Goal: Task Accomplishment & Management: Complete application form

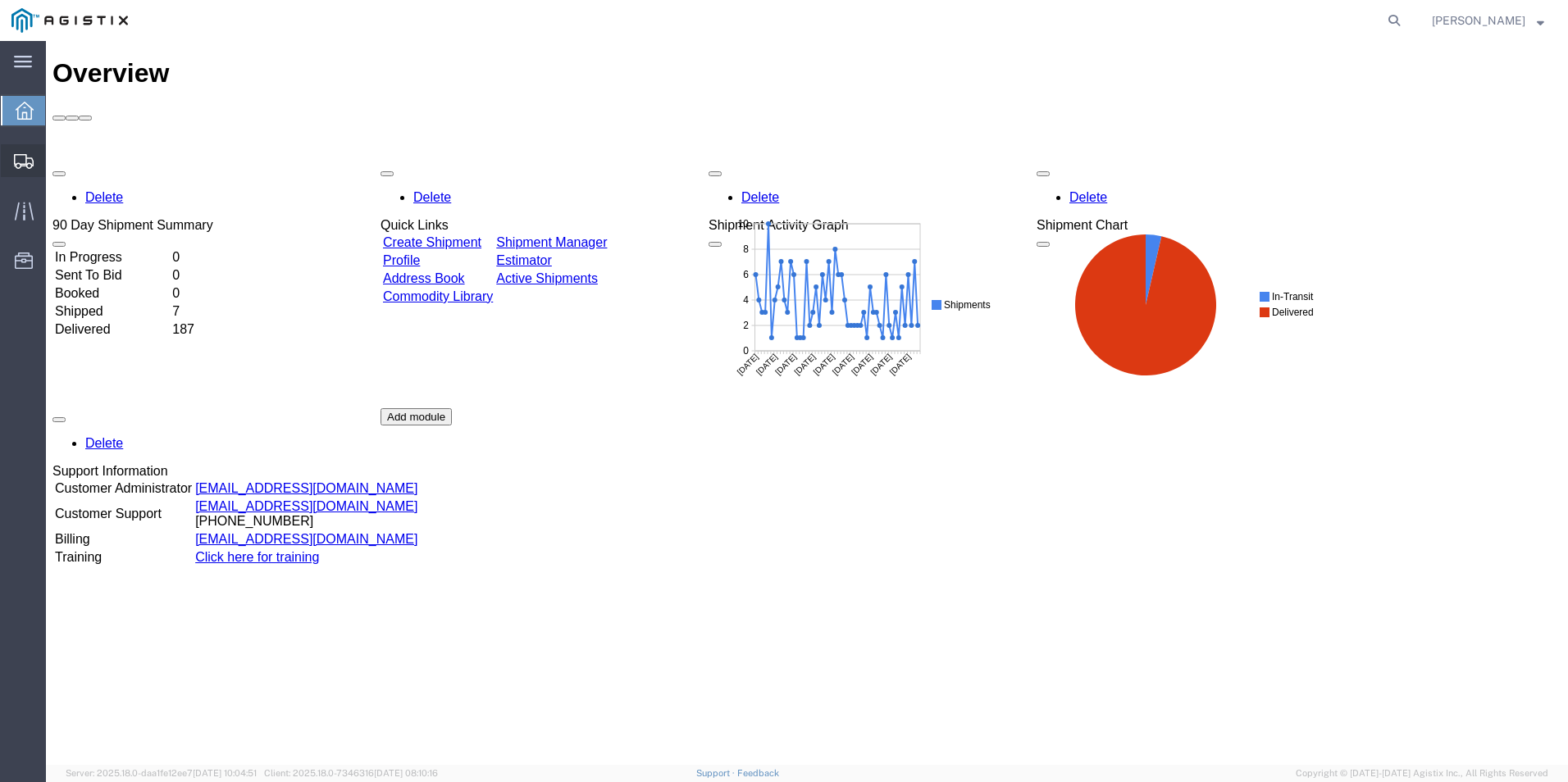
click at [0, 0] on span "Create from Template" at bounding box center [0, 0] width 0 height 0
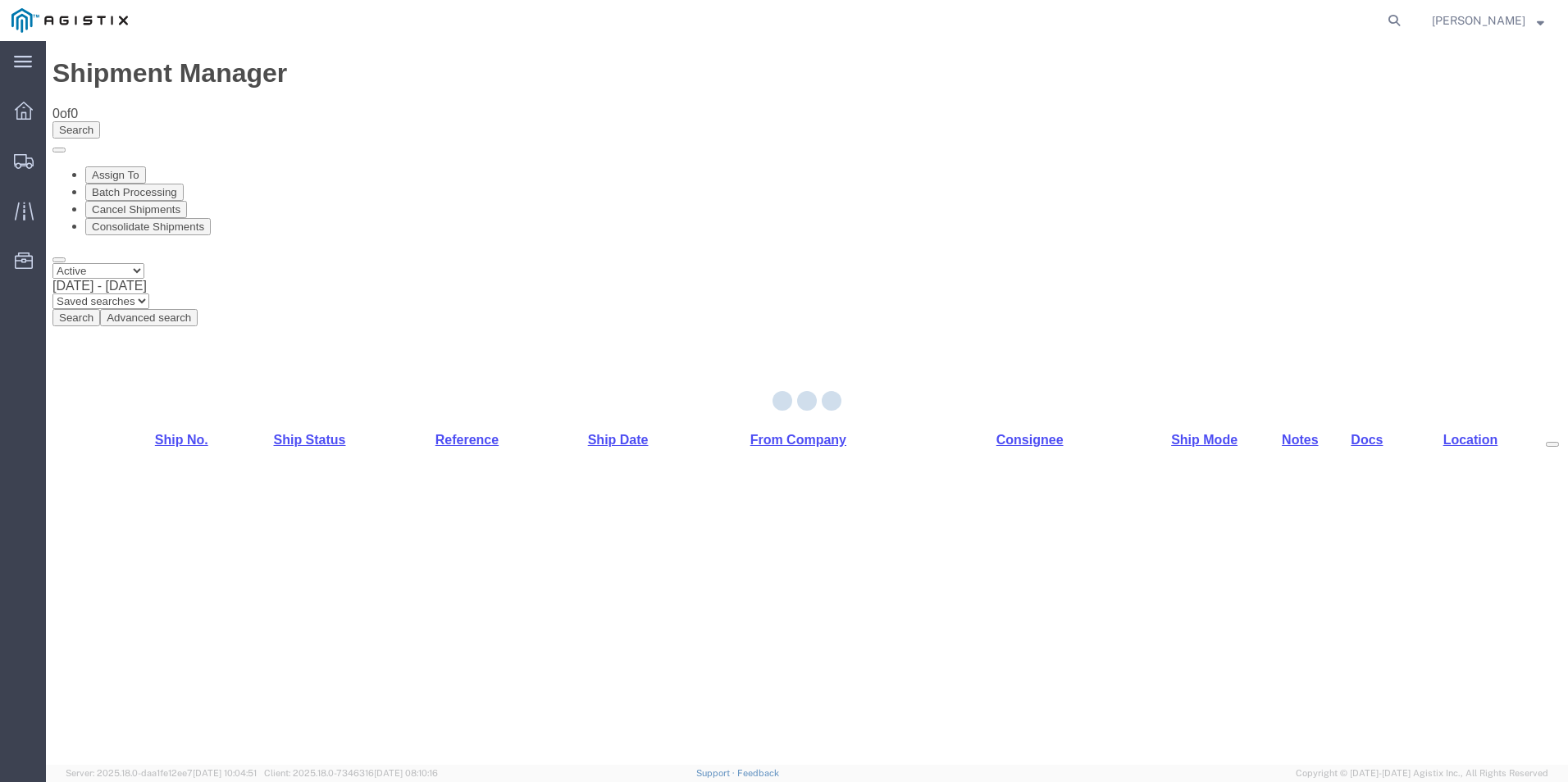
select select "PURCHORD"
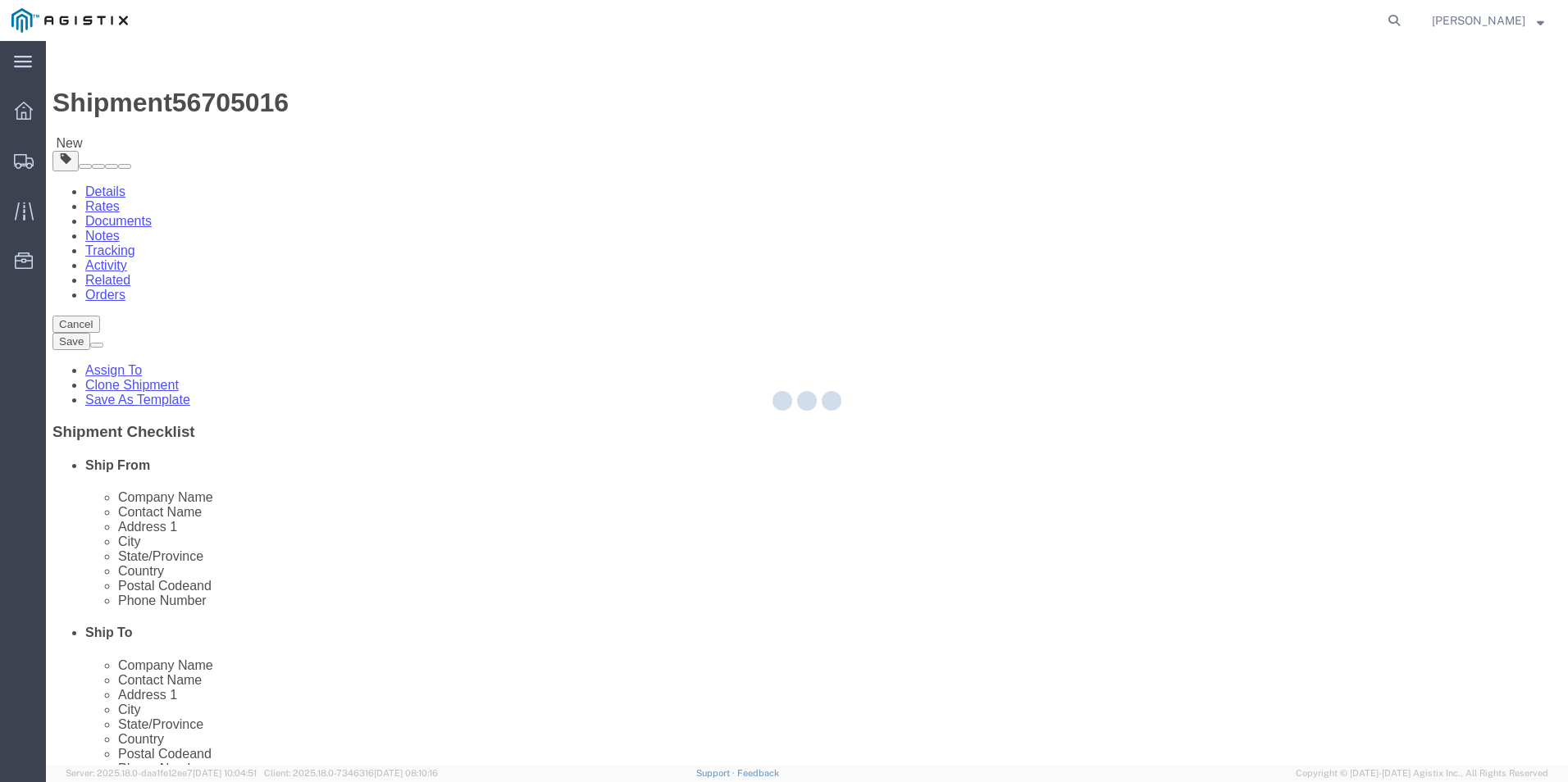
select select "19740"
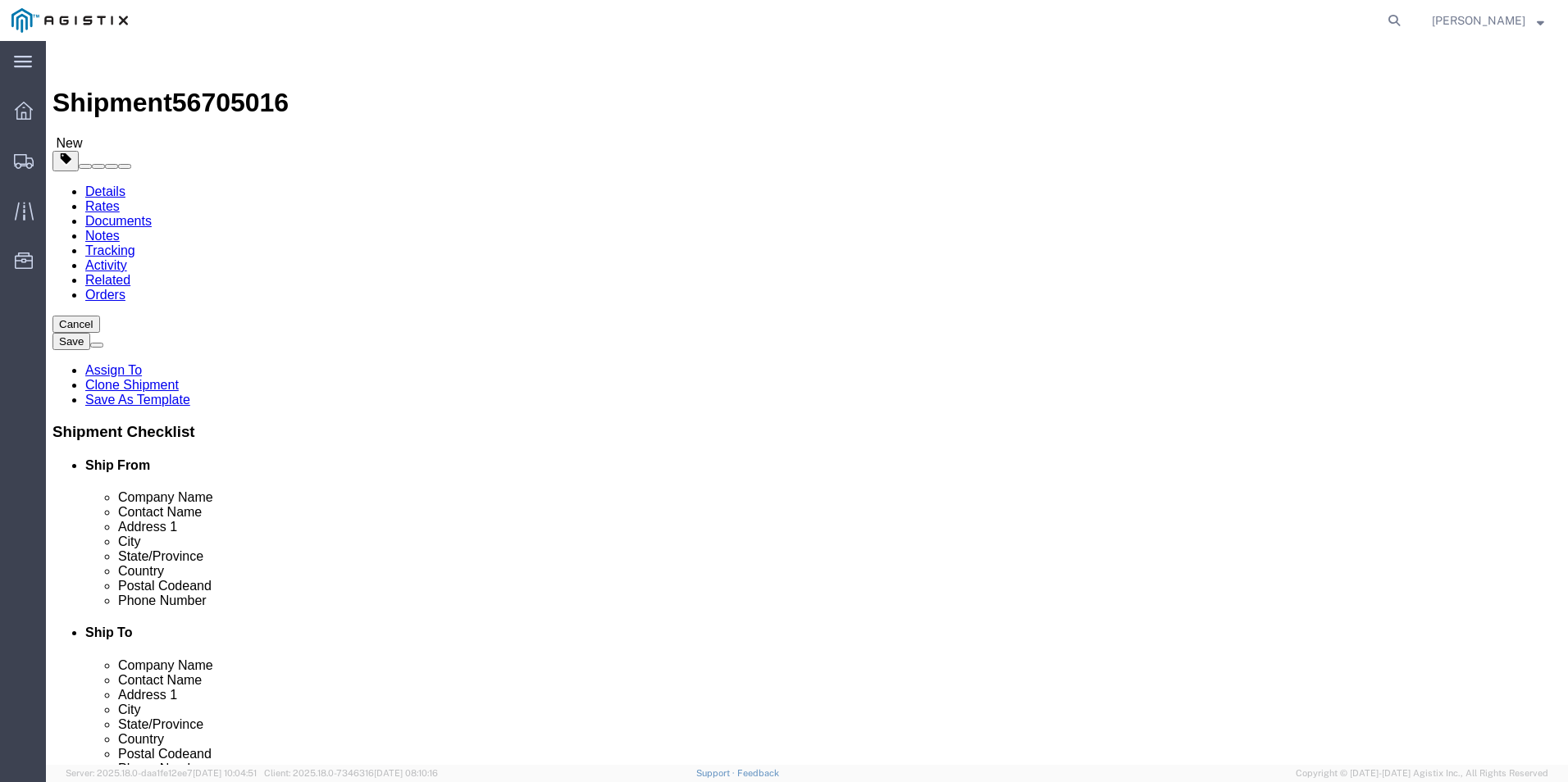
click input "text"
type input "8888888888"
click input "text"
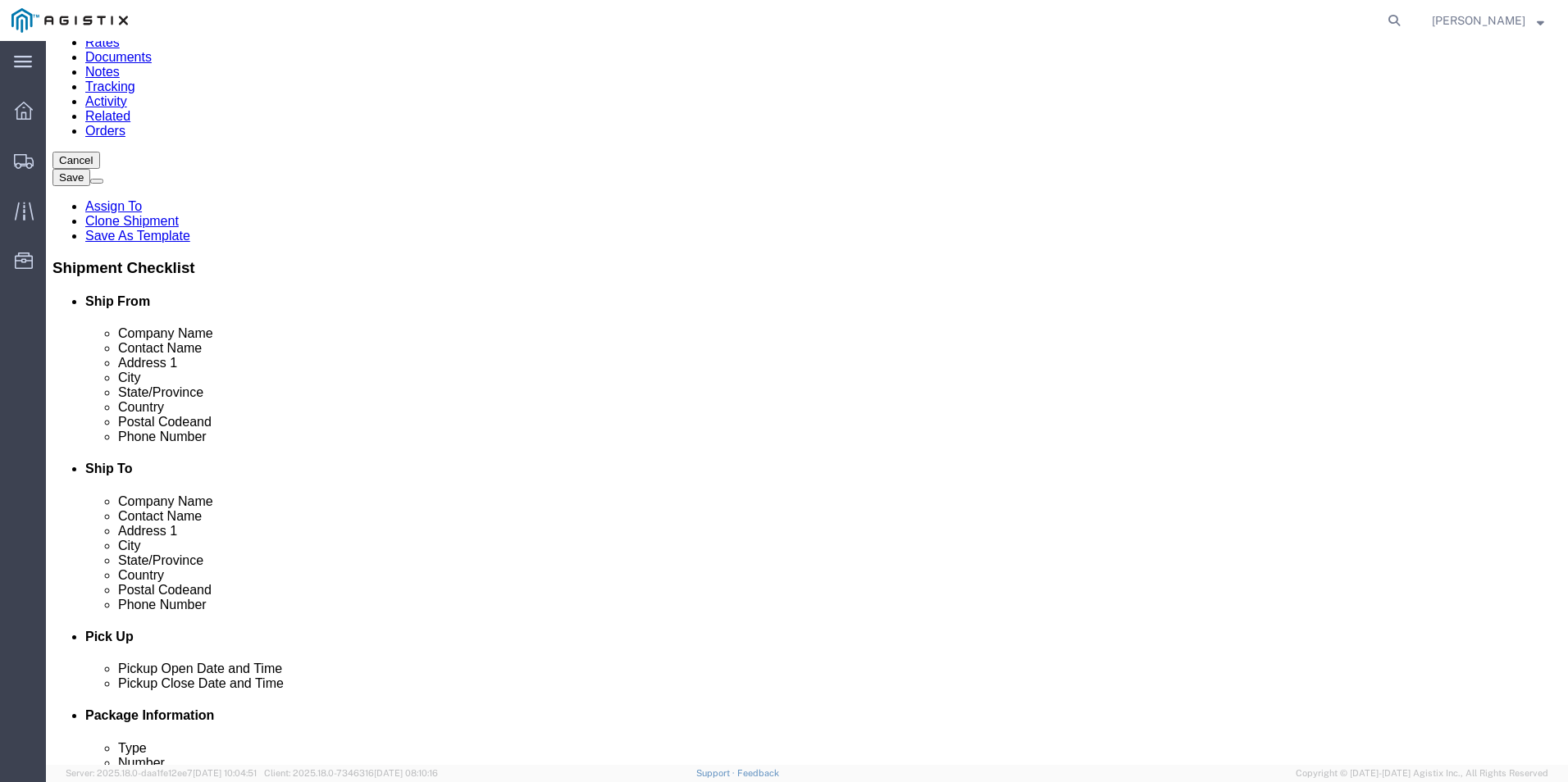
type input "Receiving"
drag, startPoint x: 718, startPoint y: 477, endPoint x: 711, endPoint y: 459, distance: 19.3
click div "Location Fremont DC My Profile Location (OBSOLETE) BURNEY SC - GC TRAILER (OBSO…"
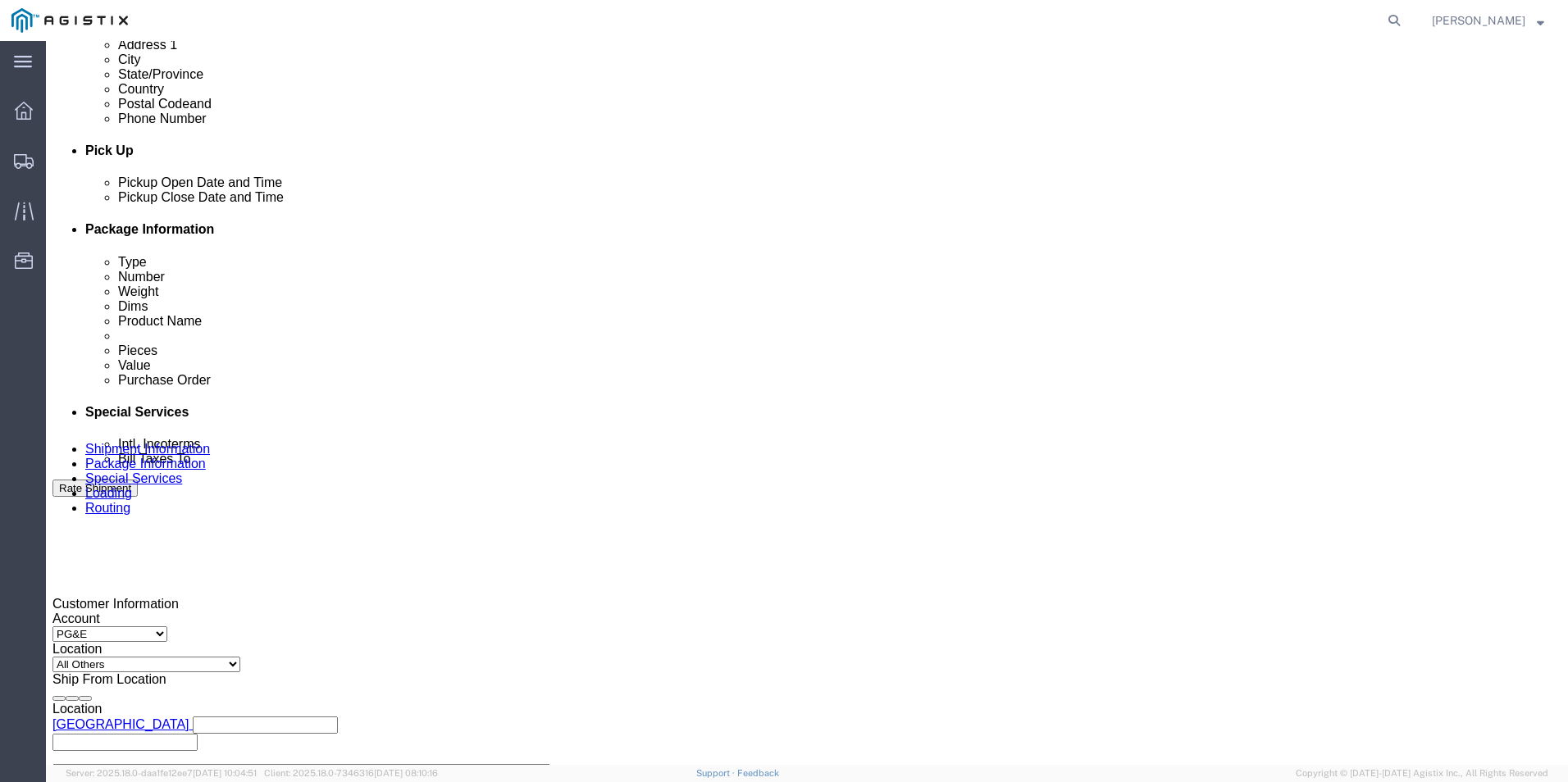
scroll to position [656, 0]
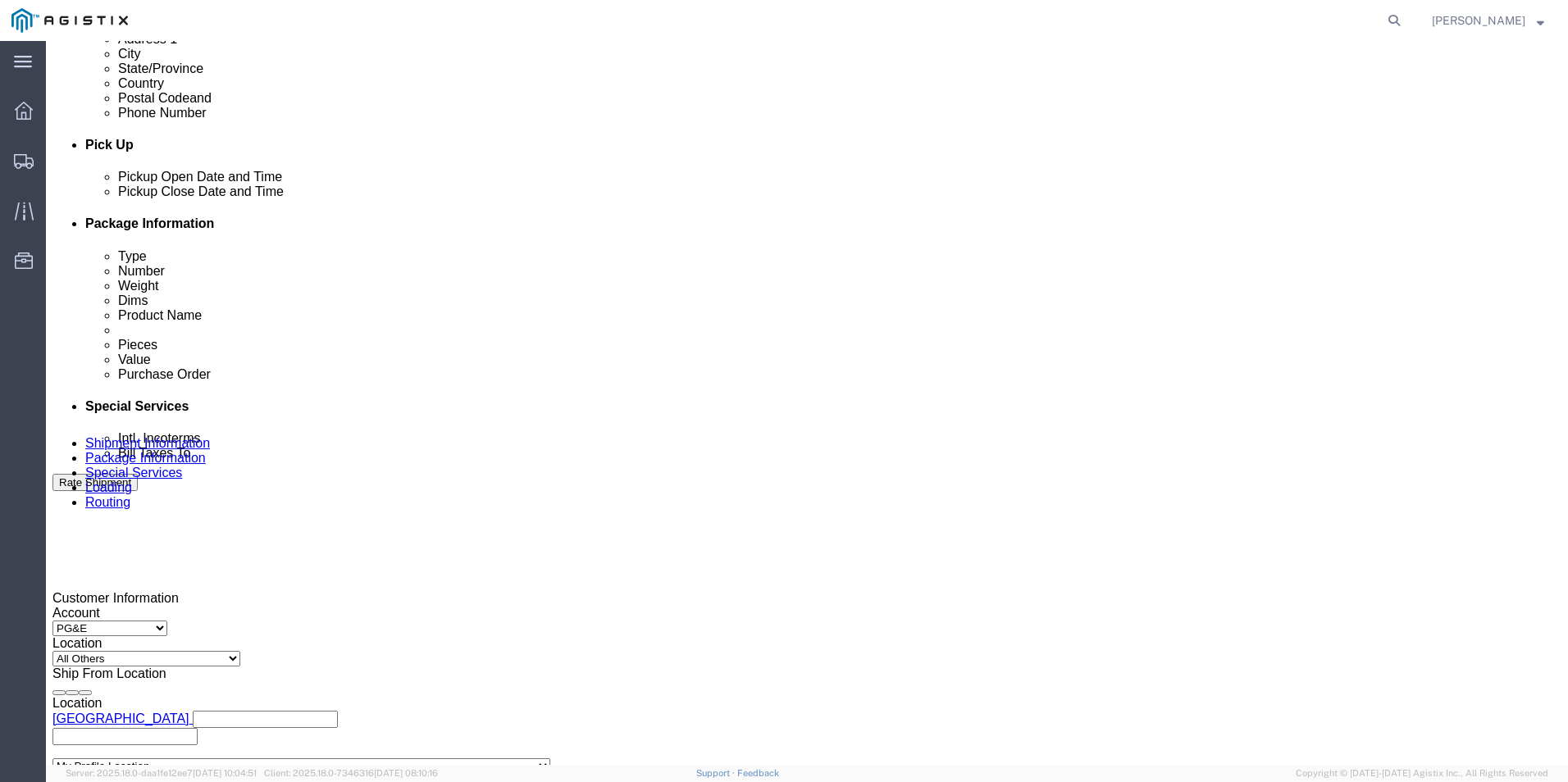
click div
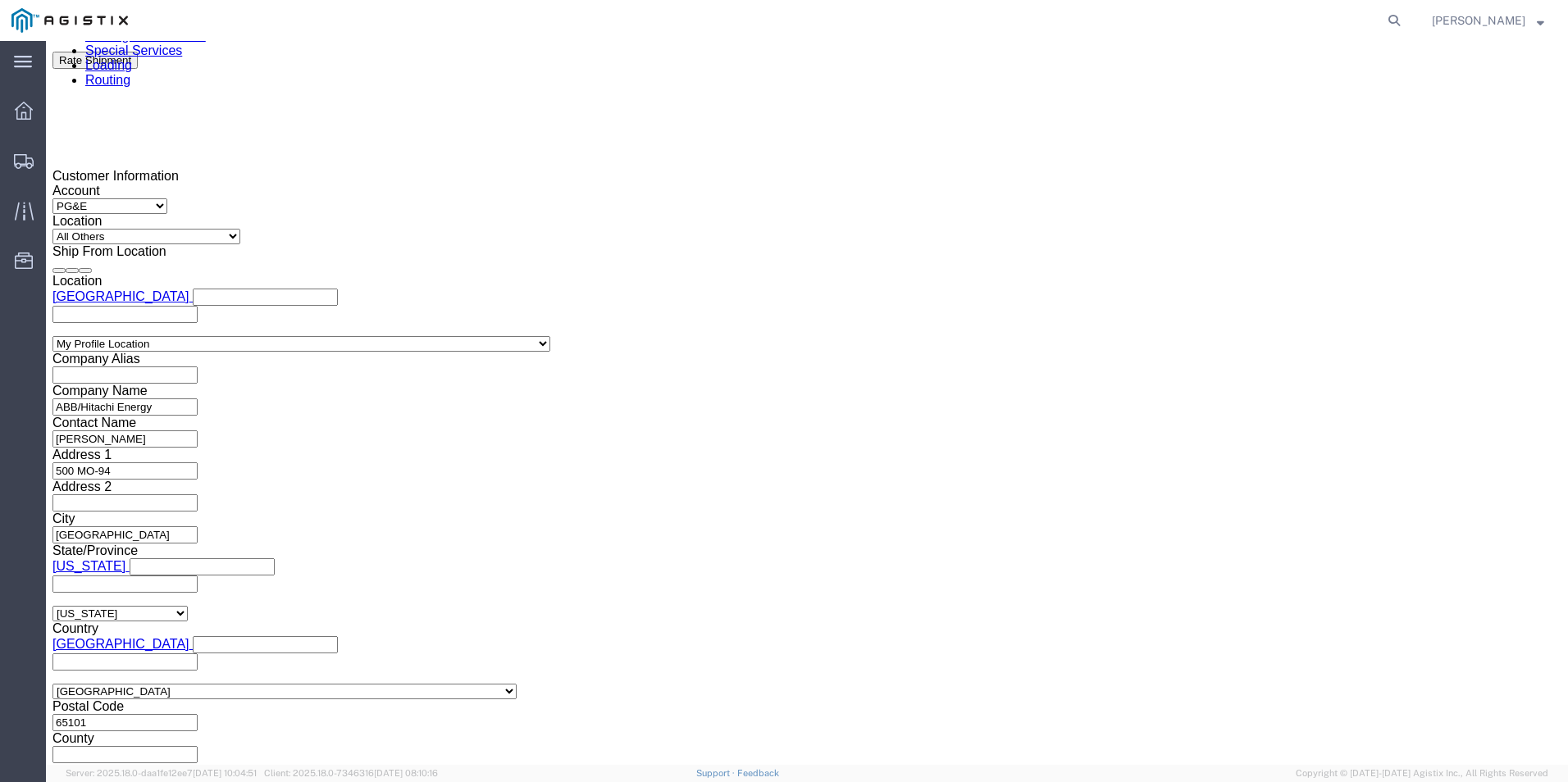
click div
drag, startPoint x: 1082, startPoint y: 460, endPoint x: 1063, endPoint y: 454, distance: 19.9
click button "Apply"
click button "Continue"
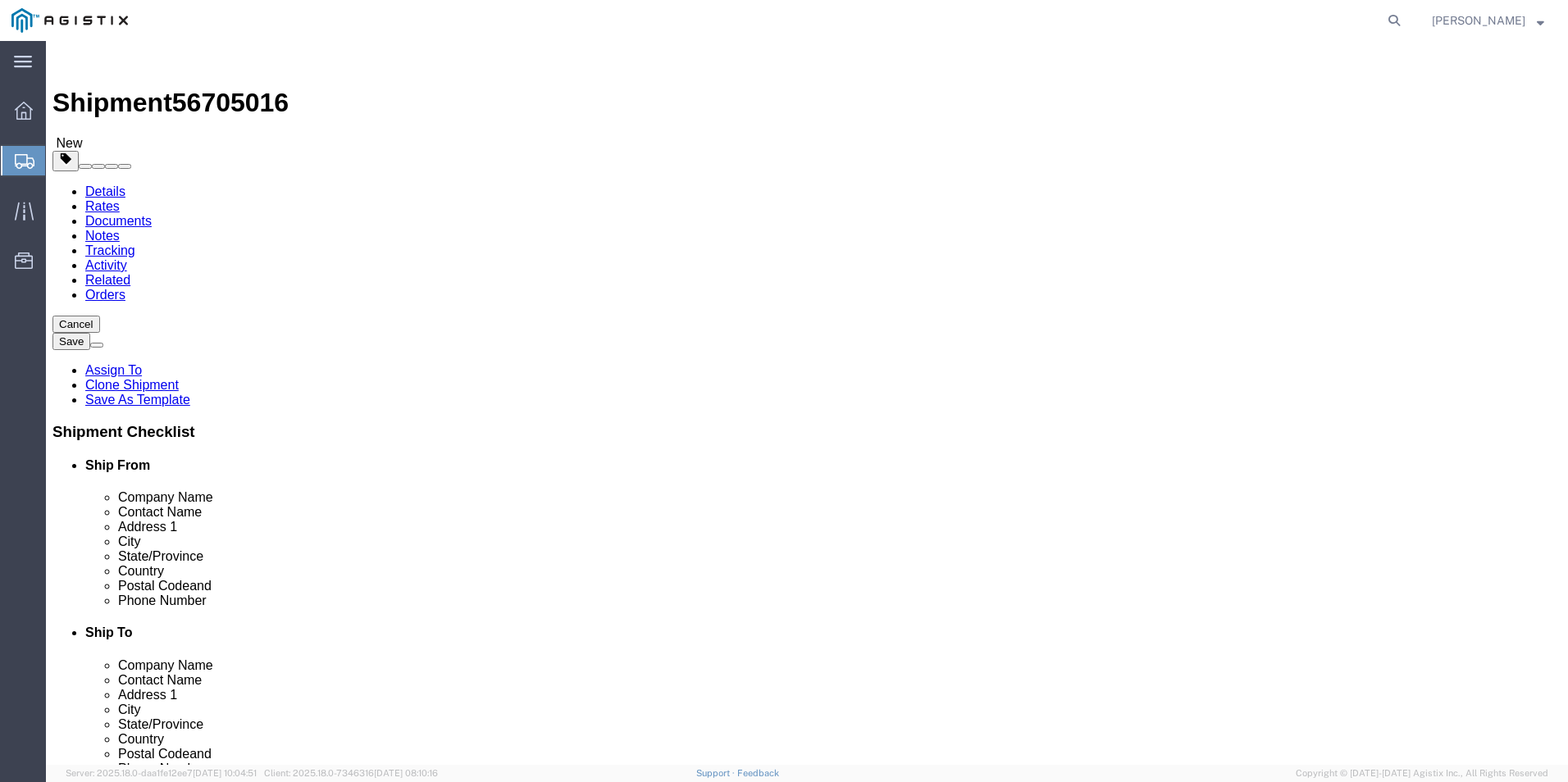
click icon
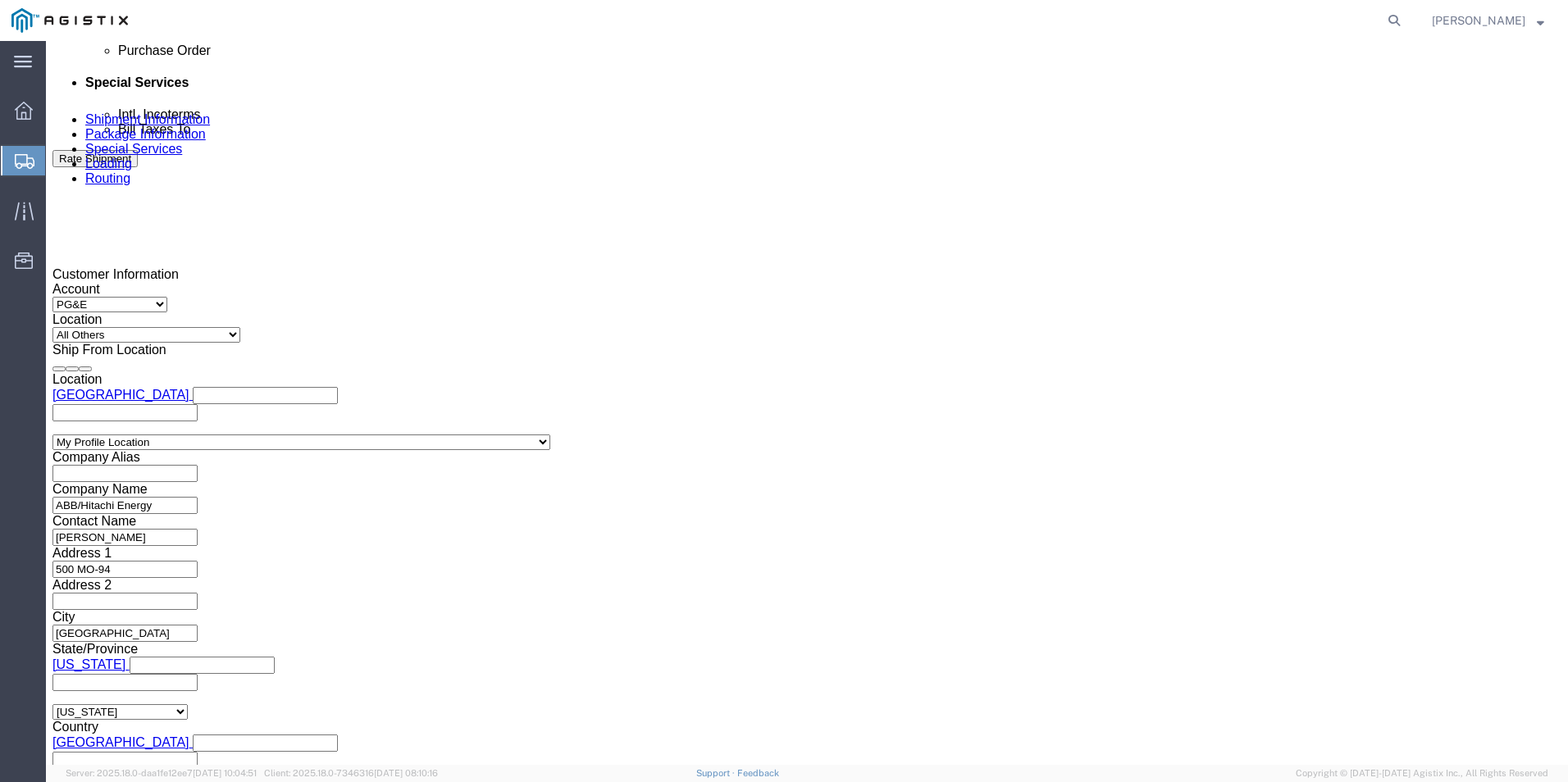
scroll to position [984, 0]
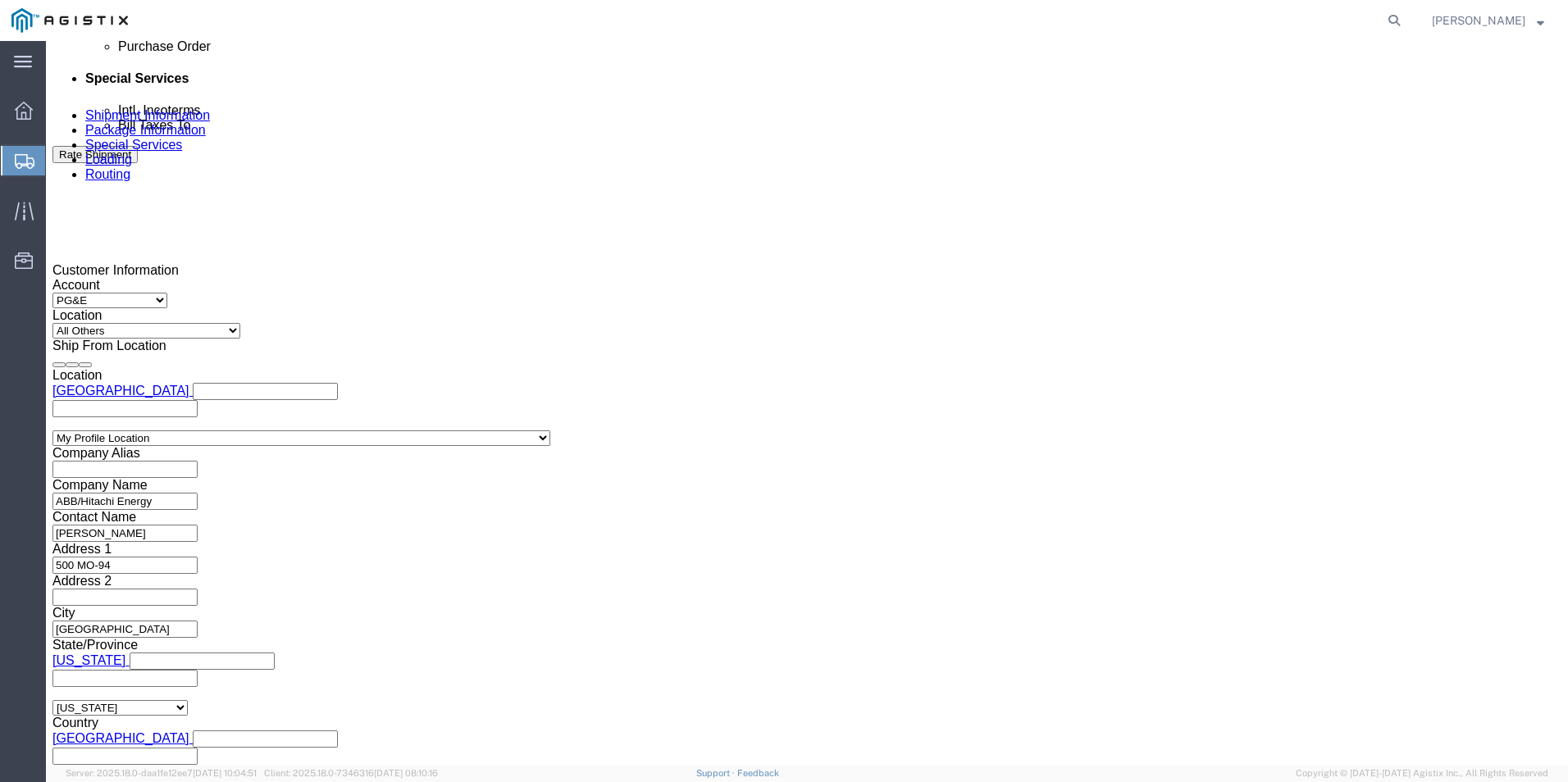
click input "text"
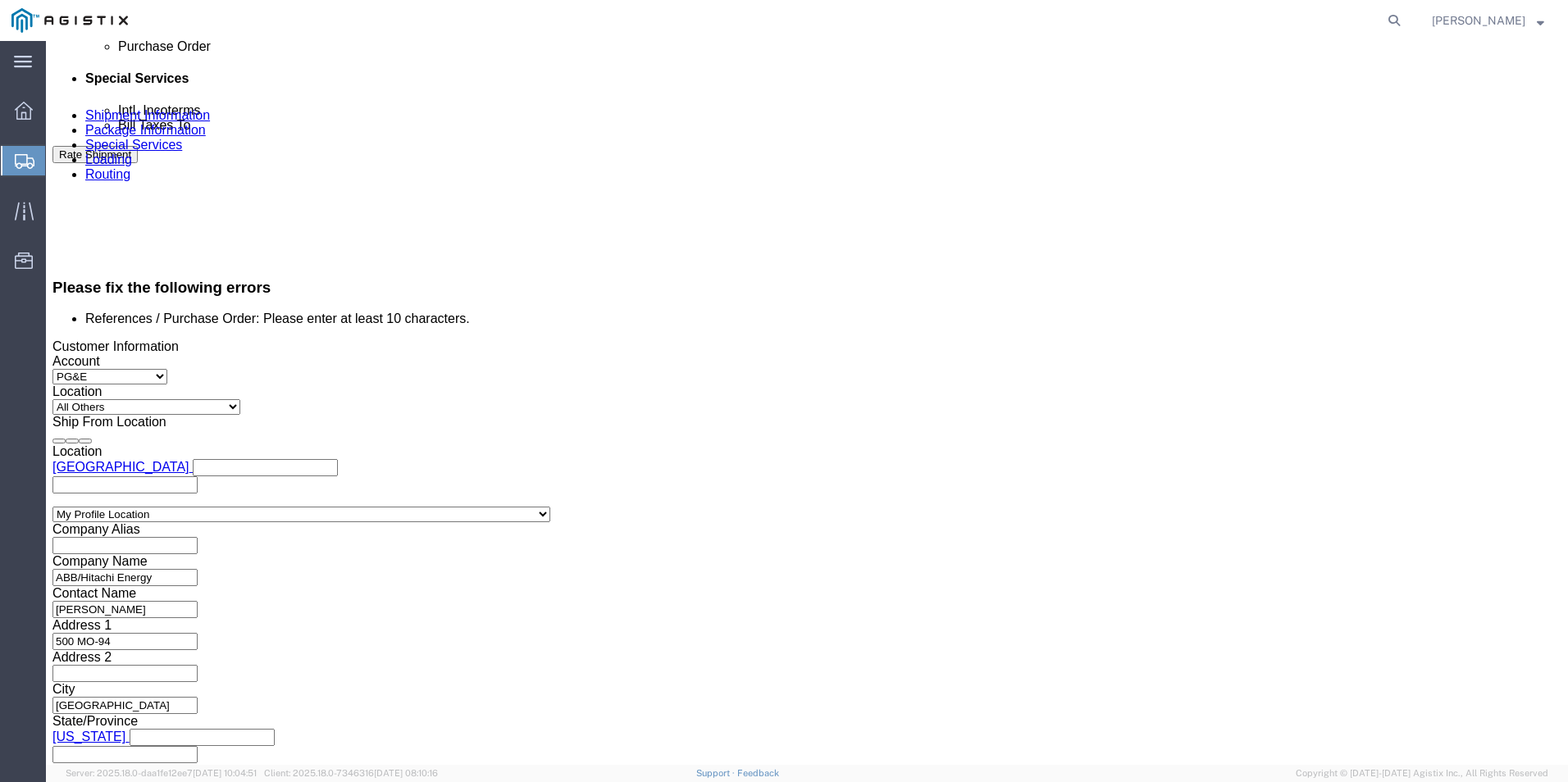
scroll to position [1051, 0]
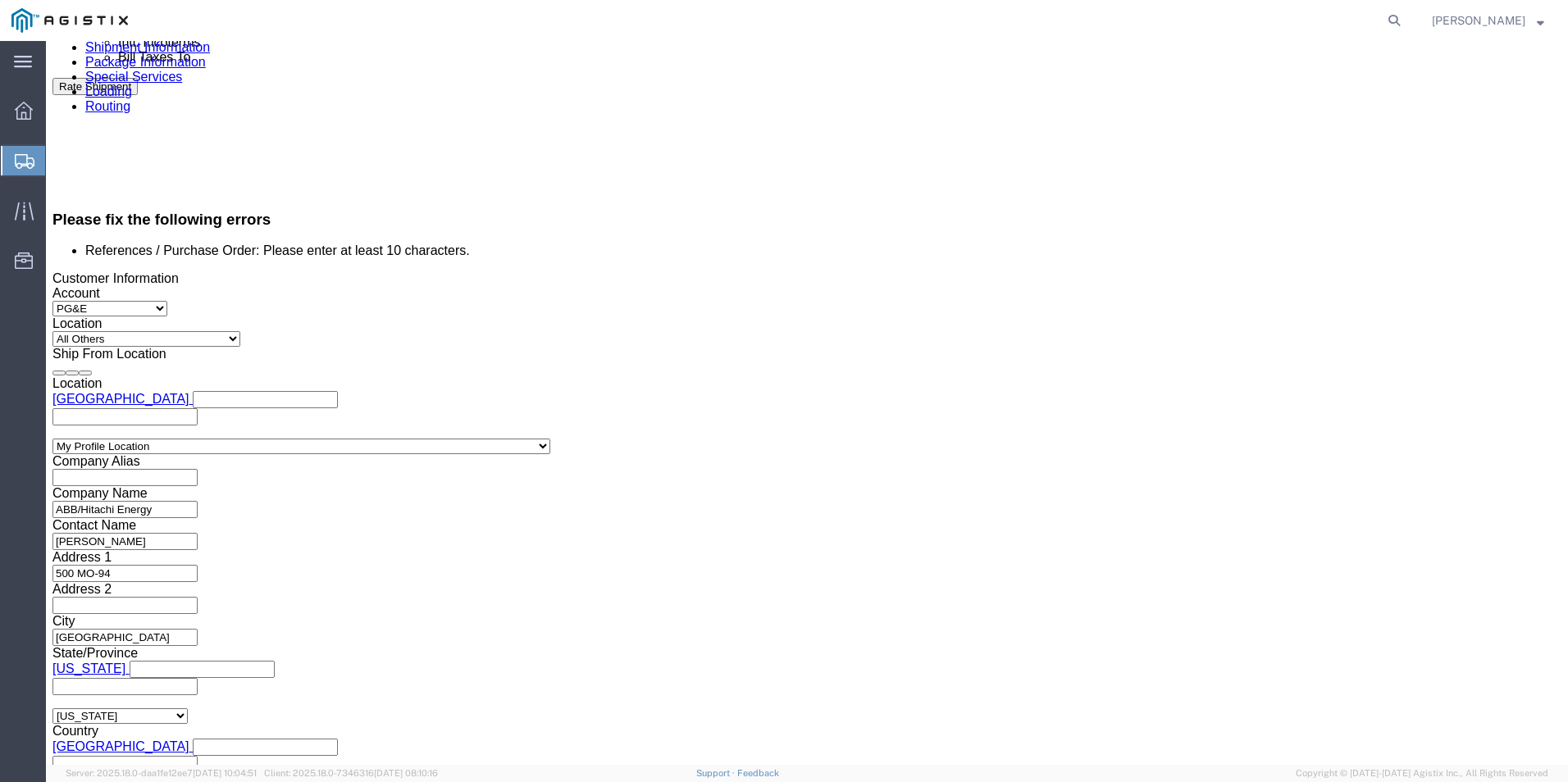
click input "350140927"
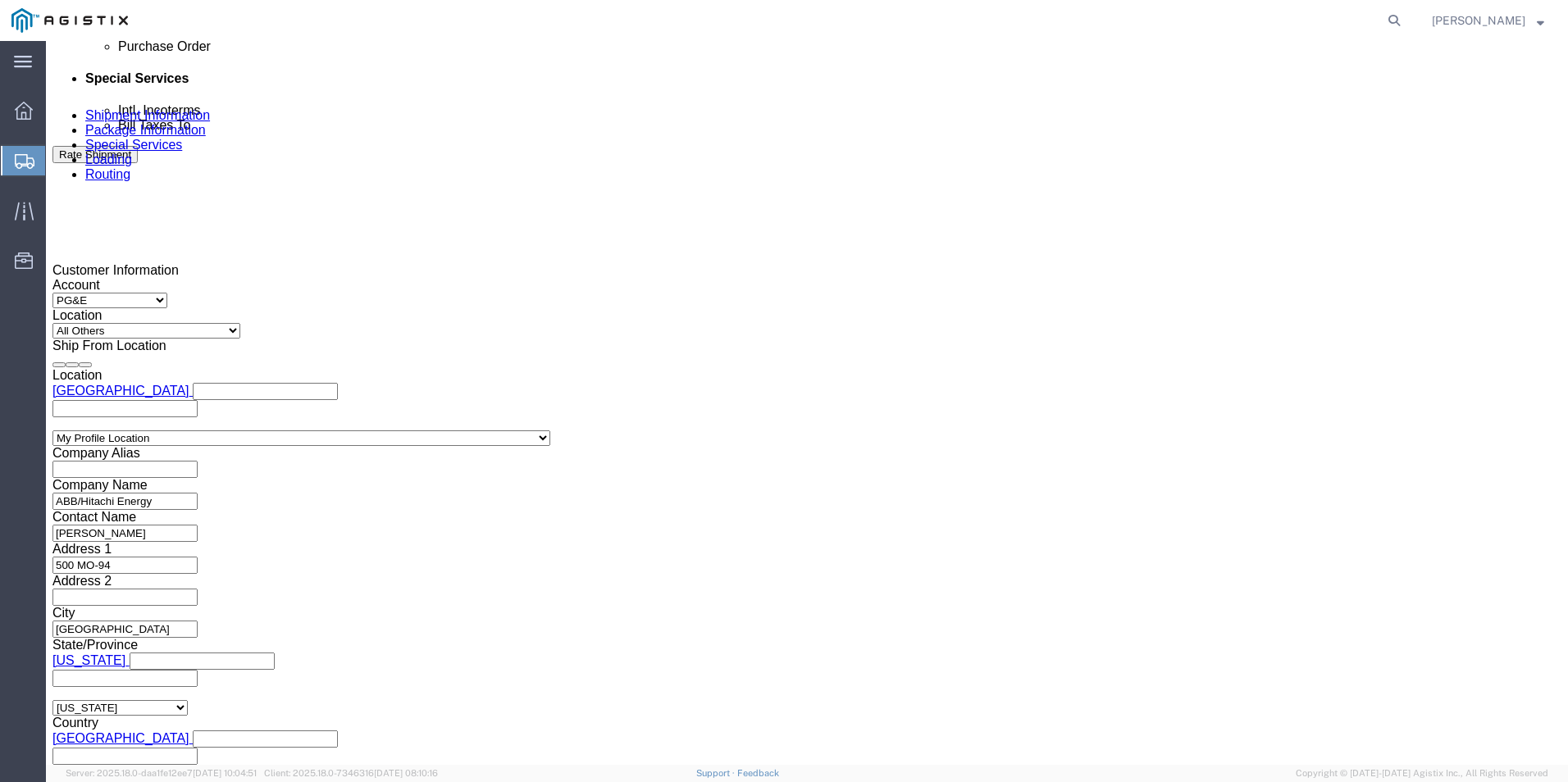
type input "3501409270"
click select "Select Account Type Activity ID Airline Appointment Number ASN Batch Request # …"
select select "BOL"
click select "Select Account Type Activity ID Airline Appointment Number ASN Batch Request # …"
click input "text"
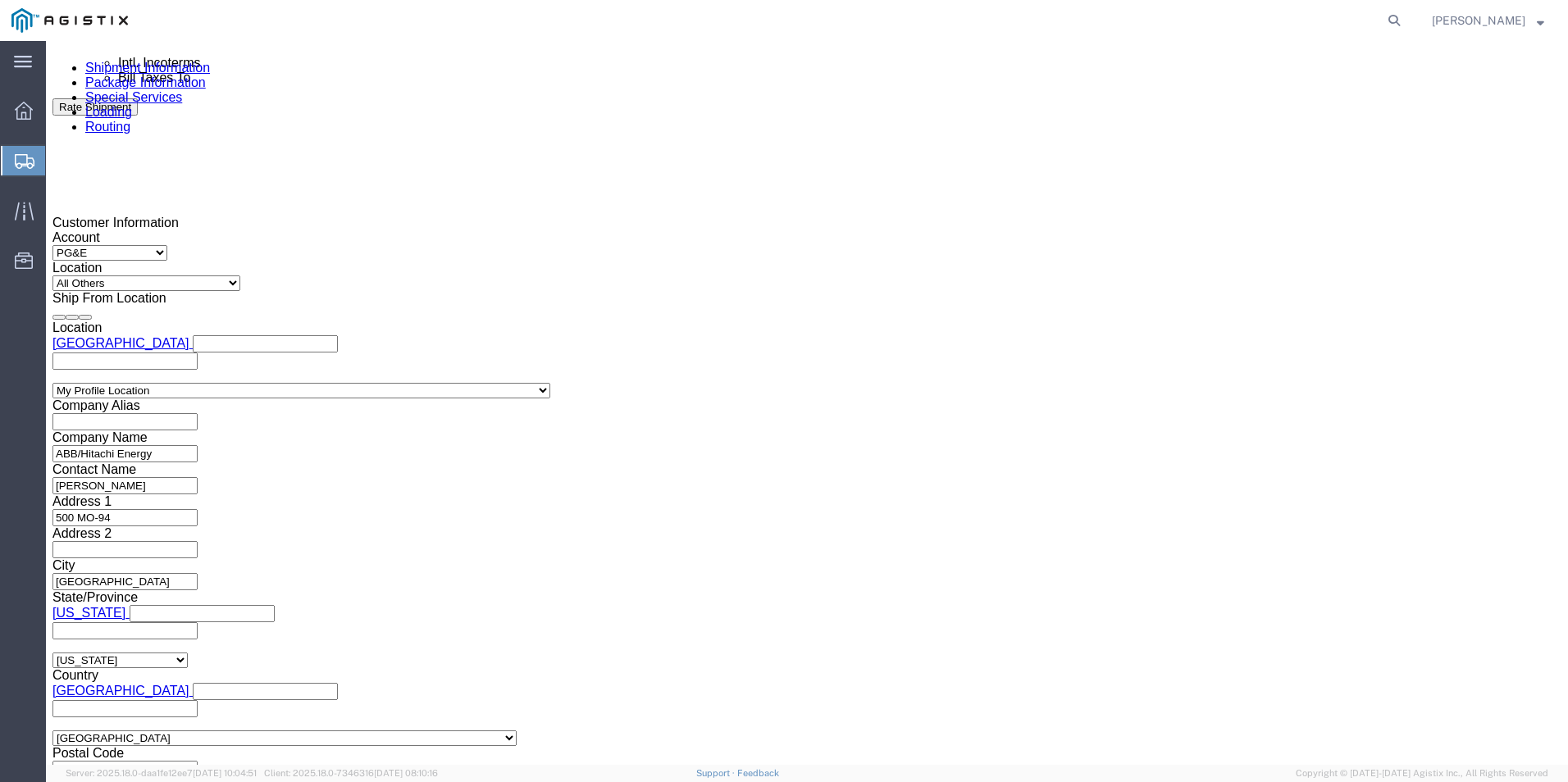
scroll to position [1078, 0]
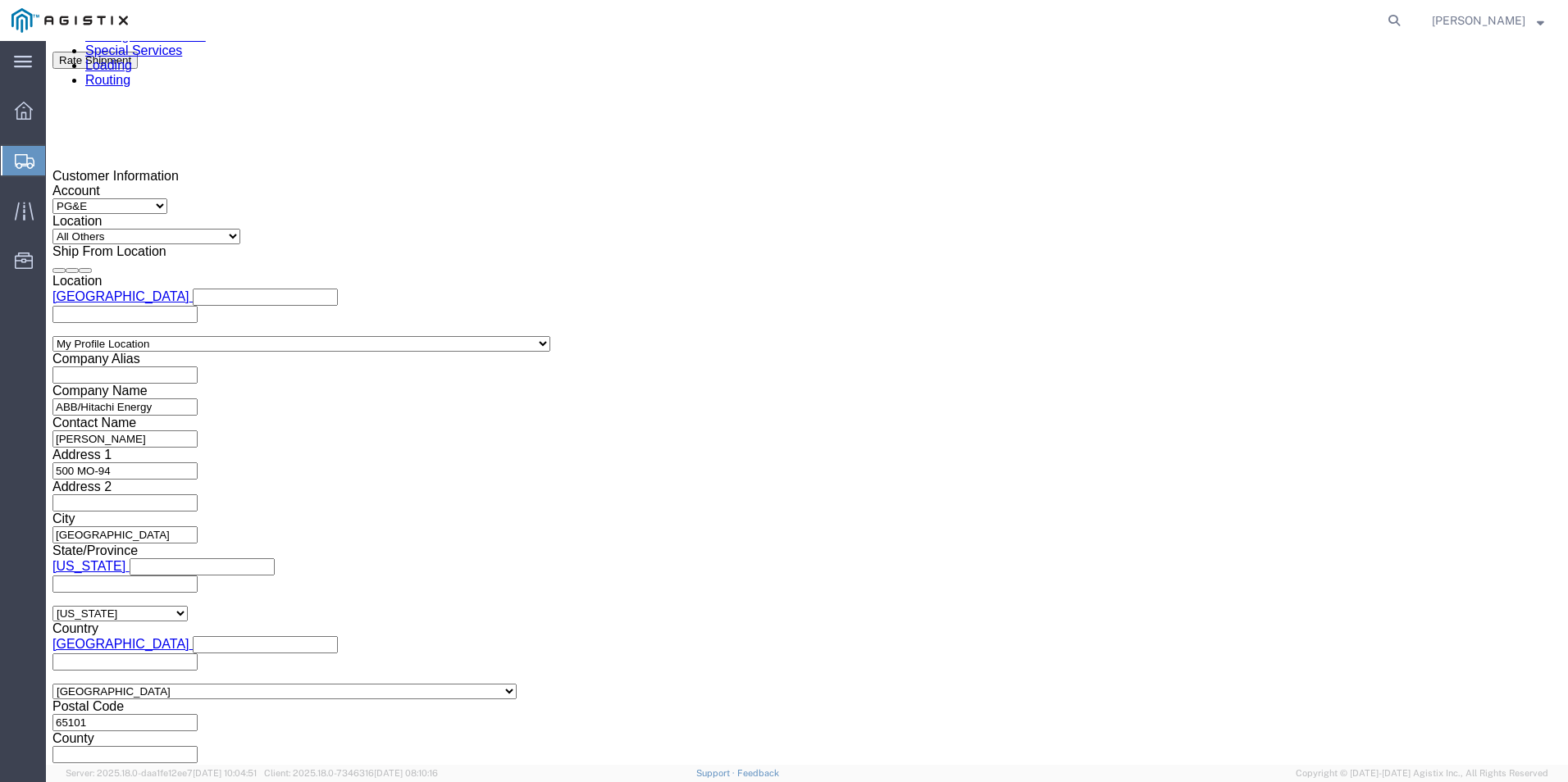
type input "JC000277A"
click button "Continue"
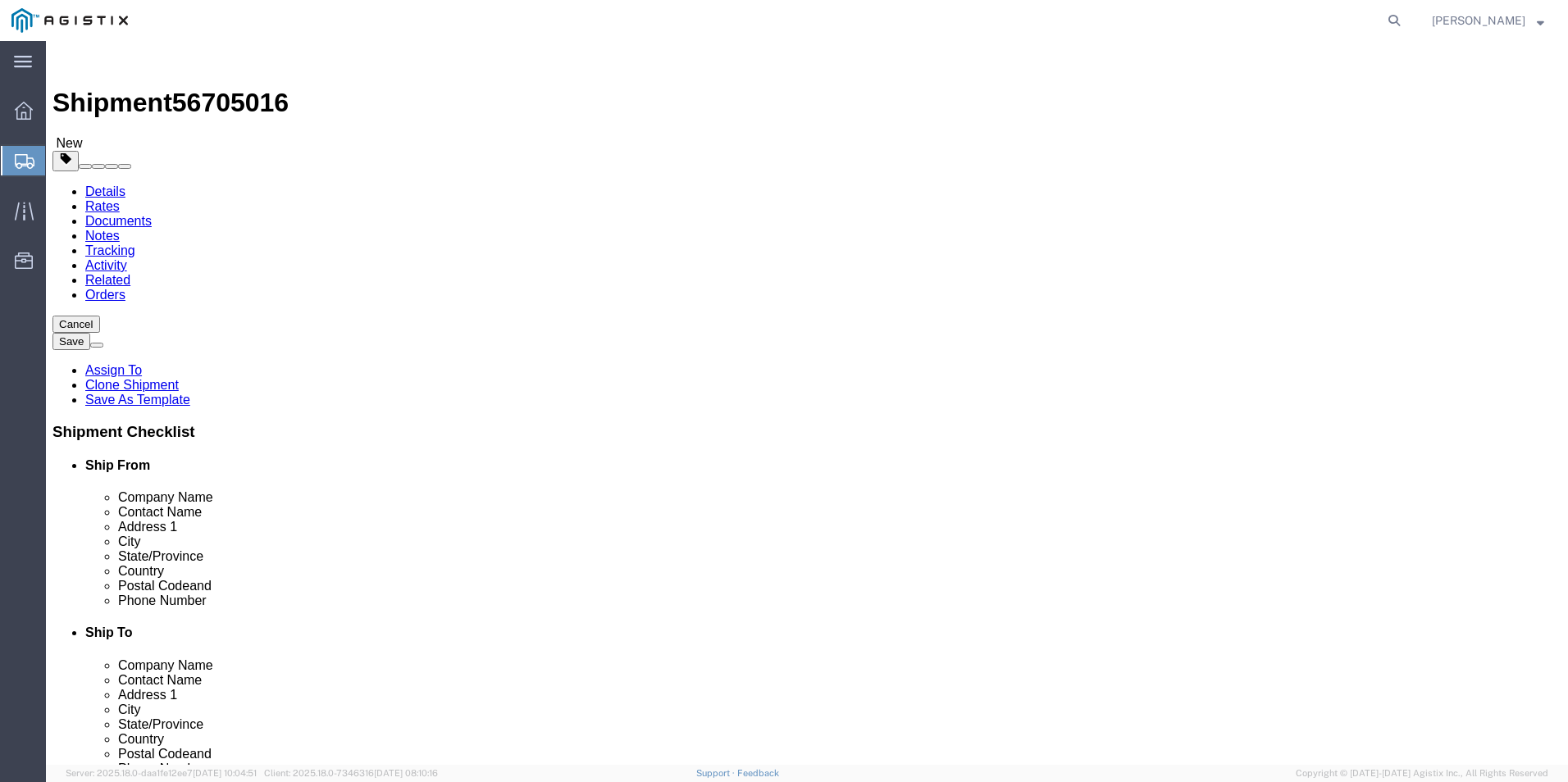
click input "text"
type input "1"
drag, startPoint x: 255, startPoint y: 347, endPoint x: 210, endPoint y: 348, distance: 45.0
click div "1"
type input "18"
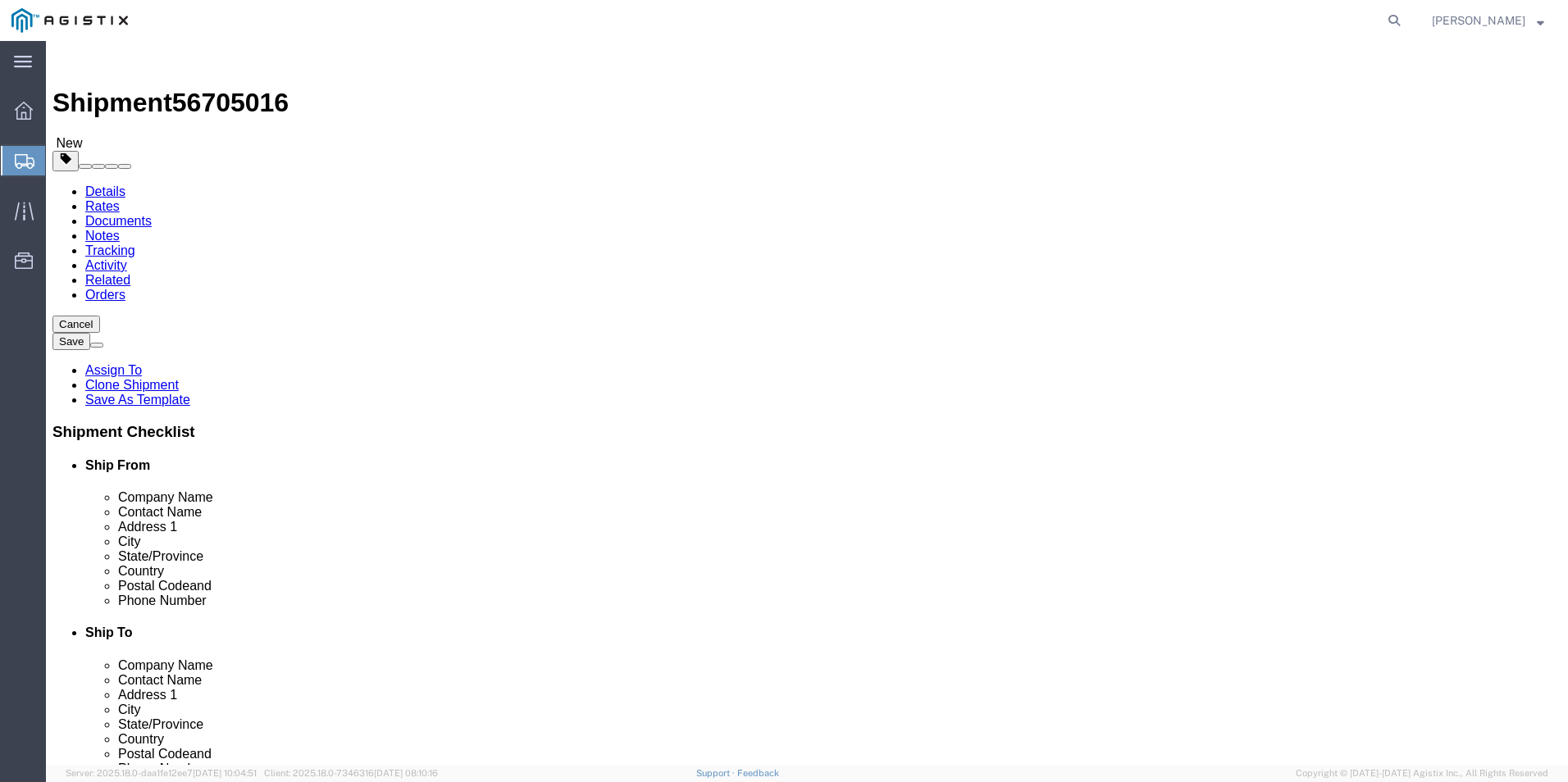
click input "text"
type input "390"
type input "72"
type input "32100.00"
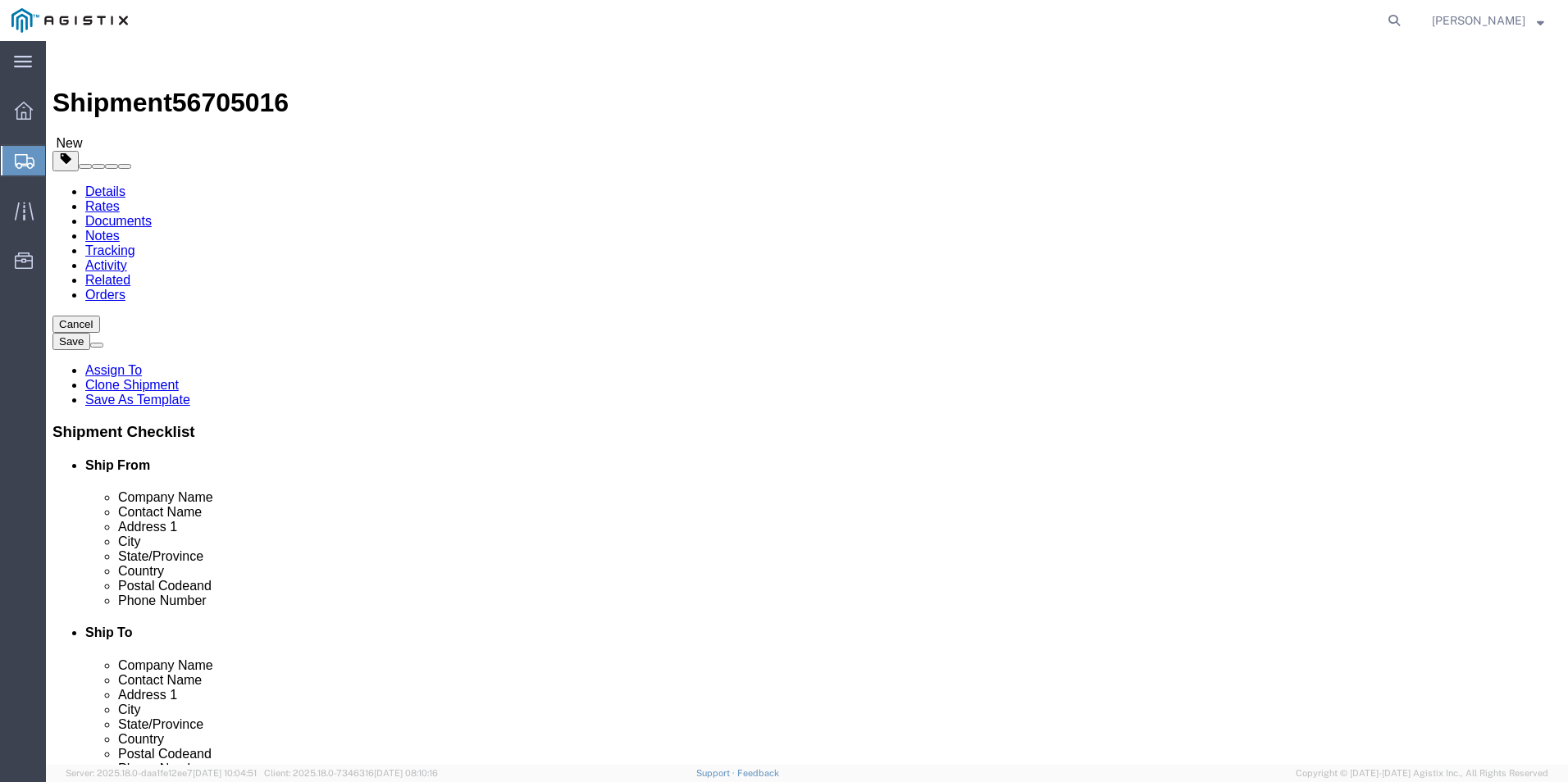
click dd "0.00 Each"
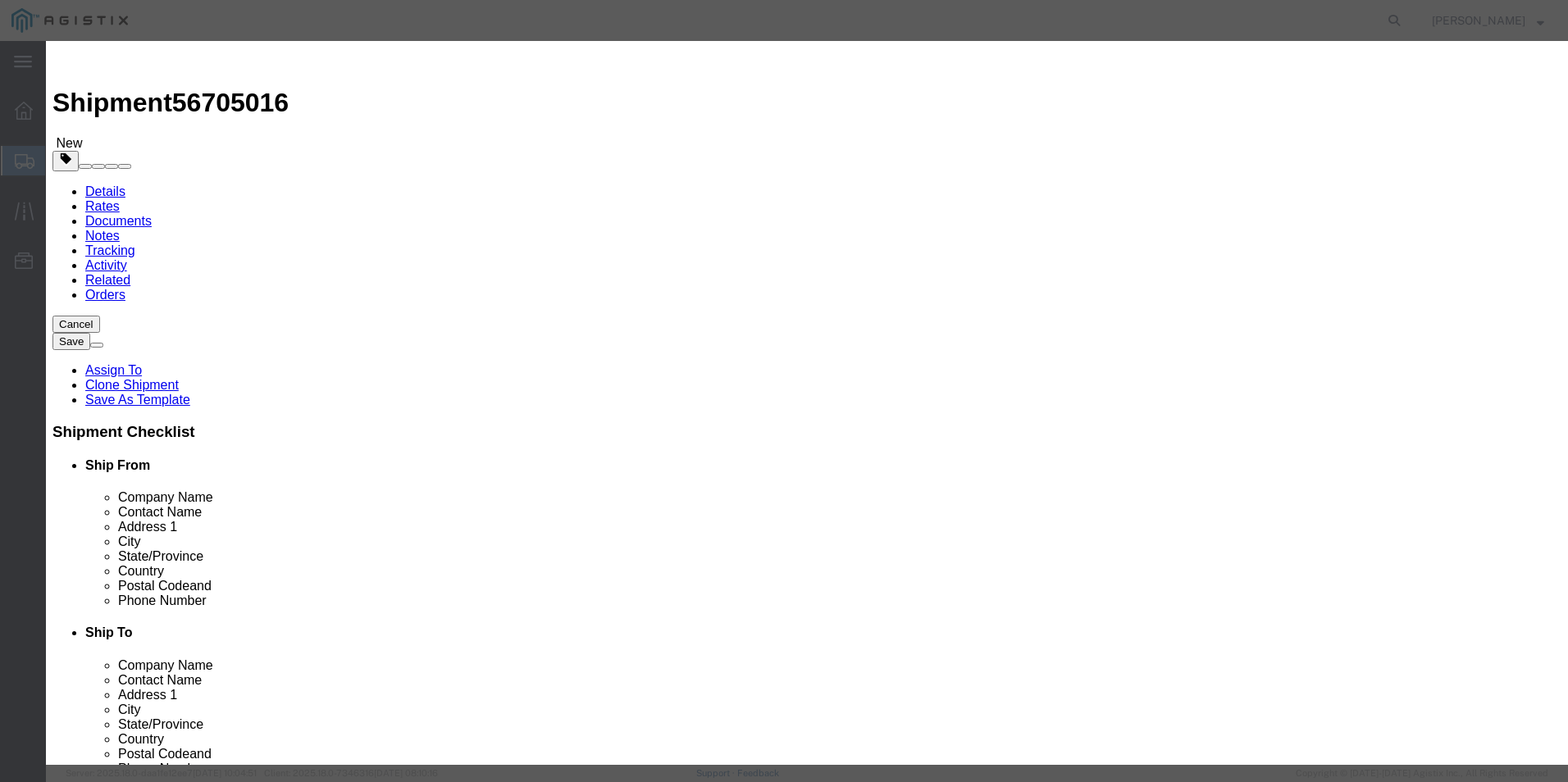
drag, startPoint x: 542, startPoint y: 153, endPoint x: 476, endPoint y: 150, distance: 66.1
click input "0.00"
type input "18"
click button "Save & Close"
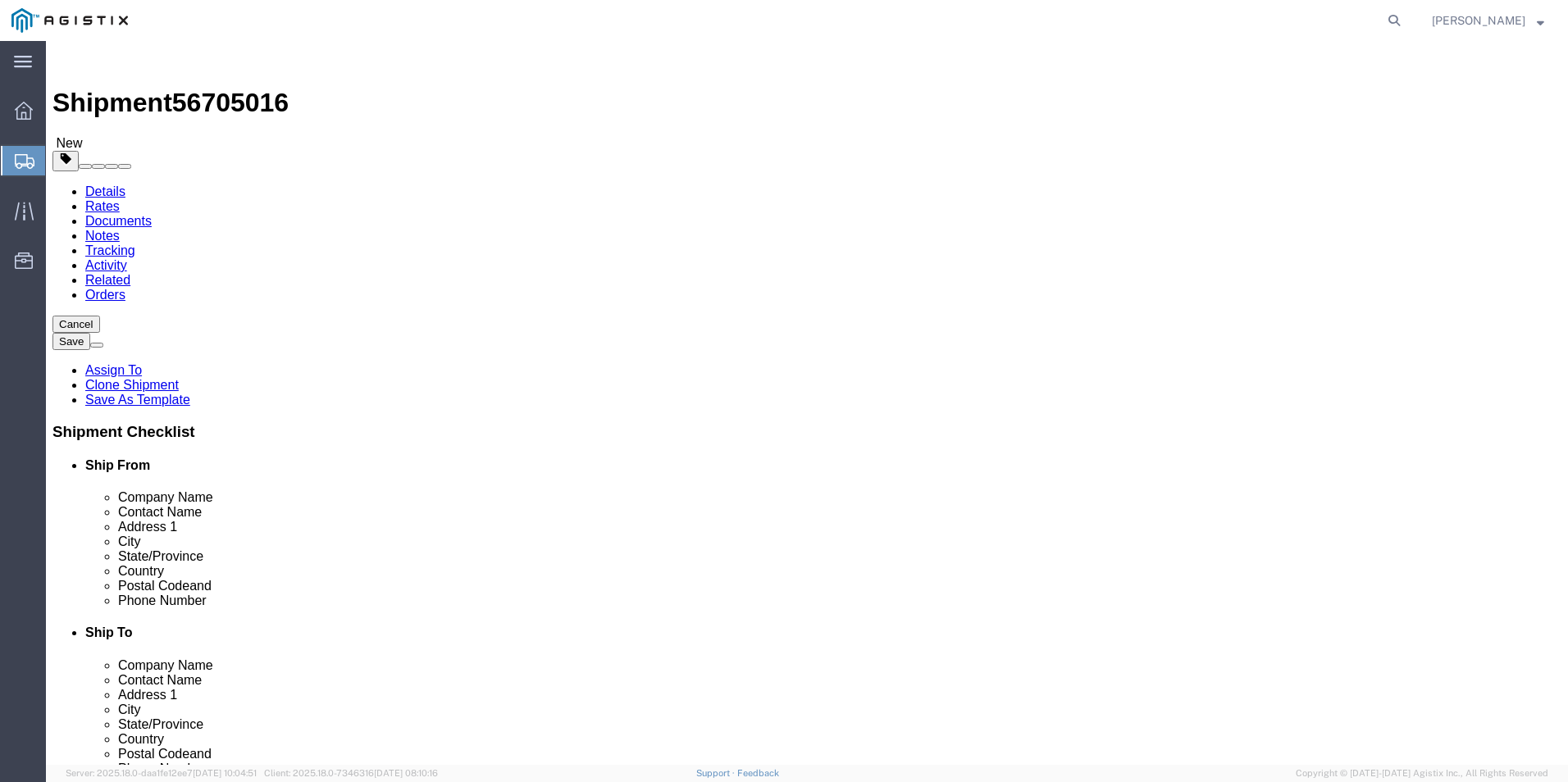
click link "Documents"
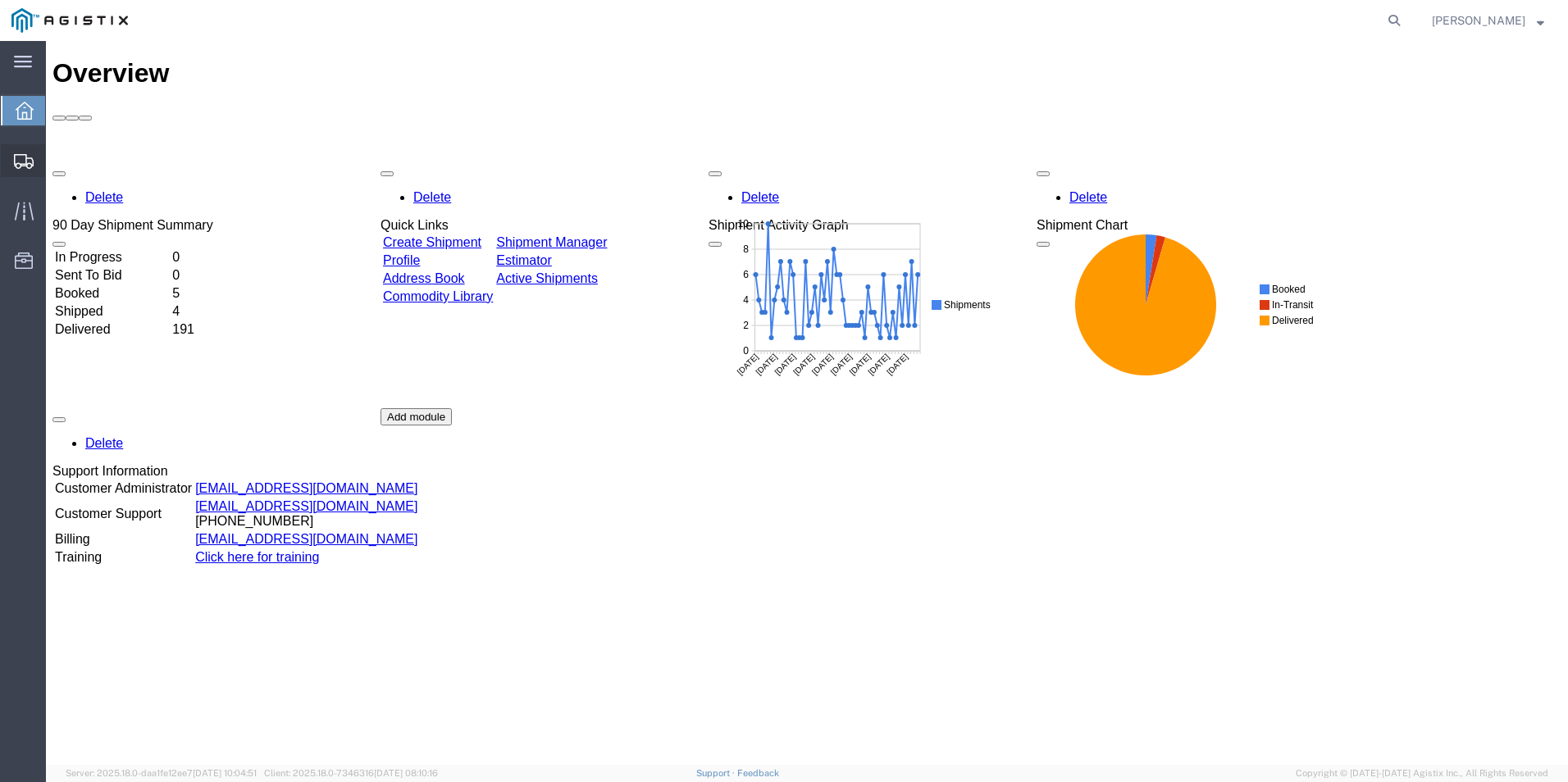
click at [0, 0] on span "Create from Template" at bounding box center [0, 0] width 0 height 0
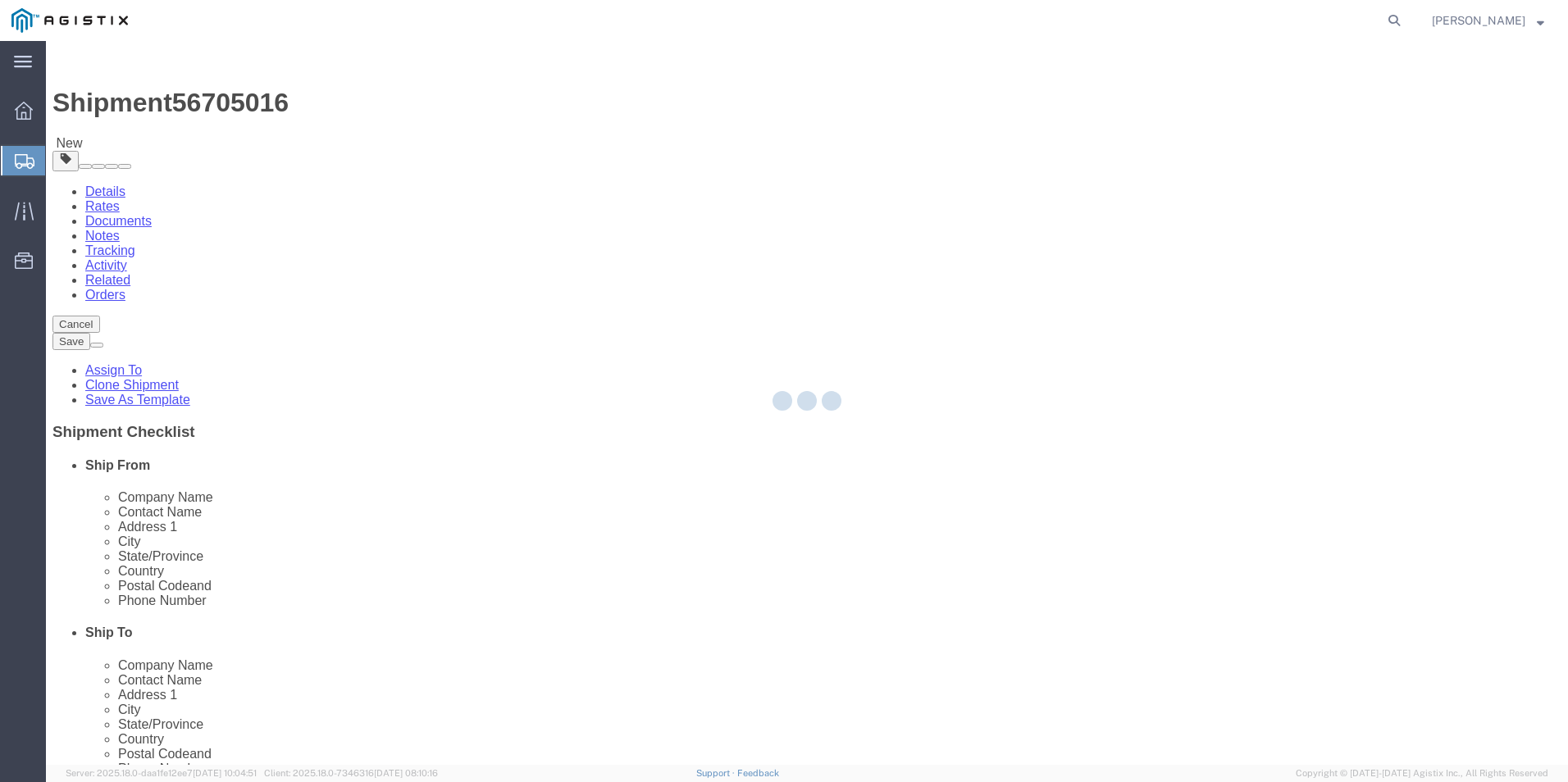
select select "19740"
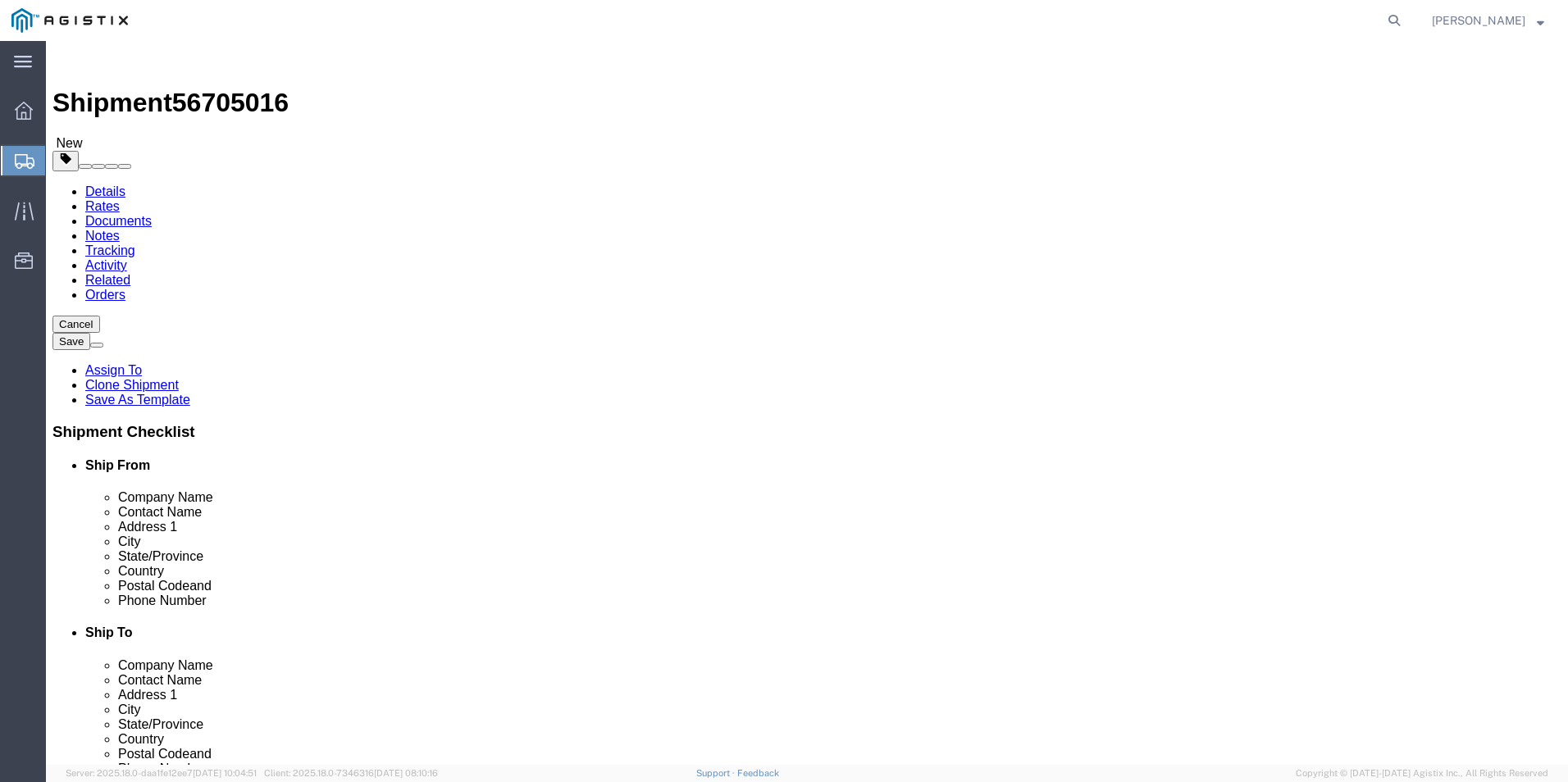
click link "Documents"
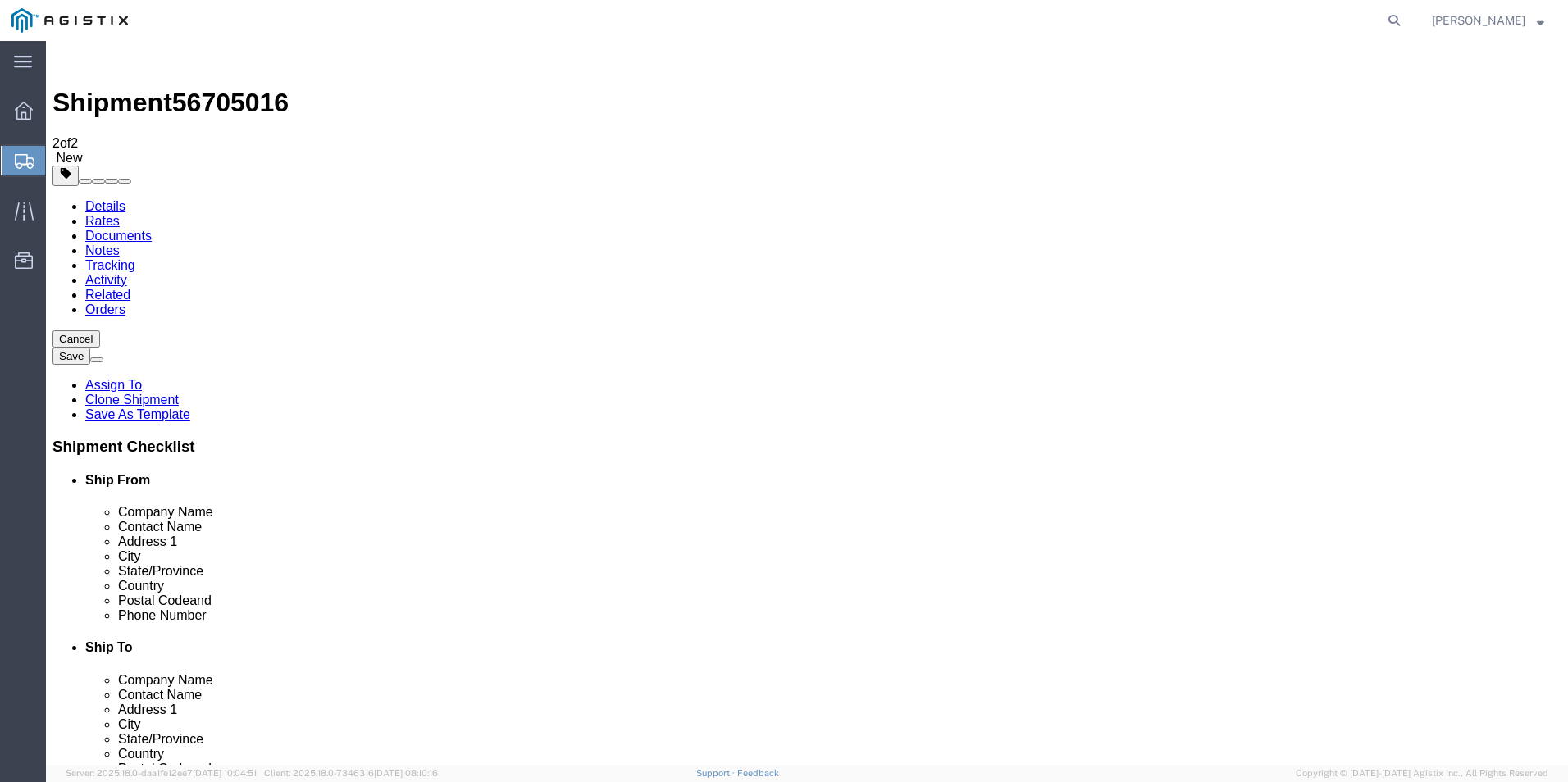
click at [223, 87] on span "56705016" at bounding box center [230, 102] width 116 height 30
copy span "56705016"
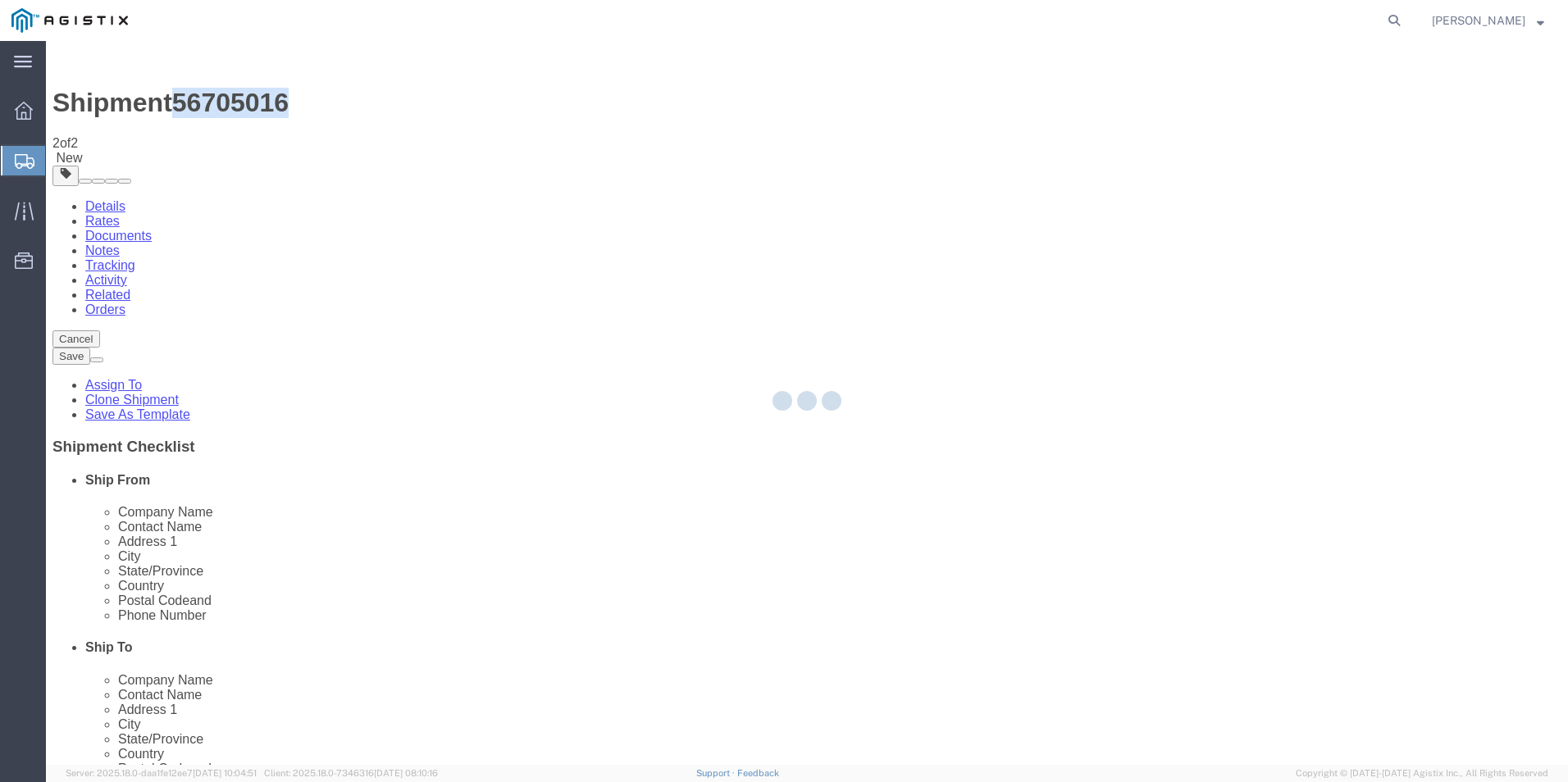
select select "54011"
select select "19740"
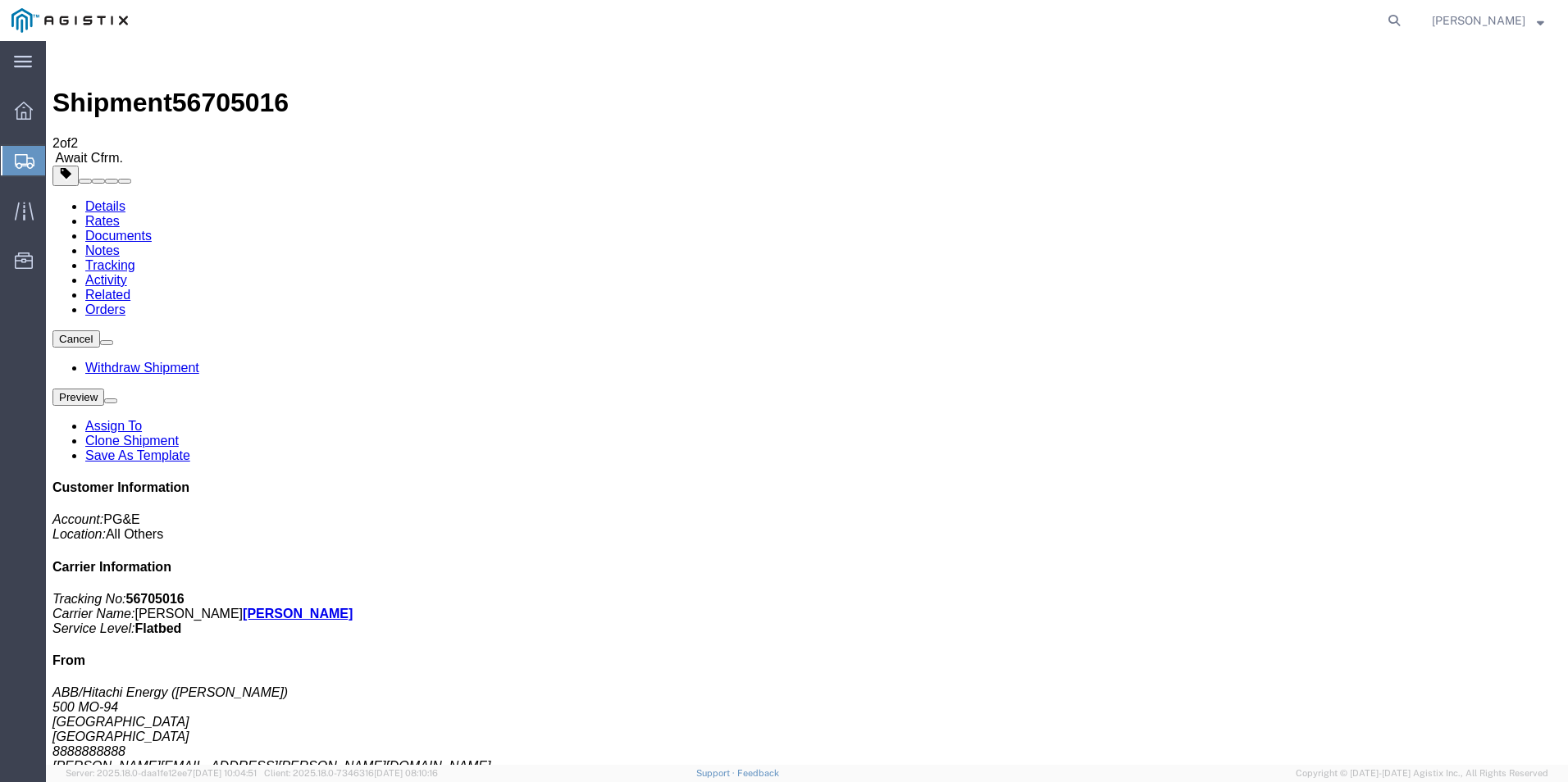
click at [0, 0] on span "Create from Template" at bounding box center [0, 0] width 0 height 0
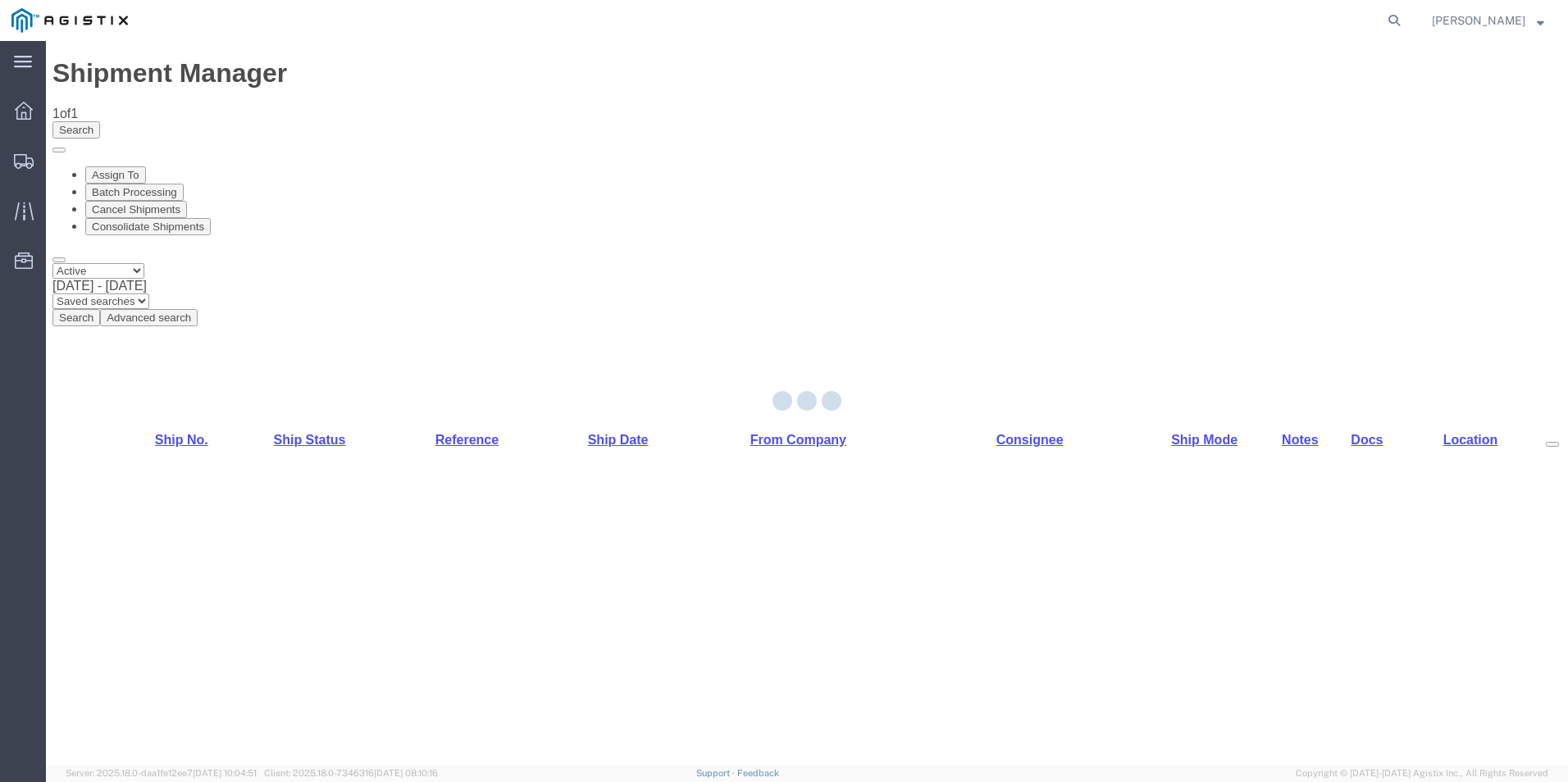
select select "54011"
select select "PURCHORD"
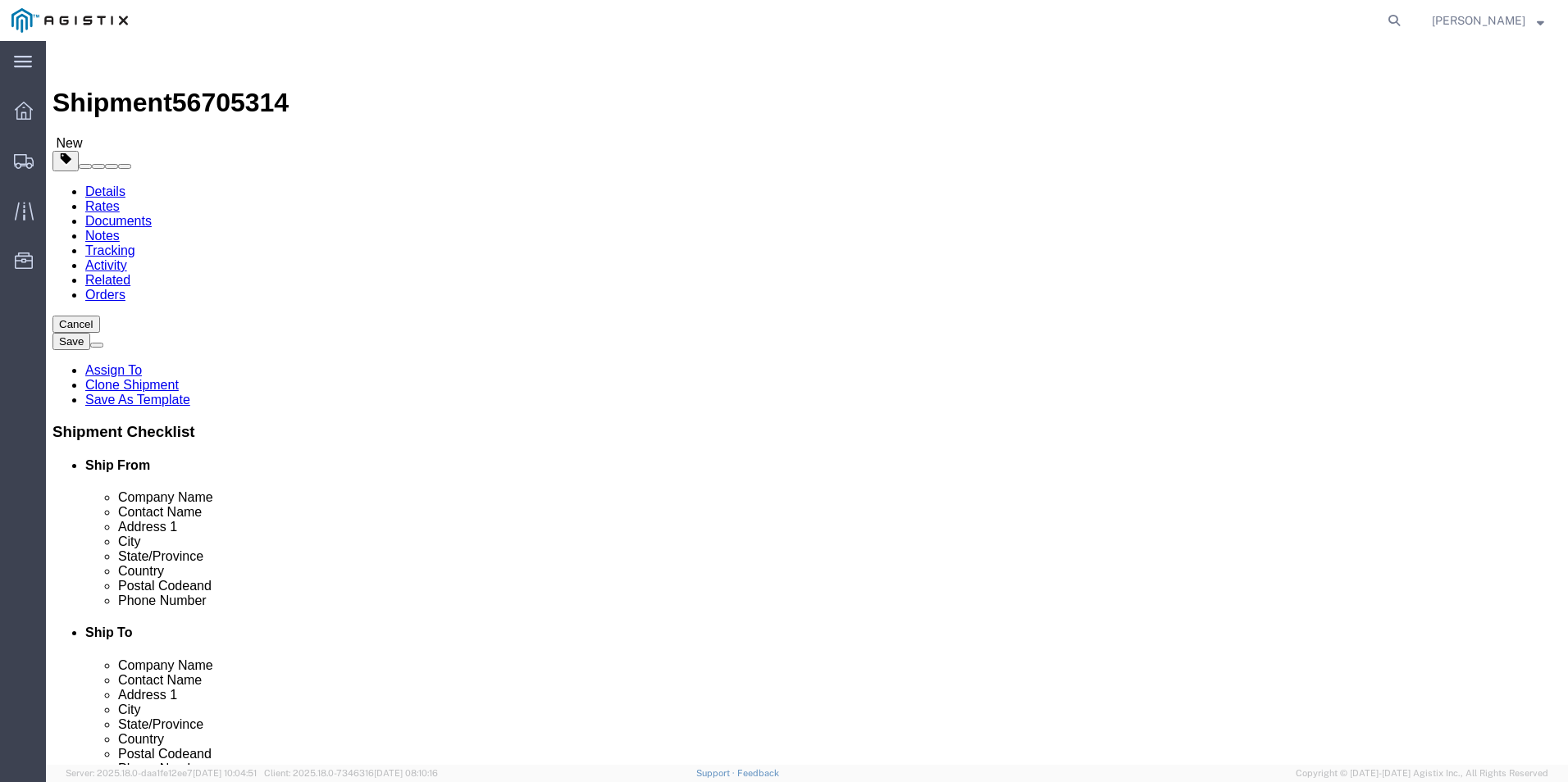
click input "text"
type input "8888888888"
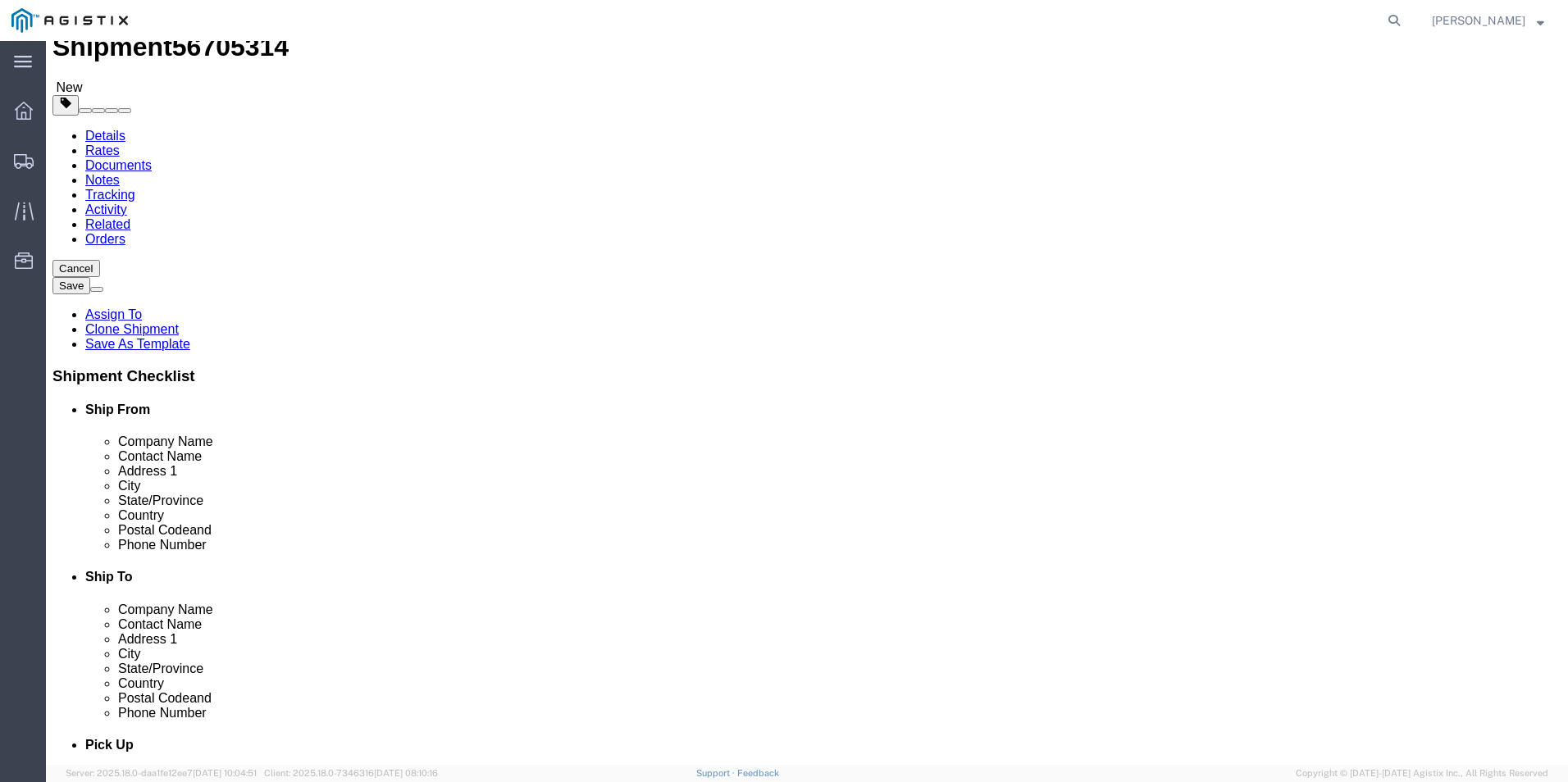
scroll to position [410, 0]
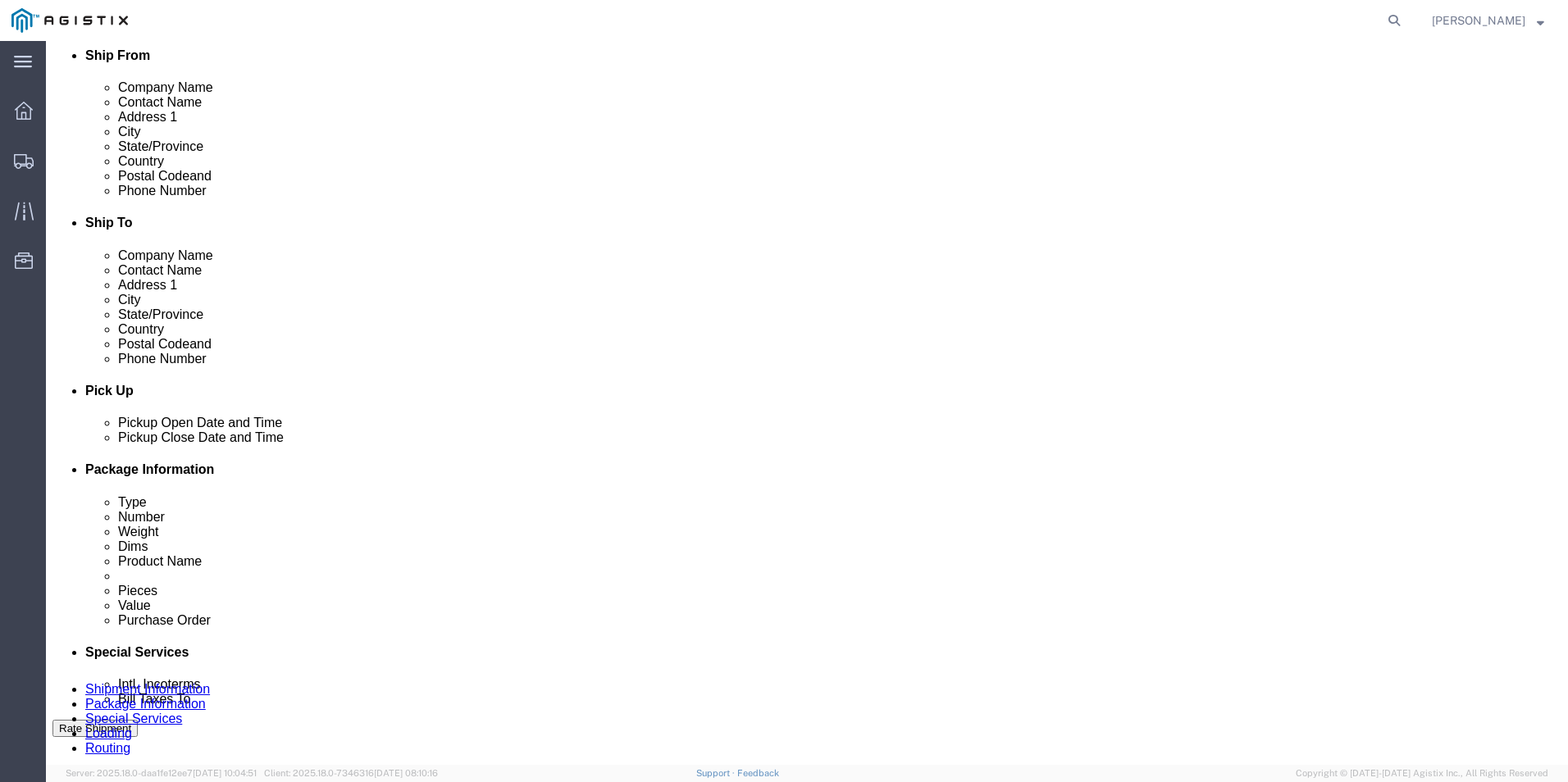
click button "Add Stop"
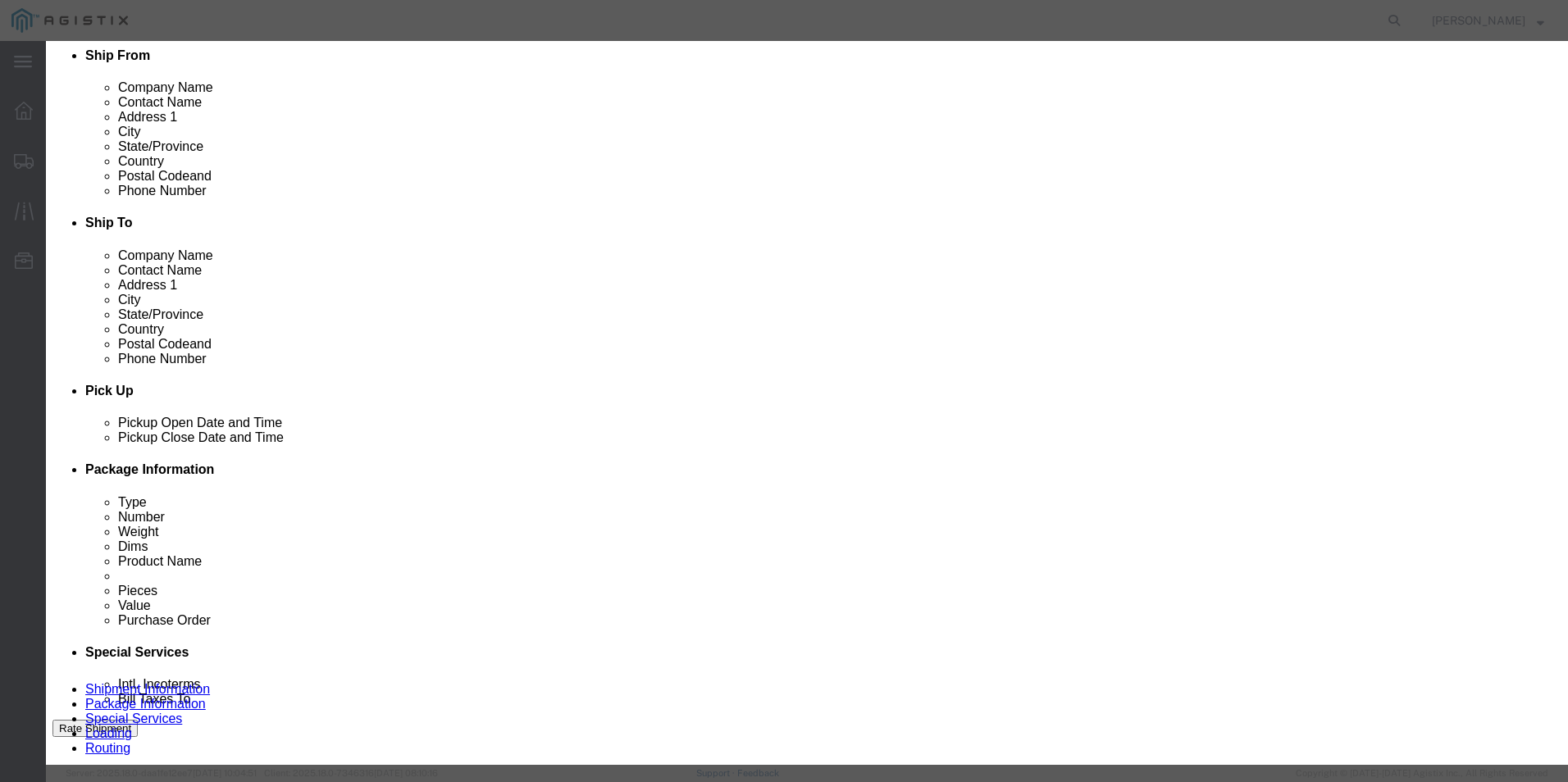
type input "WHE"
select select "19996"
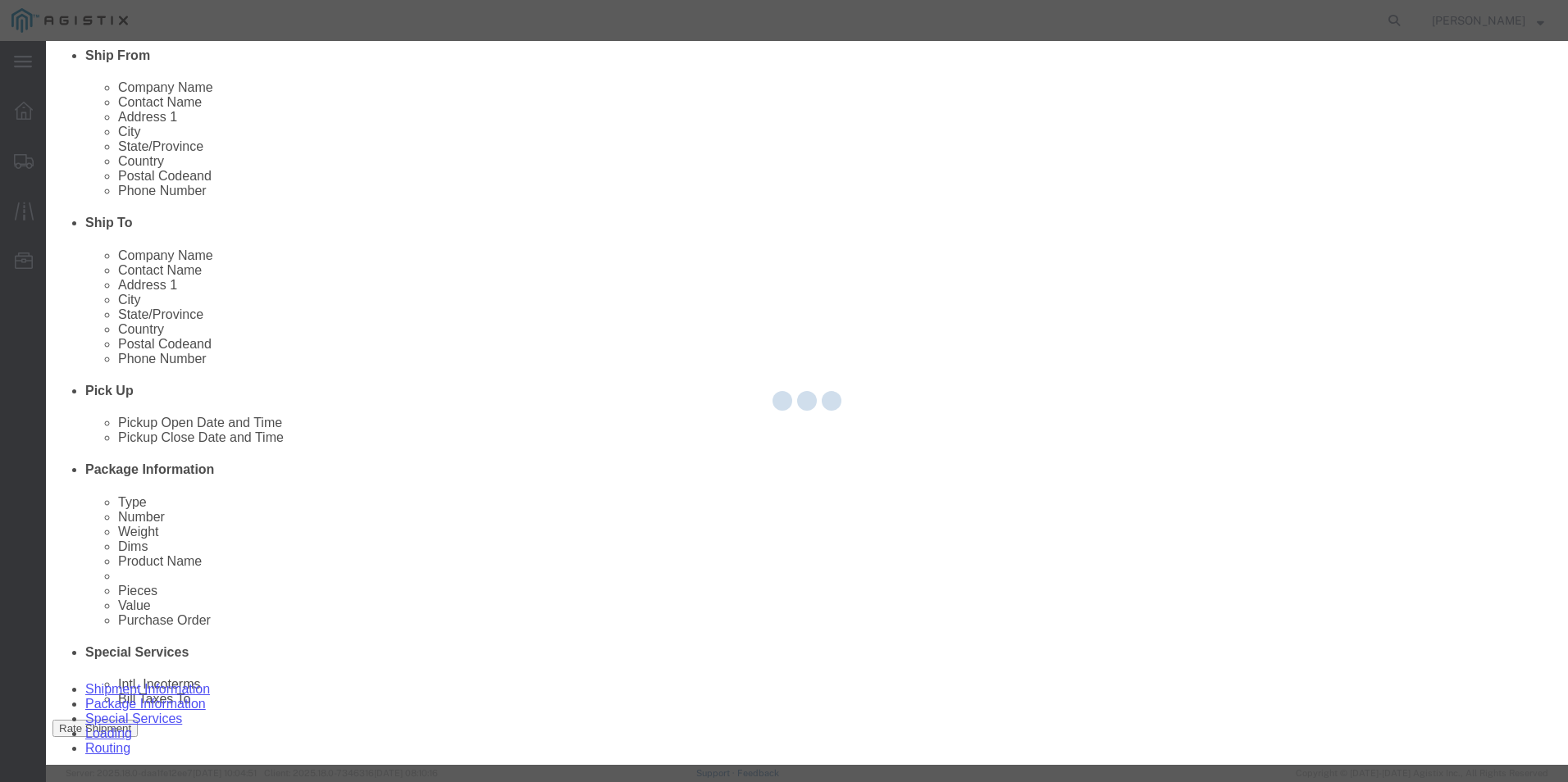
type input "PG&E"
type input "3736 Rancho Rd"
type input "Wheatland"
type input "95692"
select select "CA"
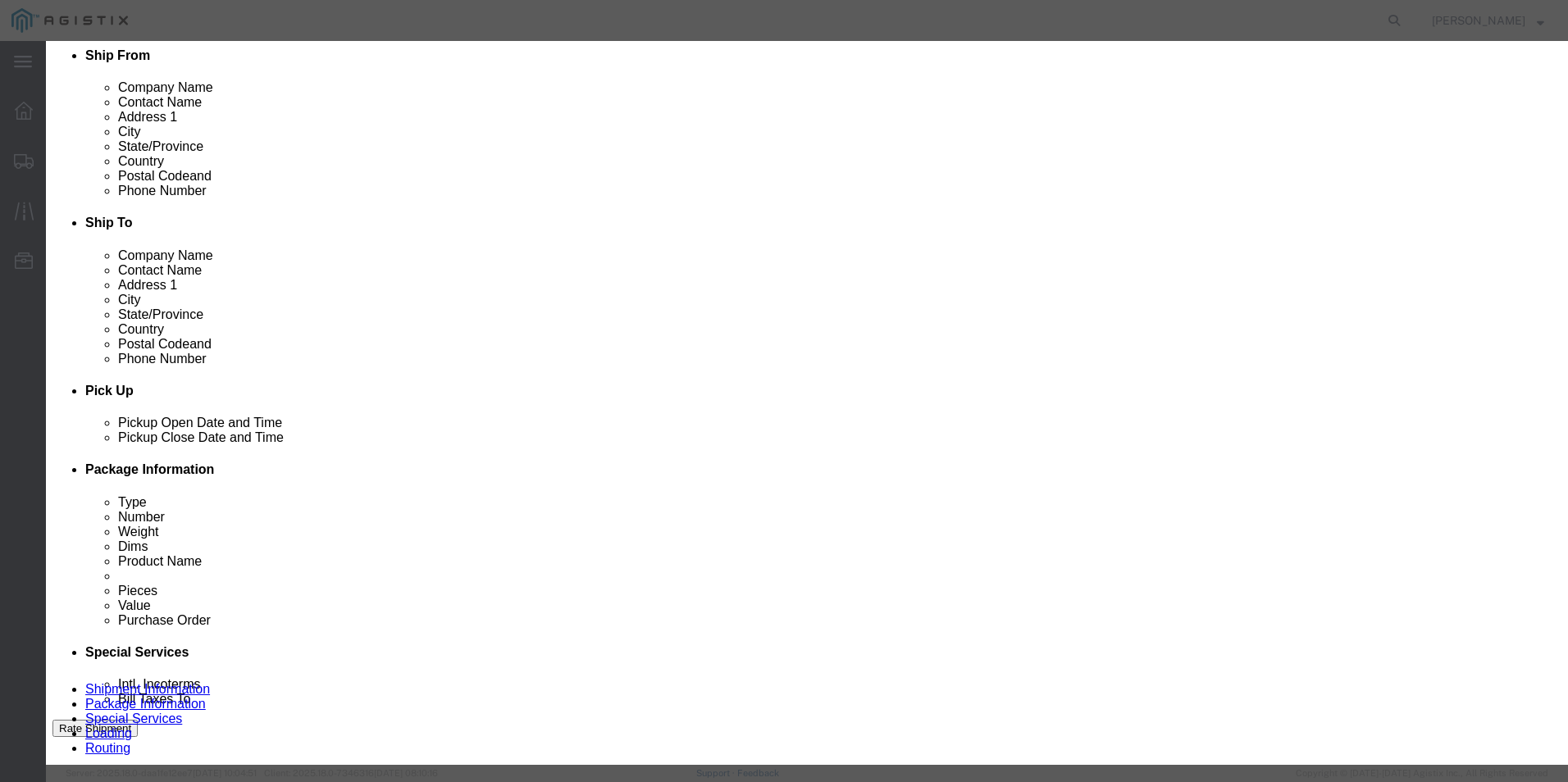
click input "text"
type input "Receiving"
click input "text"
type input "8888888888"
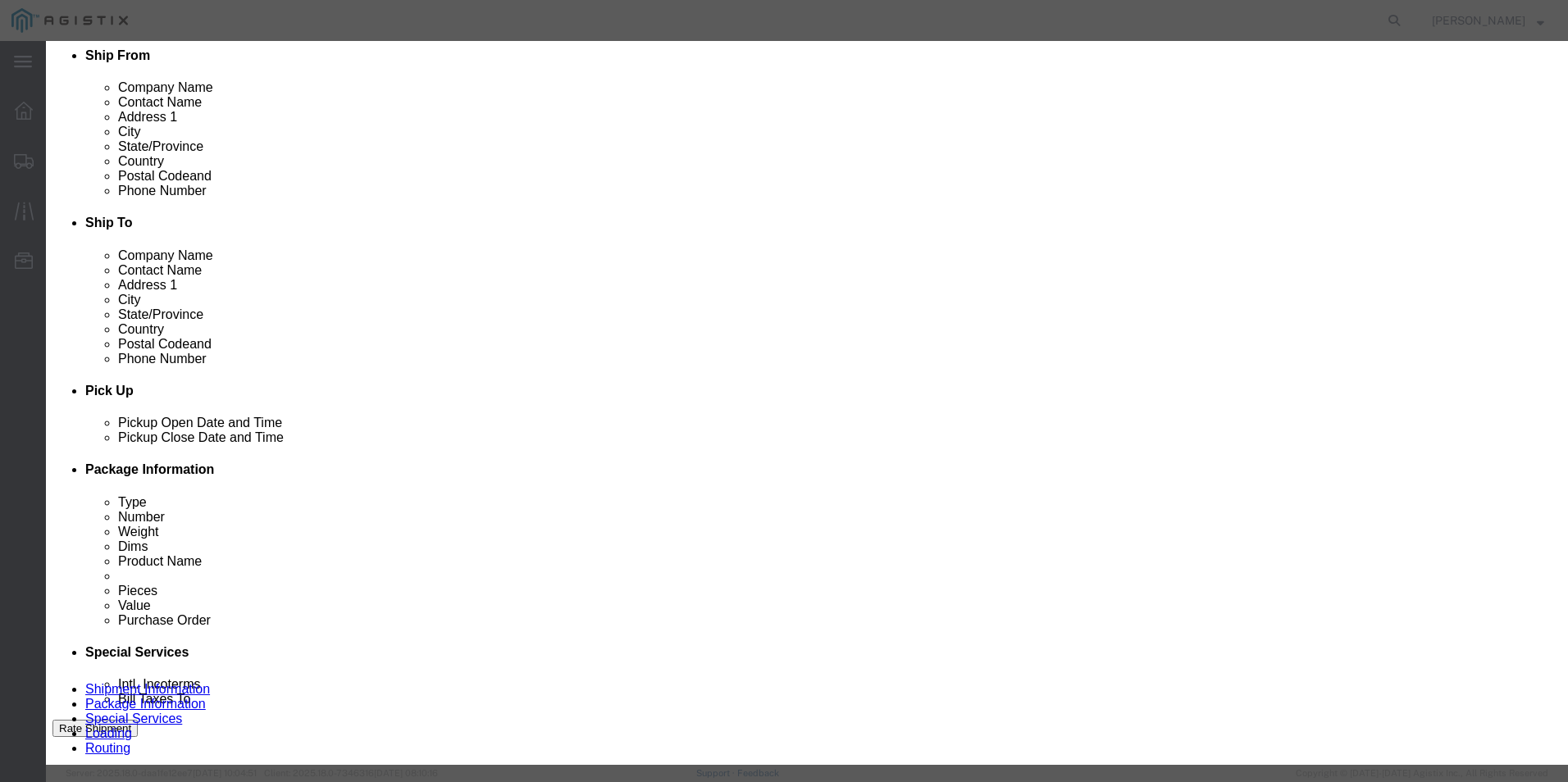
click button "Save"
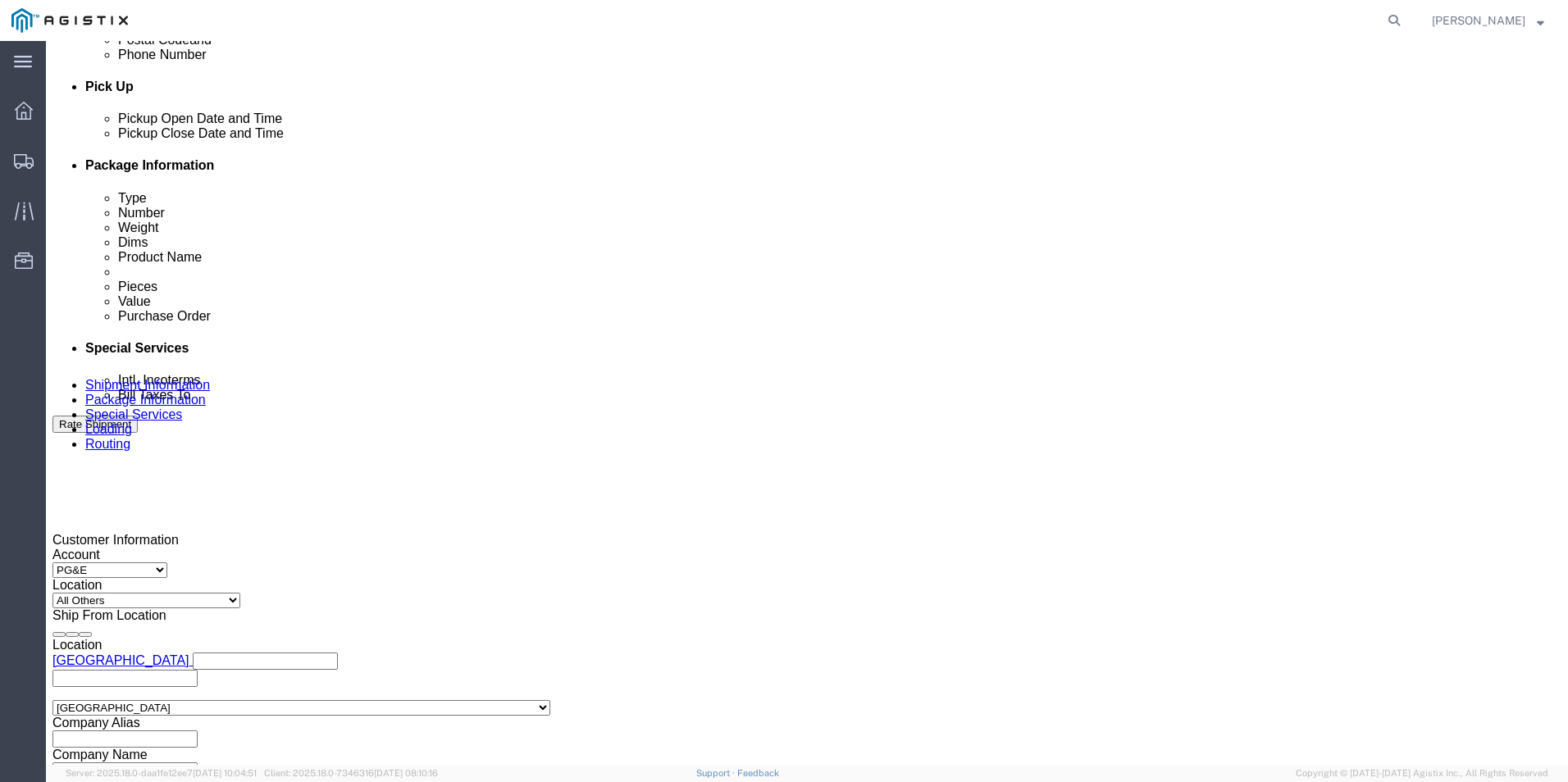
scroll to position [738, 0]
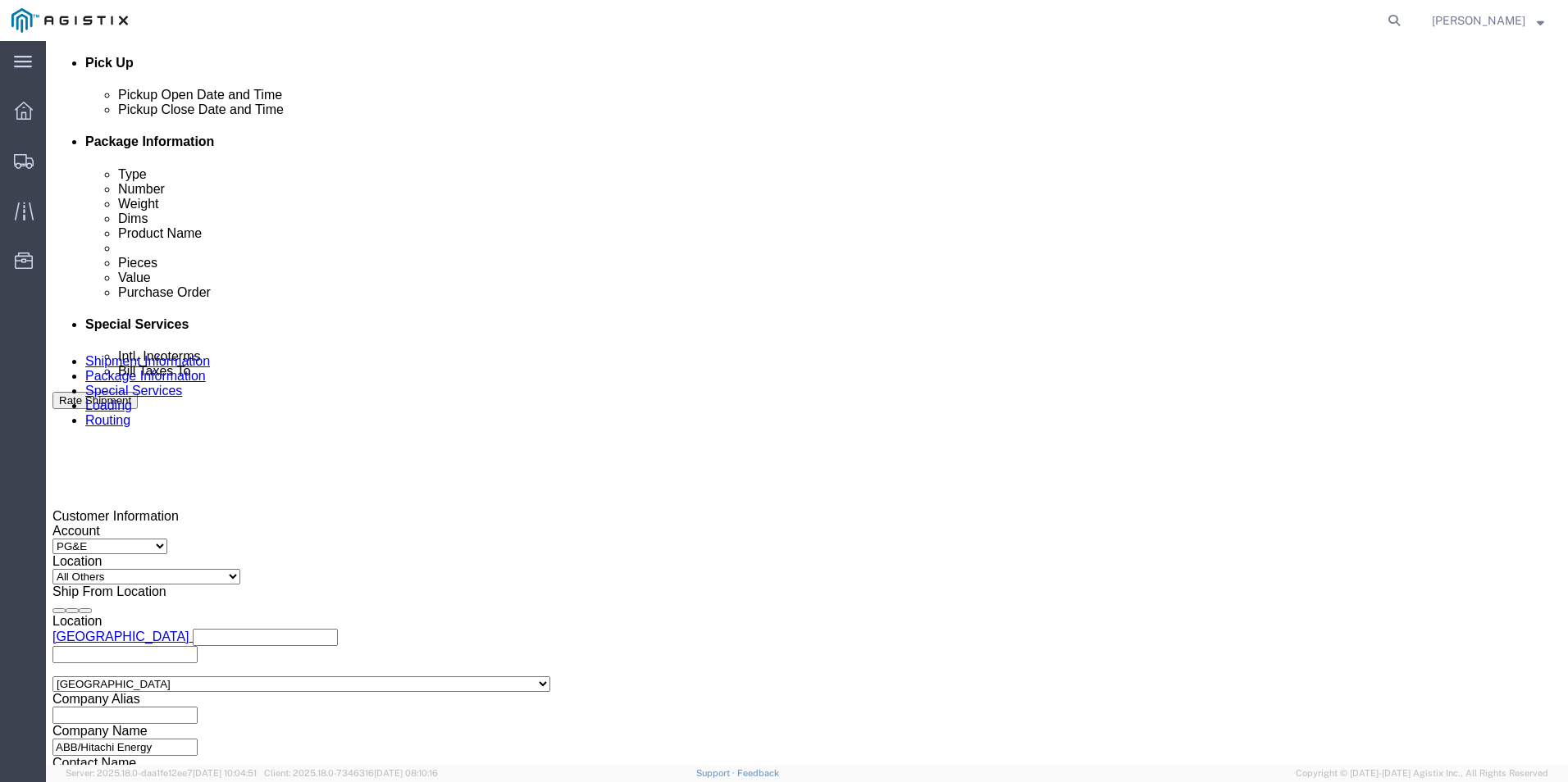
click select "Pickup Delivery"
select select "D"
click select "Pickup Delivery"
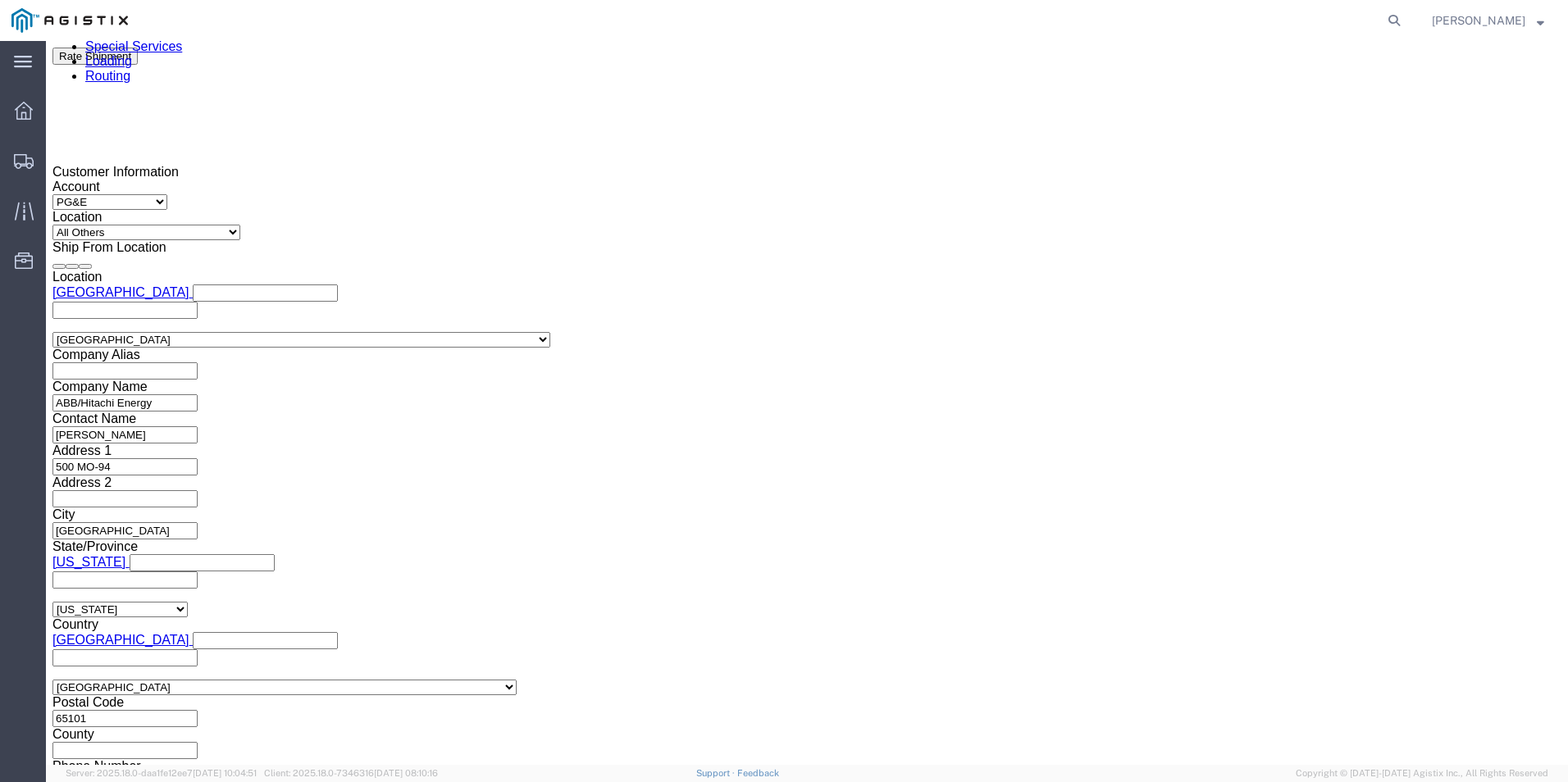
scroll to position [1148, 0]
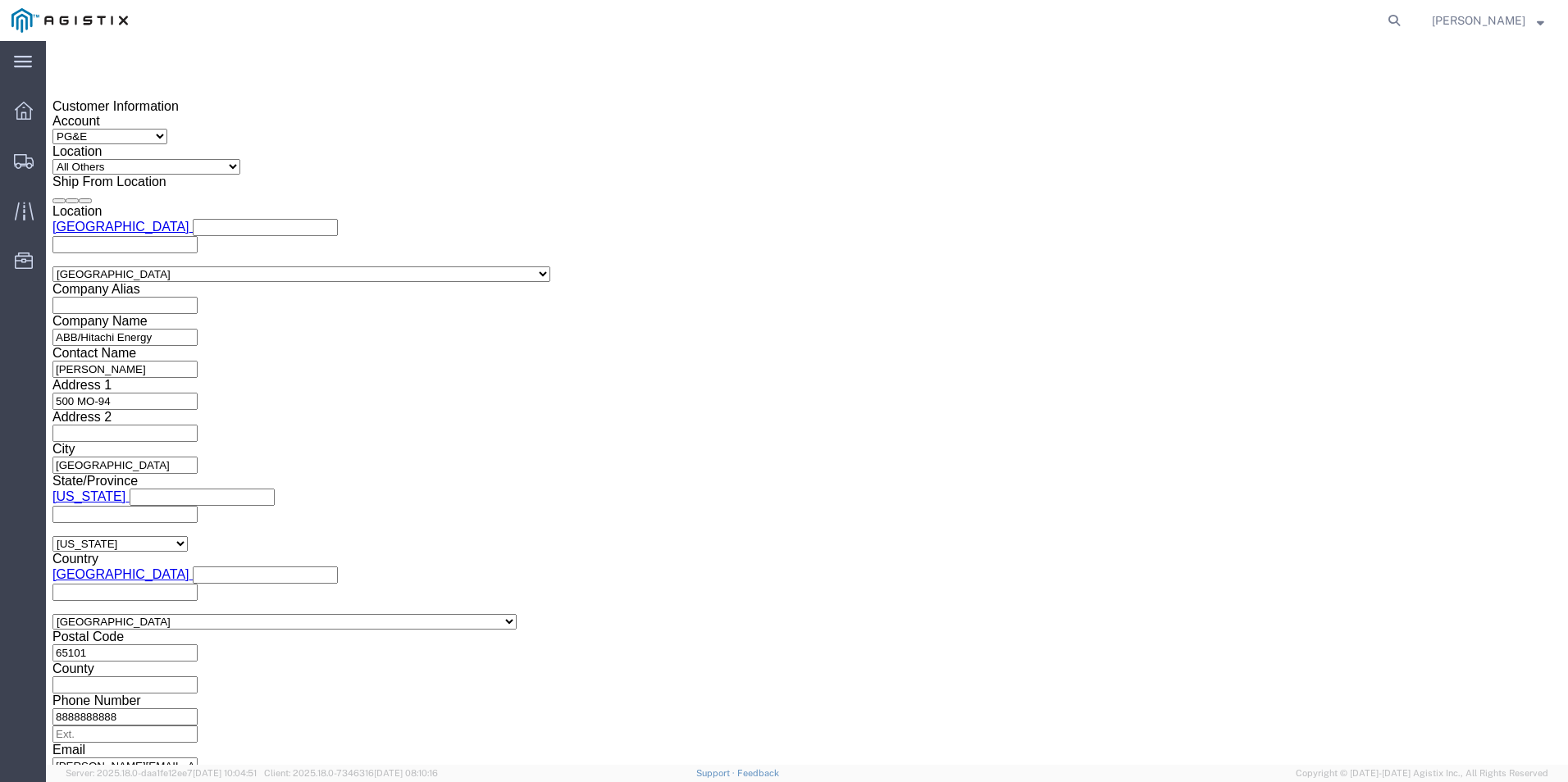
click div
click button "Apply"
click input "text"
type input "3501409360"
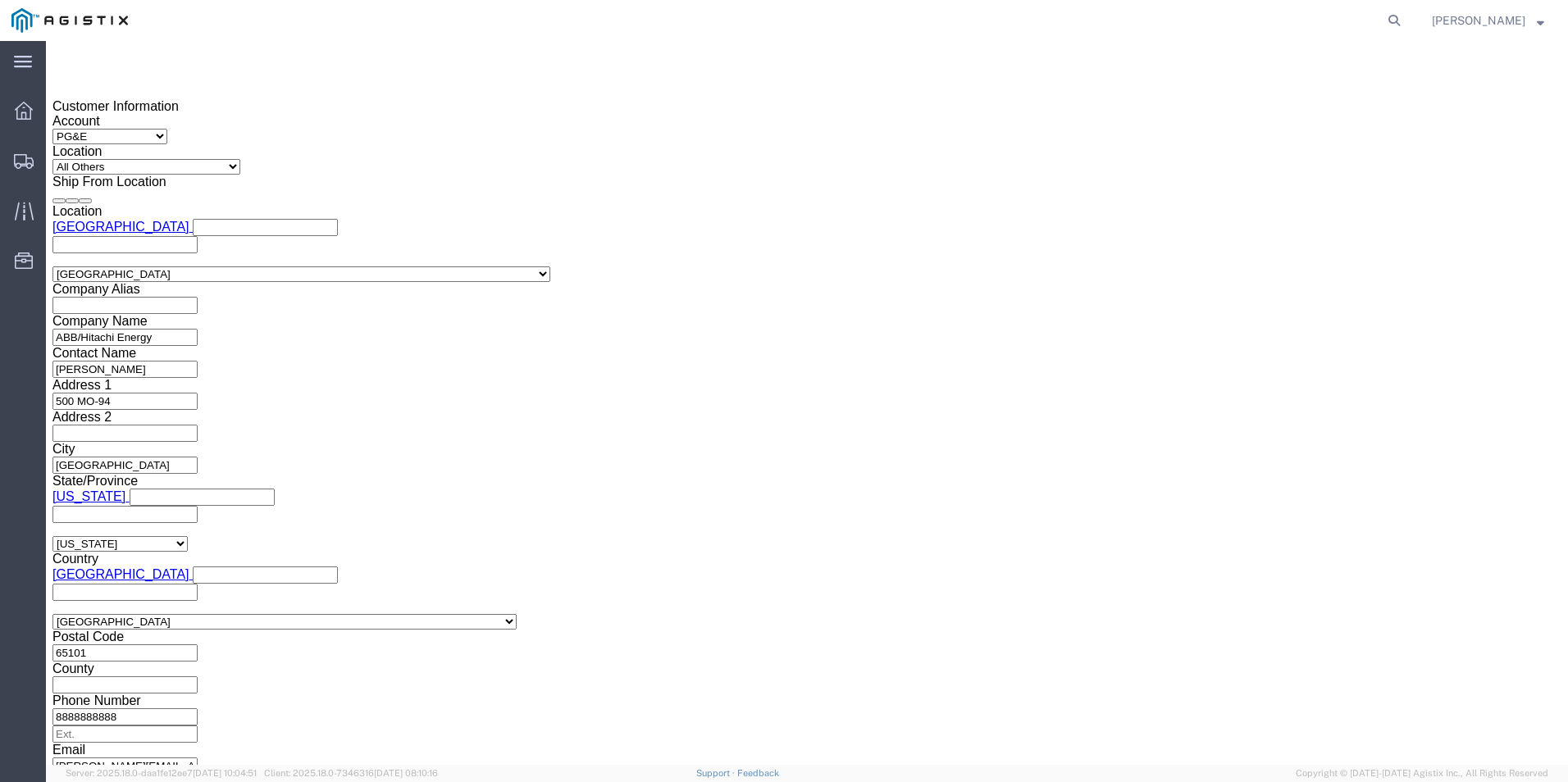
select select "BOL"
type input "j"
type input "JC0002778"
click button "Continue"
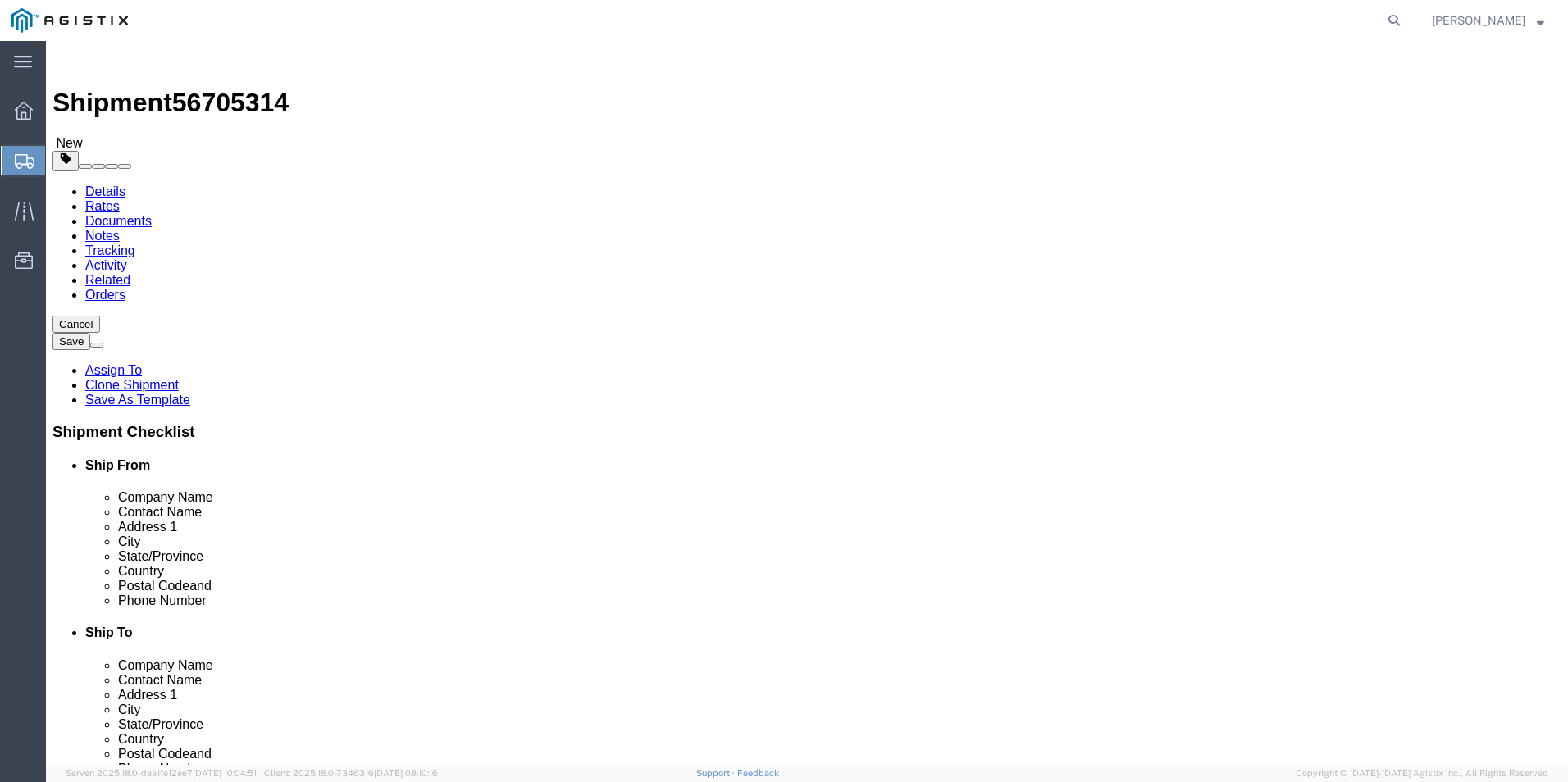
click input "text"
type input "1"
type input "4"
type input "440"
type input "72"
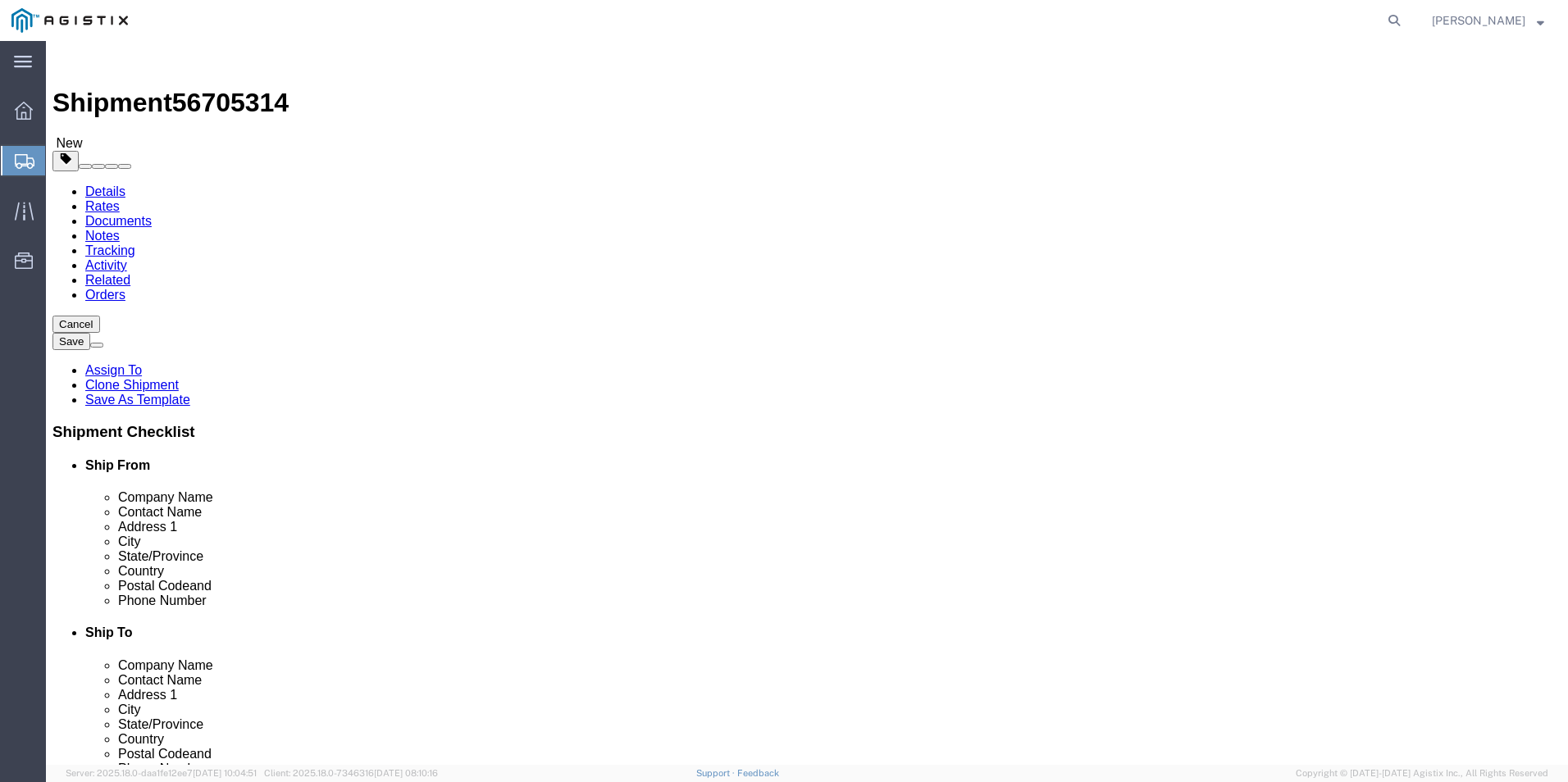
type input "72"
type input "2"
type input "5160.00"
click dd "0.00 Each"
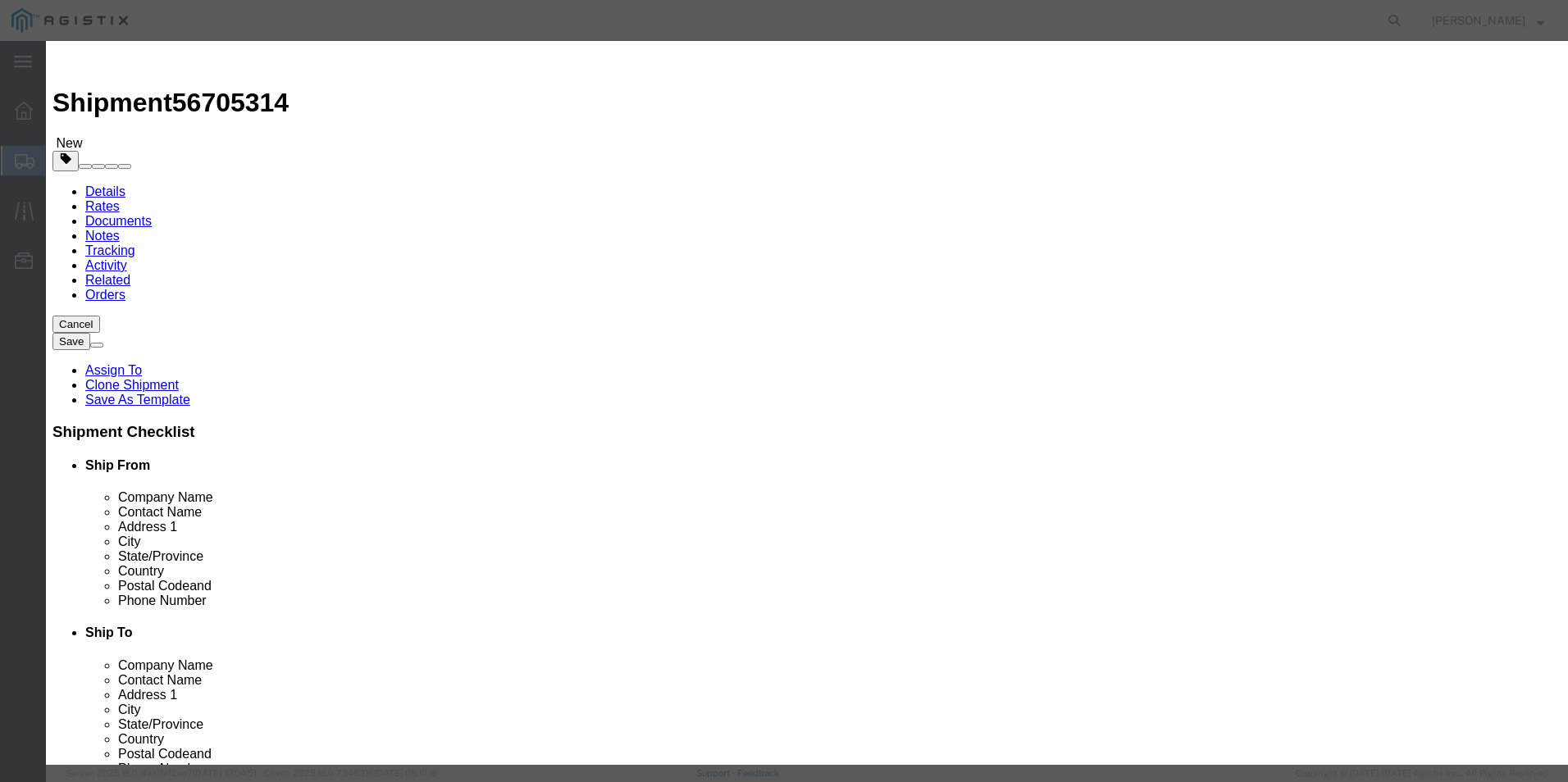
drag, startPoint x: 521, startPoint y: 158, endPoint x: 449, endPoint y: 150, distance: 72.4
click div "Pieces 0.00 Select Bag Barrels 100Board Feet Bottle Box Blister Pack Carats Can…"
type input "4"
click button "Save & Close"
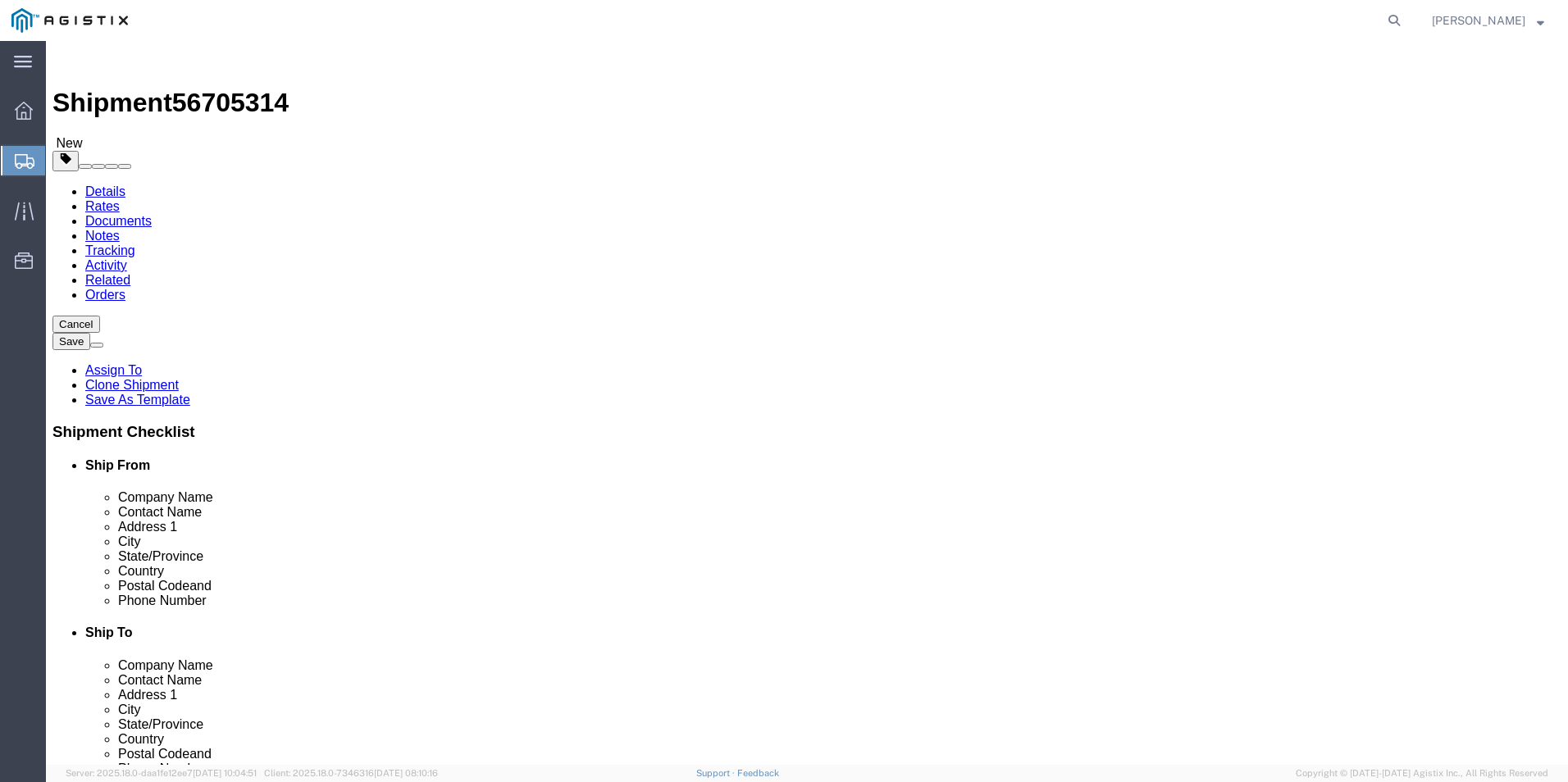
click span "button"
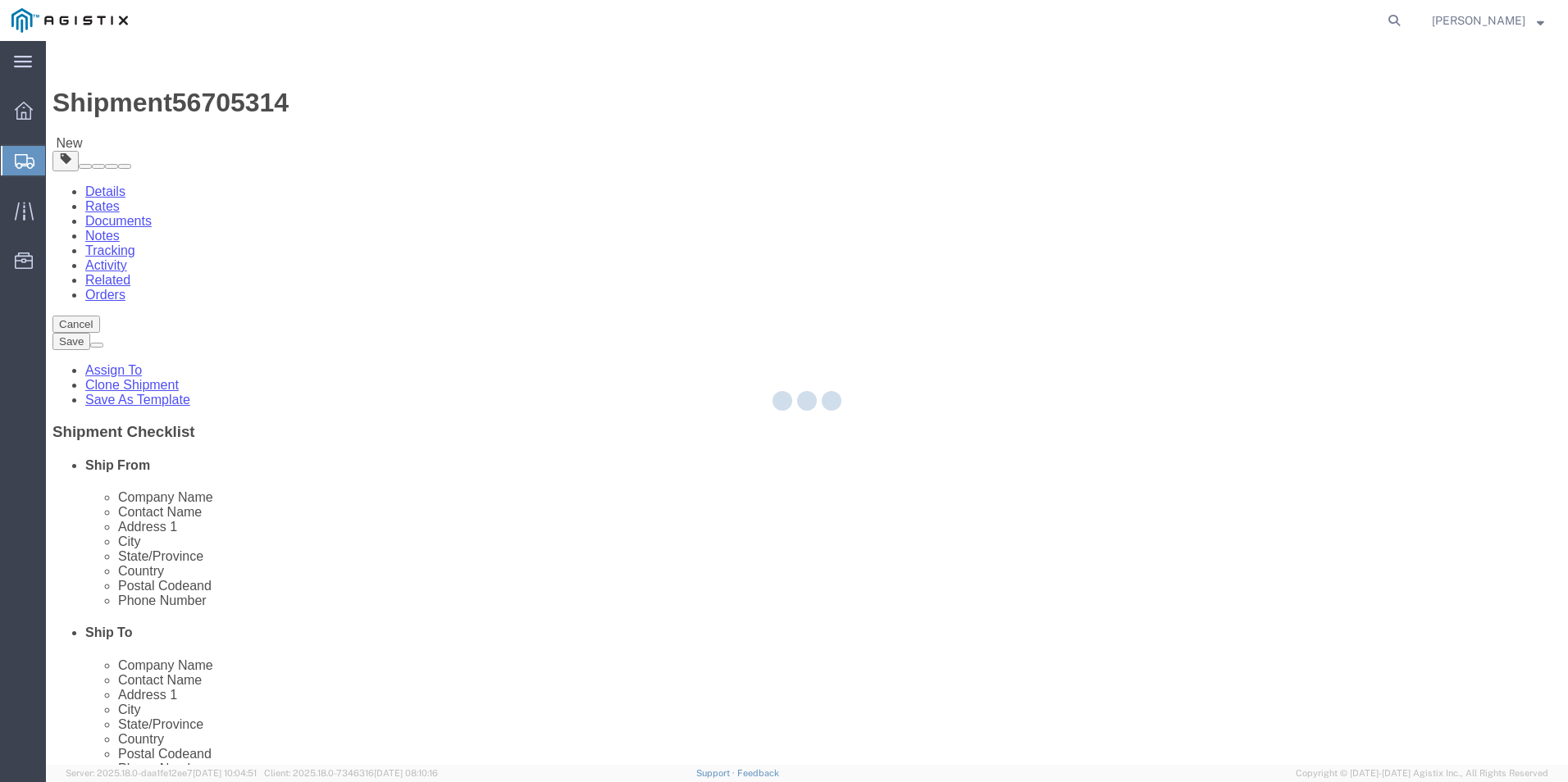
select select "PSNS"
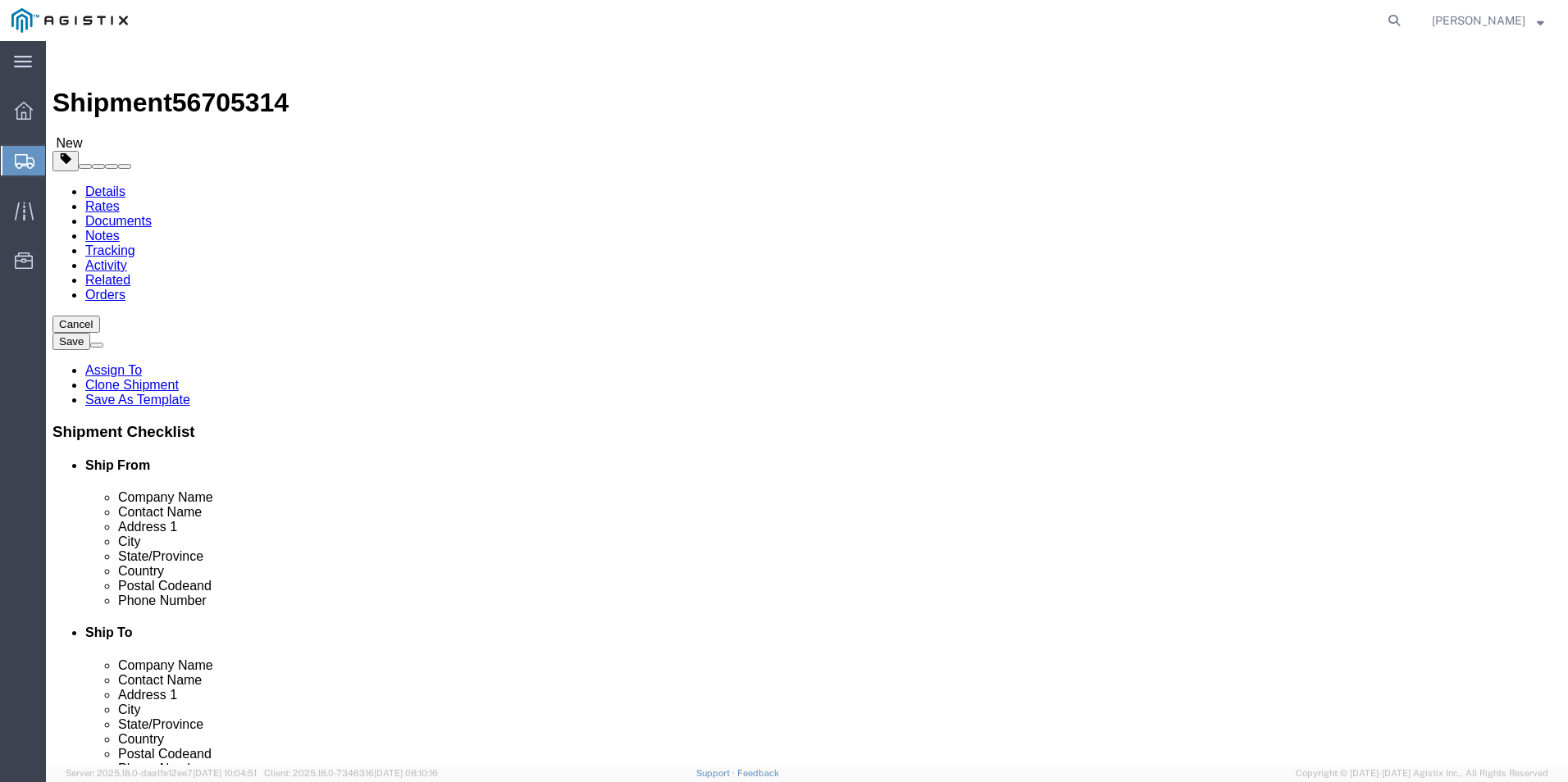
click input "4"
type input "15"
drag, startPoint x: 278, startPoint y: 386, endPoint x: 179, endPoint y: 383, distance: 99.0
click div "Dimensions Length 440.00 x Width 72.00 x Height 72.00 Select cm ft in"
type input "80"
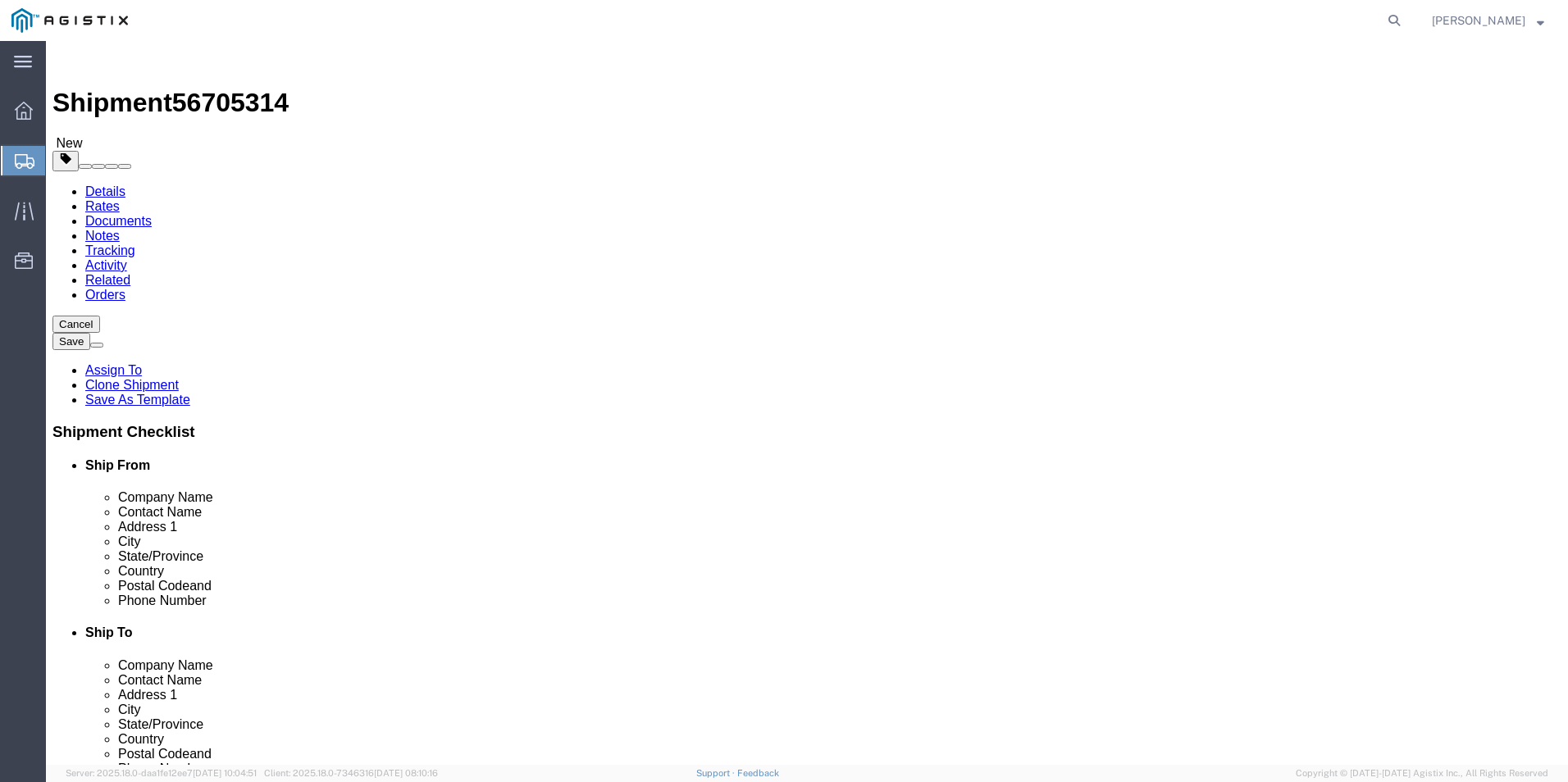
drag, startPoint x: 870, startPoint y: 406, endPoint x: 784, endPoint y: 418, distance: 86.8
click div "Weight 5160.00 Select kgs lbs Ship. t°"
type input "21740.00"
click dd "4.00 Each"
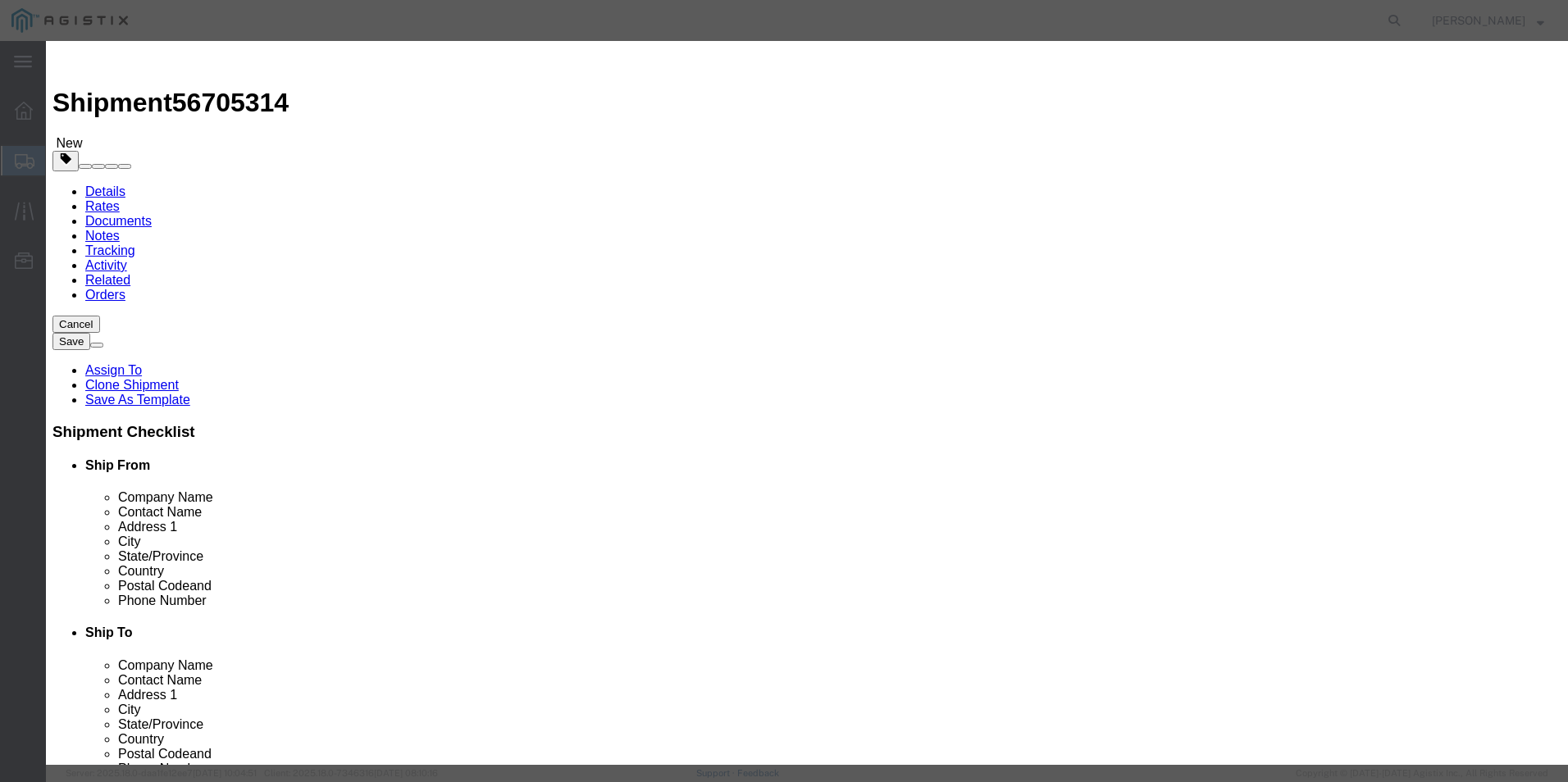
drag, startPoint x: 523, startPoint y: 150, endPoint x: 433, endPoint y: 158, distance: 90.4
click div "Pieces Number of pieces inside all the packages 4.00 Select Bag Barrels 100Boar…"
type input "15"
click button "Save & Close"
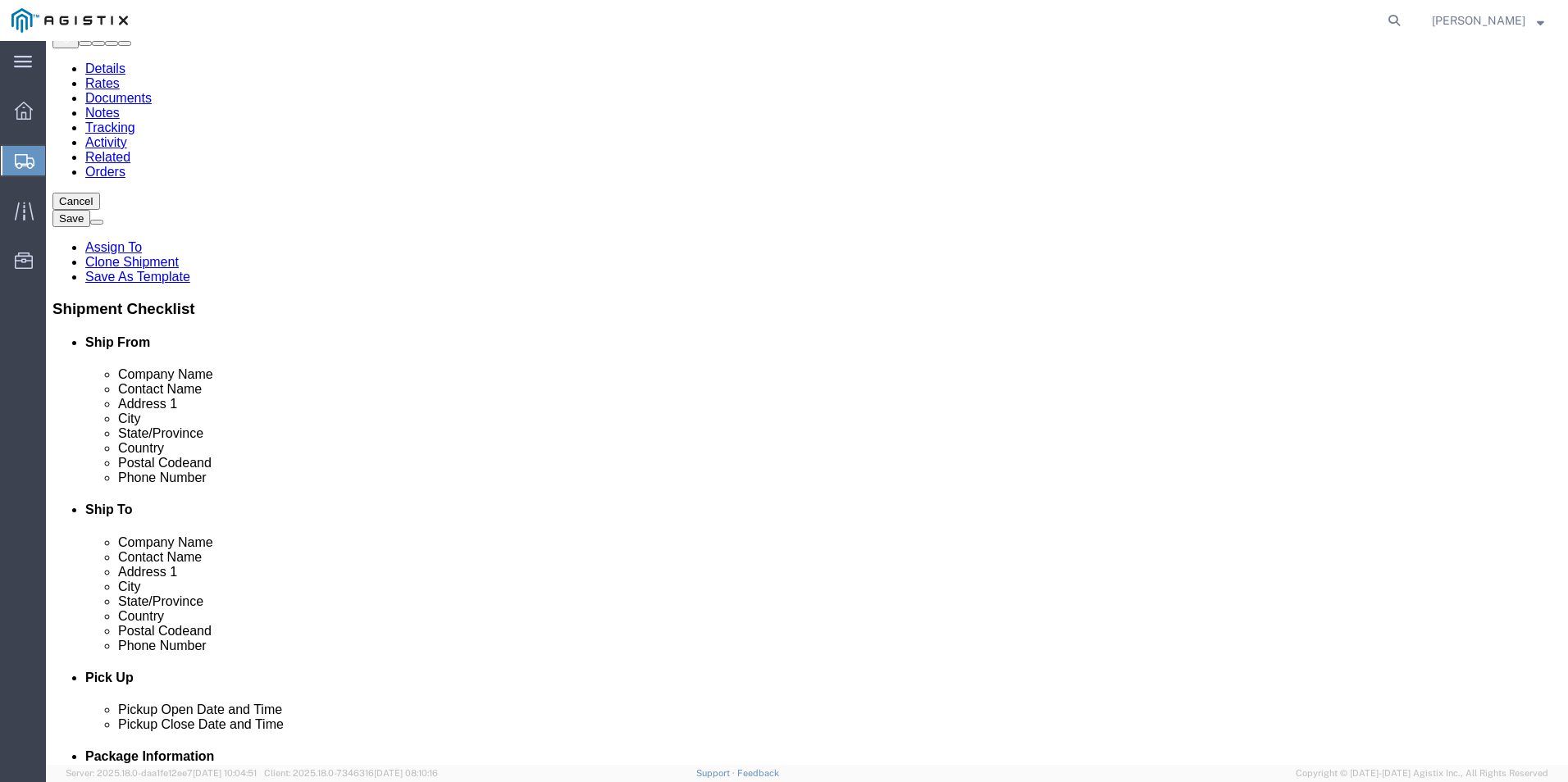
scroll to position [141, 0]
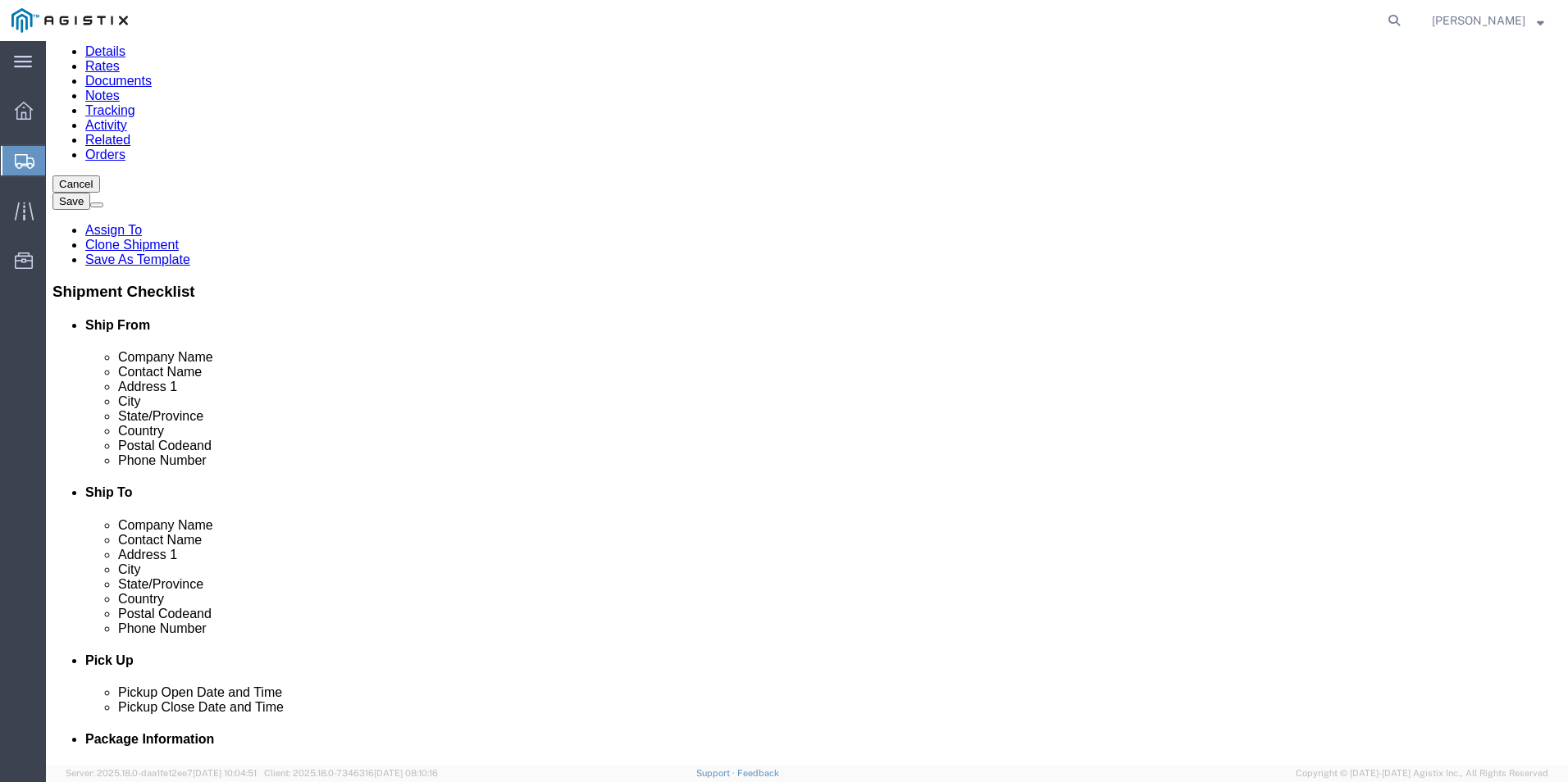
click button "Continue"
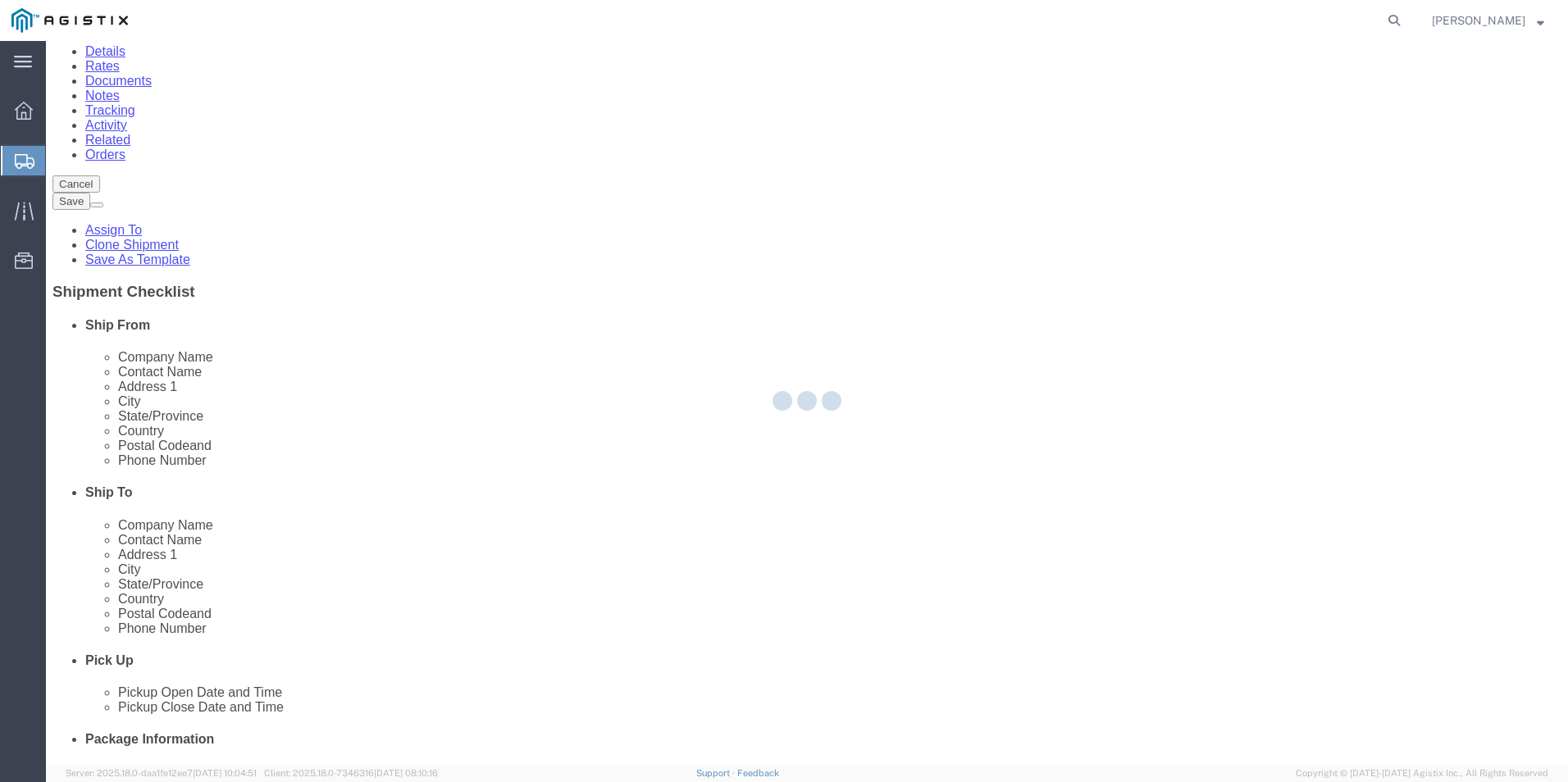
select select
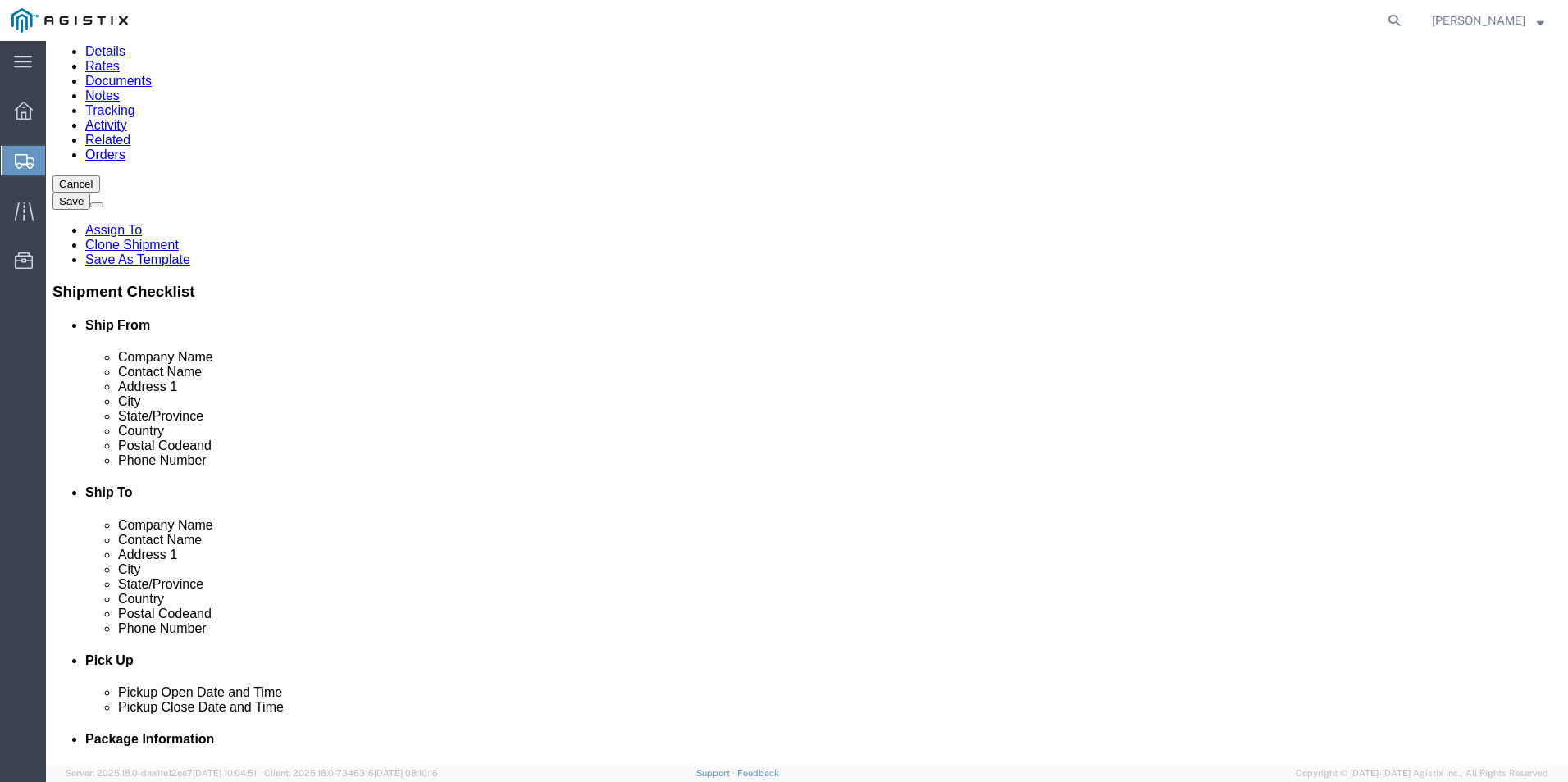
select select "COSTCENTER"
click icon
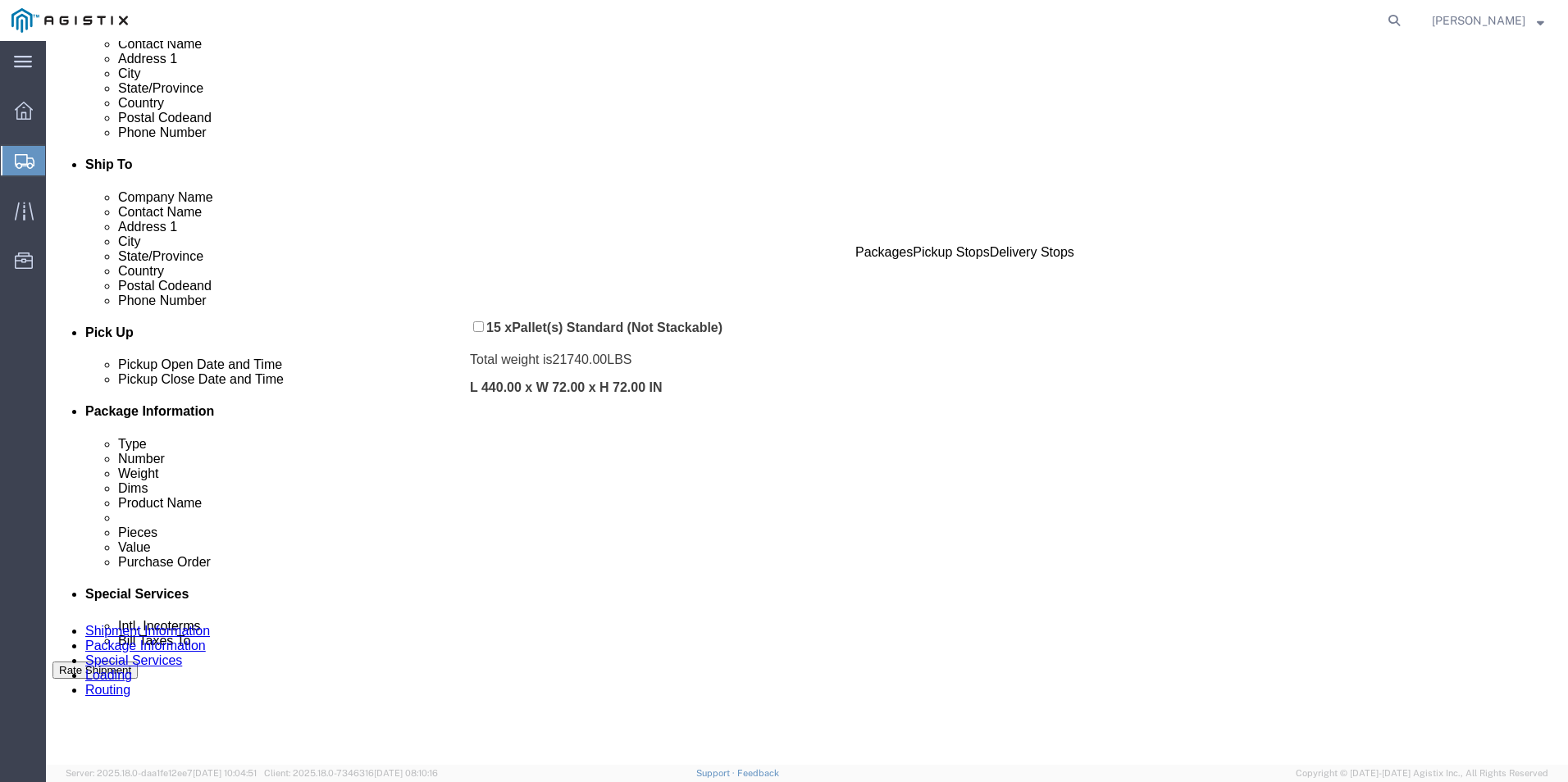
scroll to position [441, 0]
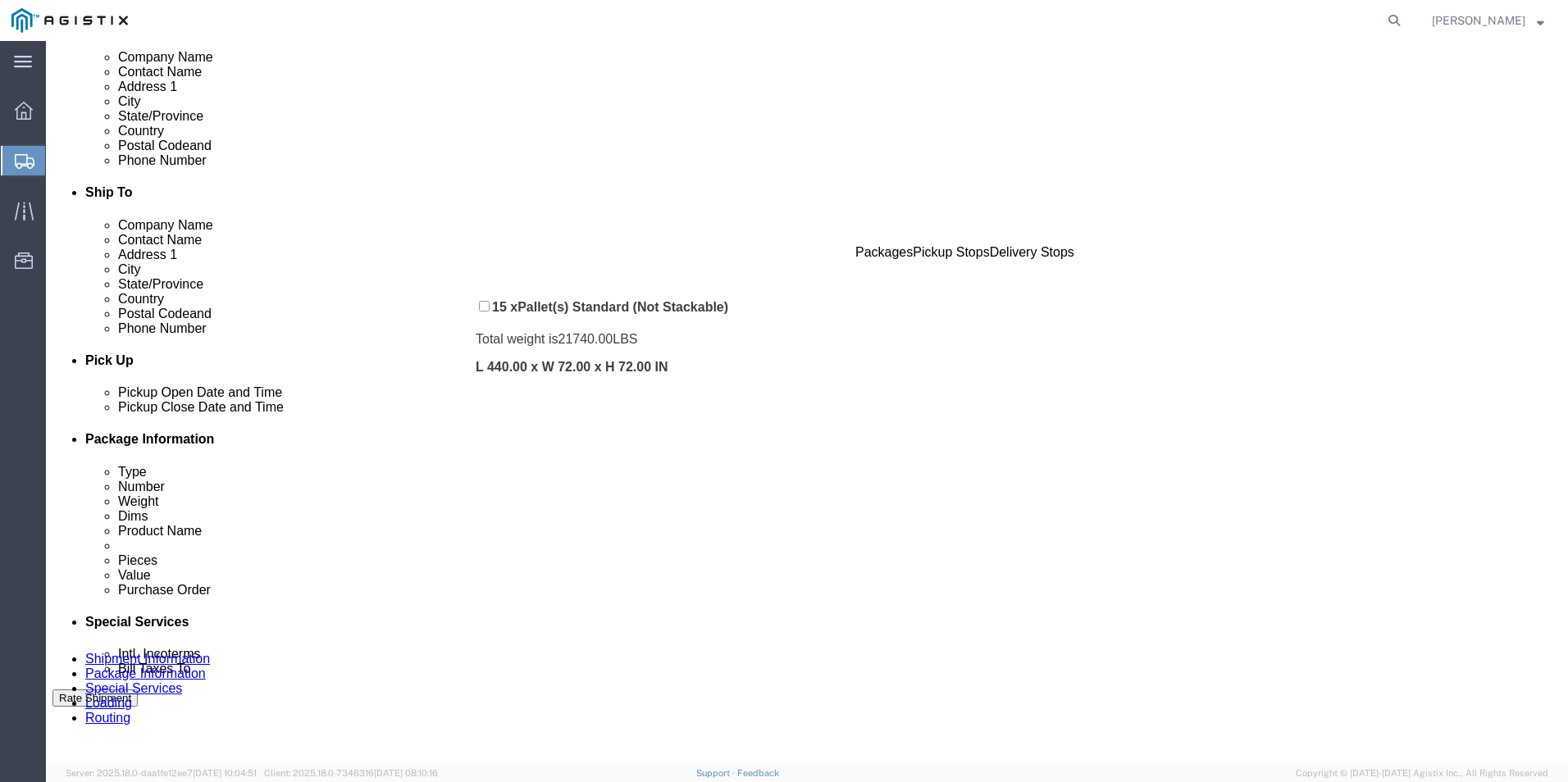
drag, startPoint x: 443, startPoint y: 368, endPoint x: 439, endPoint y: 258, distance: 110.1
click div "Pickups + Add Stop From : ABB/Hitachi Energy 500 MO-94, Jefferson City, MO, 651…"
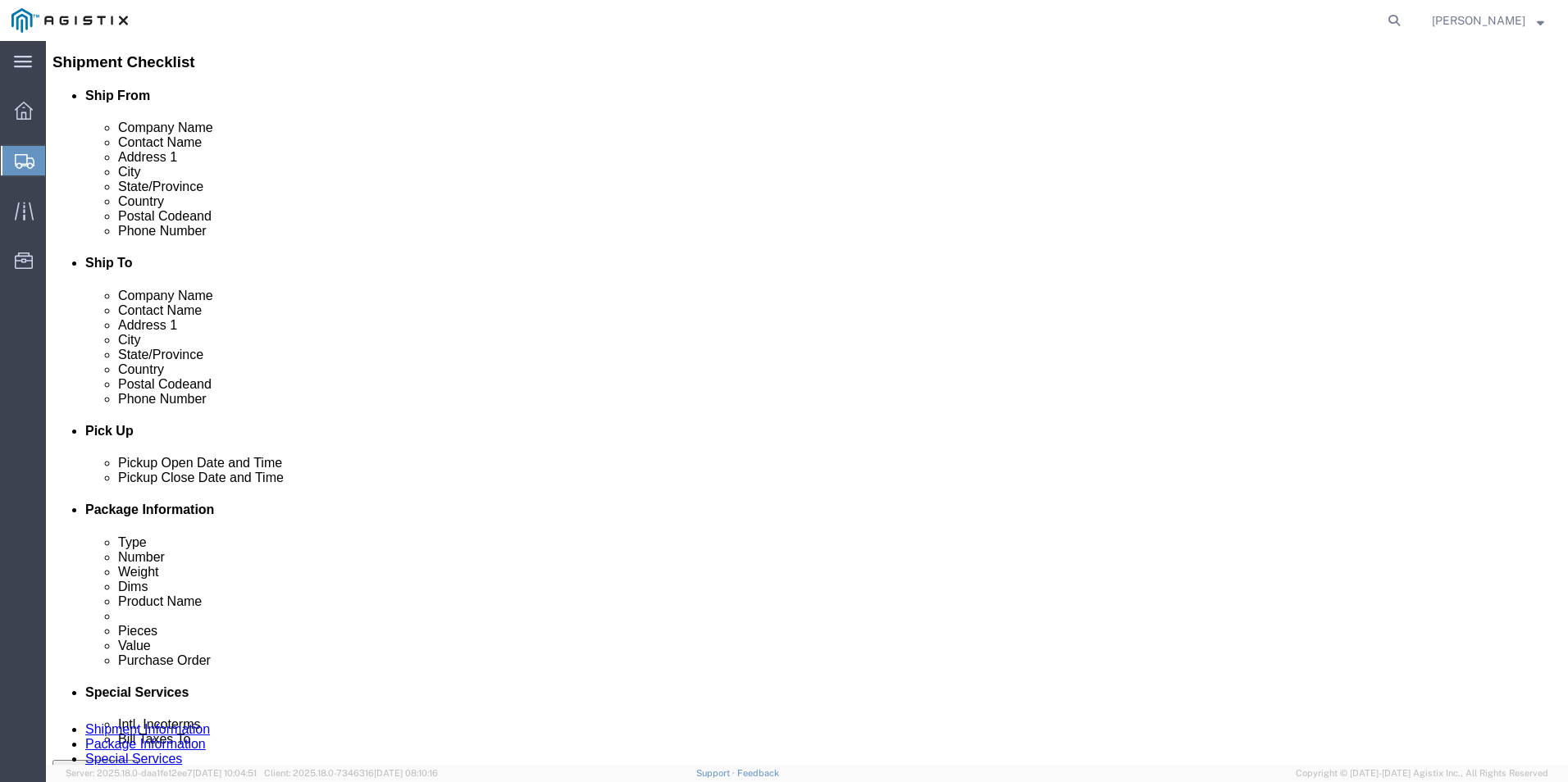
scroll to position [58, 0]
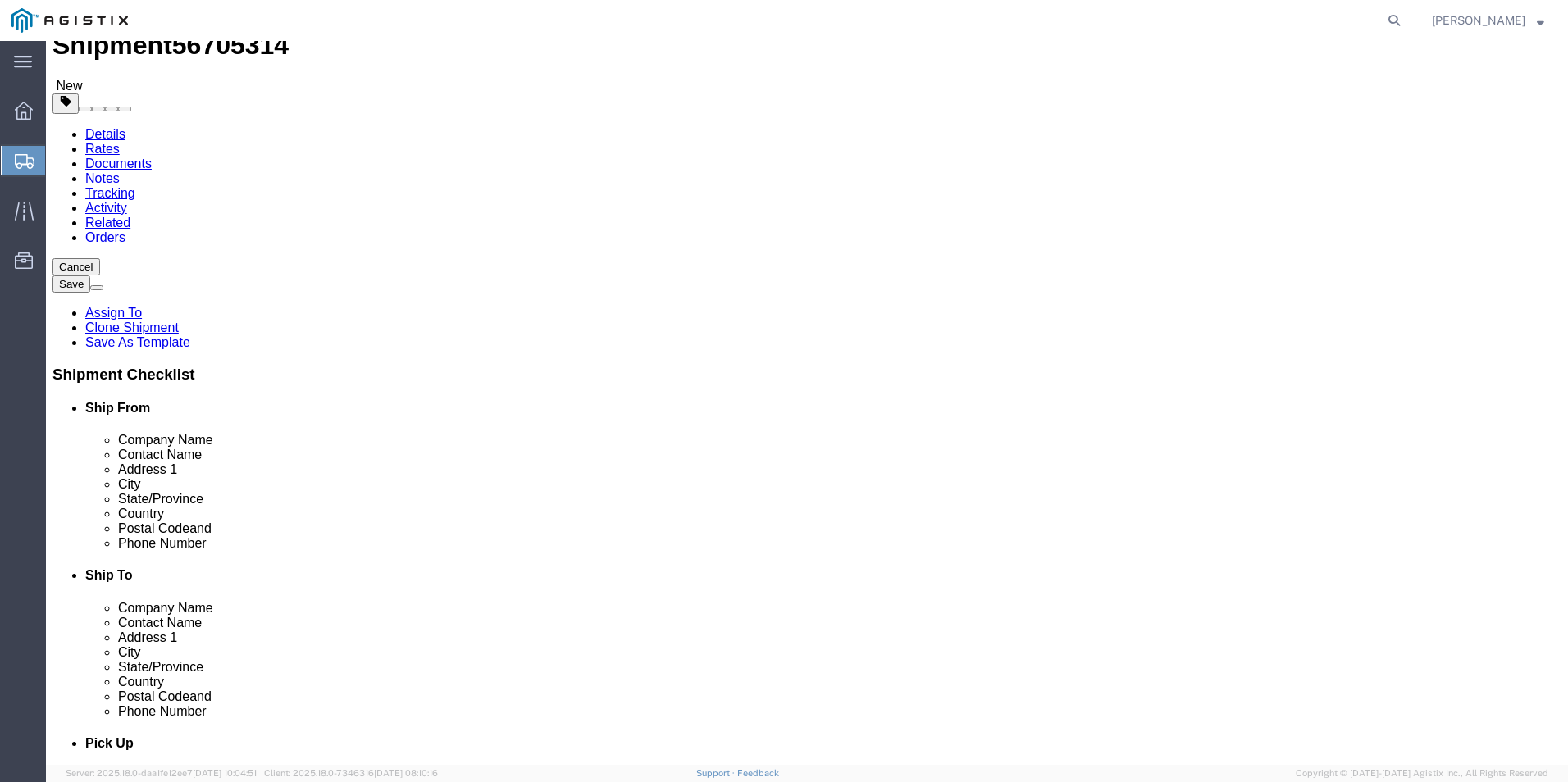
click span "56705314"
copy span "56705314"
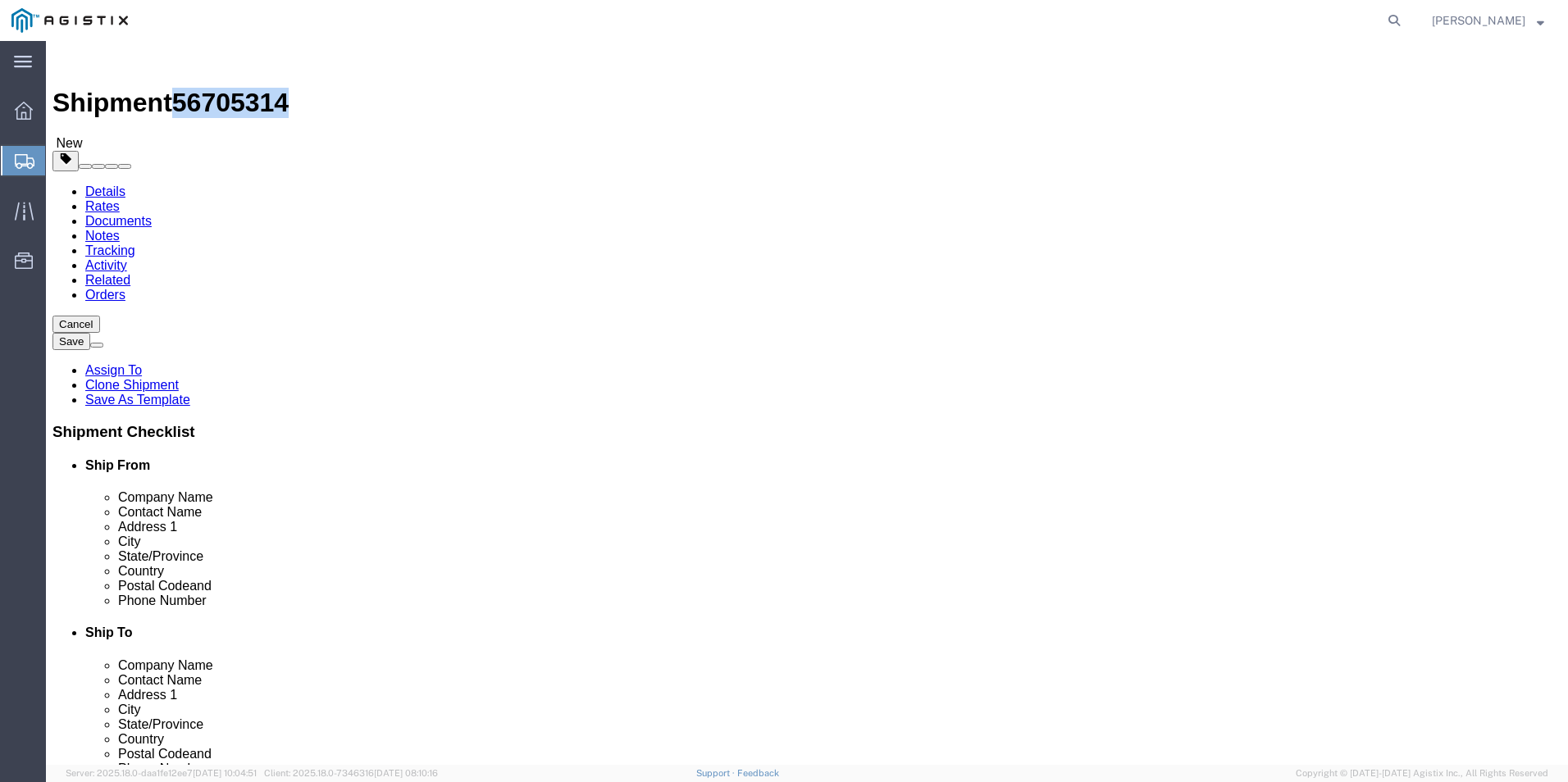
click link "Documents"
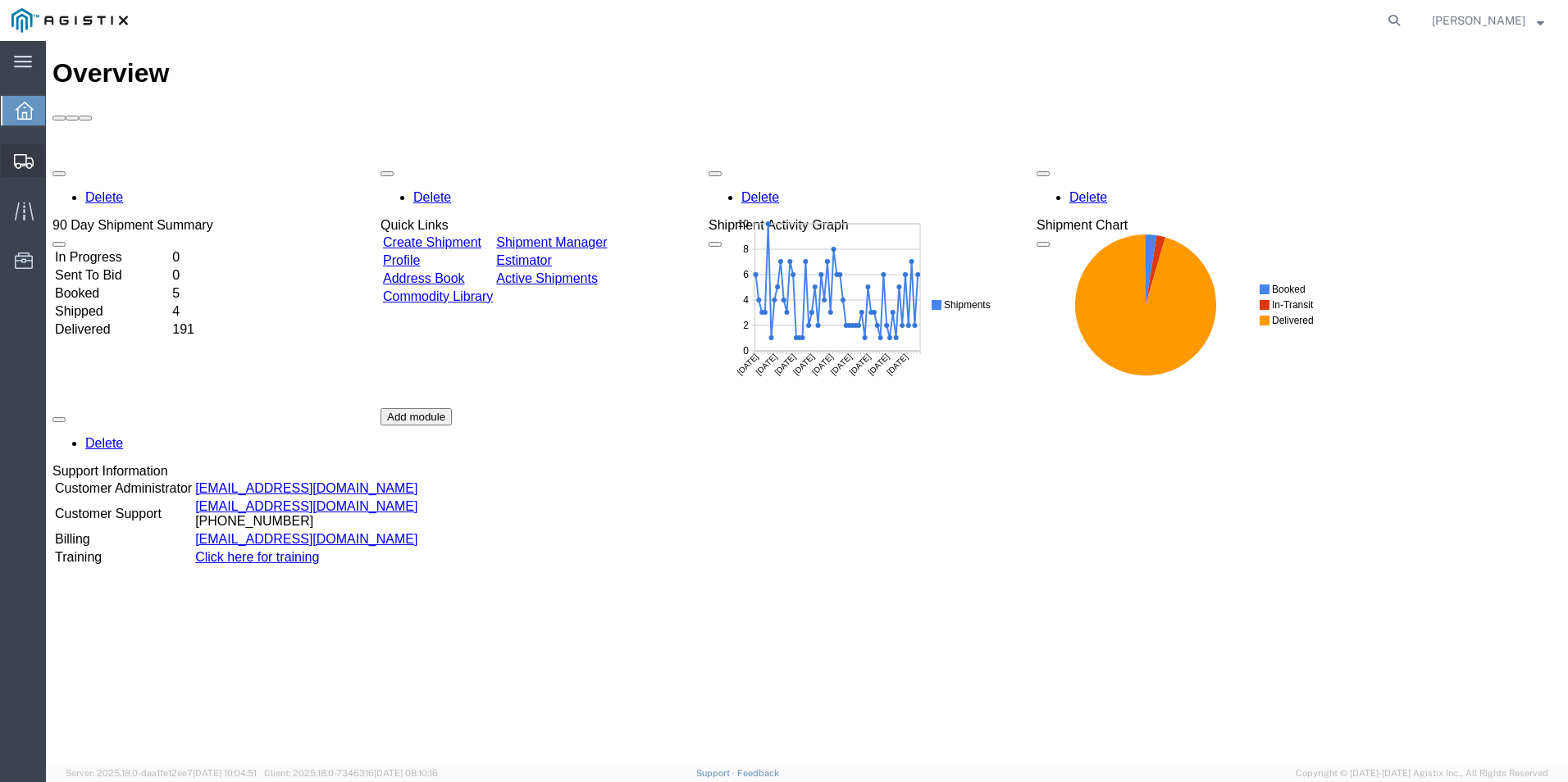
click at [57, 158] on span "Shipments" at bounding box center [50, 160] width 12 height 32
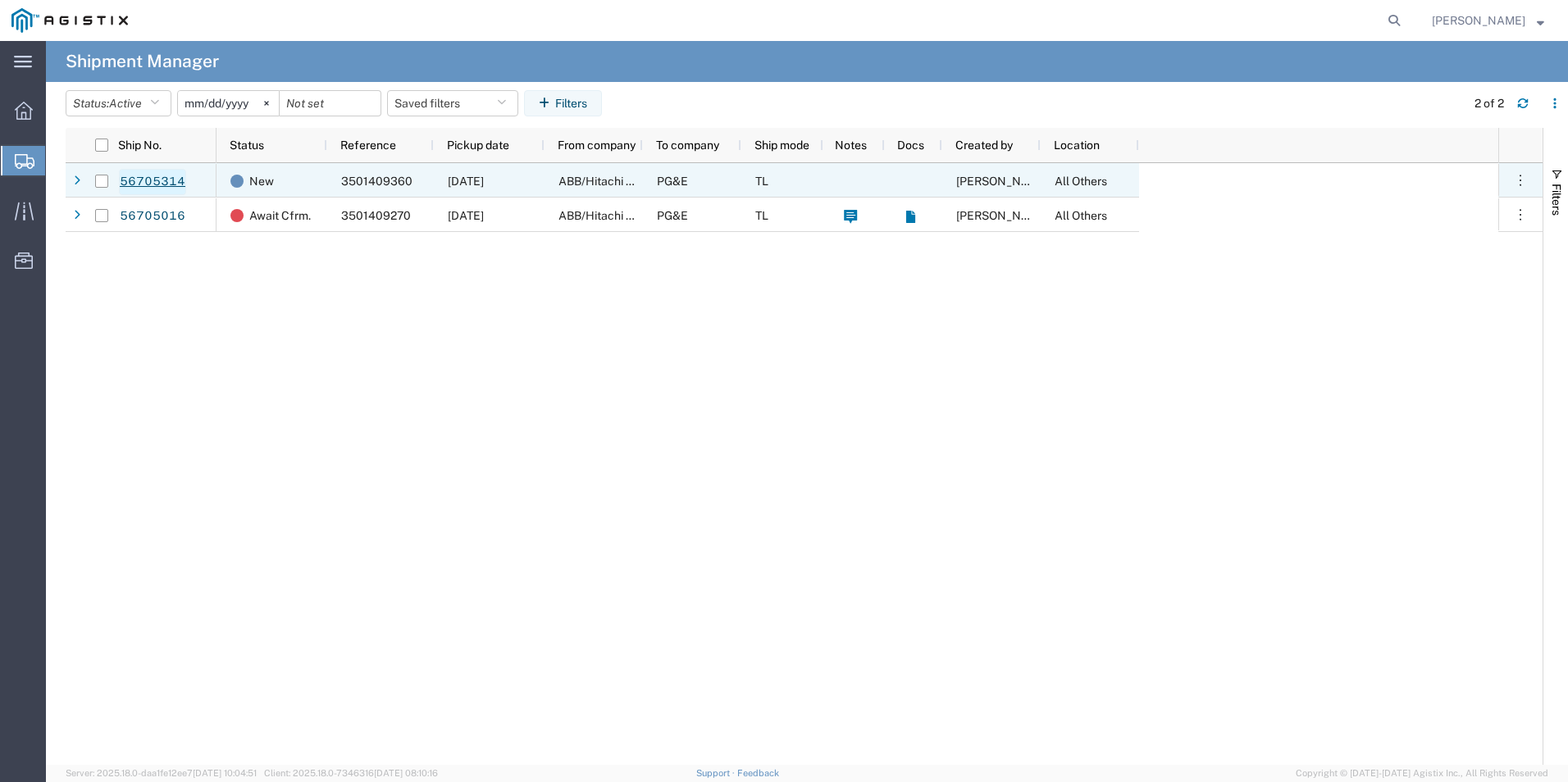
click at [163, 178] on link "56705314" at bounding box center [152, 181] width 68 height 26
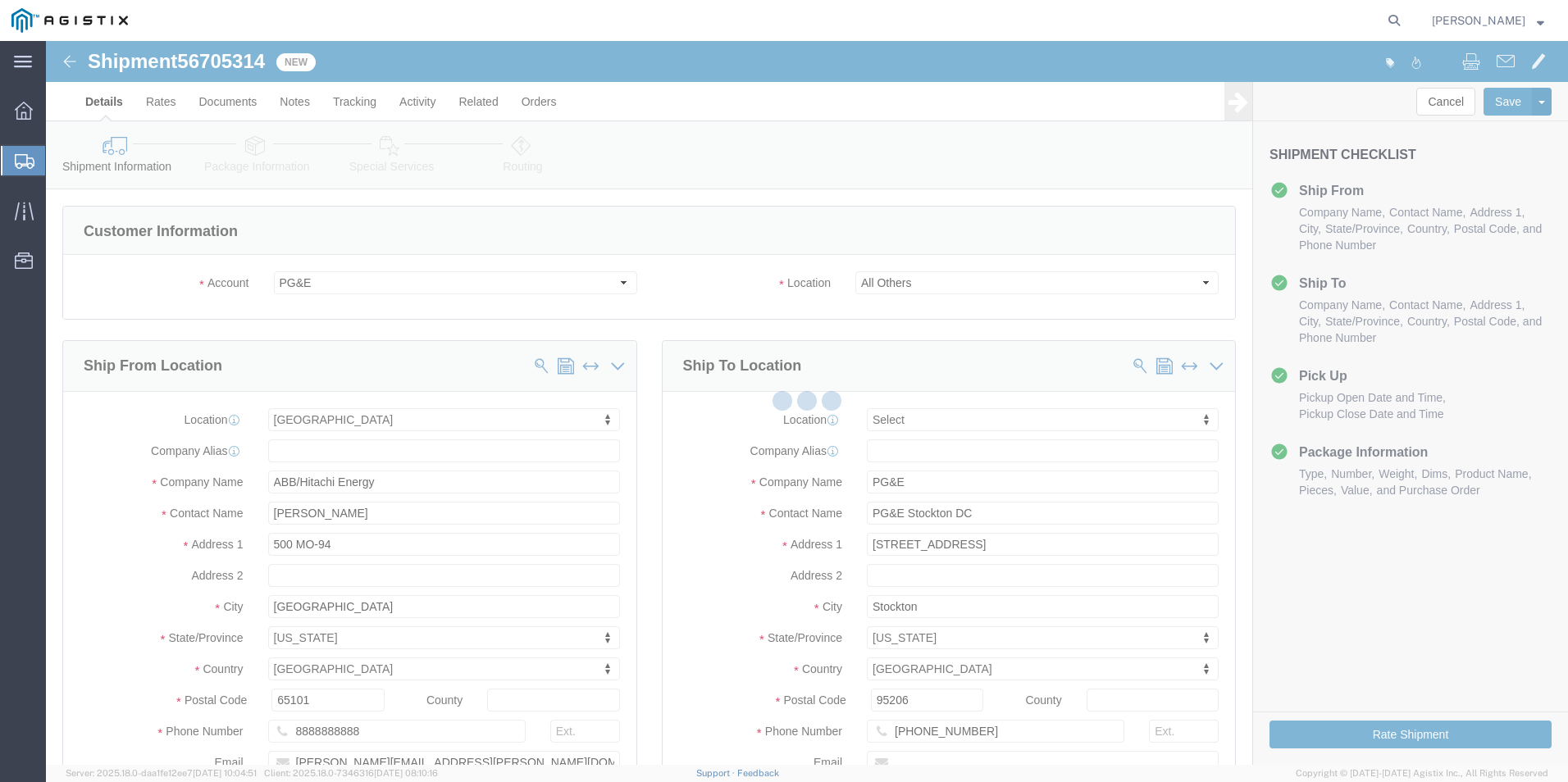
select select
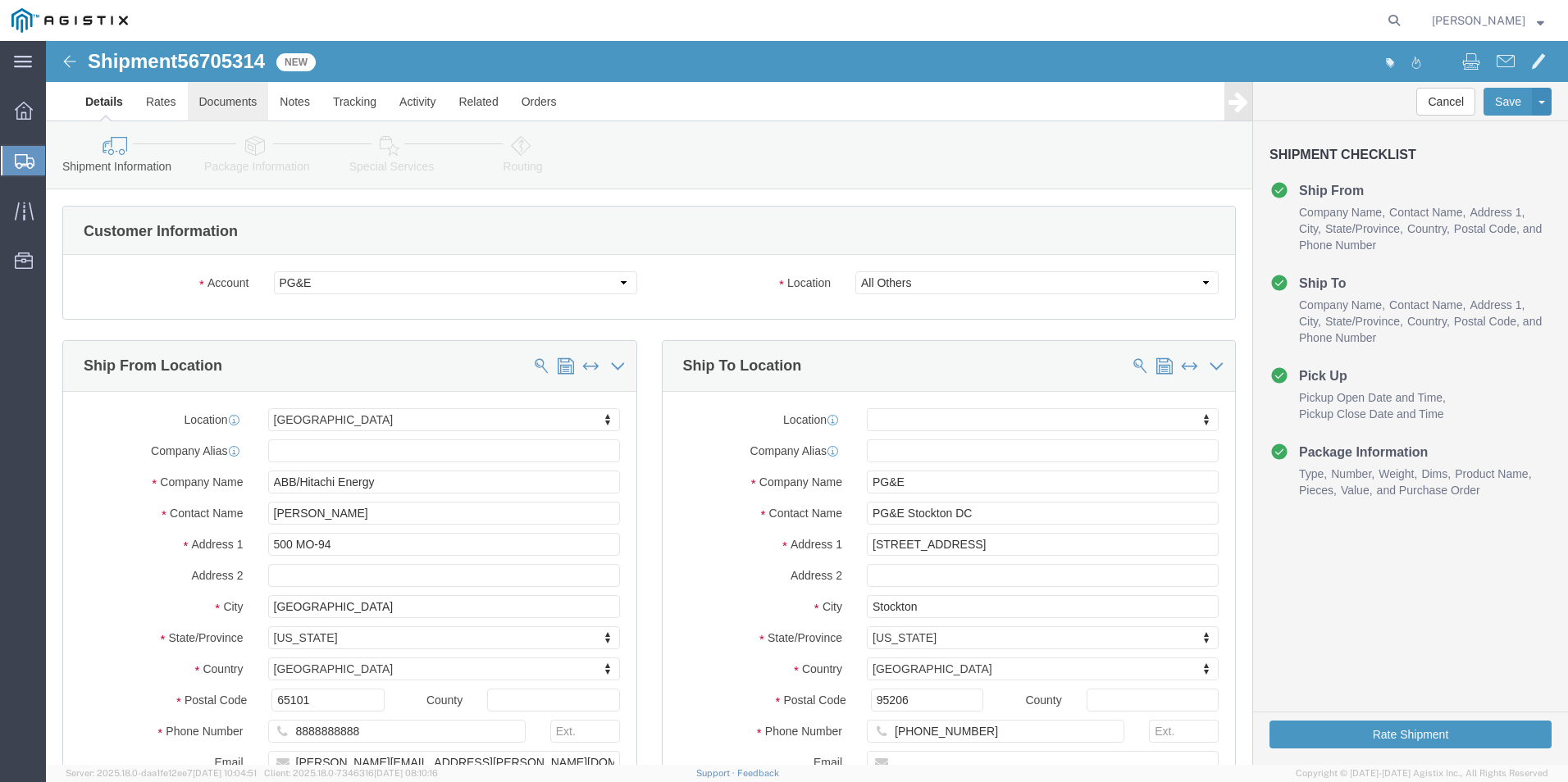
click link "Documents"
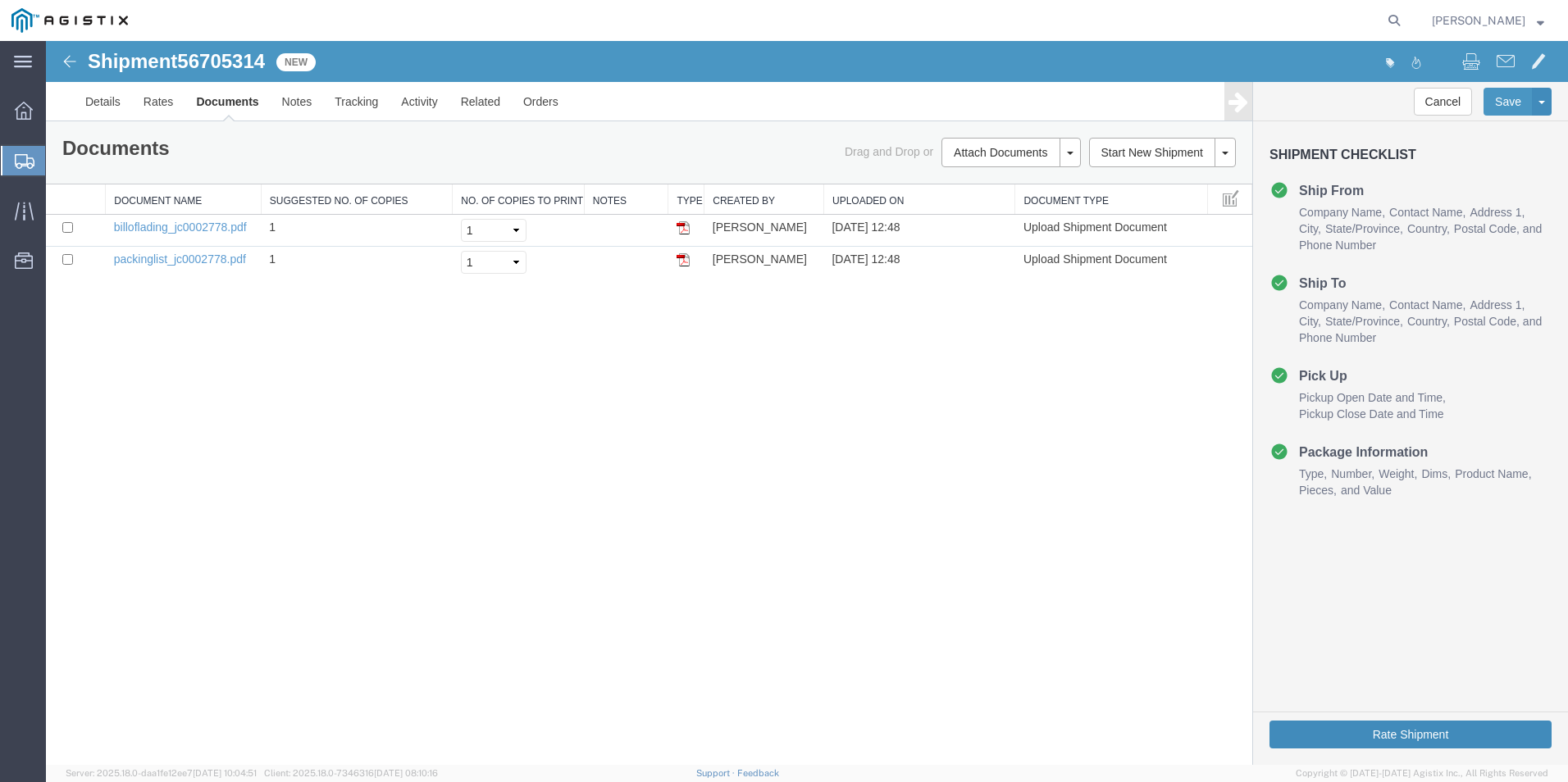
click at [1404, 725] on button "Rate Shipment" at bounding box center [1410, 734] width 282 height 28
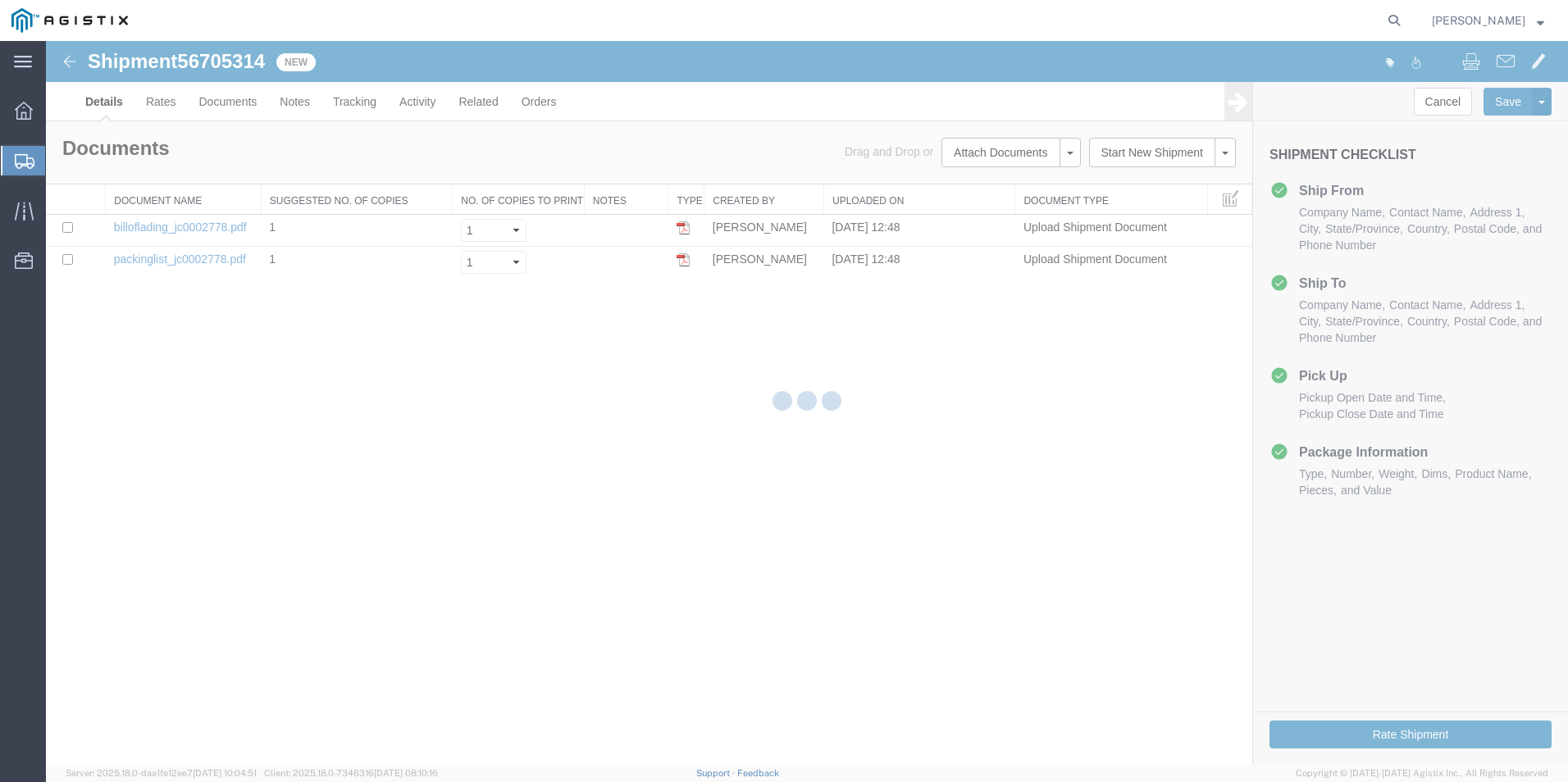
select select "54011"
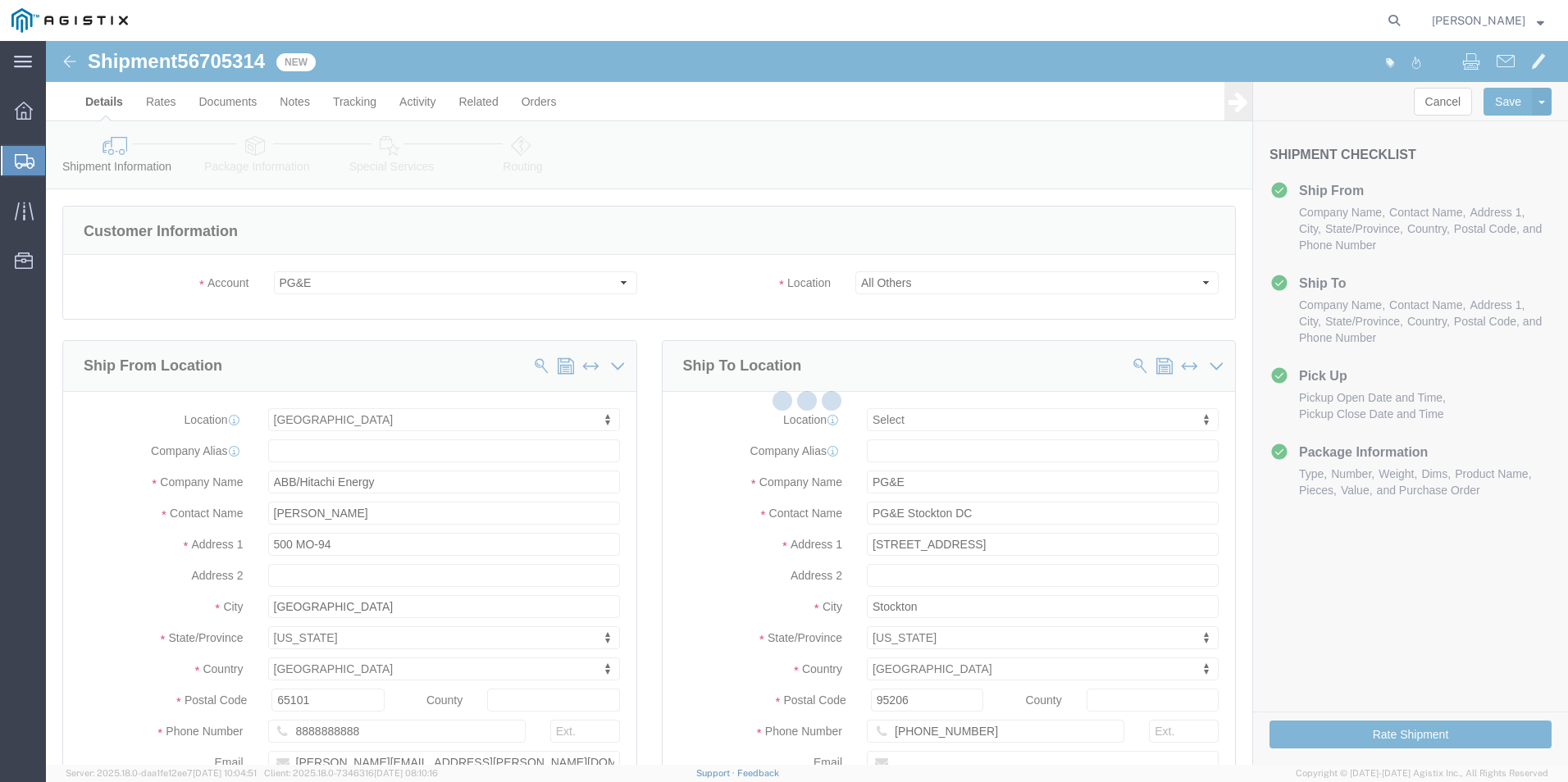
select select
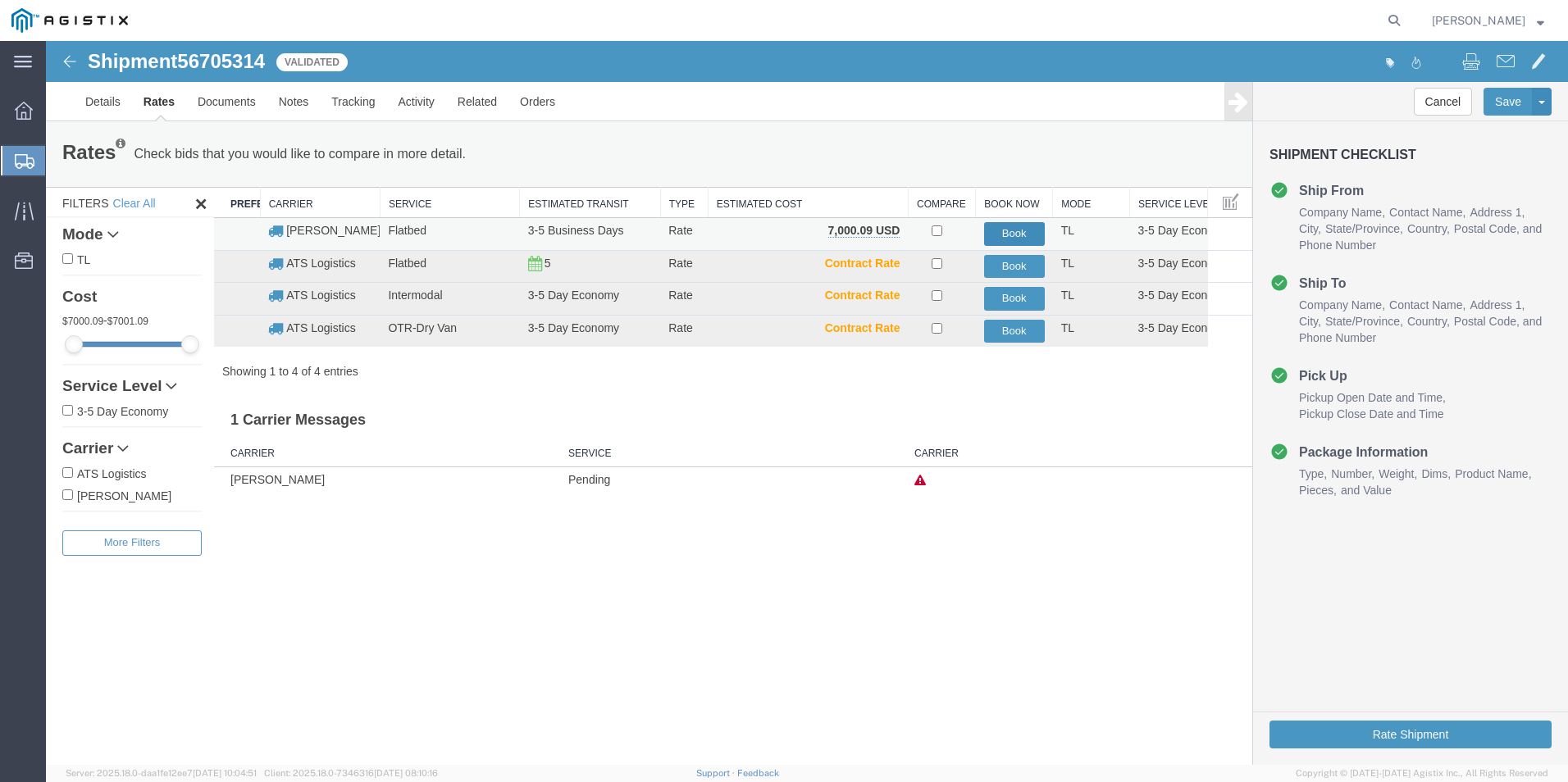
click at [1018, 232] on button "Book" at bounding box center [1014, 234] width 60 height 23
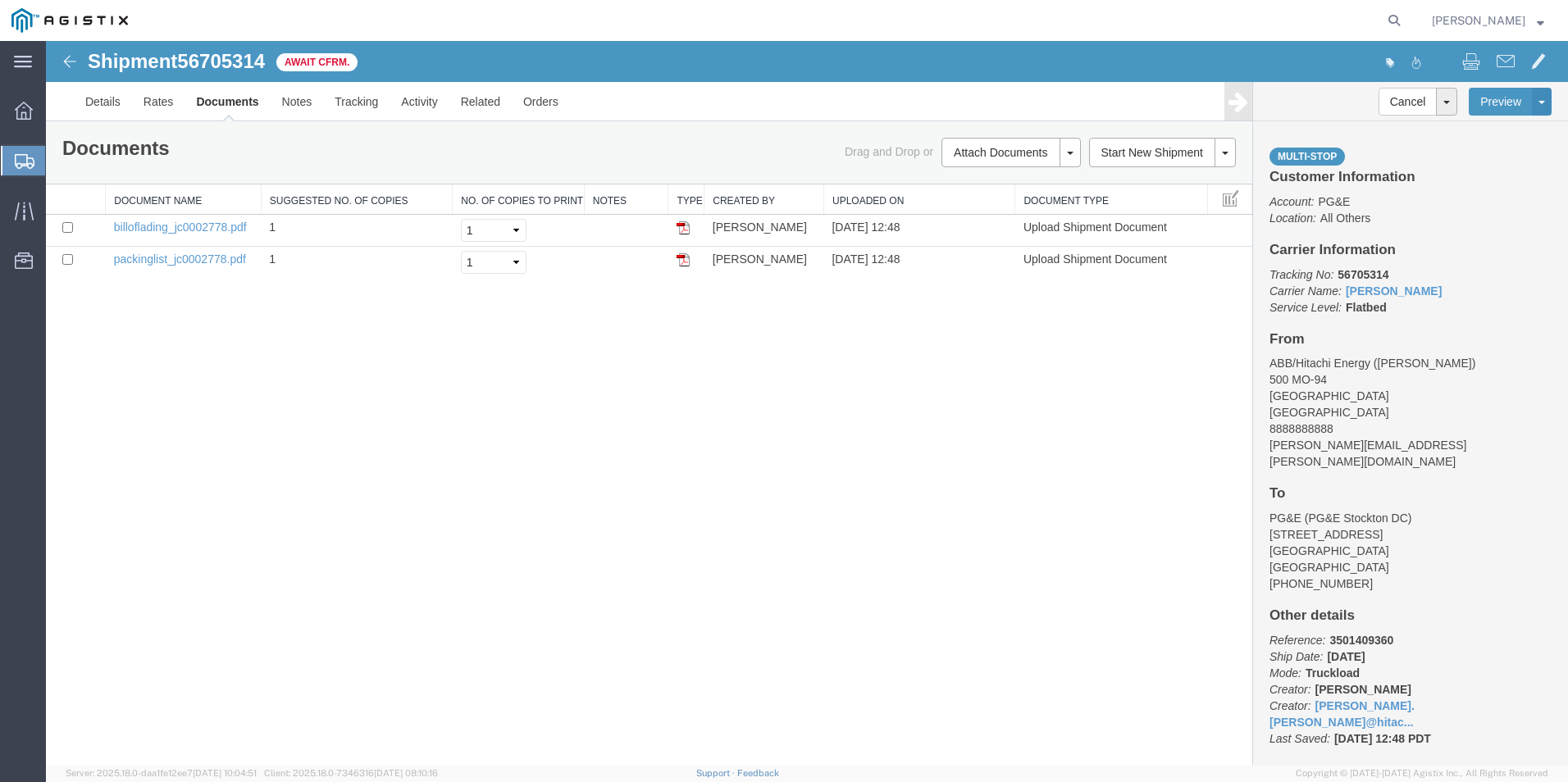
click at [0, 0] on span "Create from Template" at bounding box center [0, 0] width 0 height 0
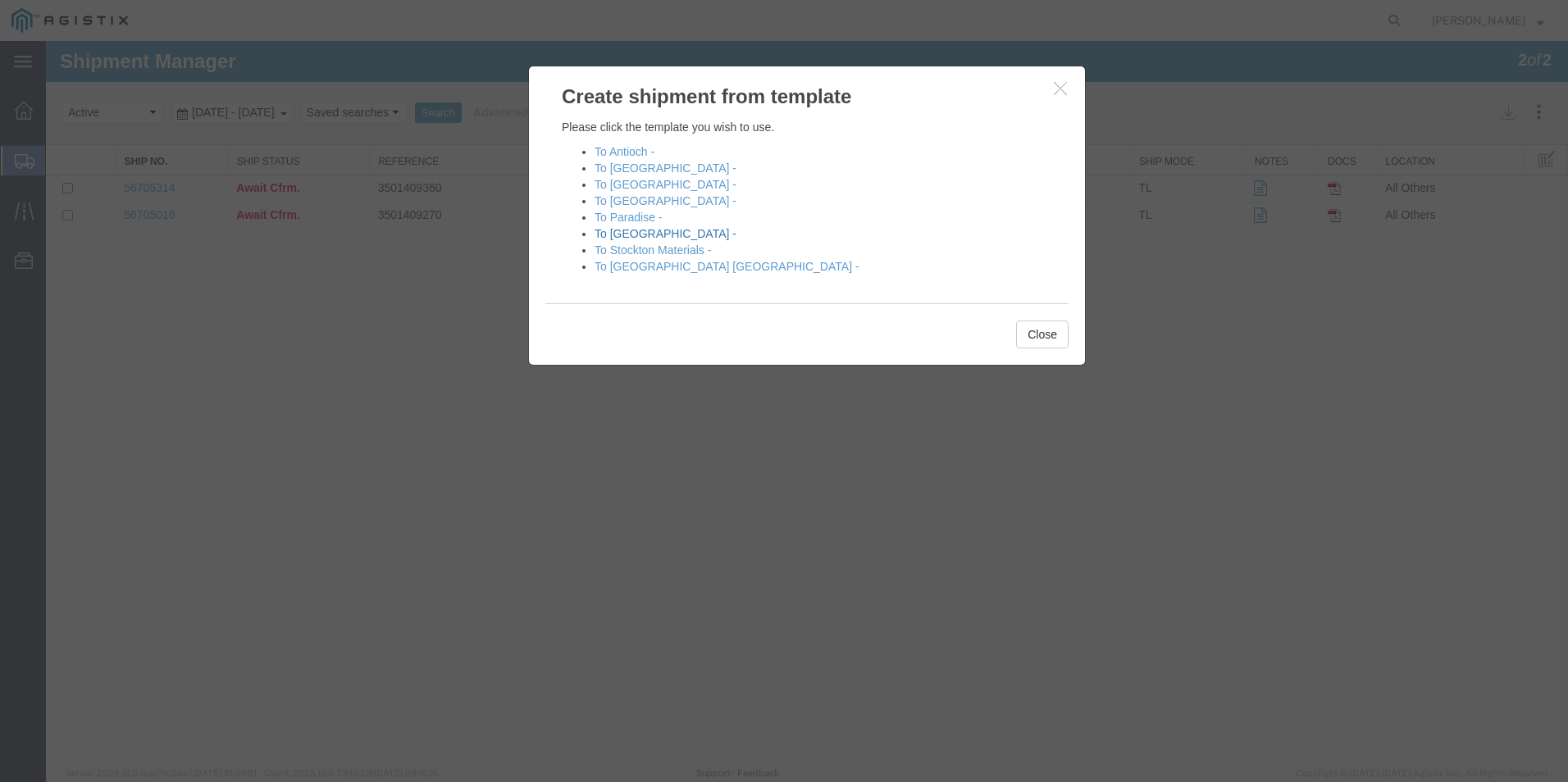
click at [633, 235] on link "To [GEOGRAPHIC_DATA] -" at bounding box center [665, 233] width 141 height 14
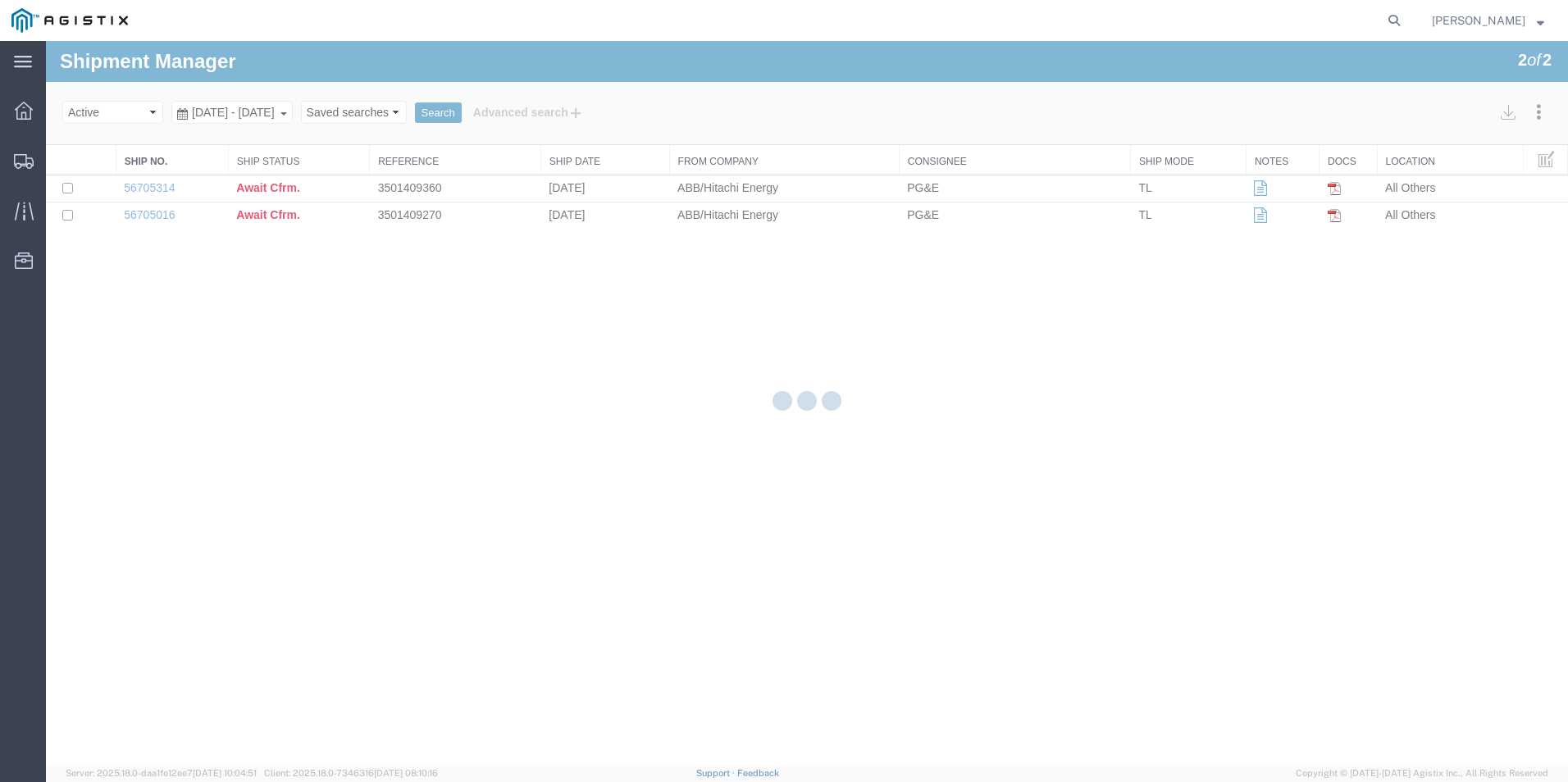
select select "54011"
select select "PURCHORD"
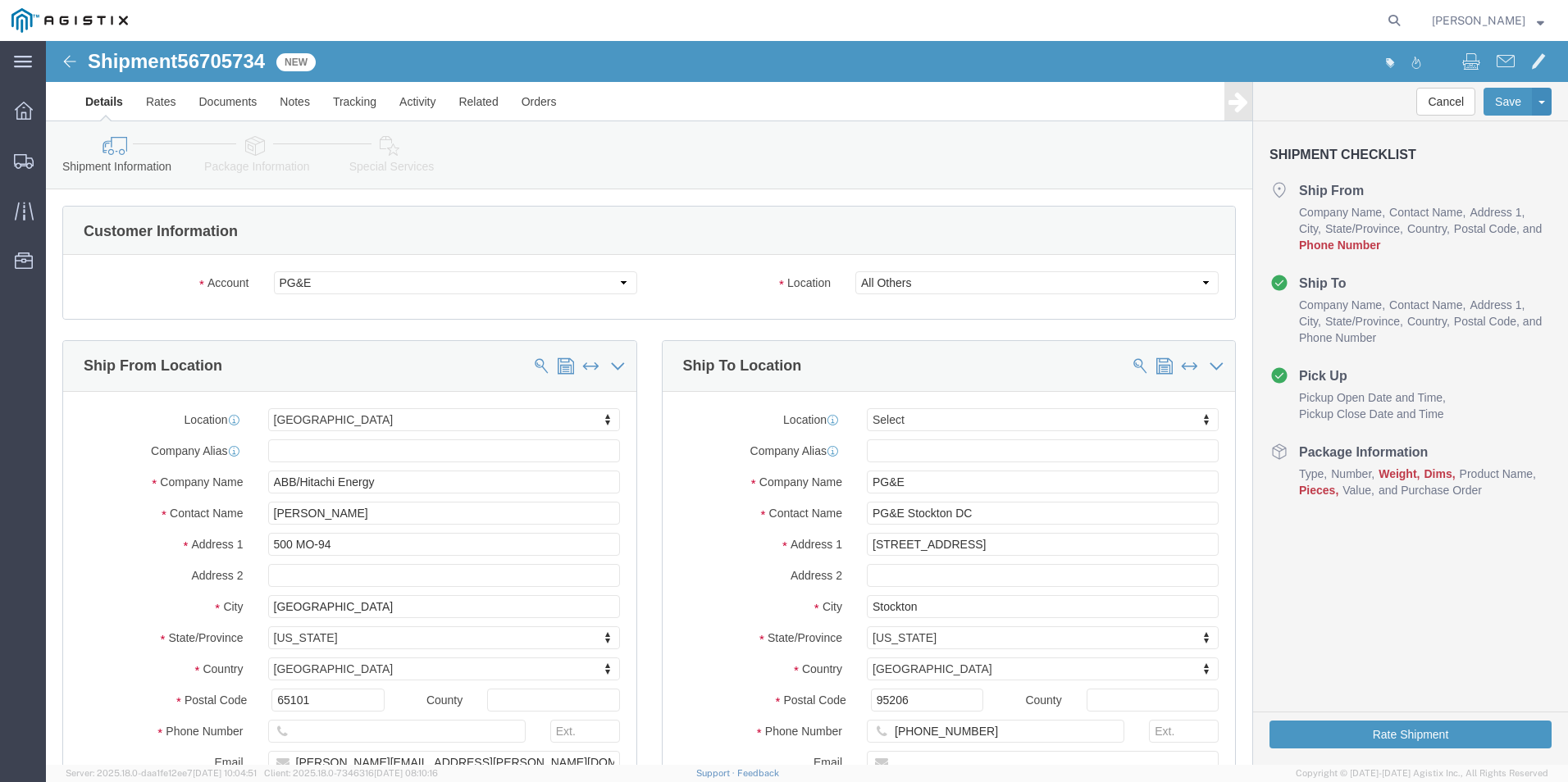
click div
click input "text"
type input "8888888888"
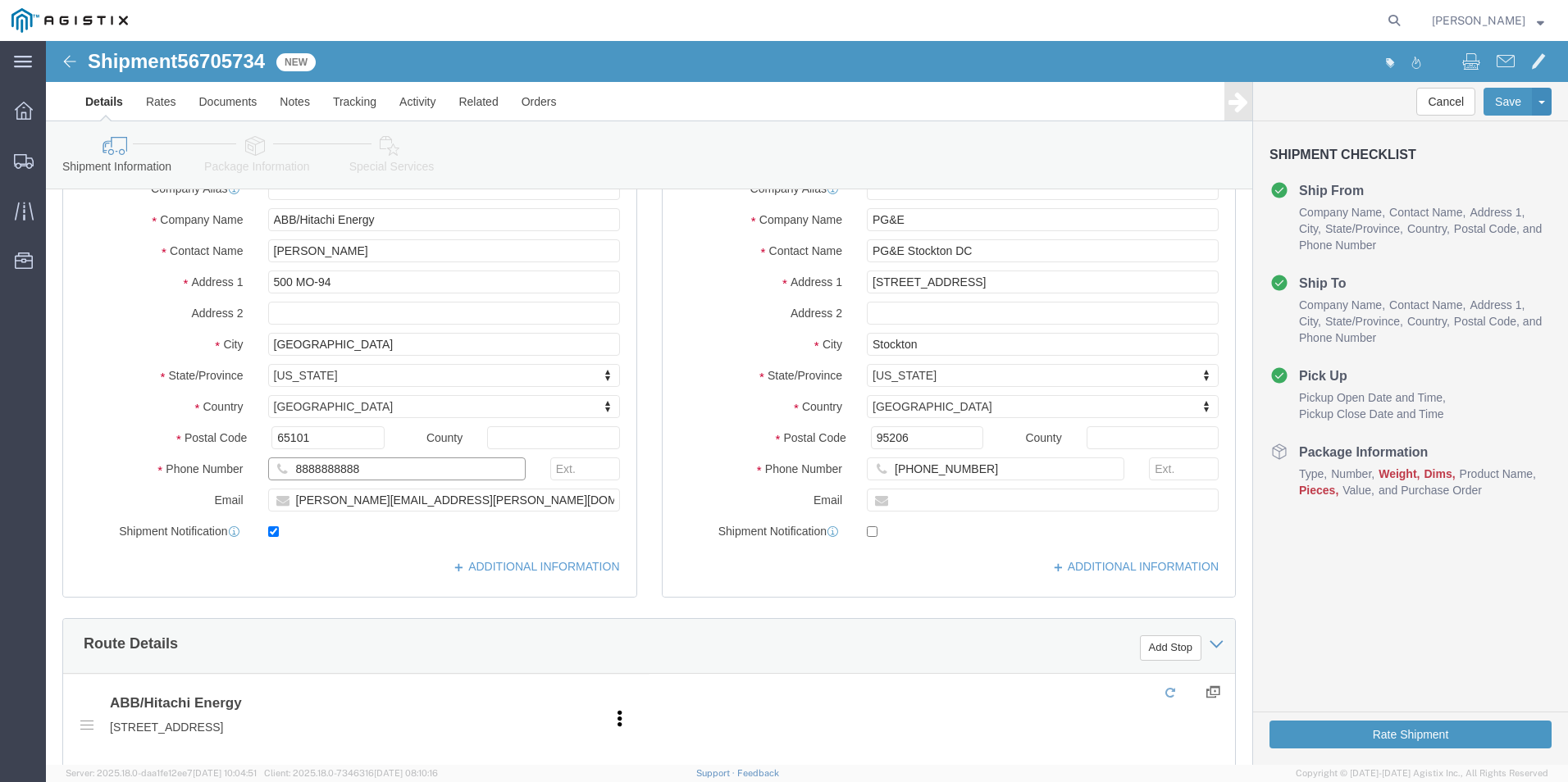
scroll to position [410, 0]
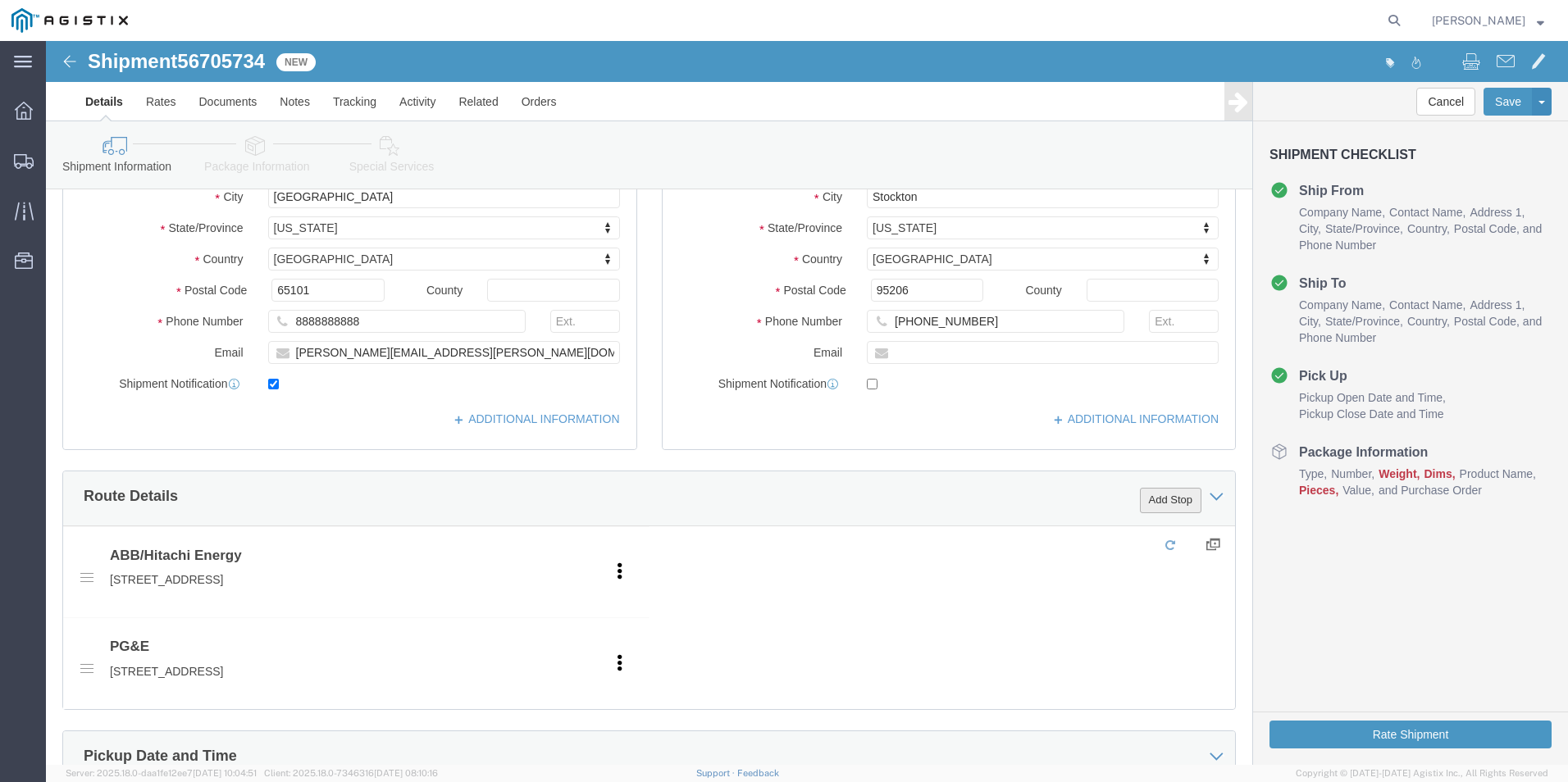
click button "Add Stop"
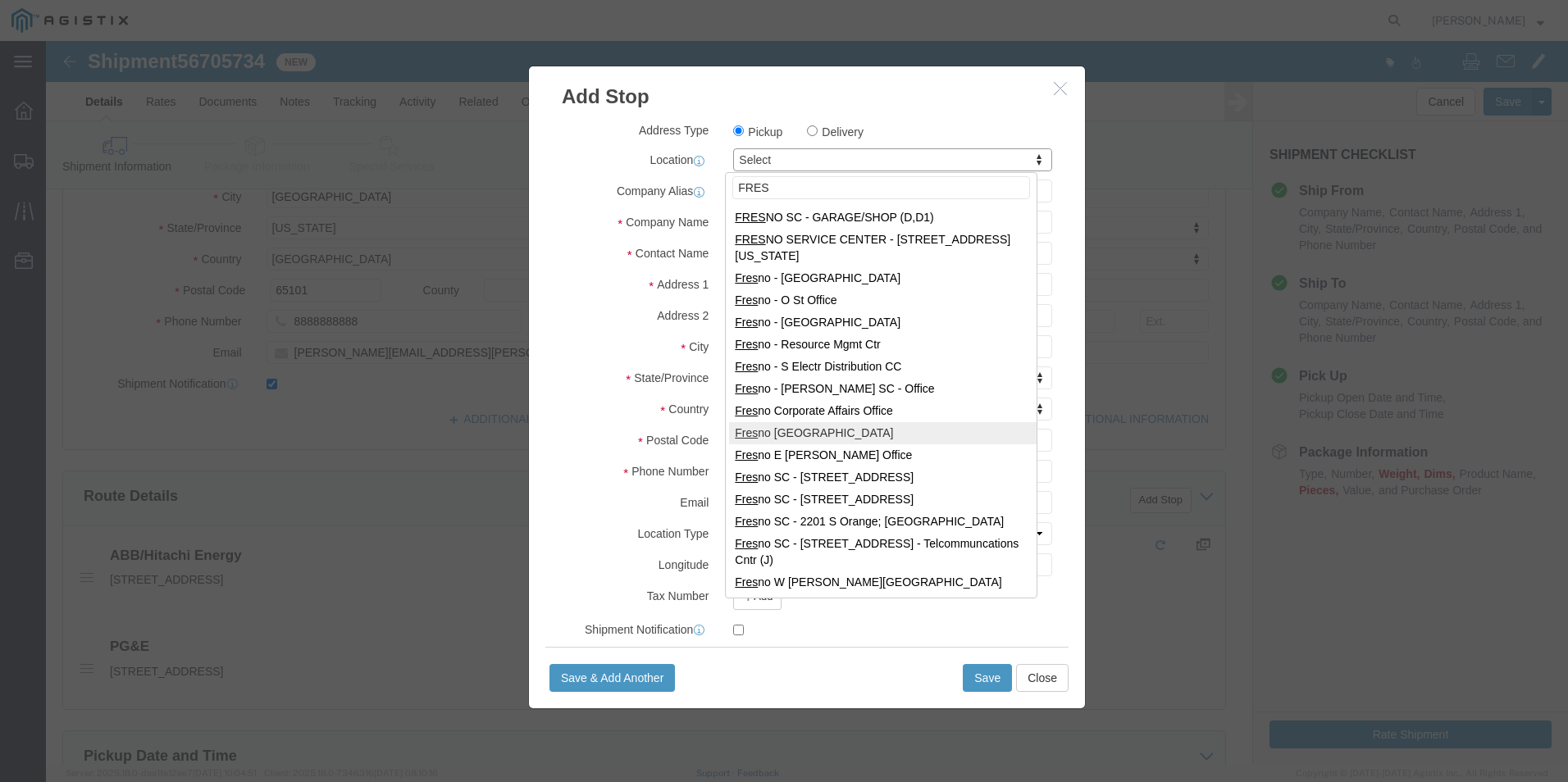
type input "FRES"
select select "19745"
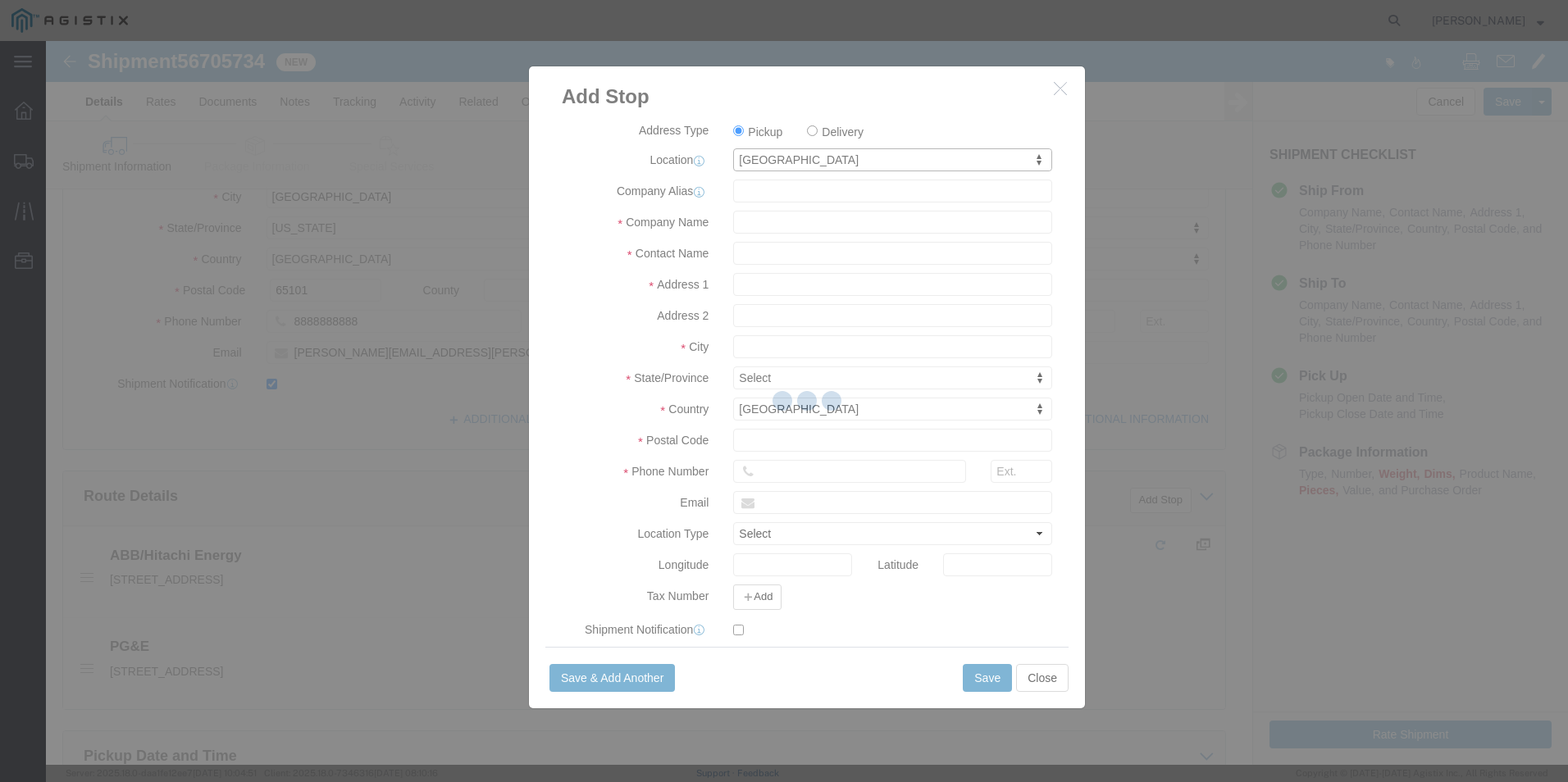
type input "PG&E"
type input "[STREET_ADDRESS]"
type input "[GEOGRAPHIC_DATA]"
type input "93725"
select select "CA"
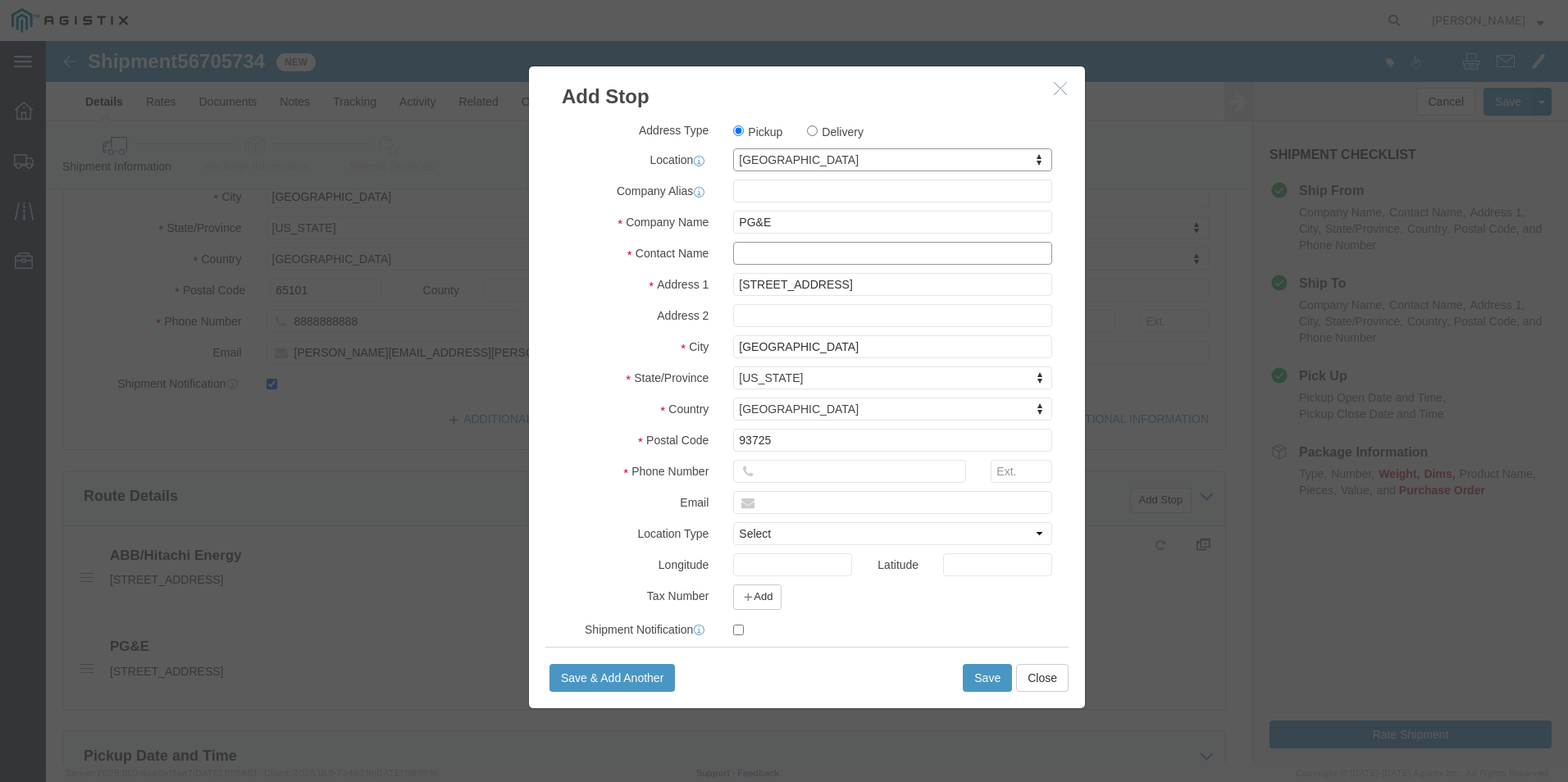
click input "text"
type input "Receiving"
type input "8888888888"
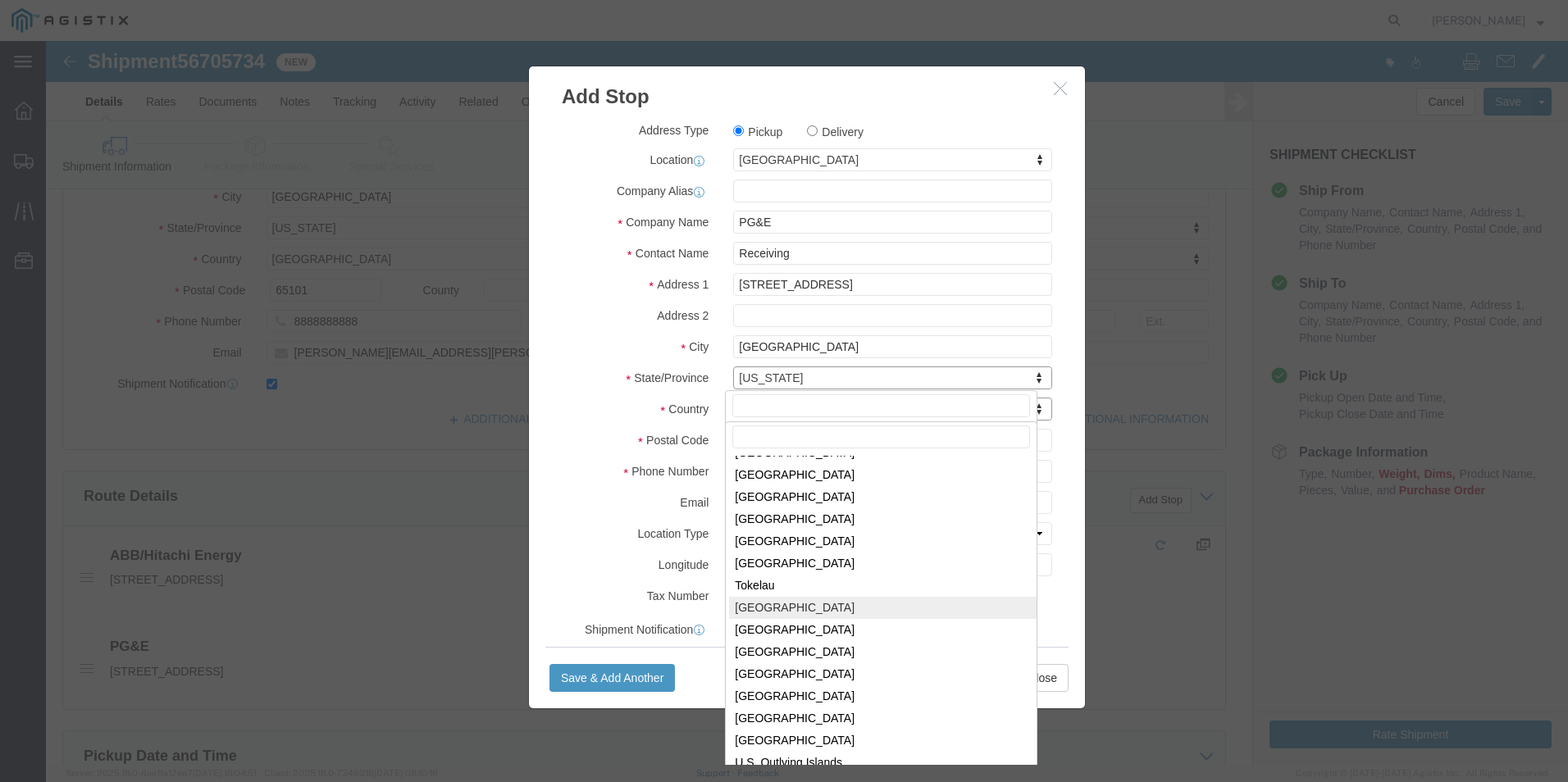
scroll to position [4980, 0]
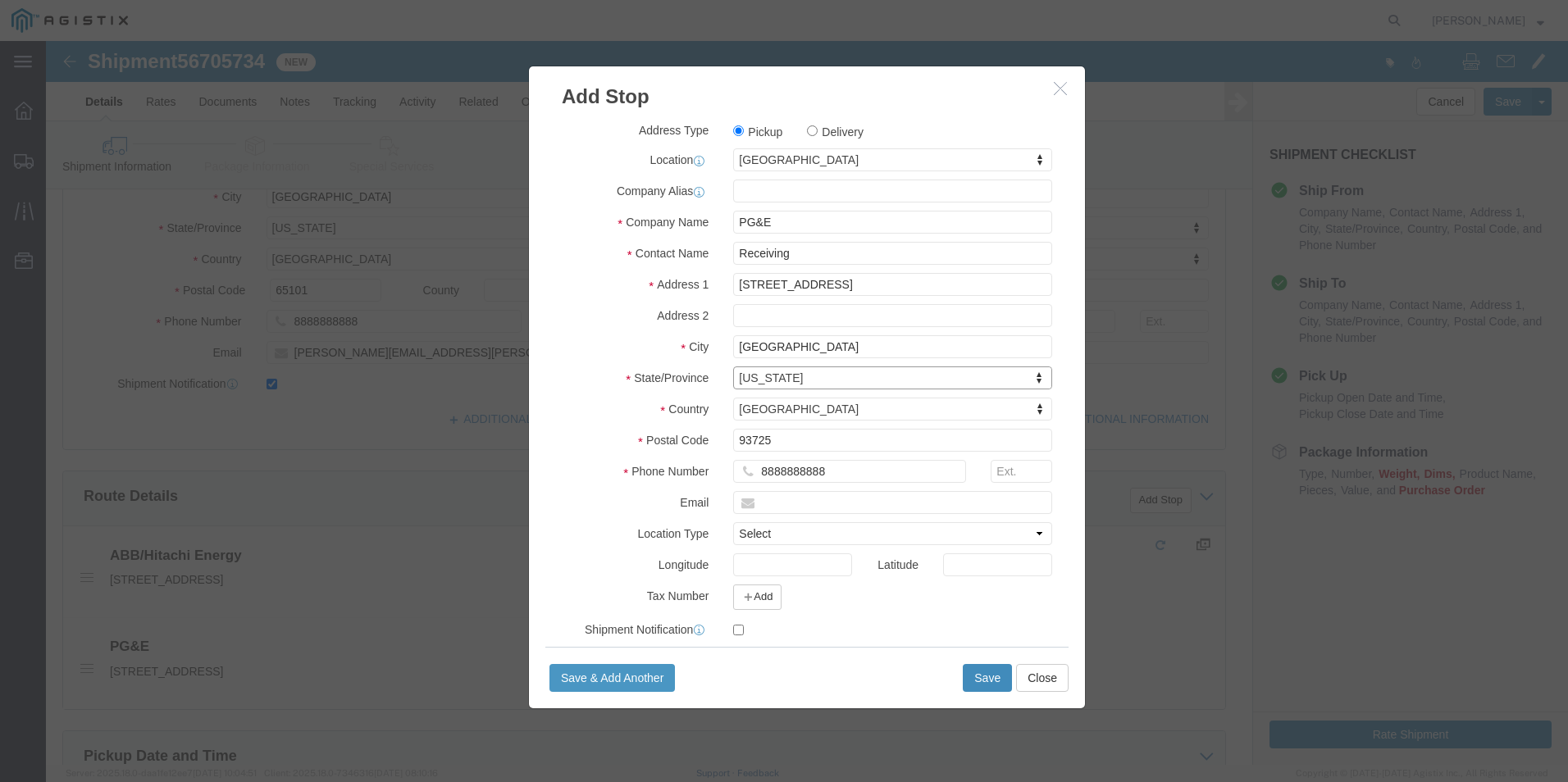
click button "Save"
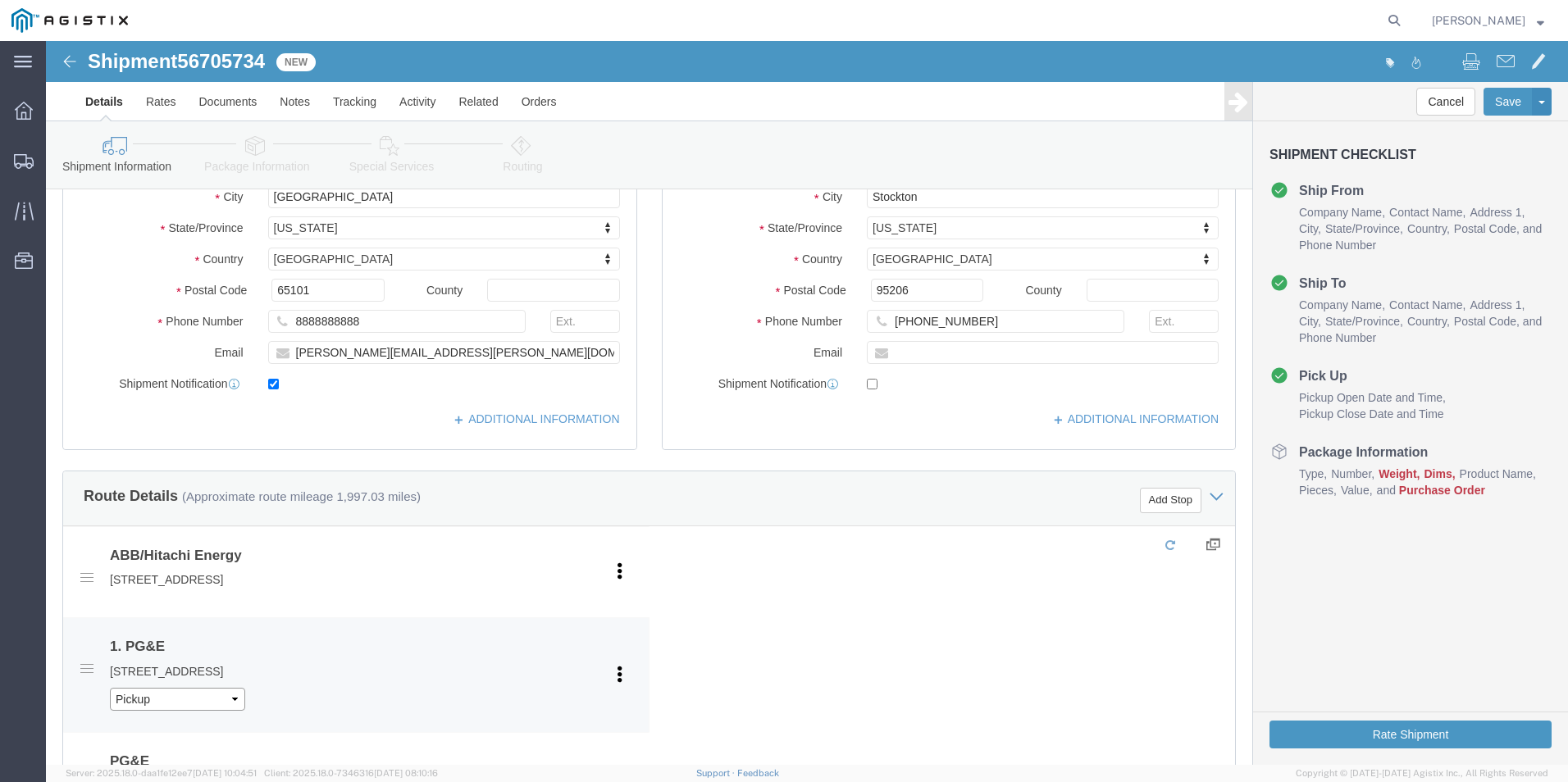
click select "Pickup Delivery"
select select "D"
click select "Pickup Delivery"
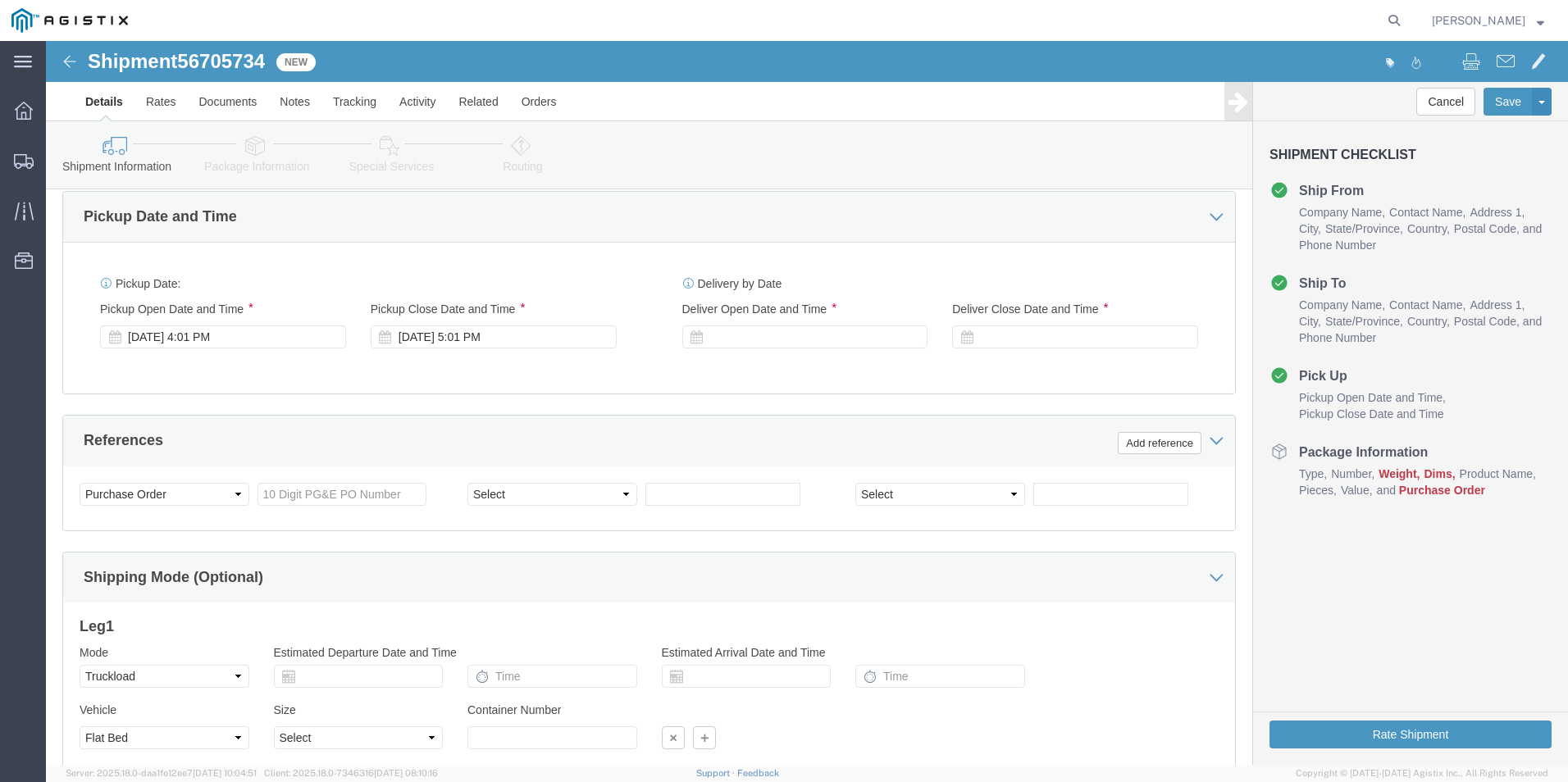
scroll to position [1066, 0]
click div
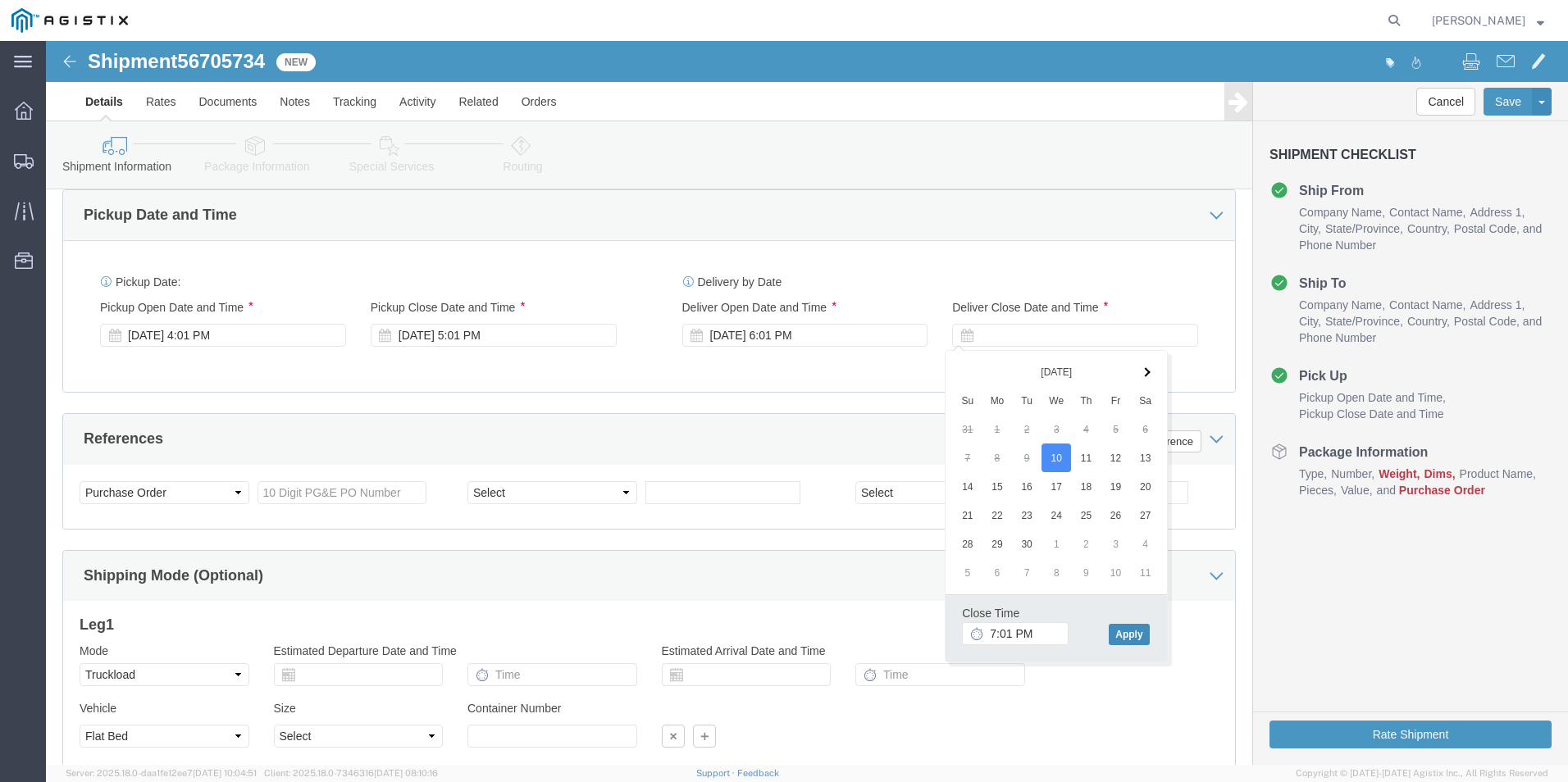
click button "Apply"
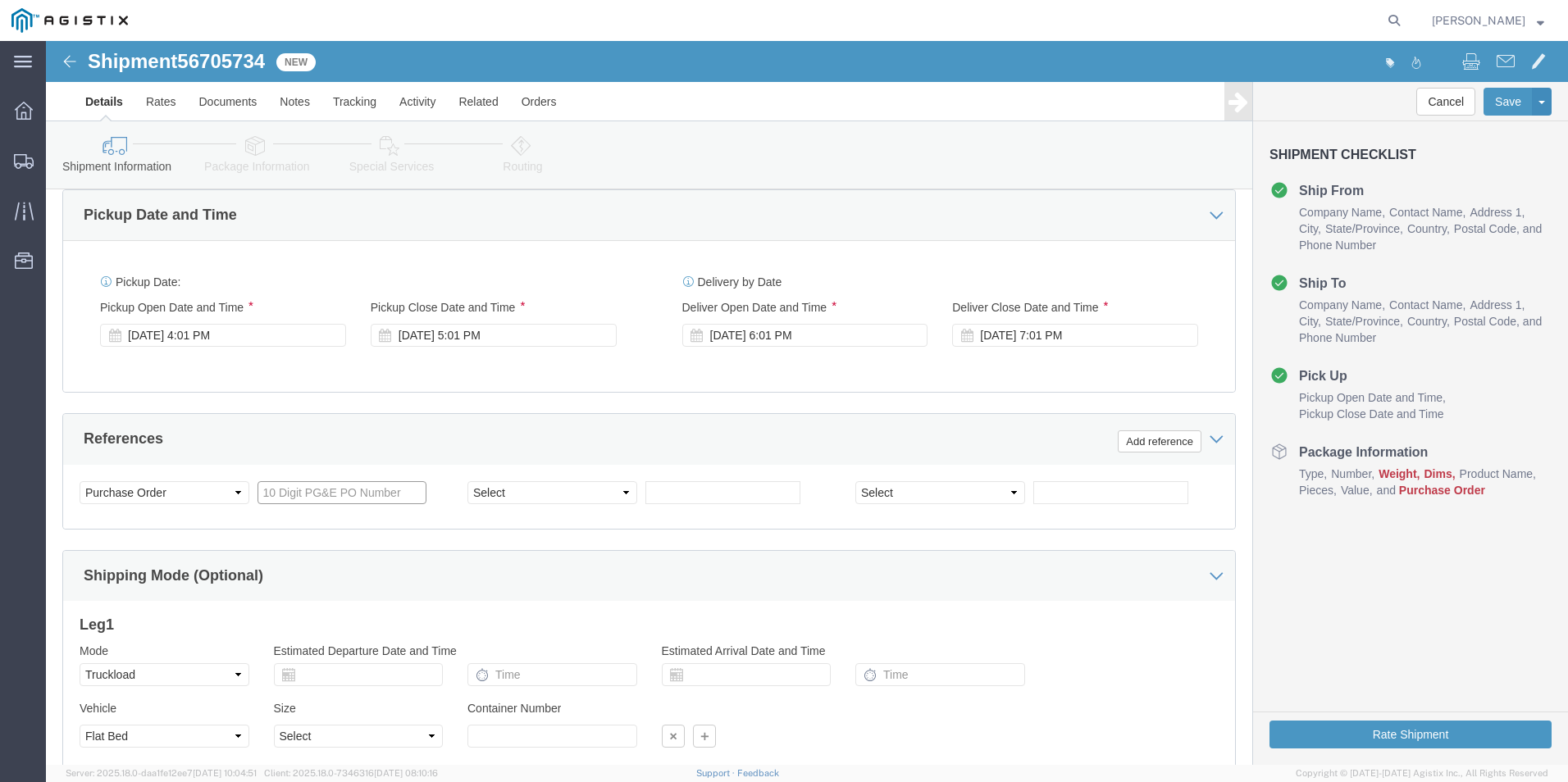
click input "text"
type input "3501409361"
select select "BOL"
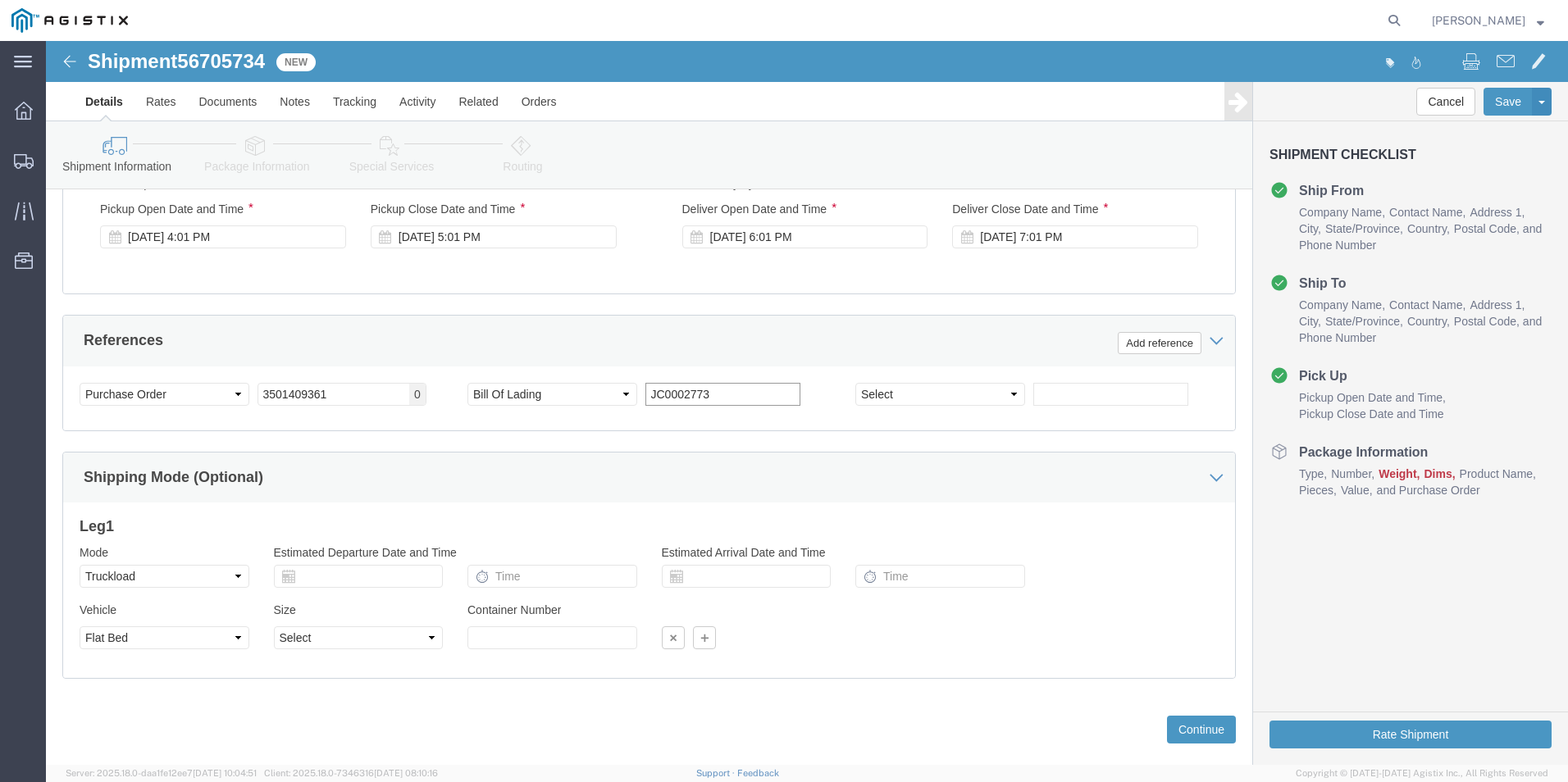
scroll to position [1193, 0]
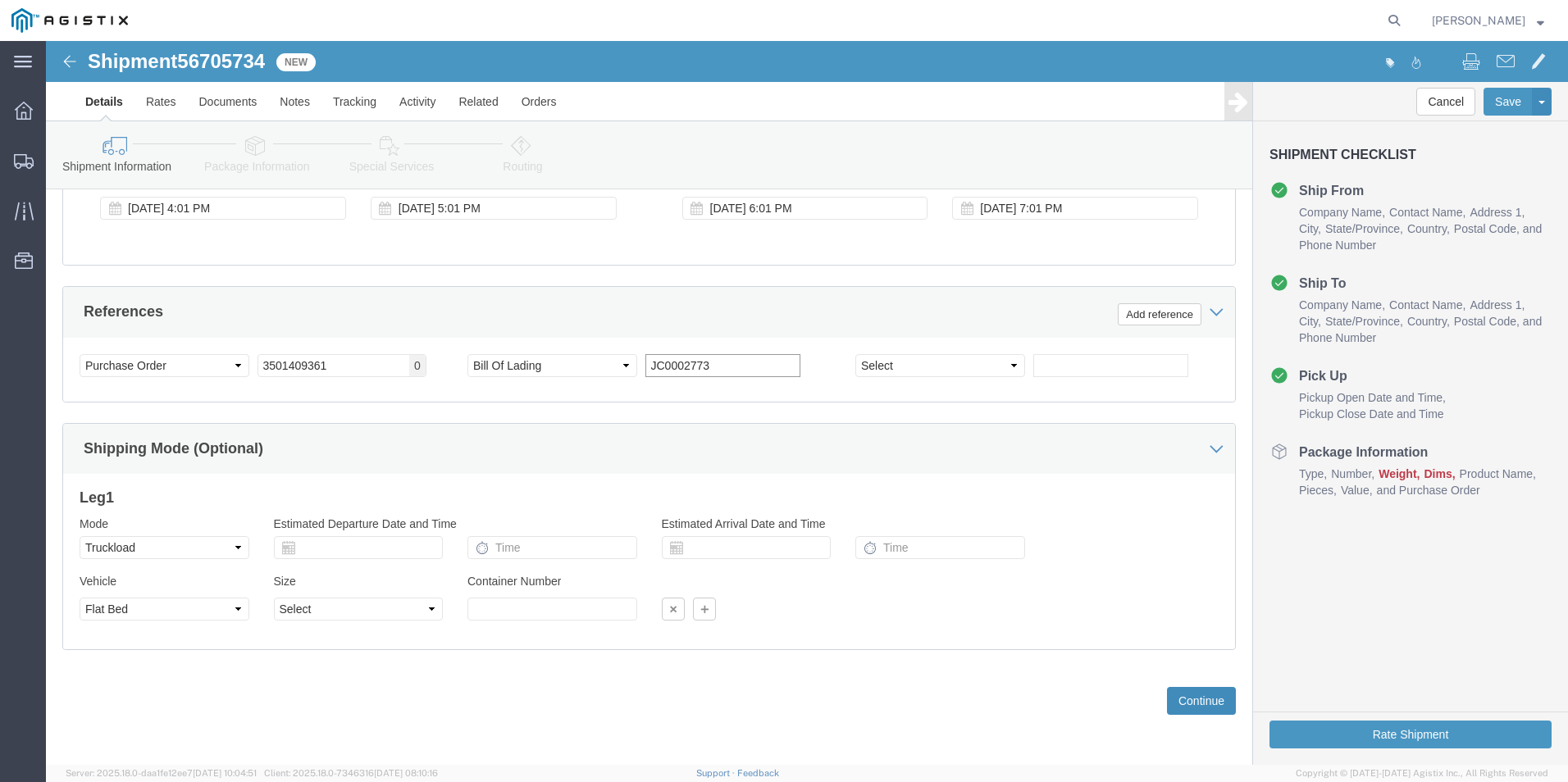
type input "JC0002773"
click button "Continue"
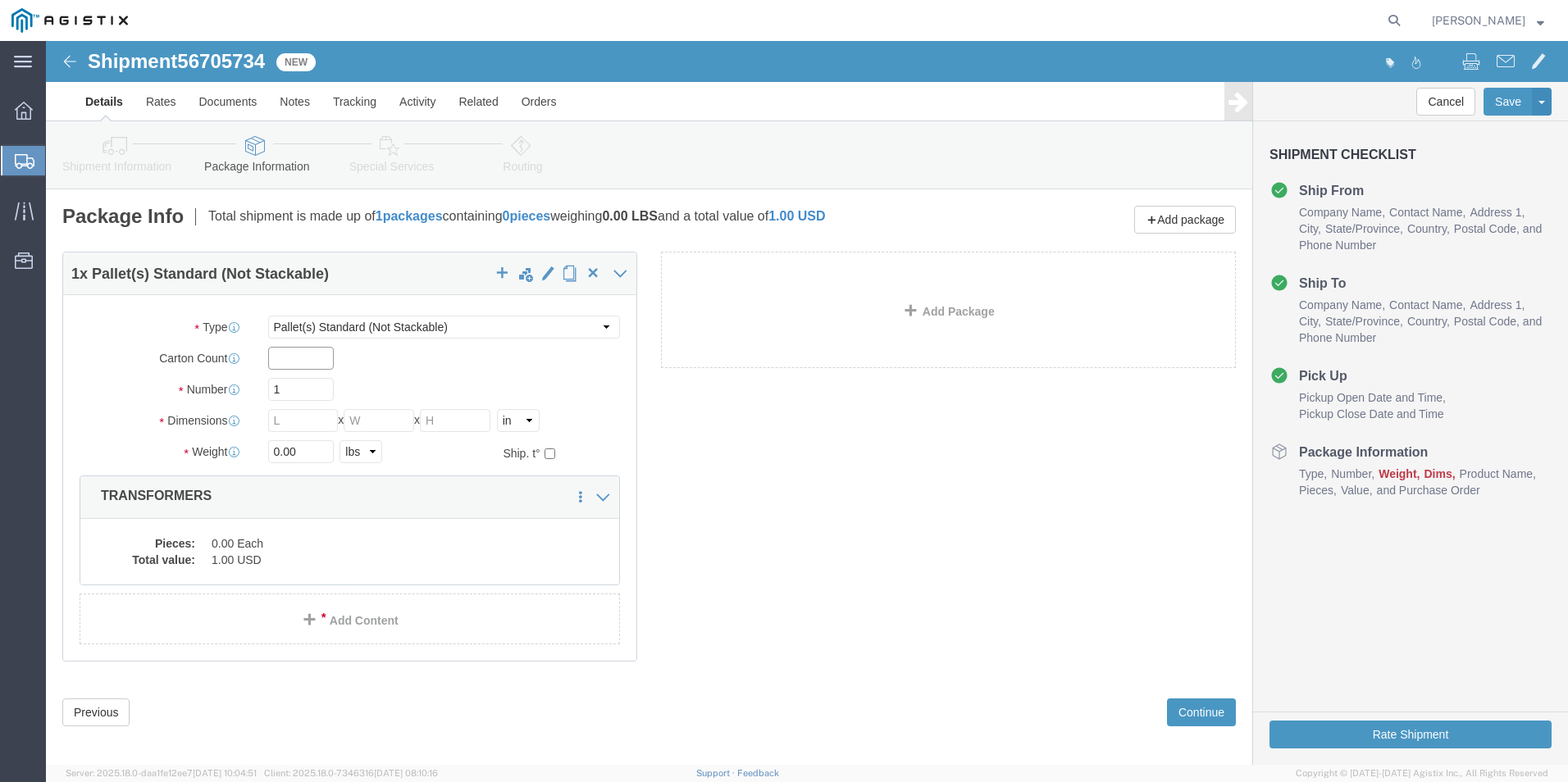
click input "text"
type input "1"
type input "12"
type input "228"
type input "72"
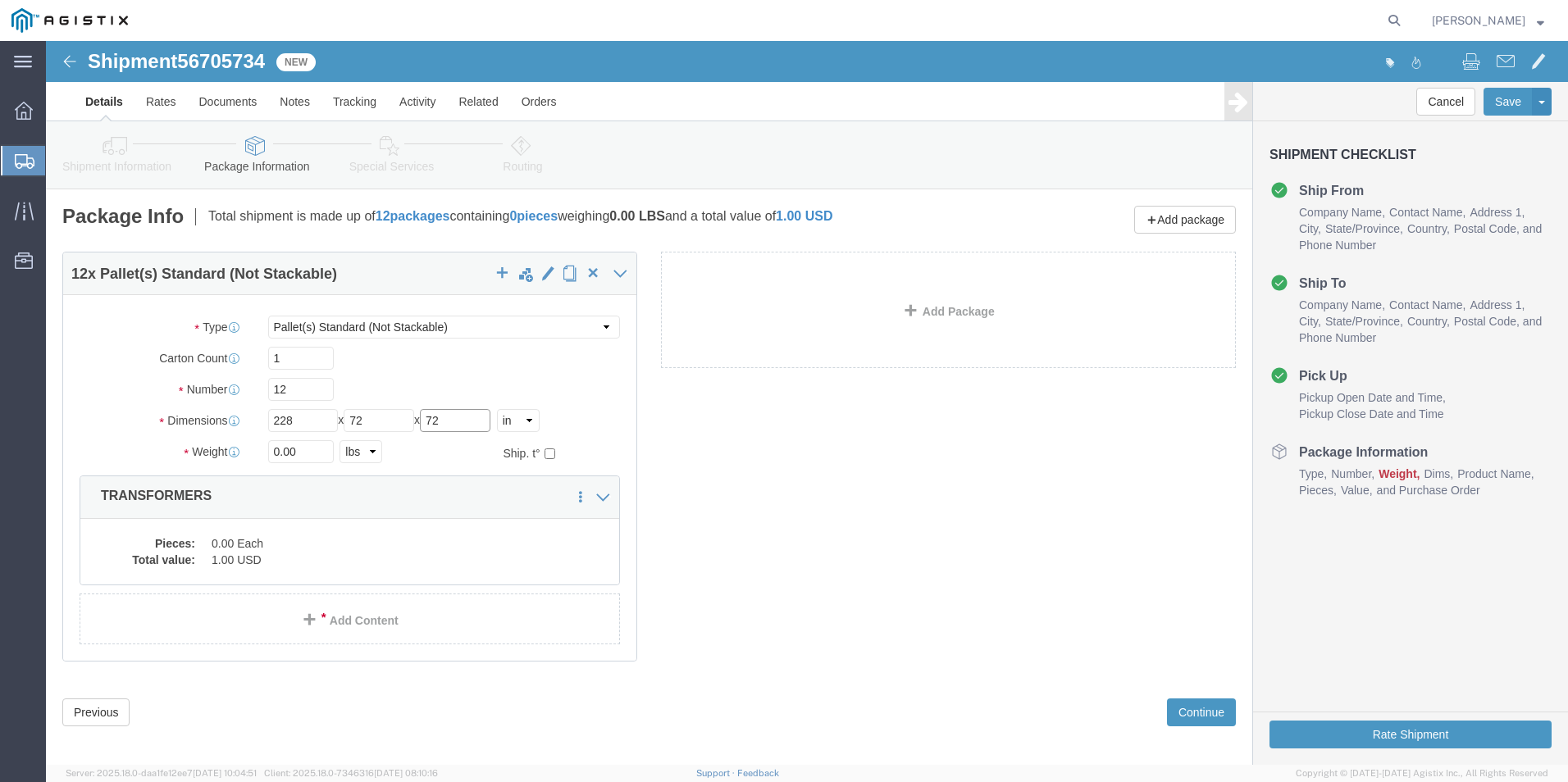
type input "72"
type input "16400.00"
click dd "0.00 Each"
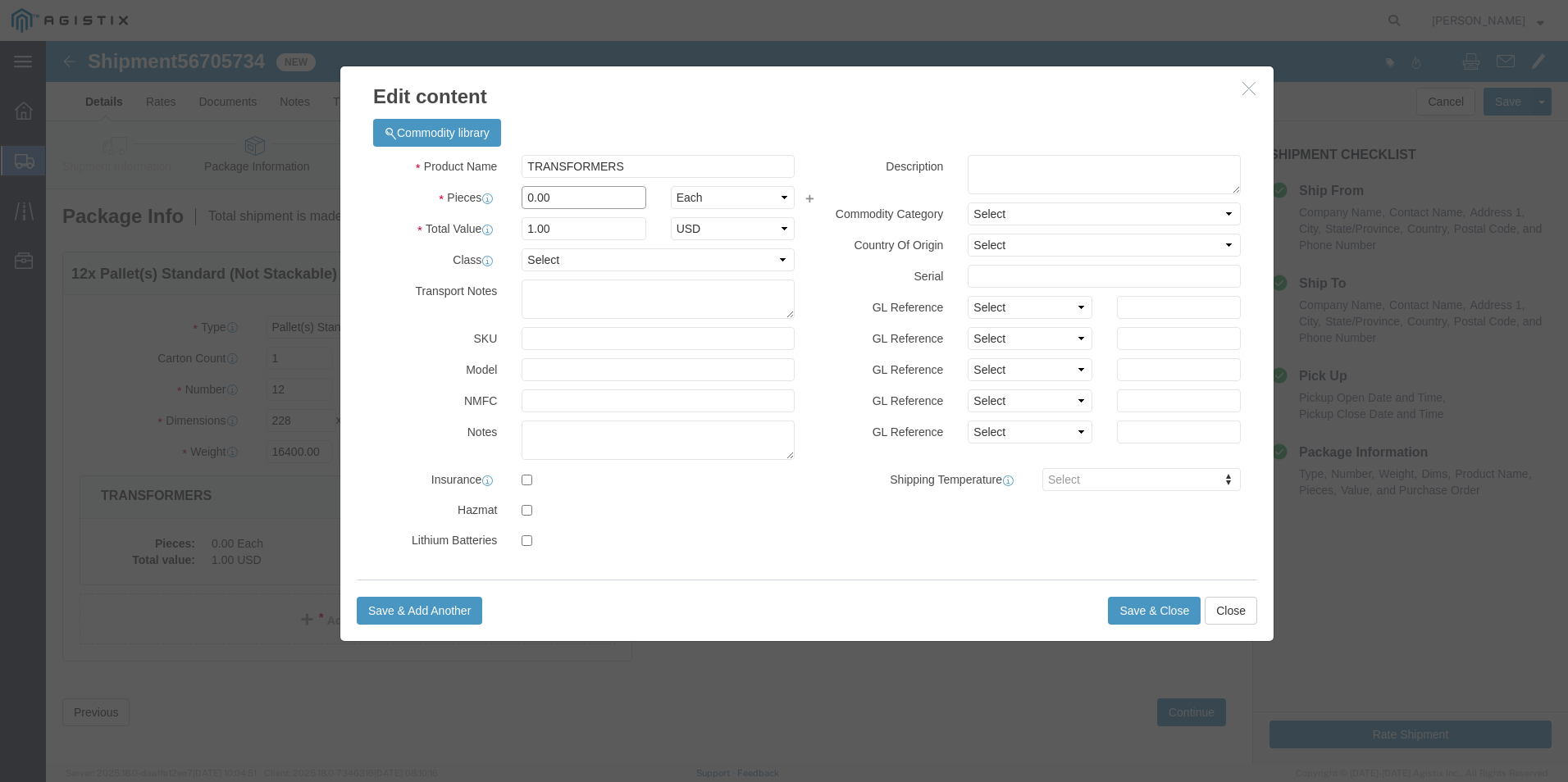
drag, startPoint x: 517, startPoint y: 150, endPoint x: 467, endPoint y: 155, distance: 50.2
click div "0.00"
type input "12"
click button "Save & Close"
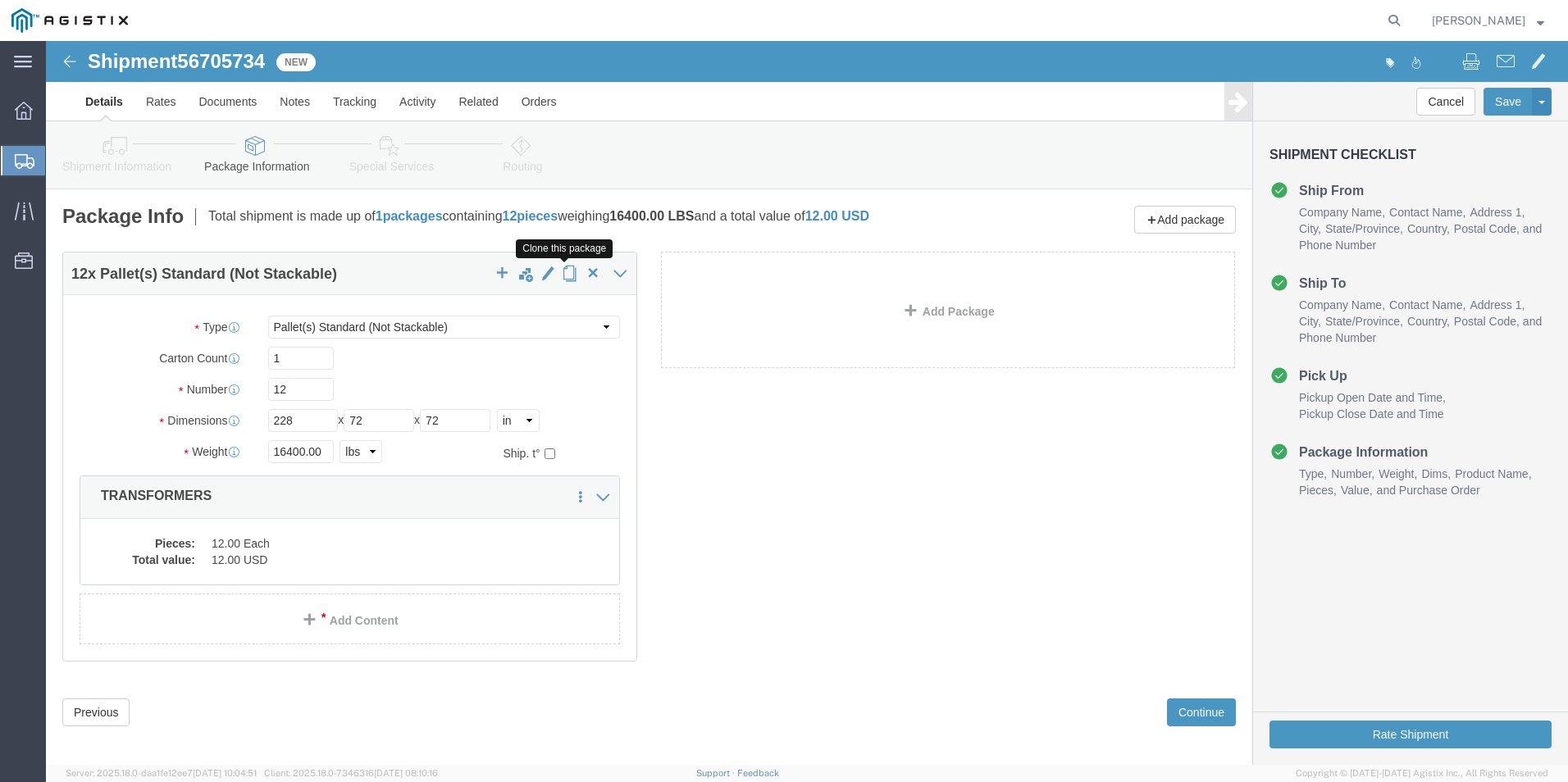
click span "button"
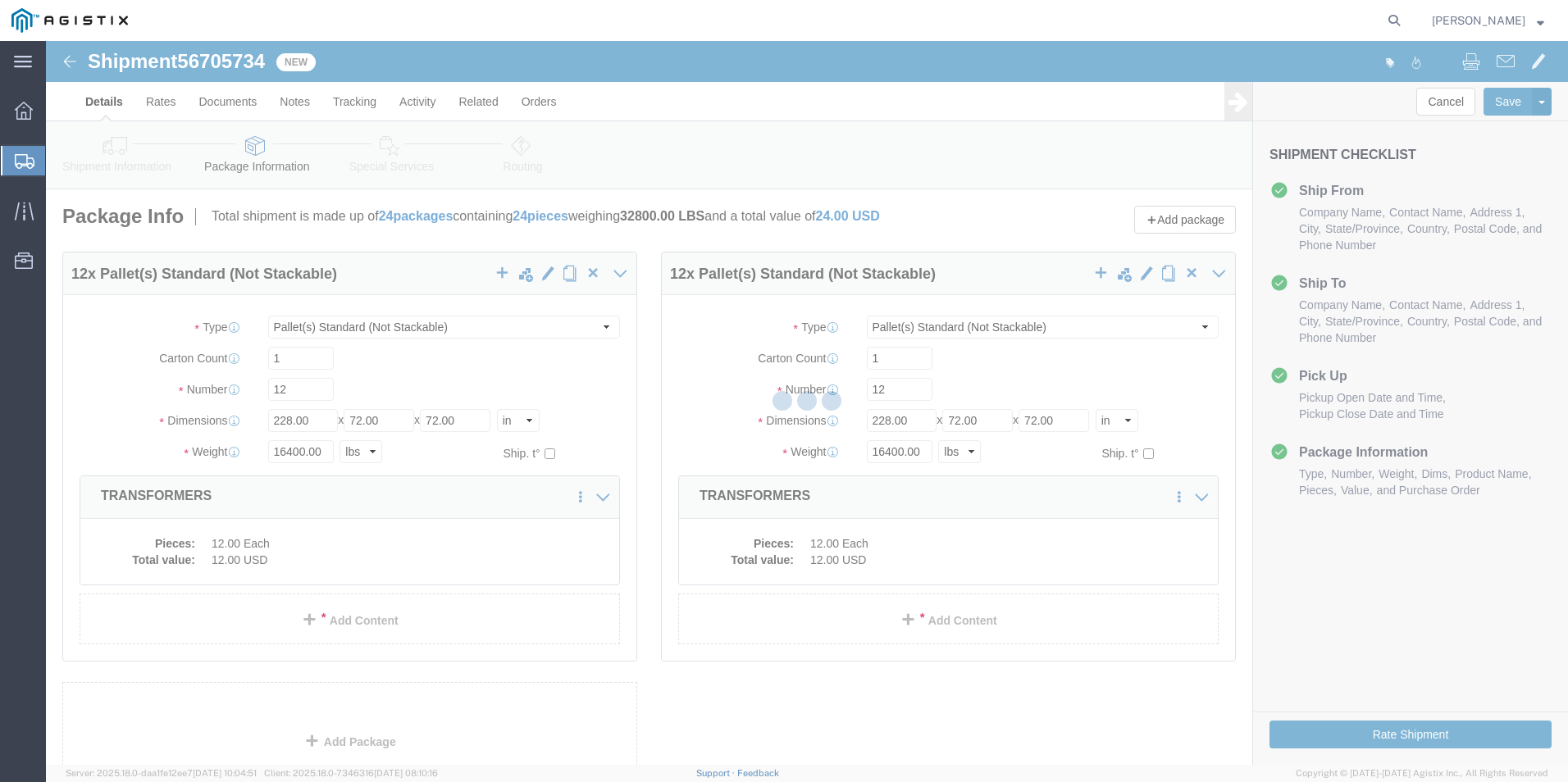
select select "PSNS"
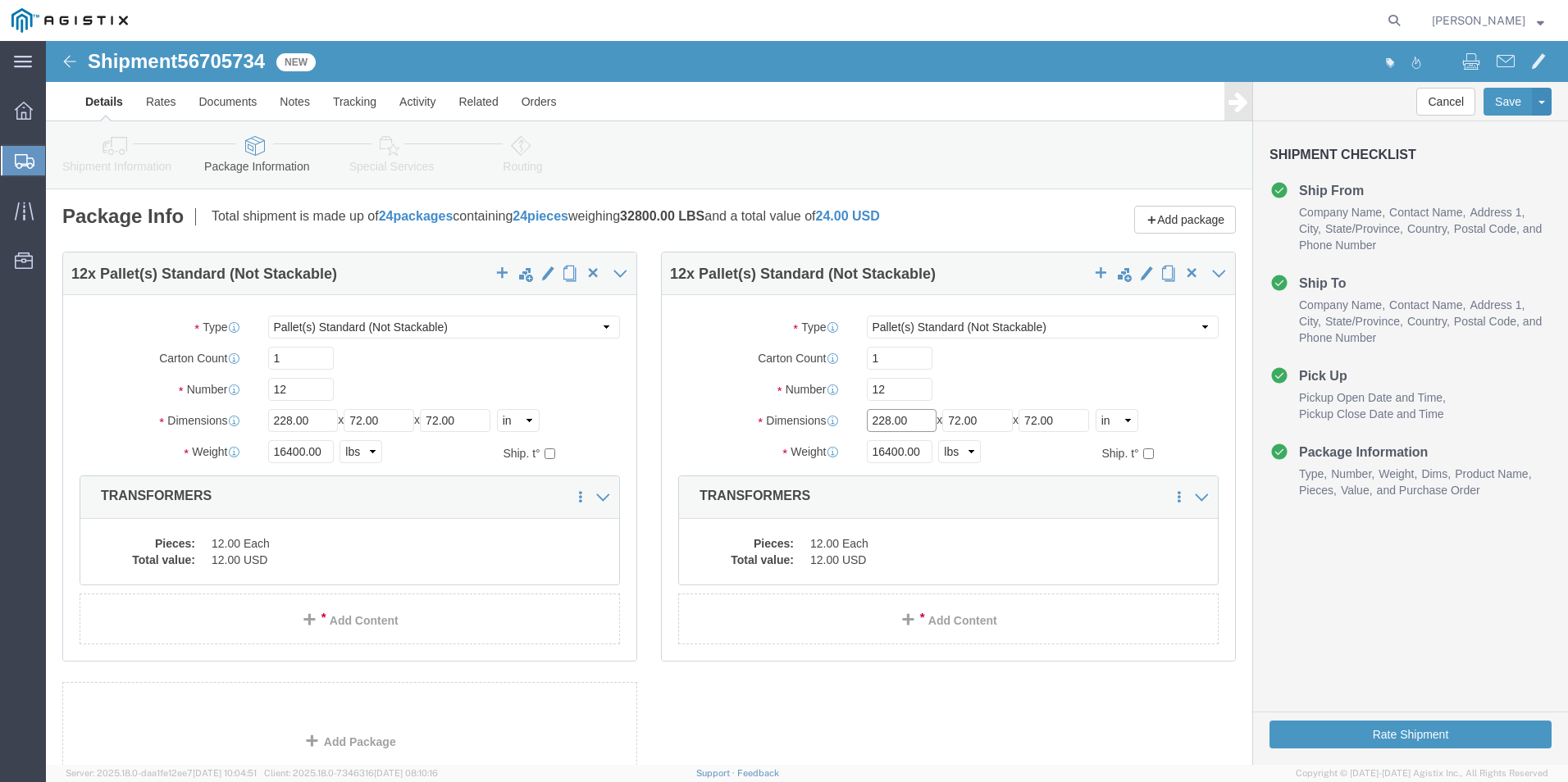
drag, startPoint x: 871, startPoint y: 381, endPoint x: 788, endPoint y: 385, distance: 83.1
click div "Dimensions Length 228.00 x Width 72.00 x Height 72.00 Select cm ft in"
type input "330"
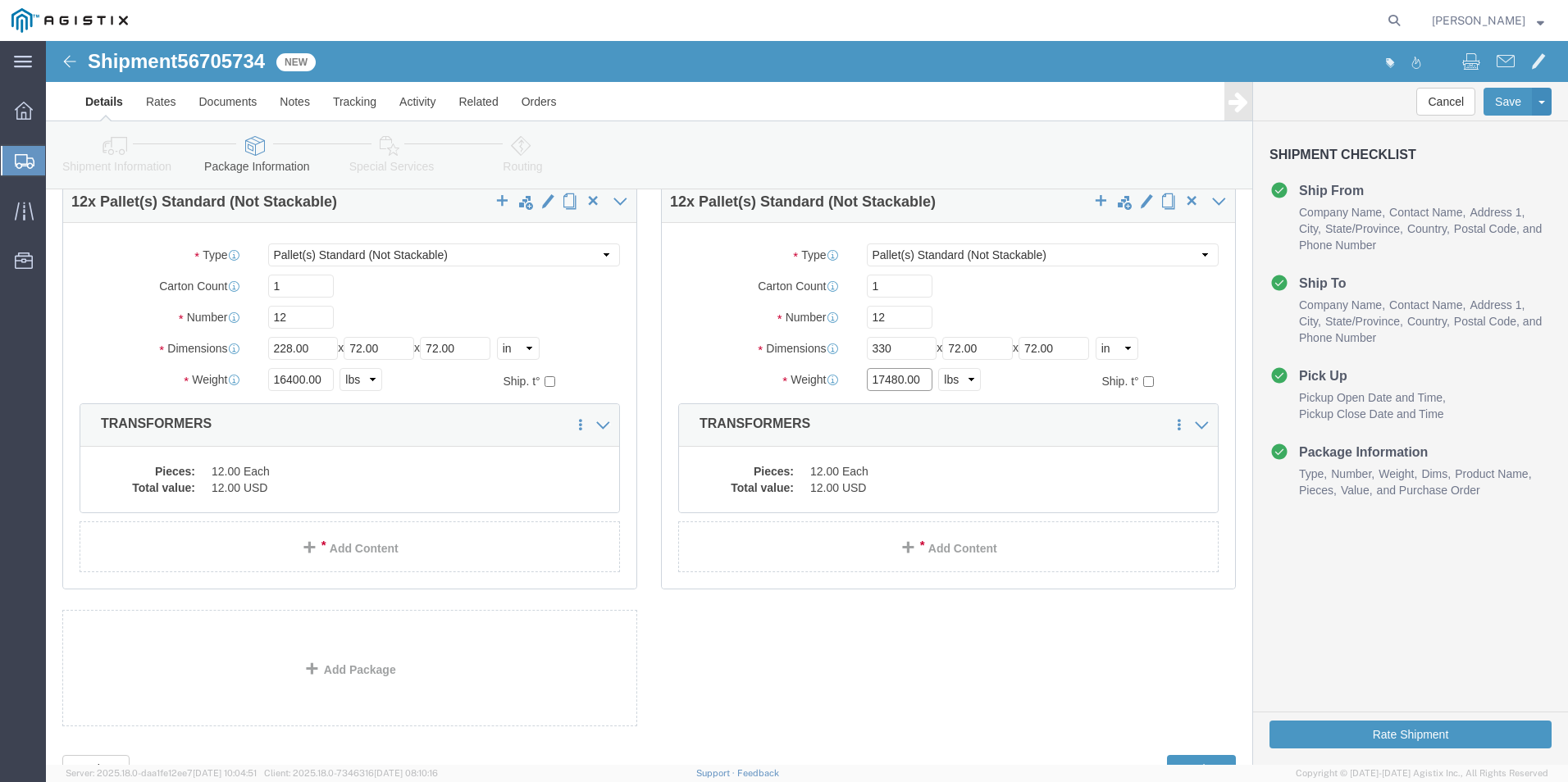
scroll to position [141, 0]
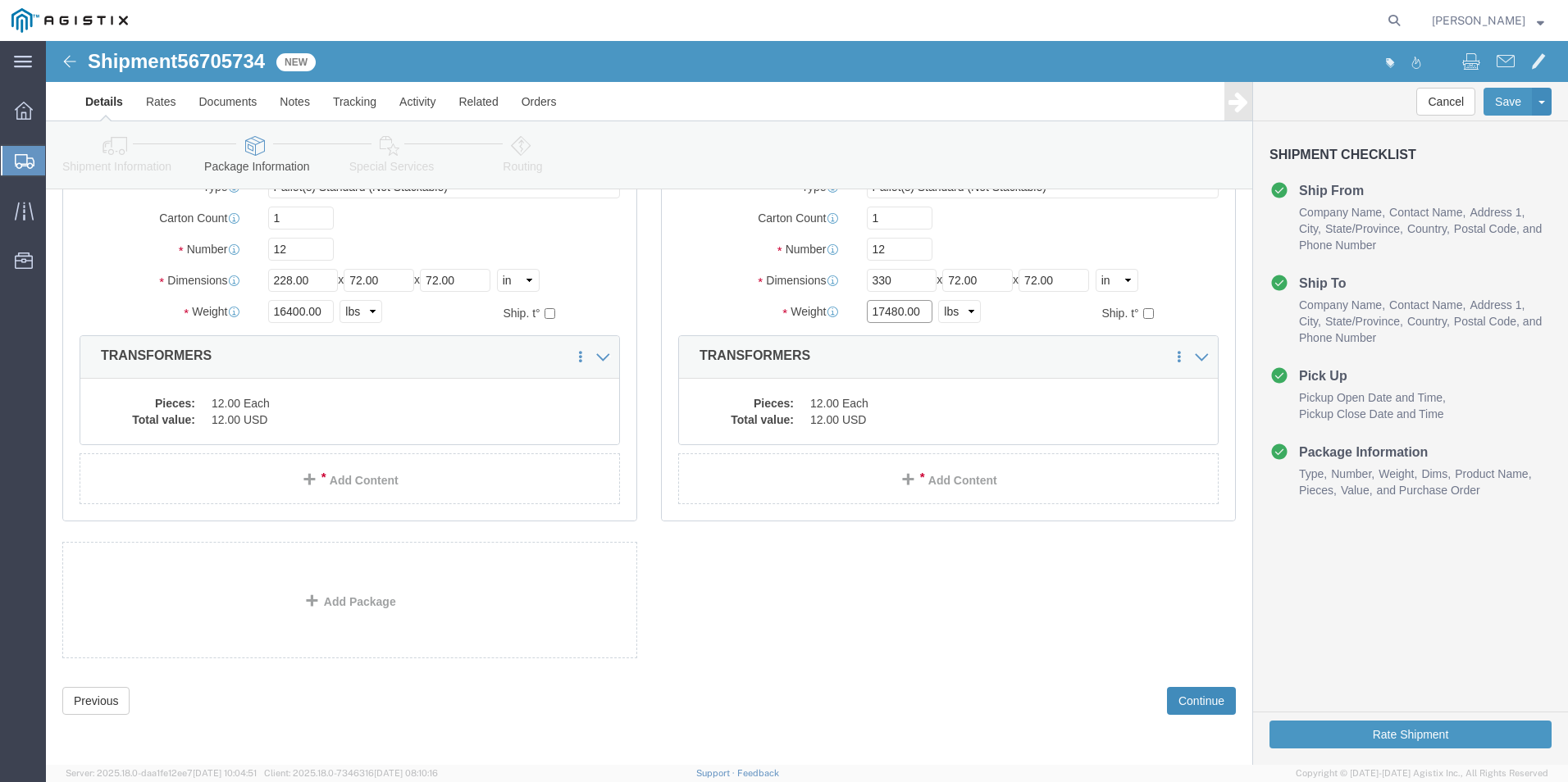
type input "17480.00"
click button "Continue"
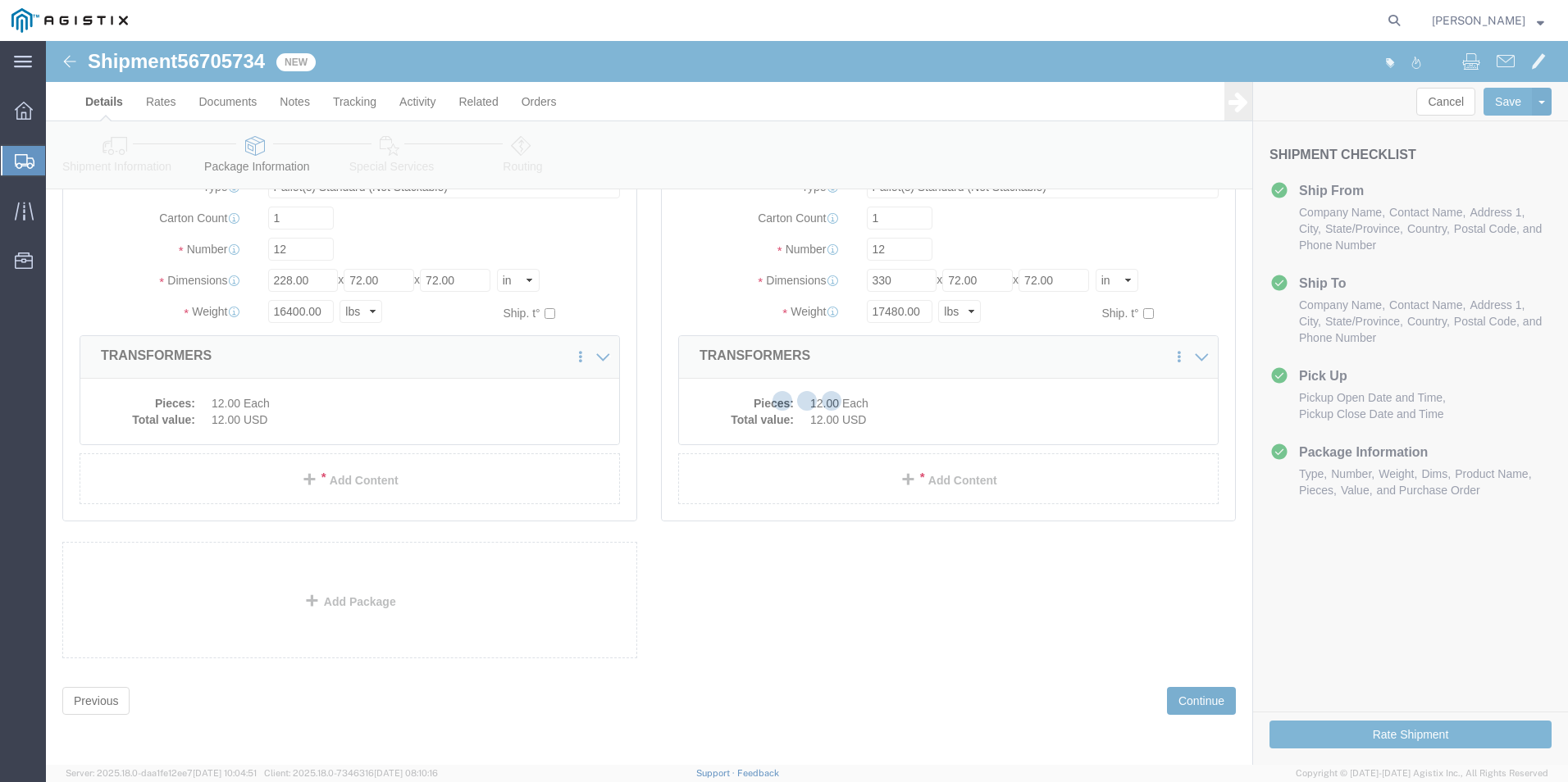
select select
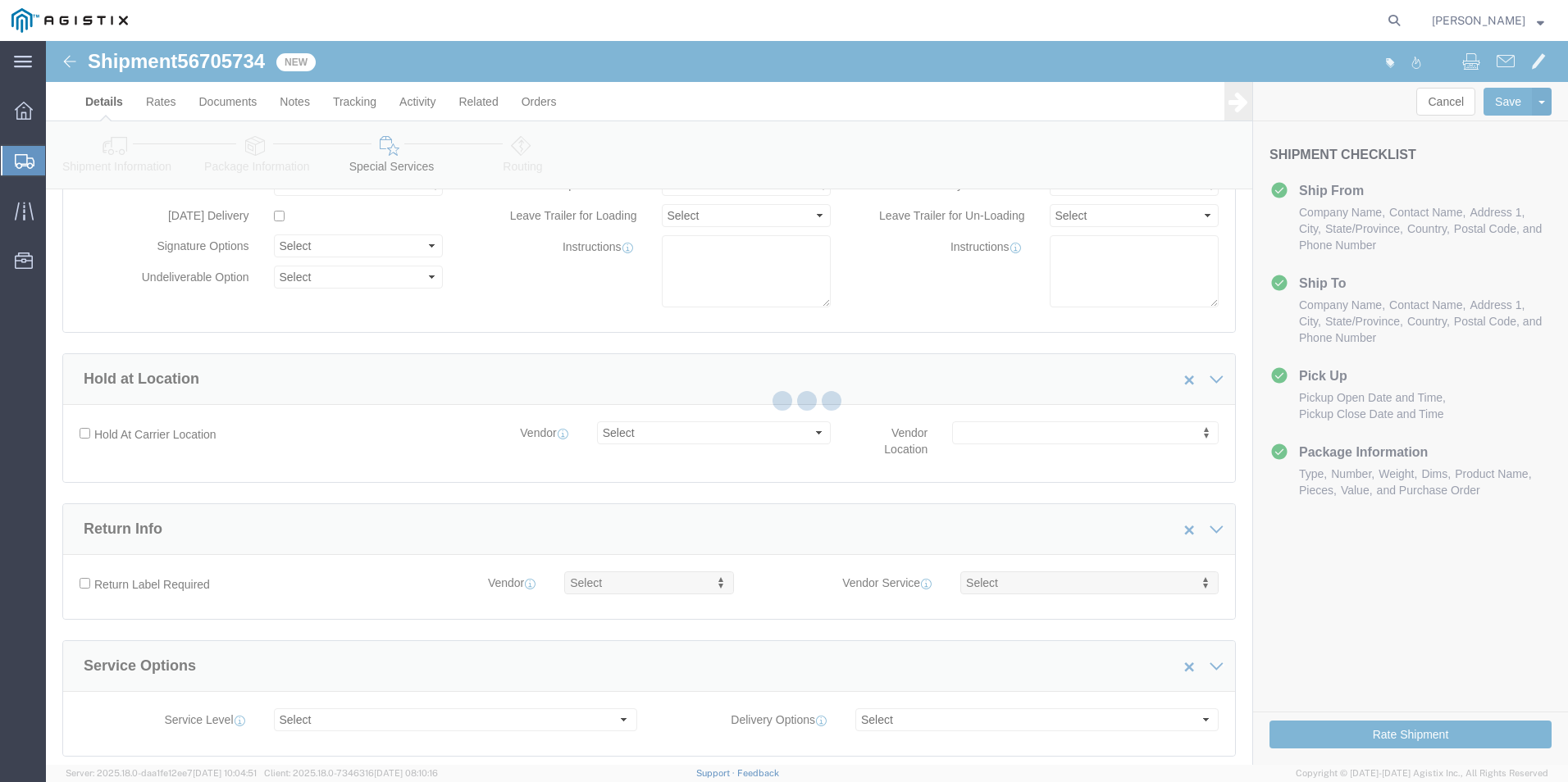
select select "COSTCENTER"
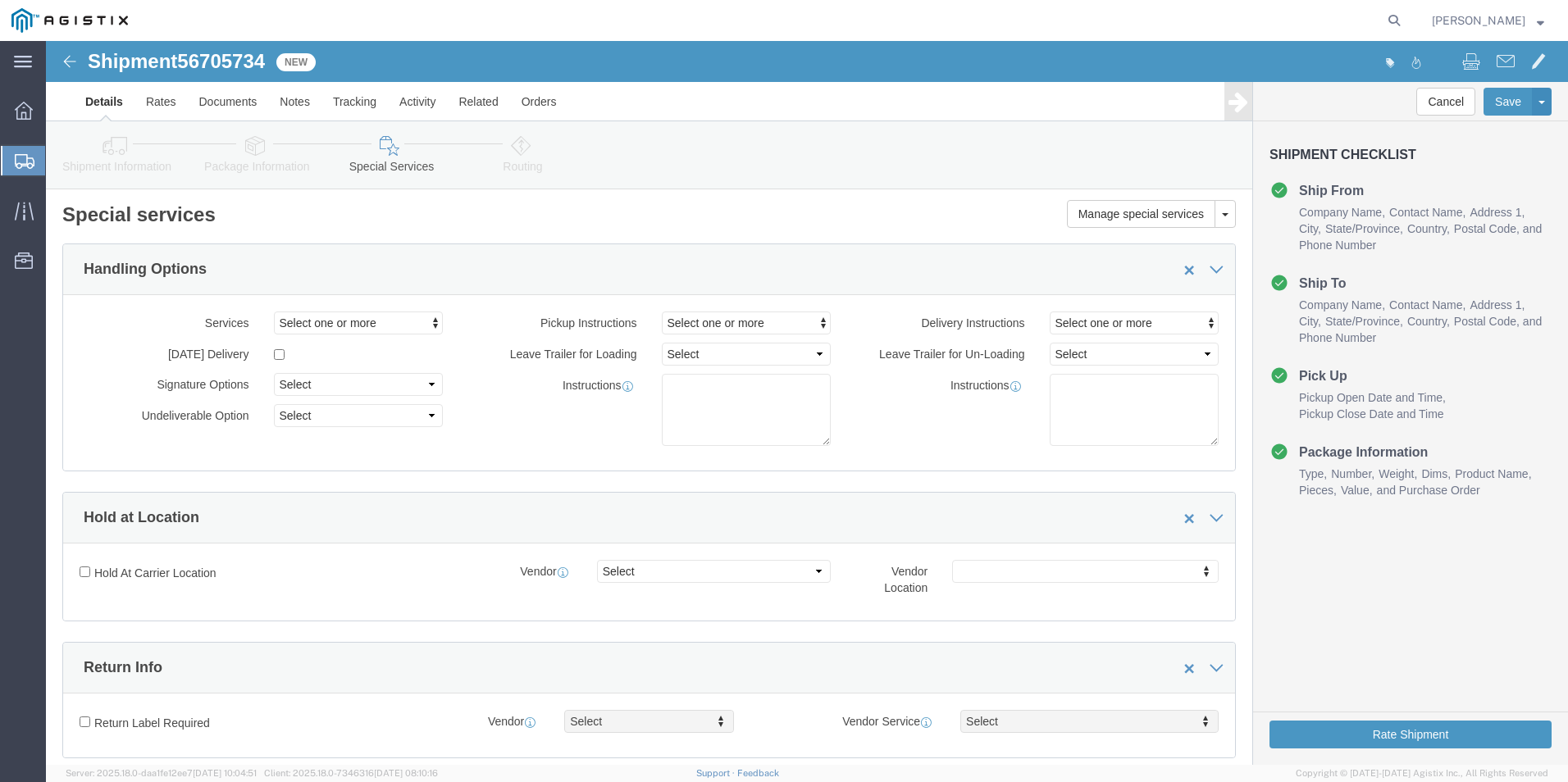
scroll to position [0, 0]
click icon
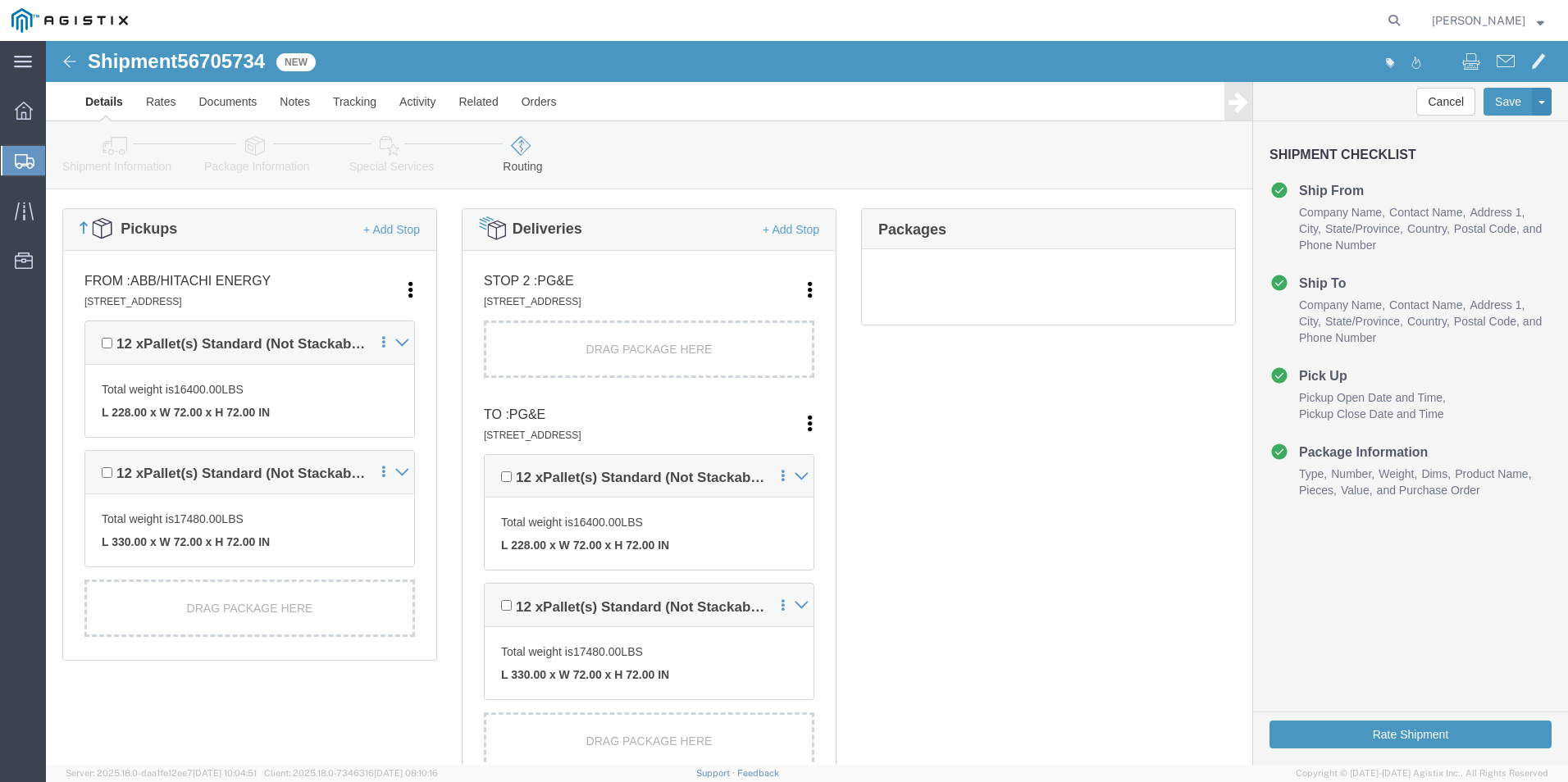
scroll to position [410, 0]
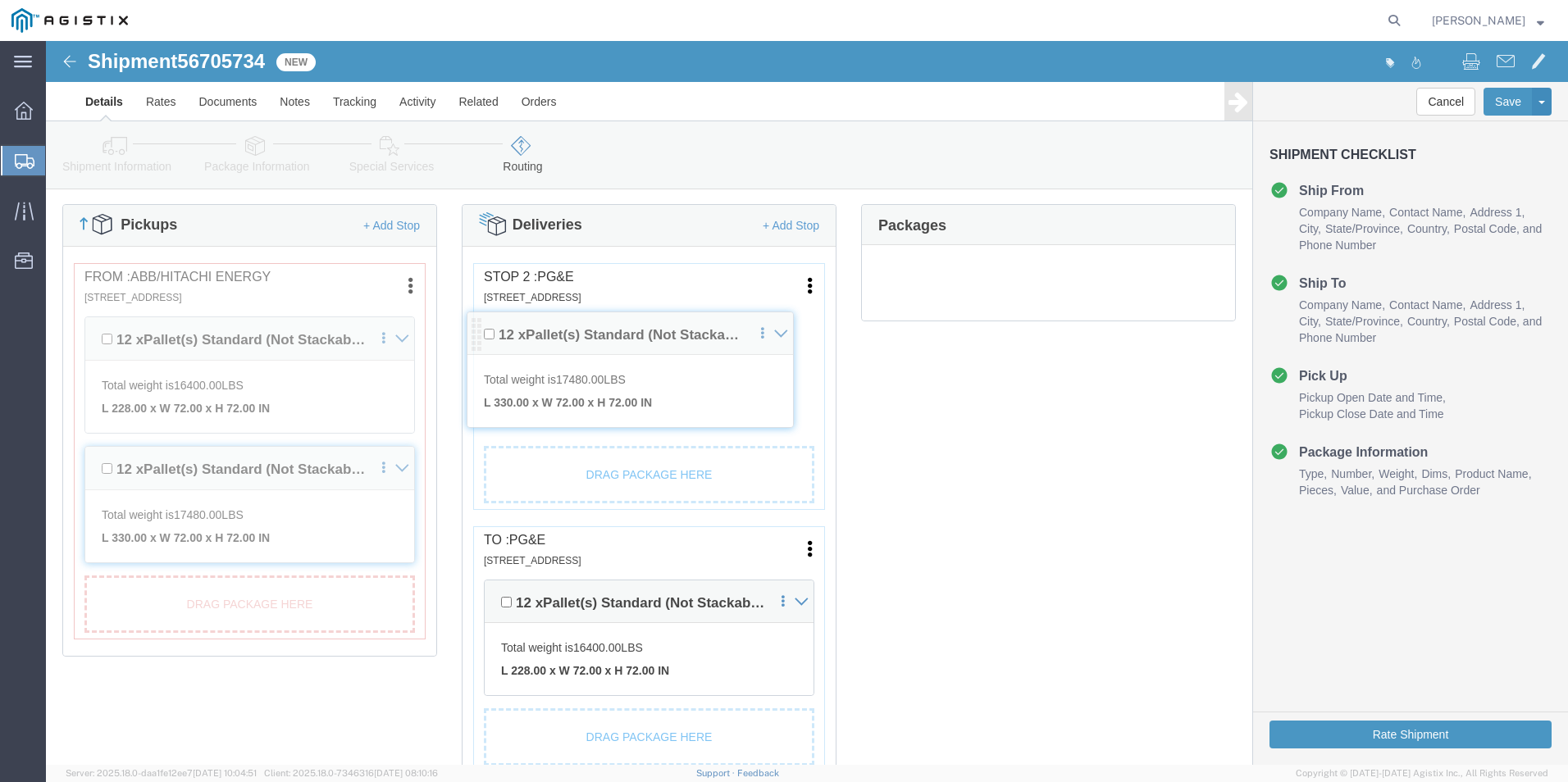
drag, startPoint x: 442, startPoint y: 559, endPoint x: 427, endPoint y: 291, distance: 268.4
click div "Pickups + Add Stop From : ABB/Hitachi Energy 500 MO-94, [GEOGRAPHIC_DATA], [GEO…"
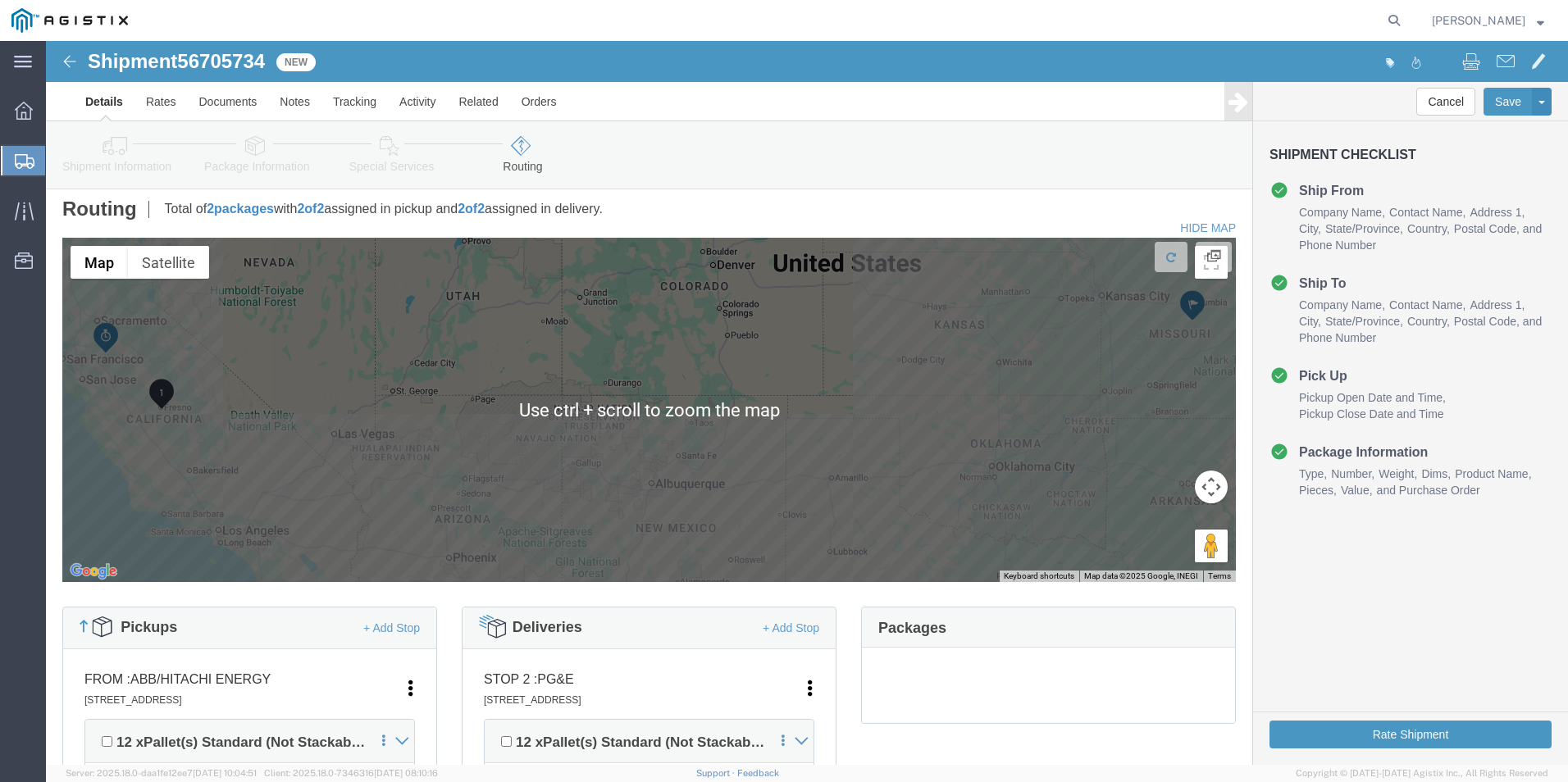
scroll to position [0, 0]
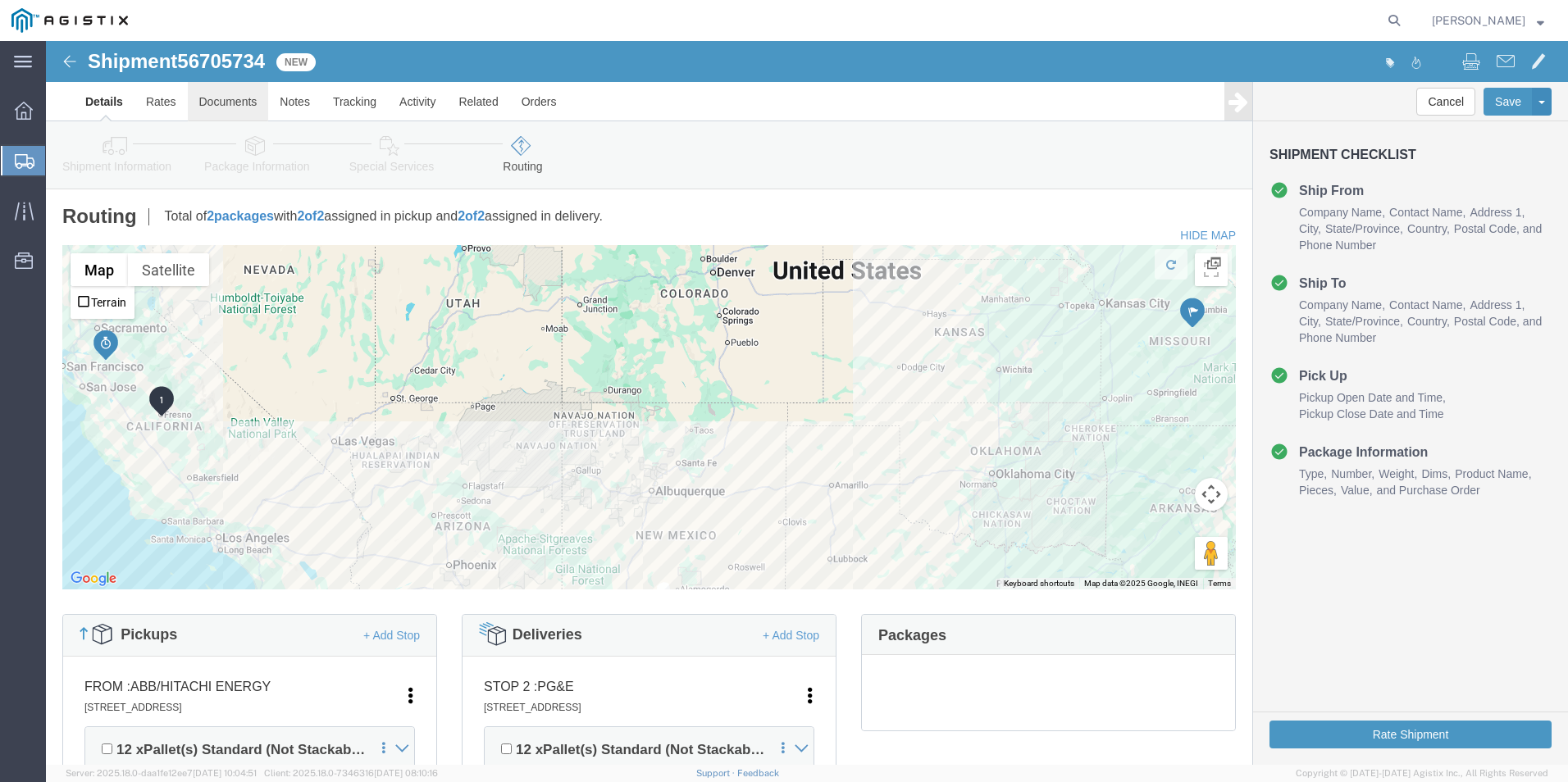
click link "Documents"
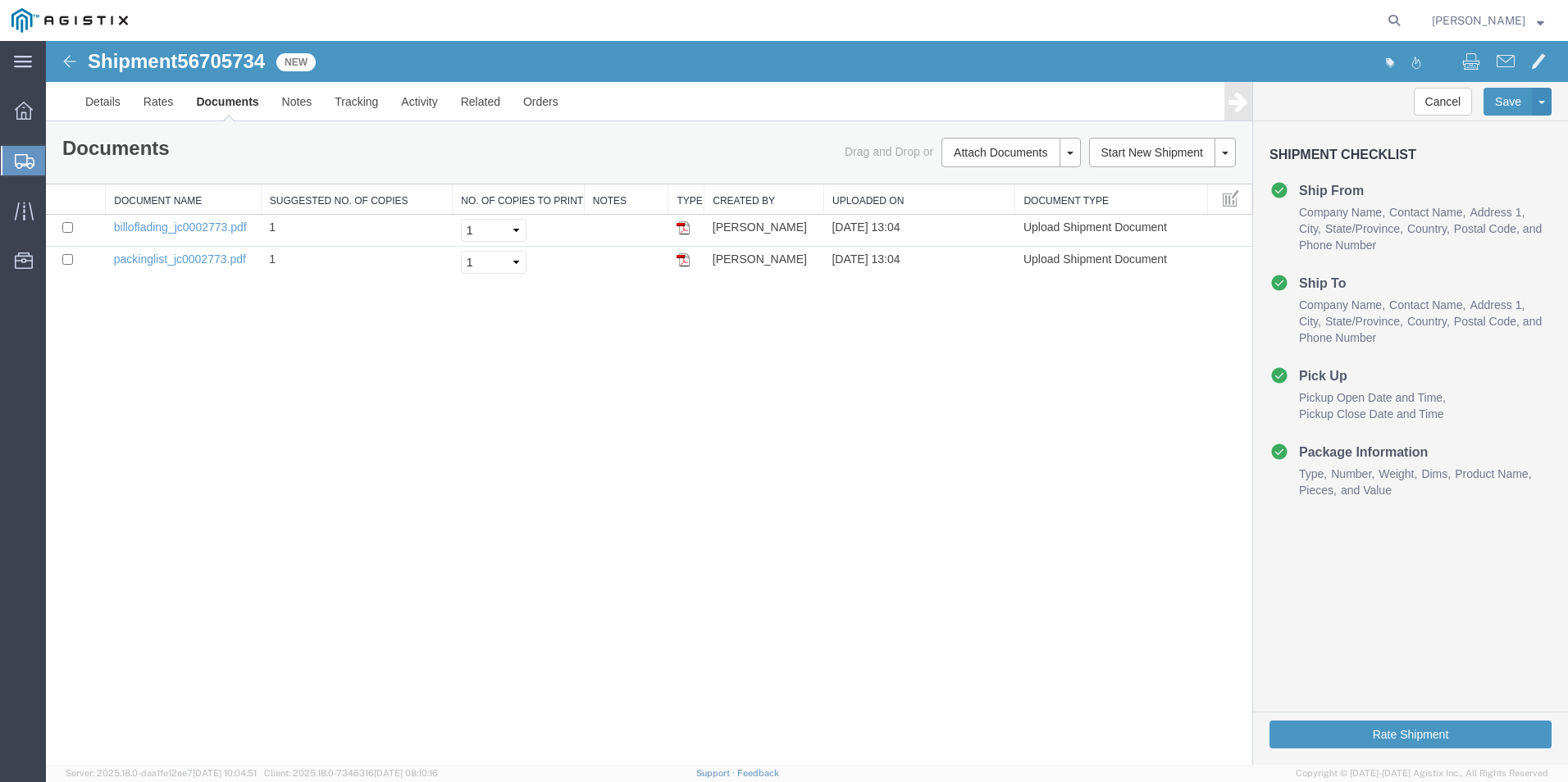
click at [244, 64] on span "56705734" at bounding box center [221, 61] width 87 height 23
copy span "56705734"
click at [1438, 725] on button "Rate Shipment" at bounding box center [1410, 734] width 282 height 28
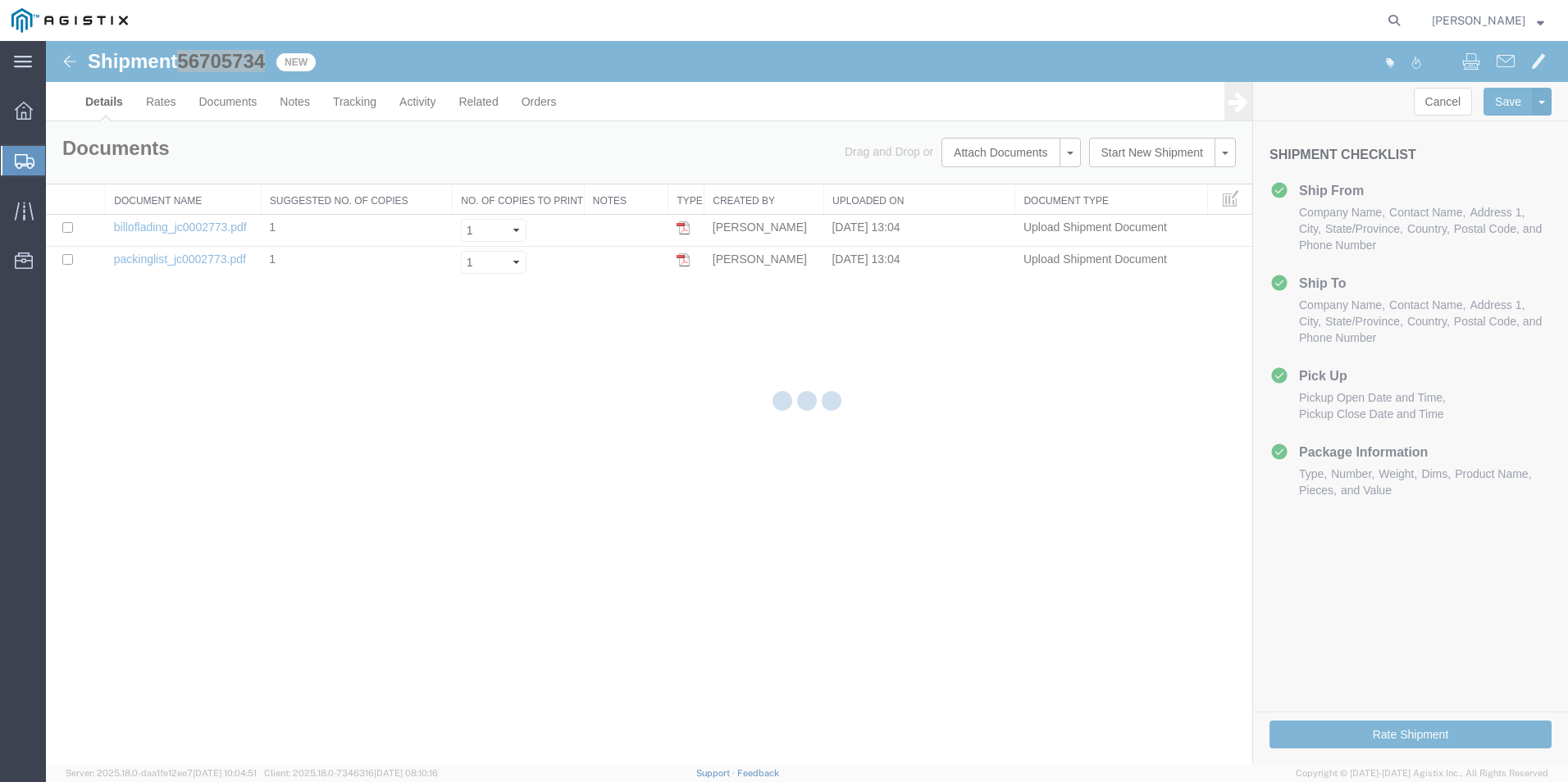
select select "54011"
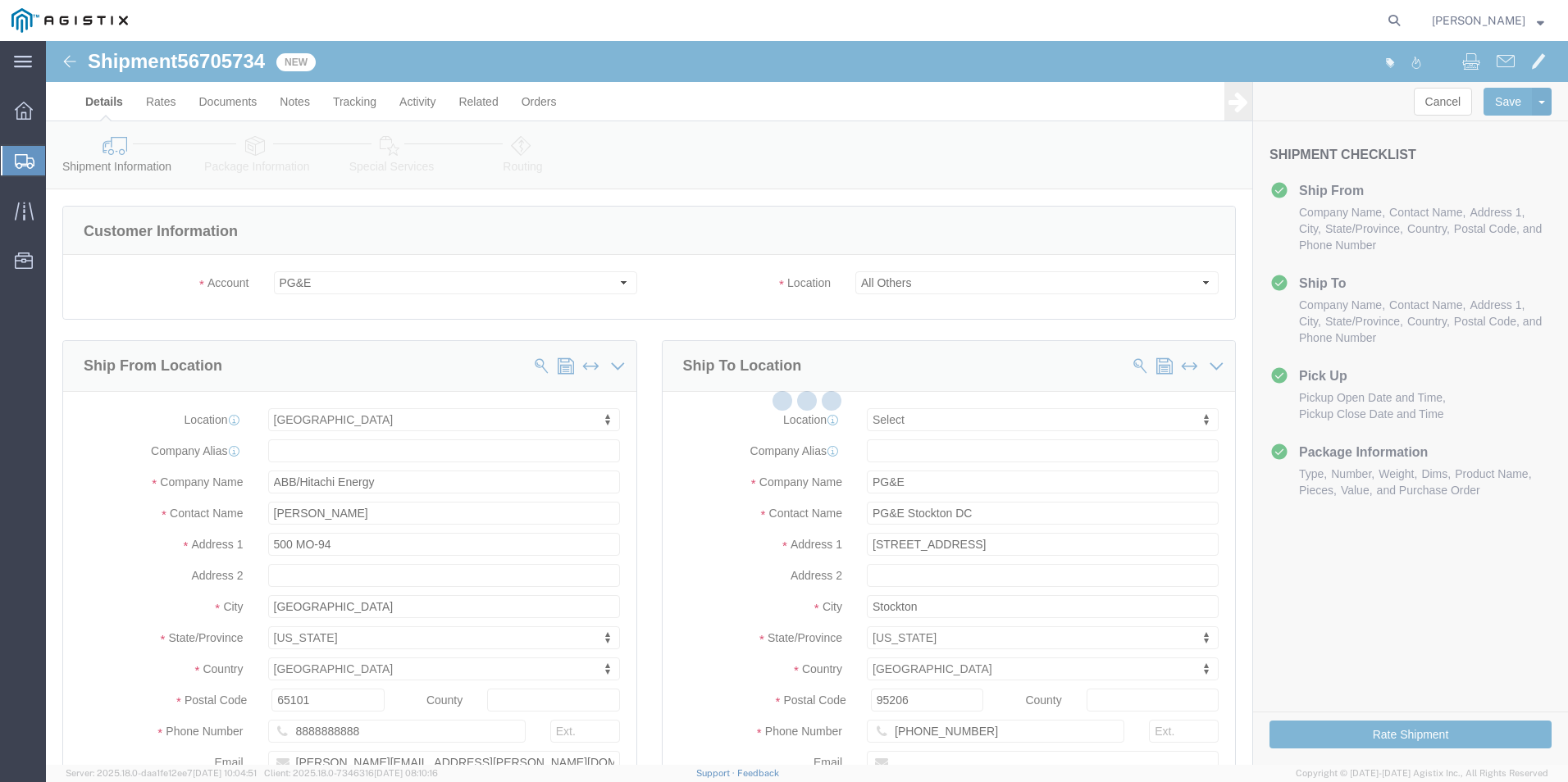
select select
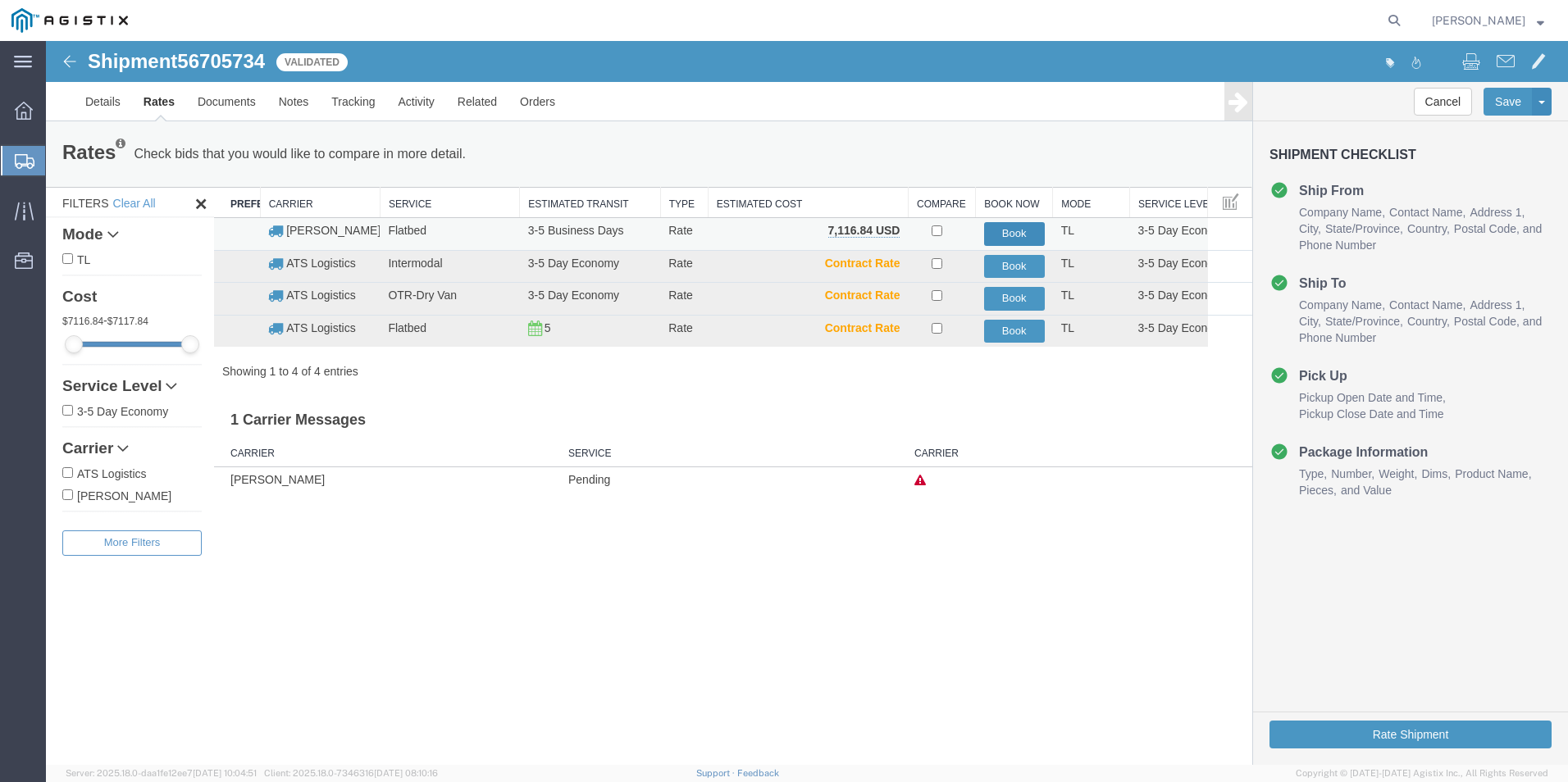
click at [1017, 232] on button "Book" at bounding box center [1014, 234] width 60 height 23
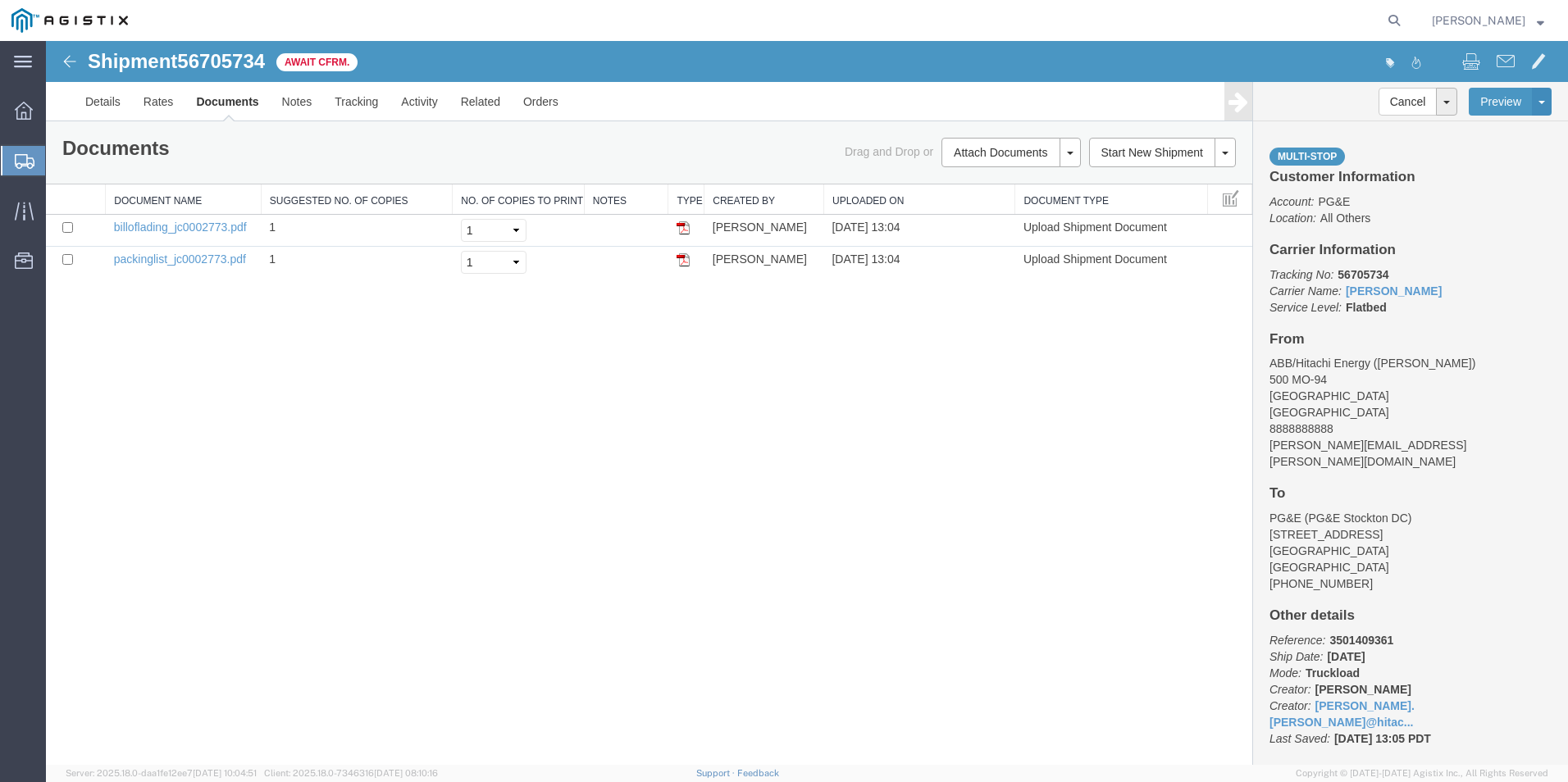
click at [0, 0] on span "Create from Template" at bounding box center [0, 0] width 0 height 0
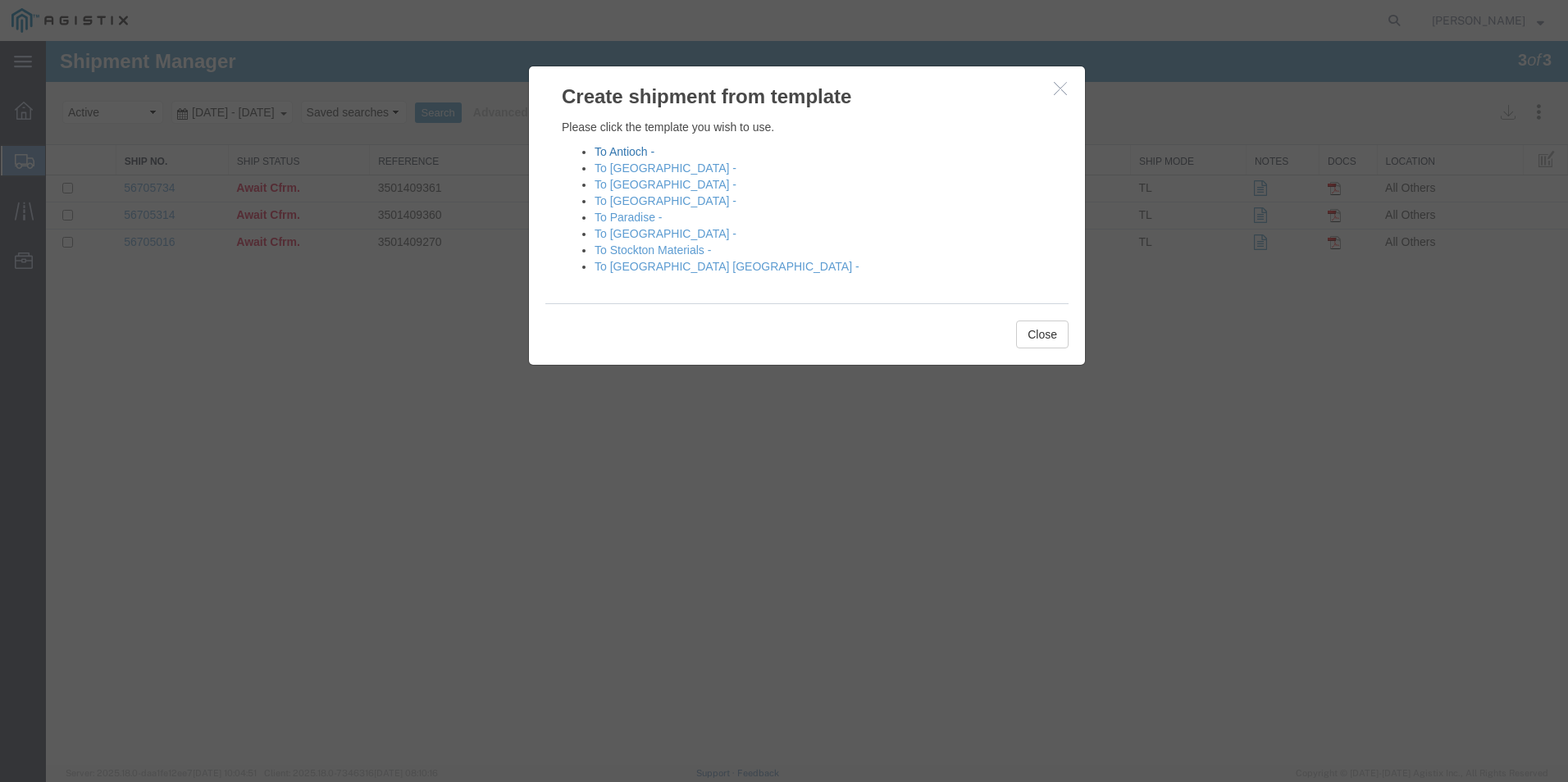
click at [629, 153] on link "To Antioch -" at bounding box center [624, 151] width 59 height 14
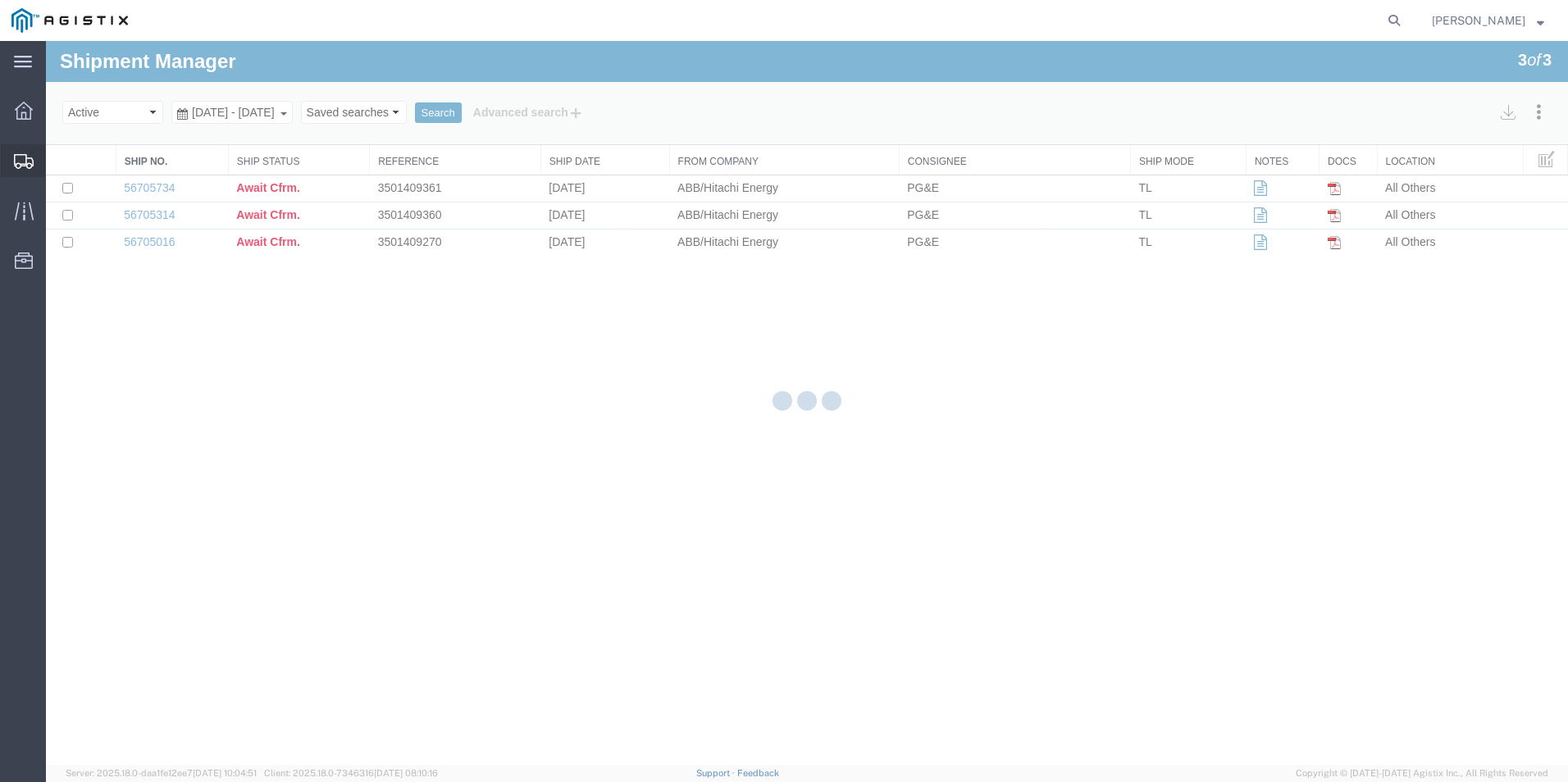
select select "54011"
select select "PURCHORD"
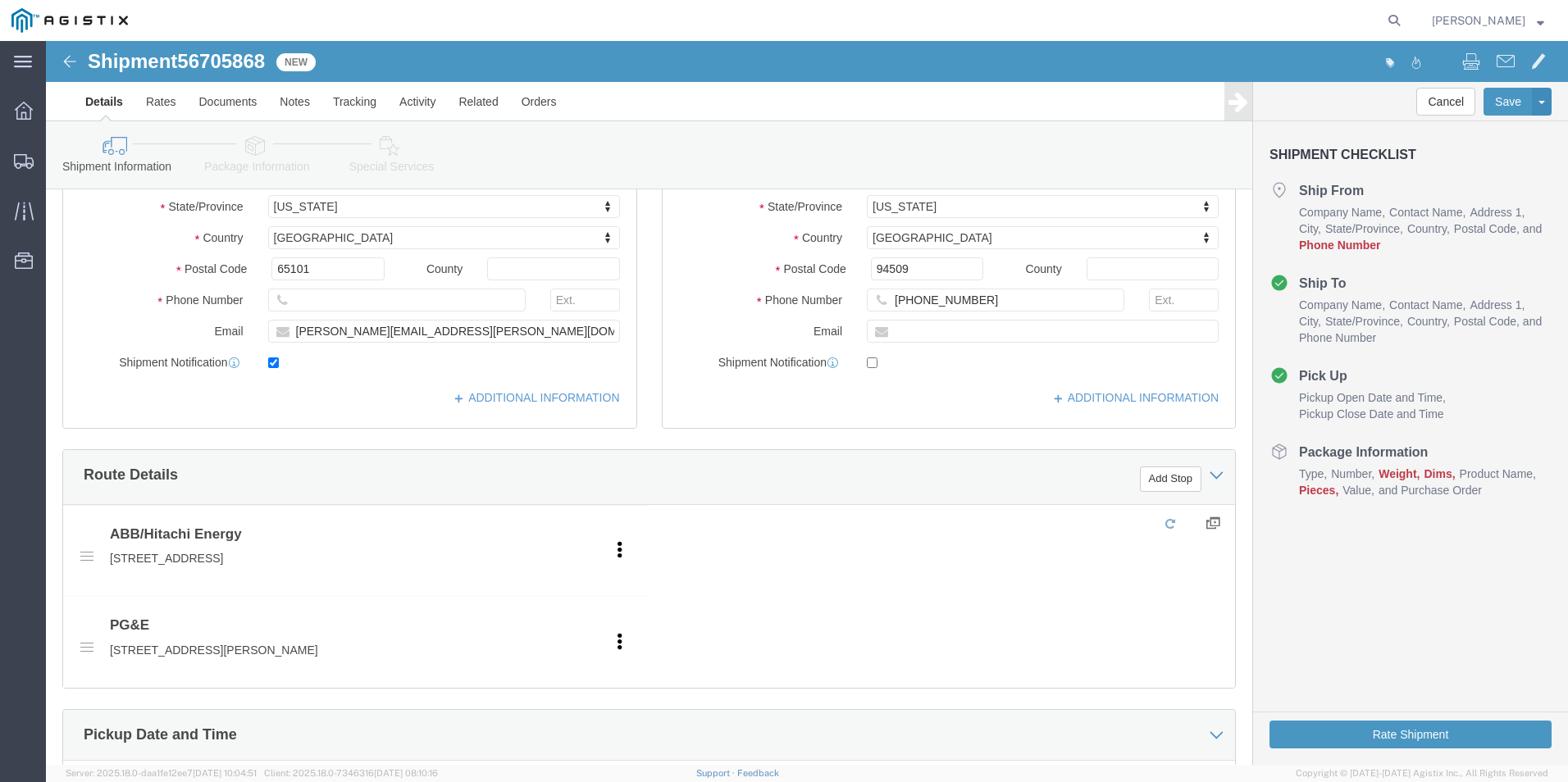
scroll to position [492, 0]
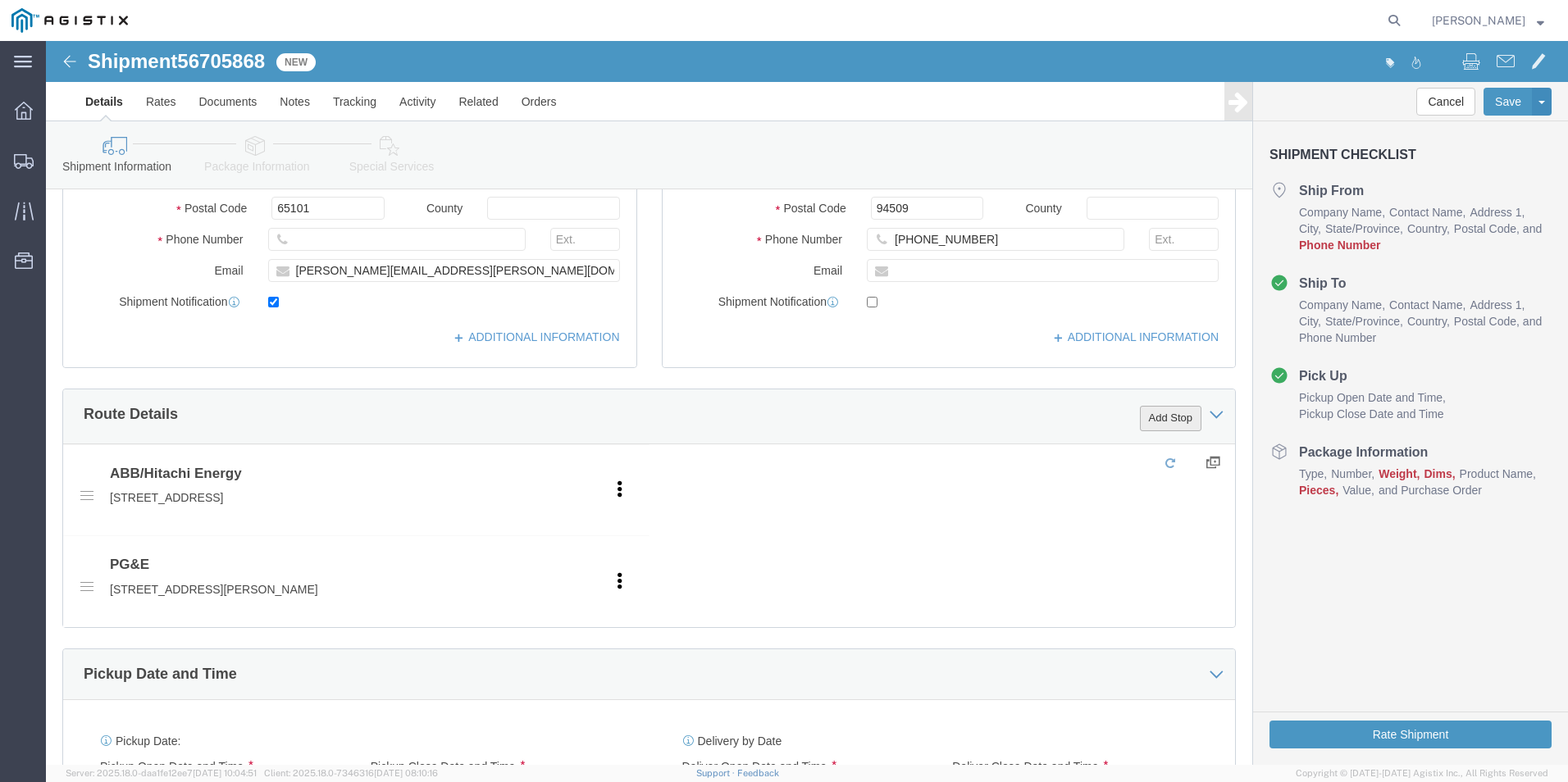
click button "Add Stop"
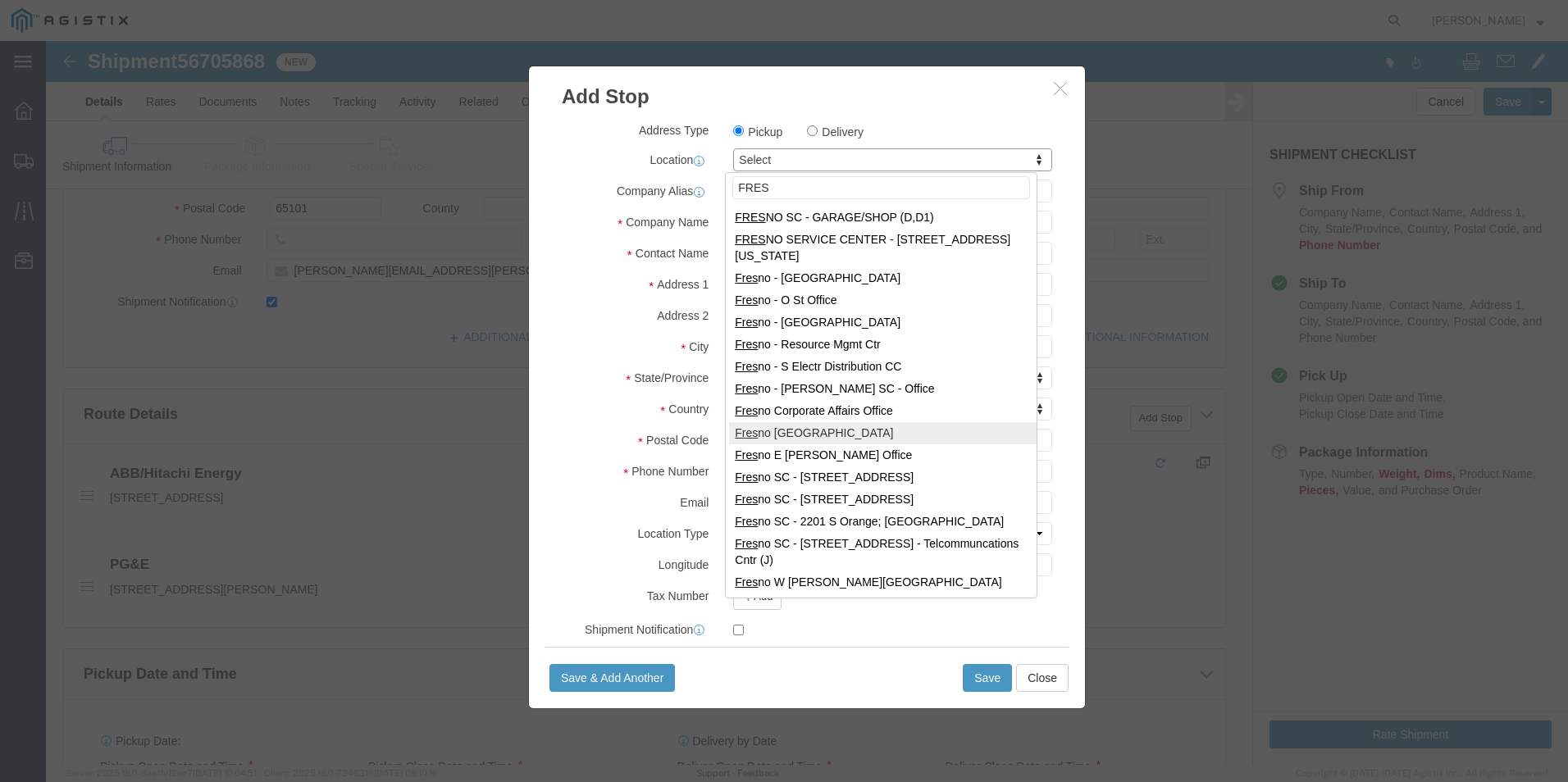
type input "FRES"
select select "19745"
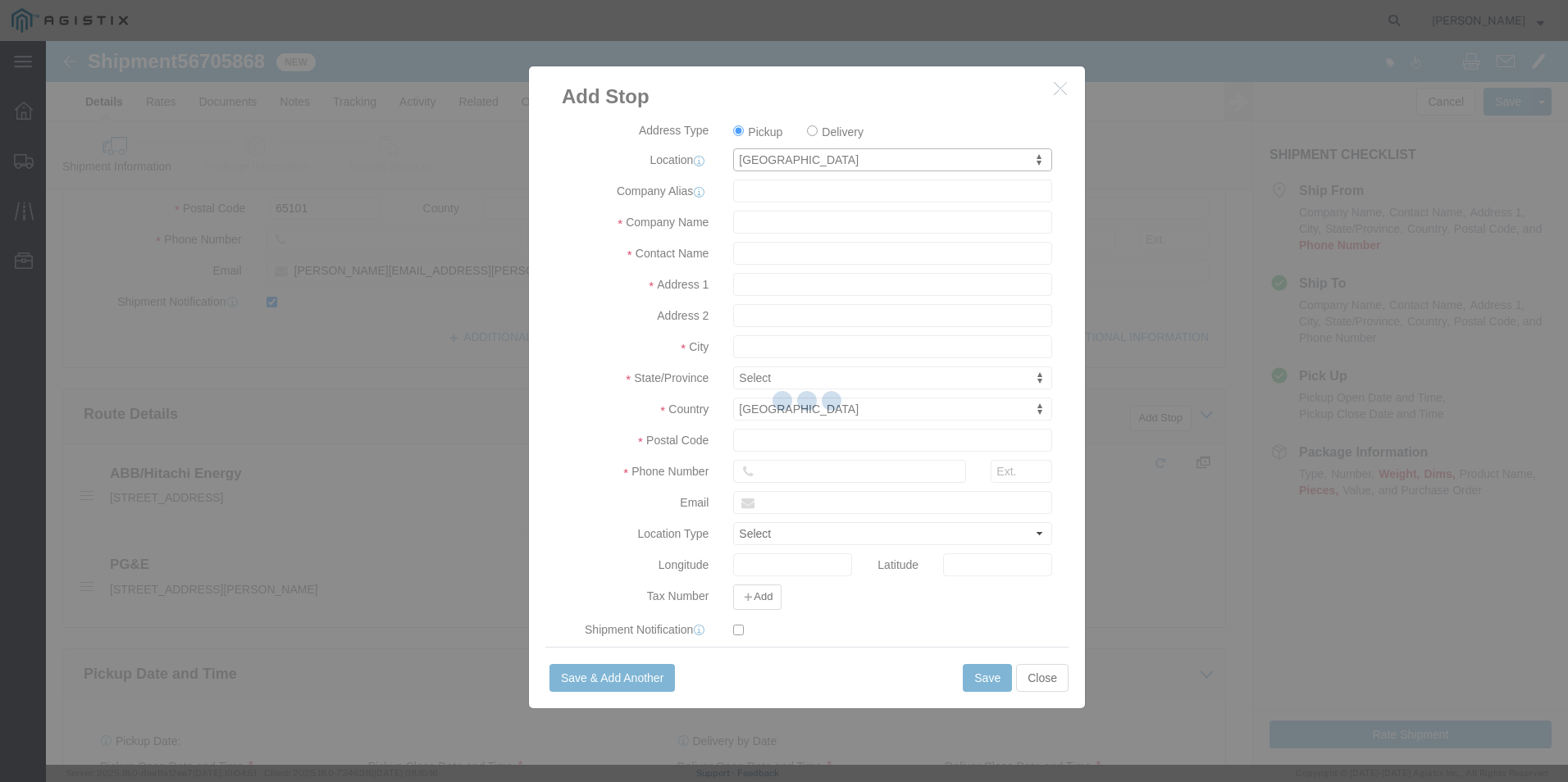
type input "PG&E"
type input "[STREET_ADDRESS]"
type input "[GEOGRAPHIC_DATA]"
type input "93725"
select select "CA"
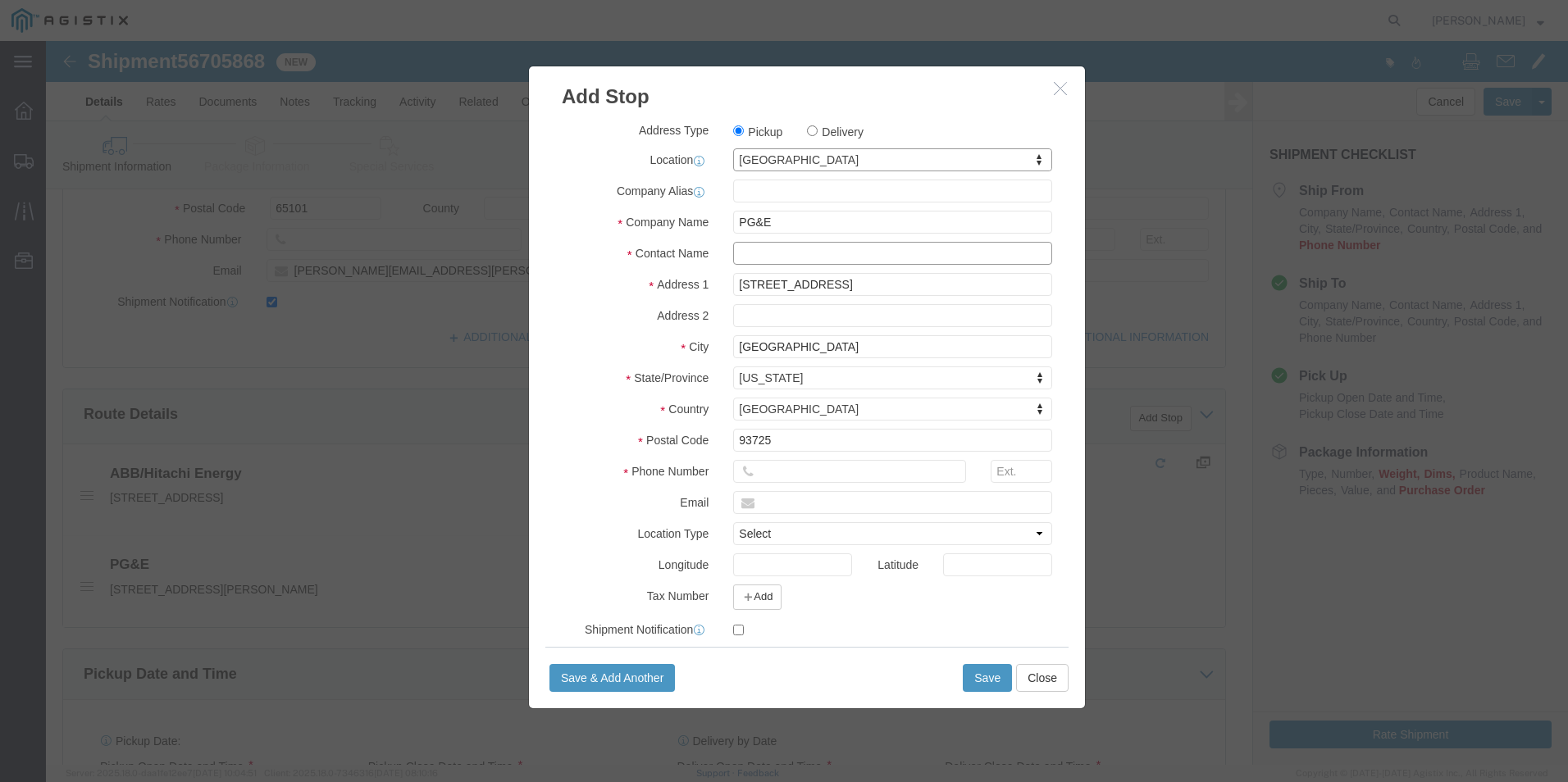
click input "text"
type input "Receivning"
click input "text"
type input "8888888888"
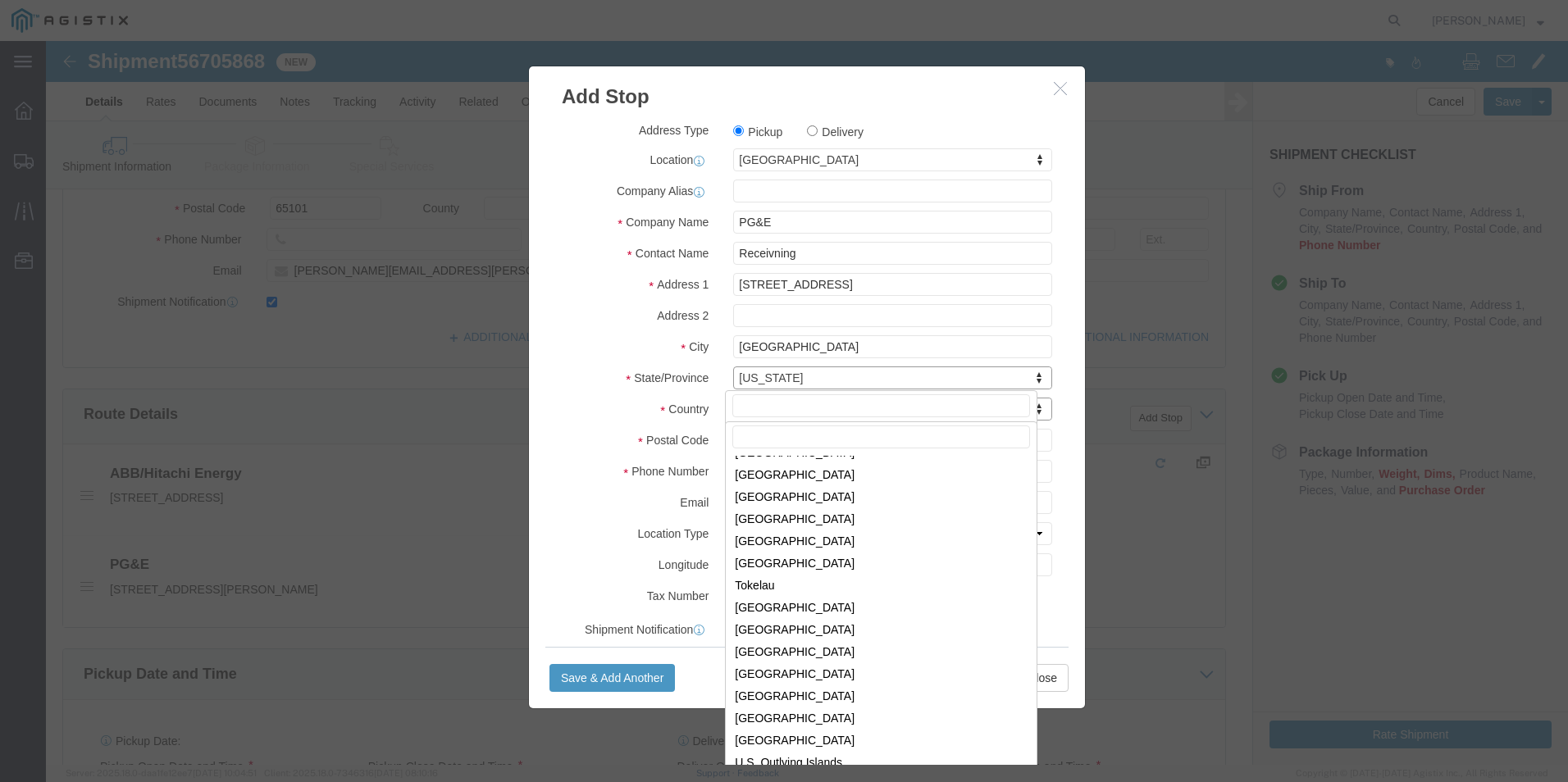
scroll to position [4980, 0]
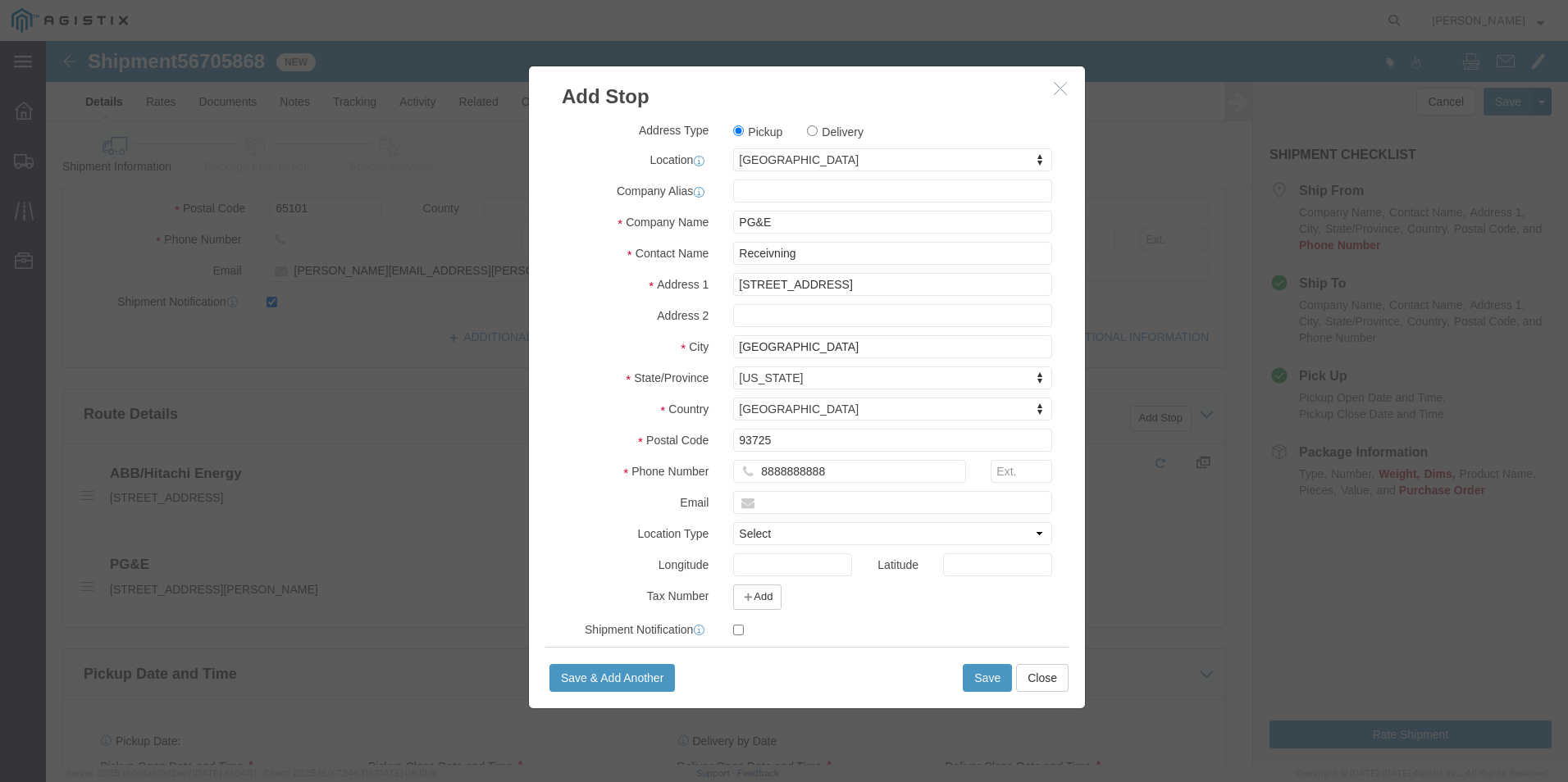
click div "Save Save & Add Another Close"
click button "Save"
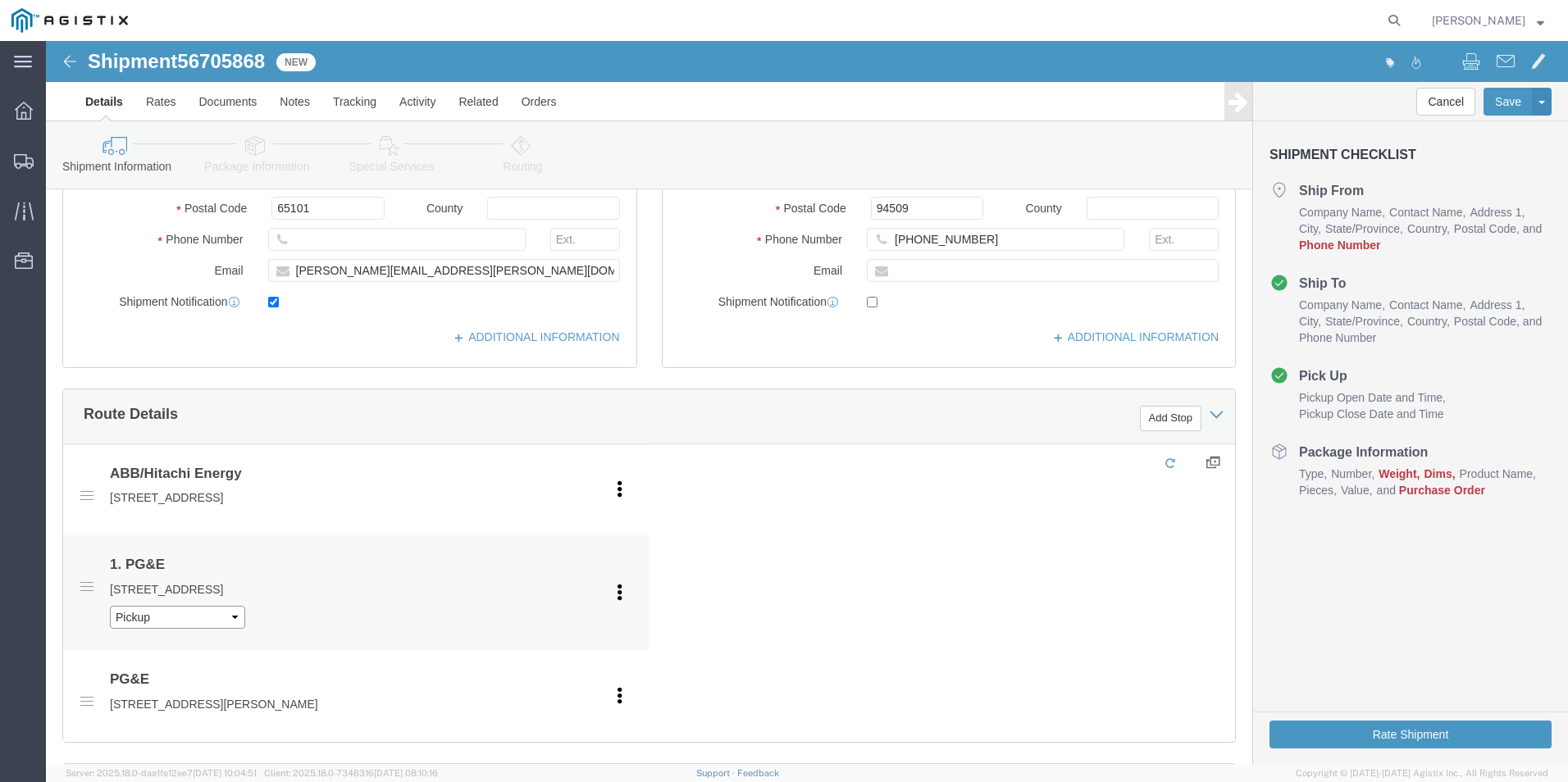
click select "Pickup Delivery"
select select "D"
click select "Pickup Delivery"
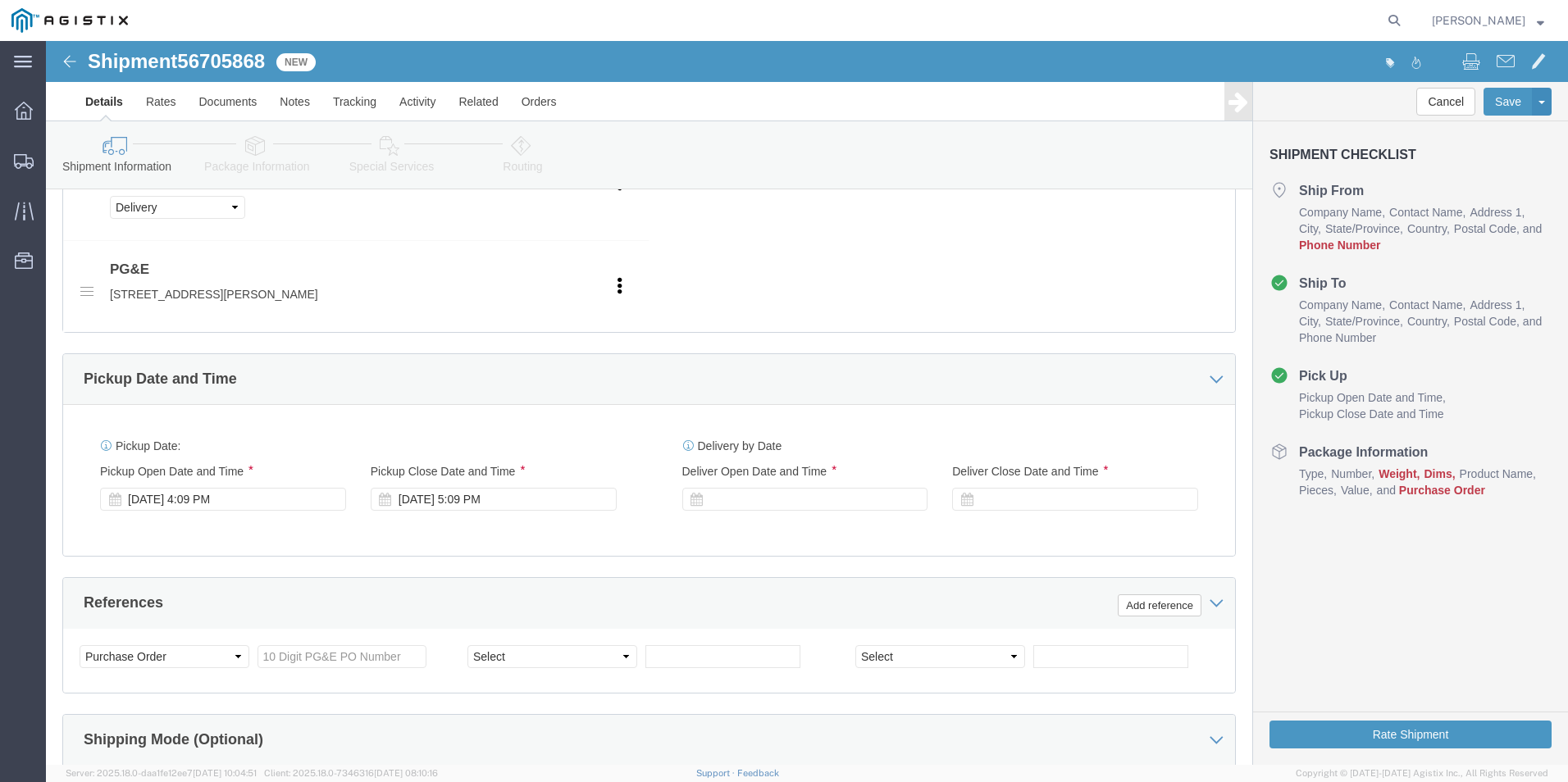
click div
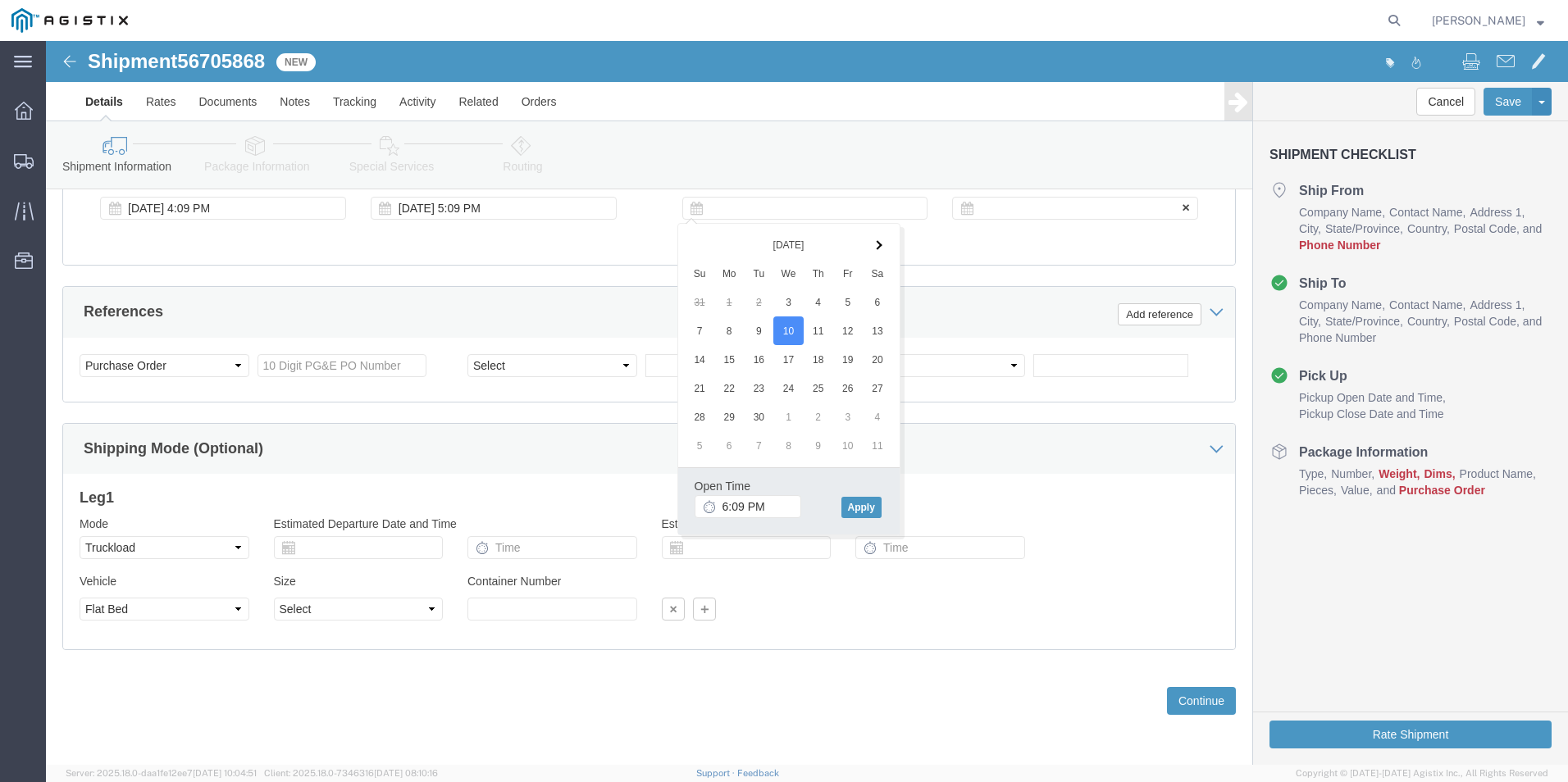
click div
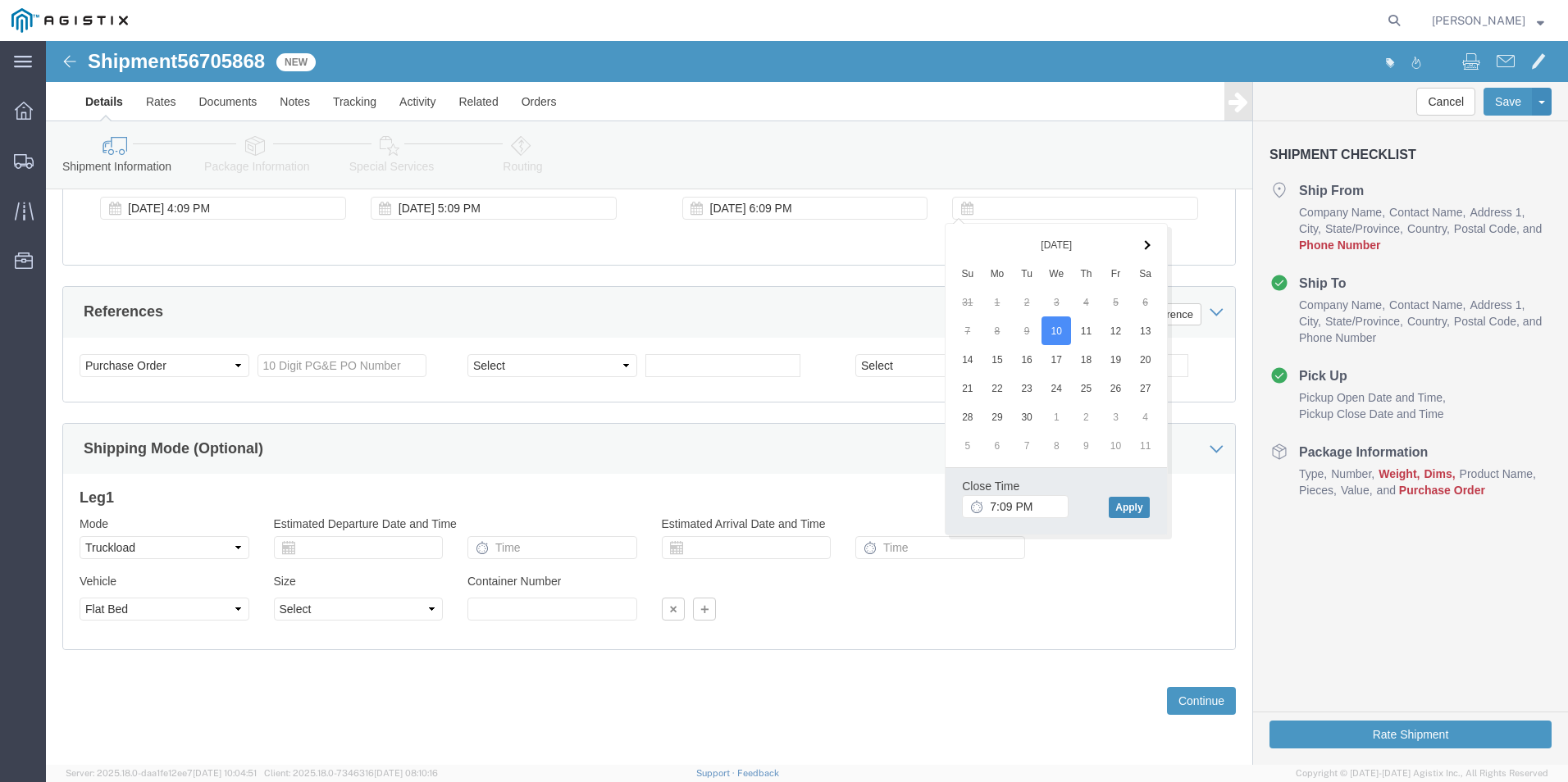
click button "Apply"
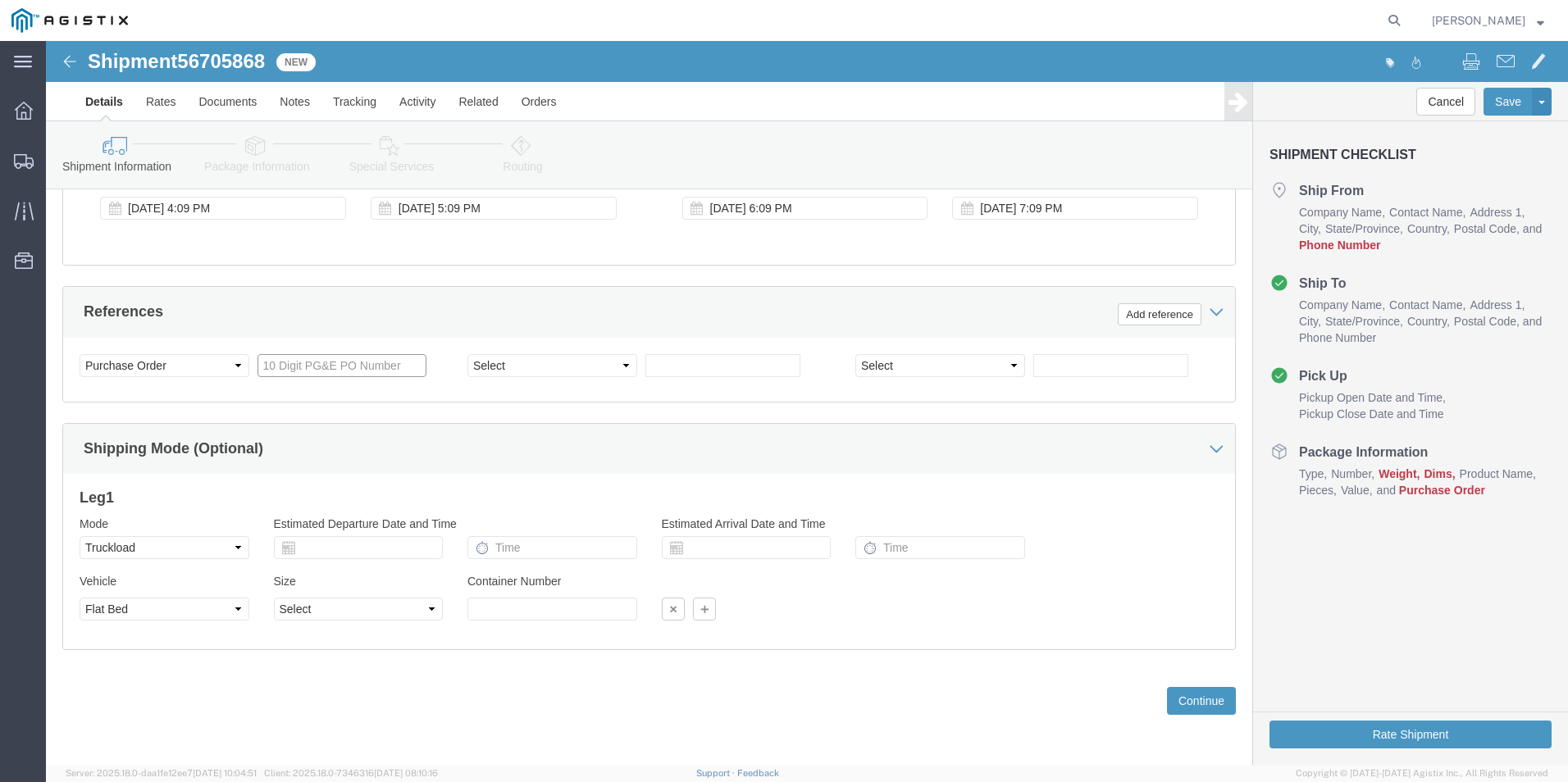
click input "text"
type input "3501409361"
select select "BOL"
type input "j"
type input "JC0002771"
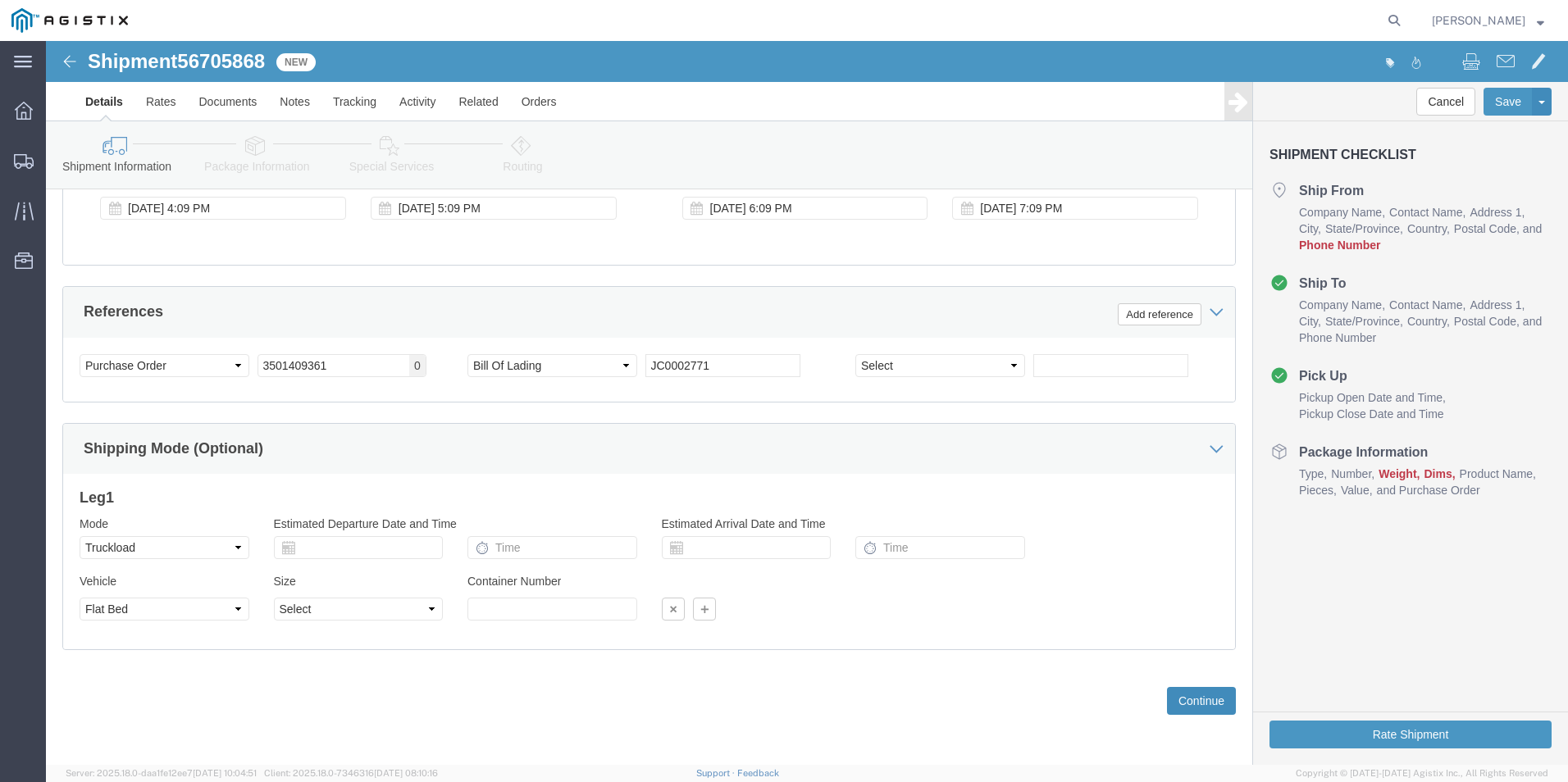
click button "Continue"
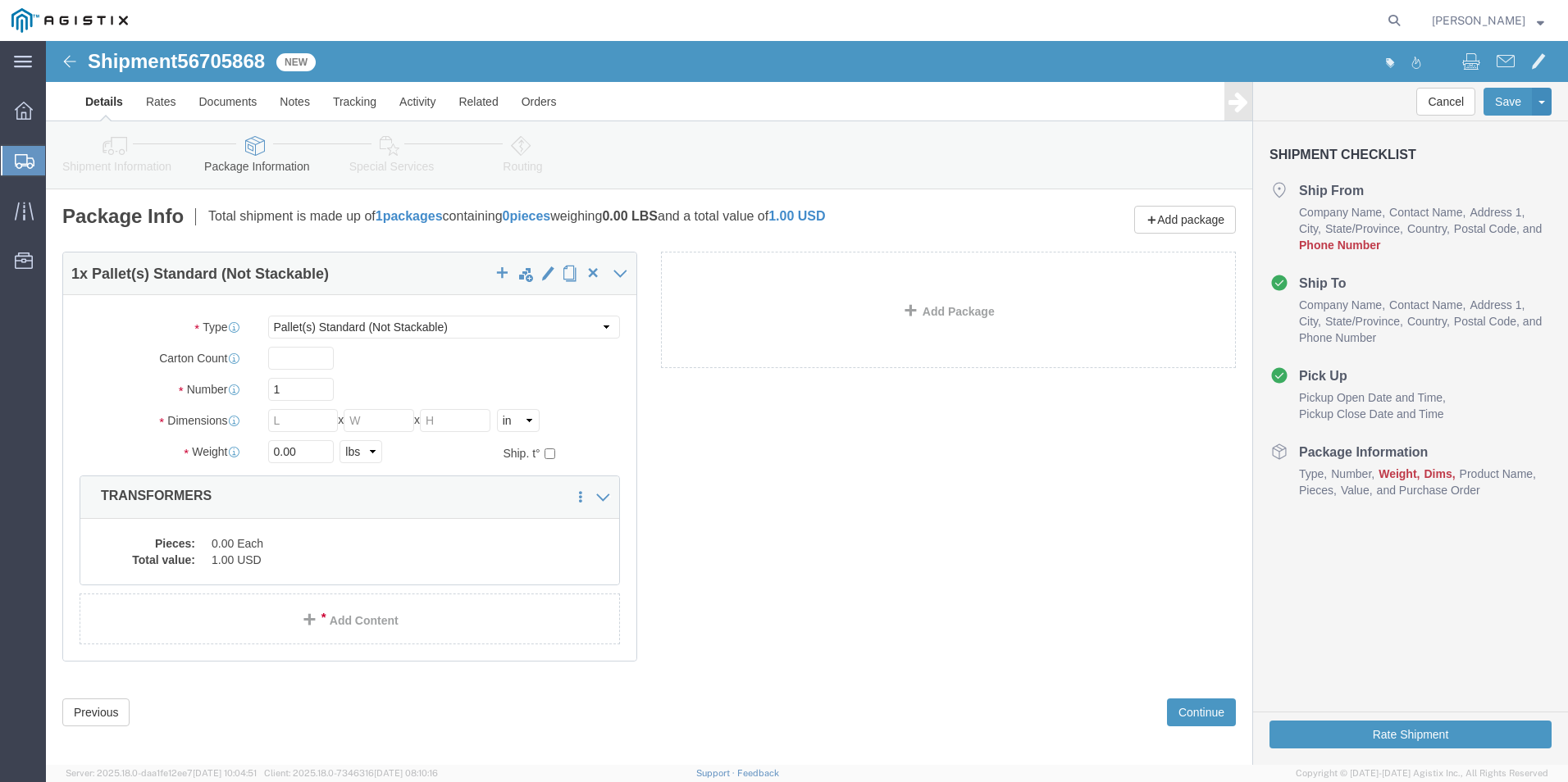
click icon
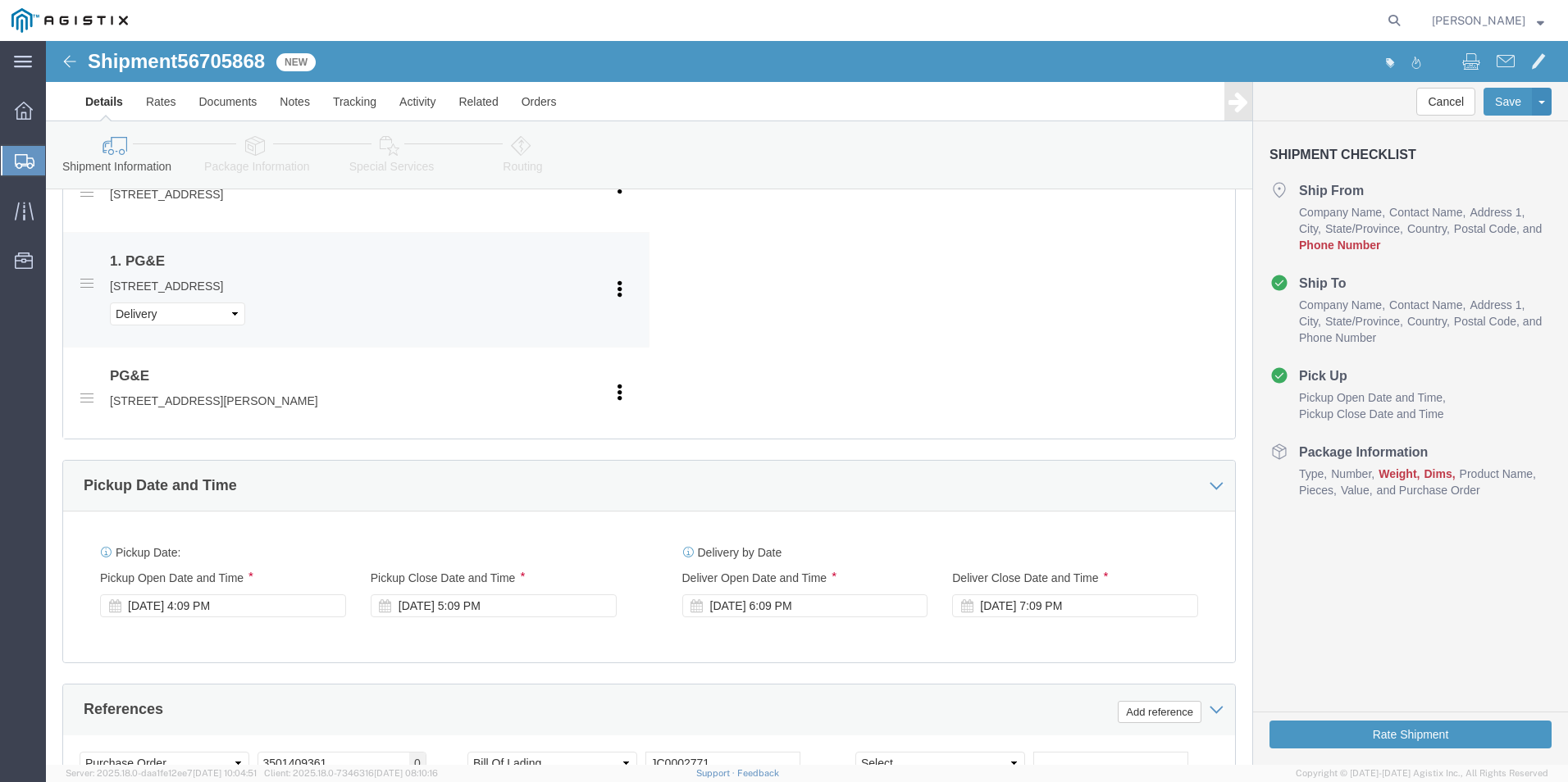
scroll to position [820, 0]
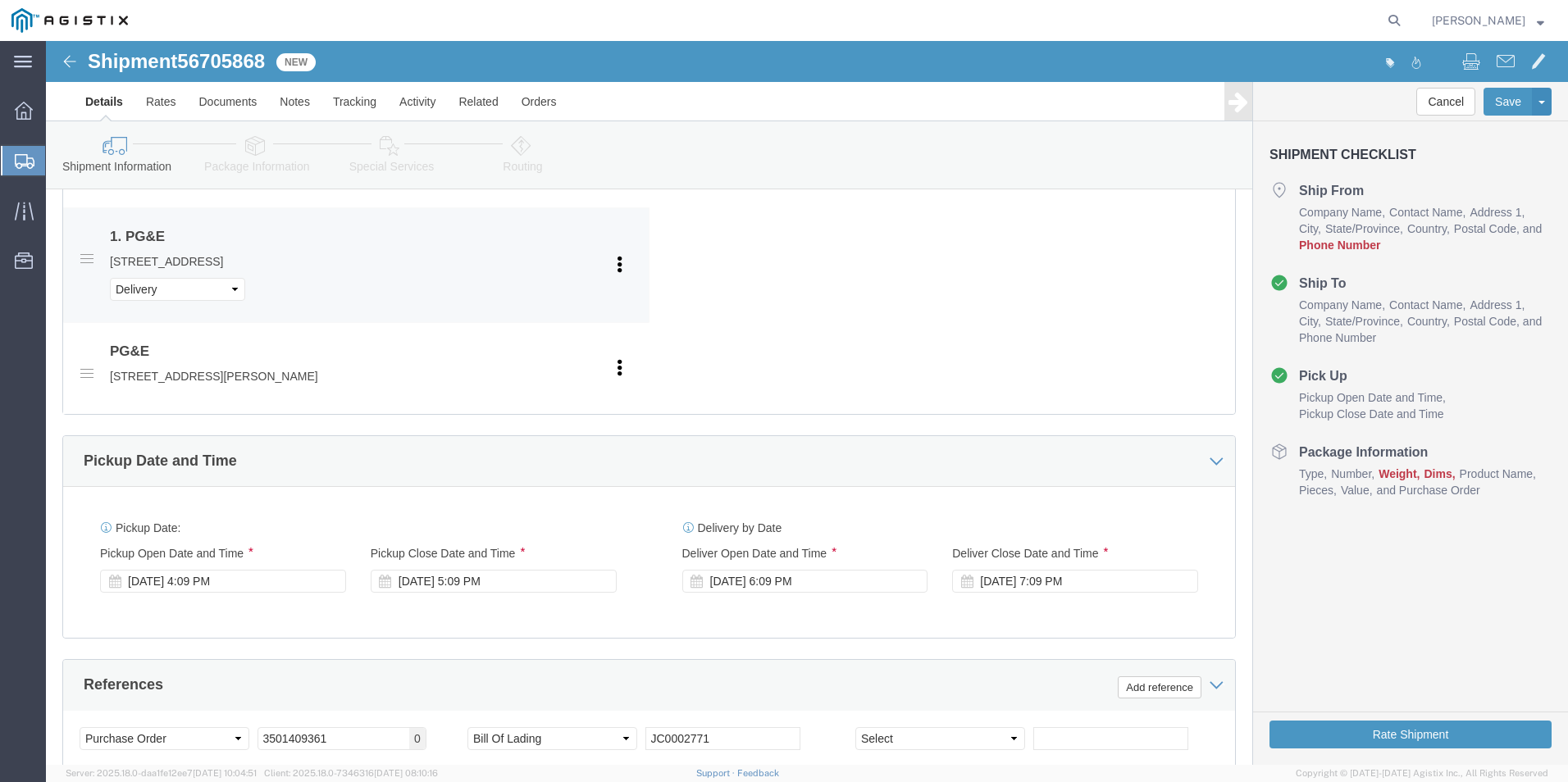
click p "[STREET_ADDRESS]"
click icon
click link "Edit"
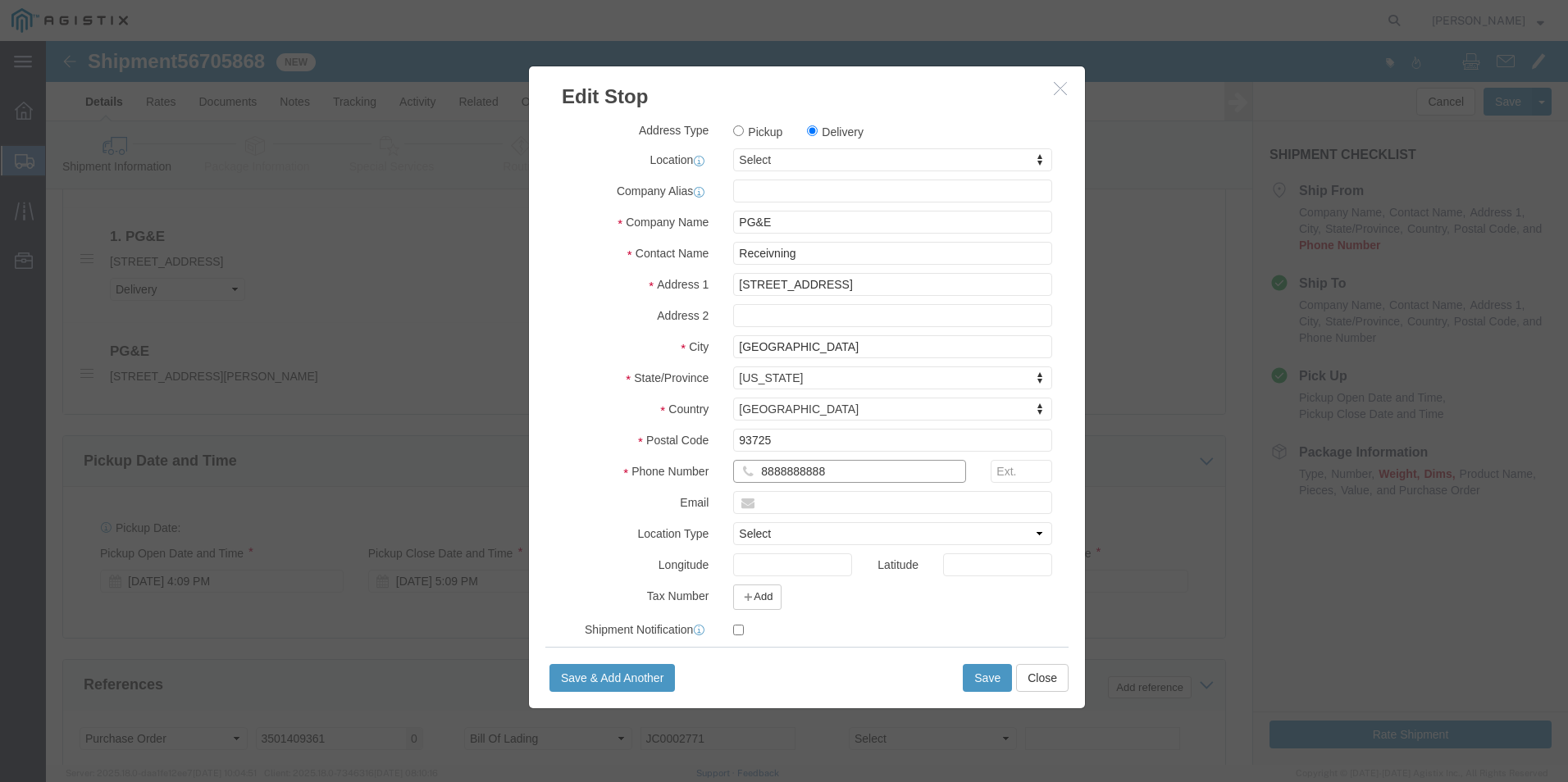
click input "8888888888"
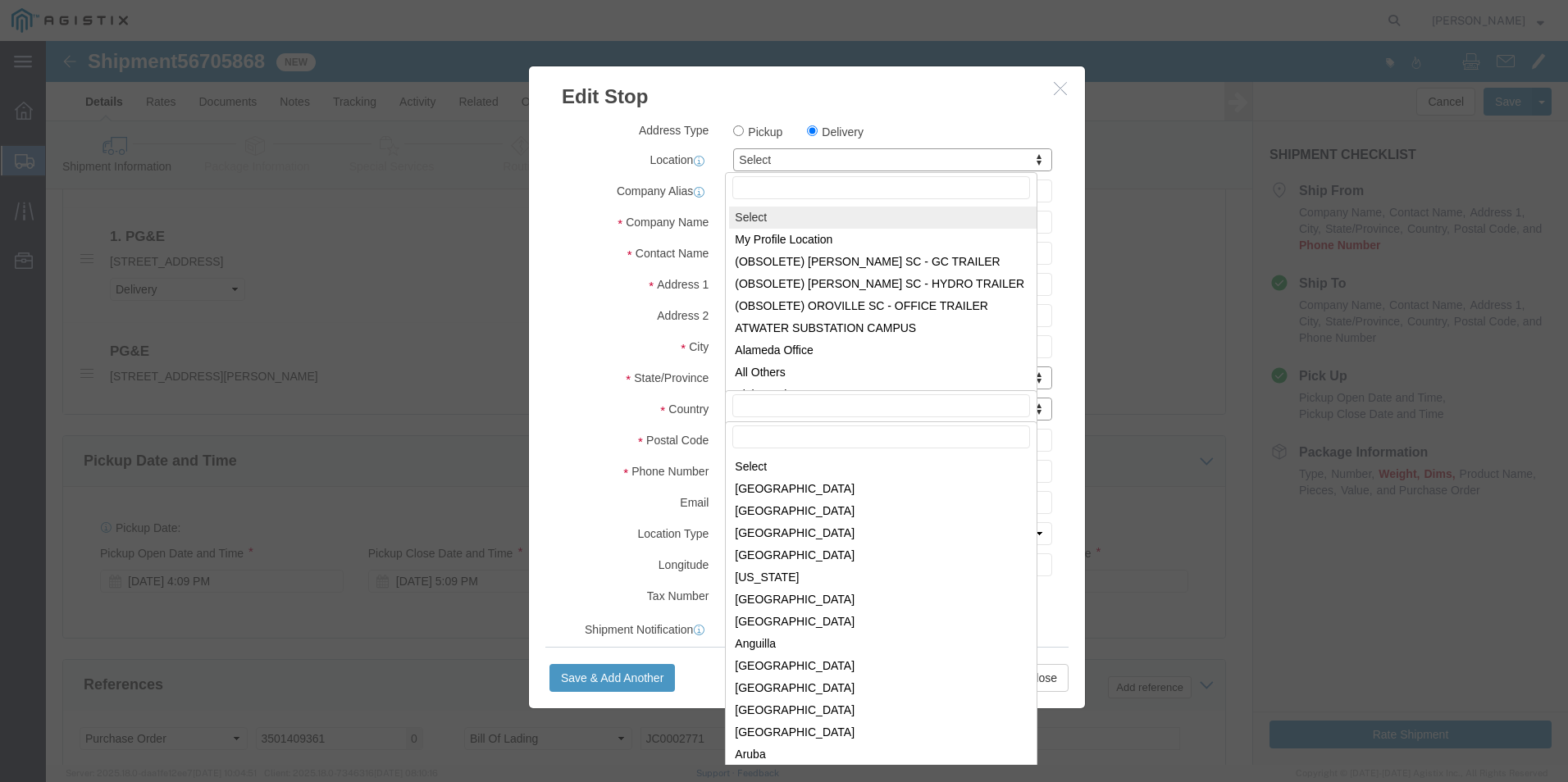
scroll to position [4982, 0]
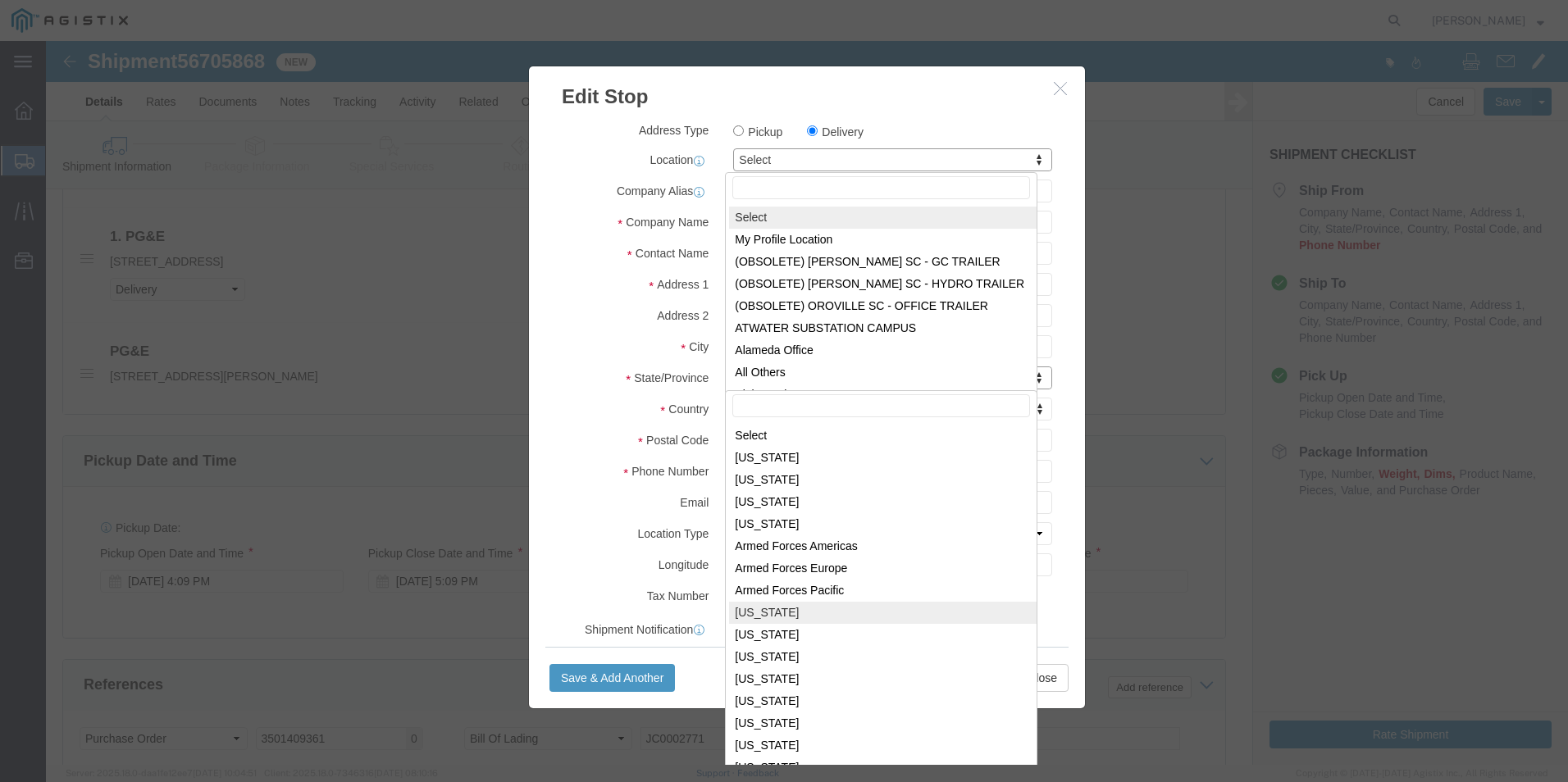
click div "Address Type Pickup Delivery Location Select Select My Profile Location (OBSOLE…"
drag, startPoint x: 1017, startPoint y: 204, endPoint x: 993, endPoint y: 170, distance: 41.6
click div "Address Type Pickup Delivery Location Select Select My Profile Location (OBSOLE…"
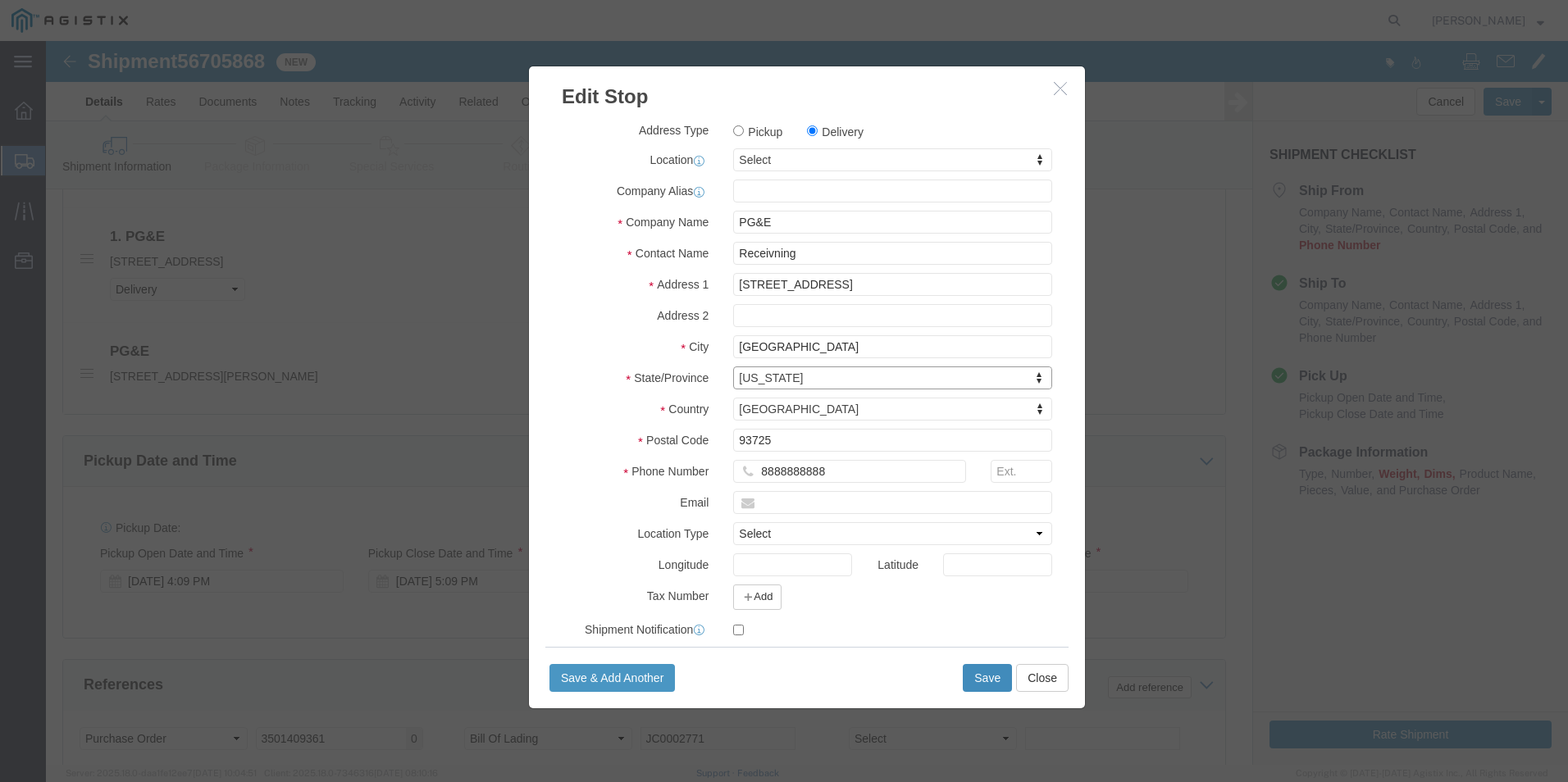
click button "Save"
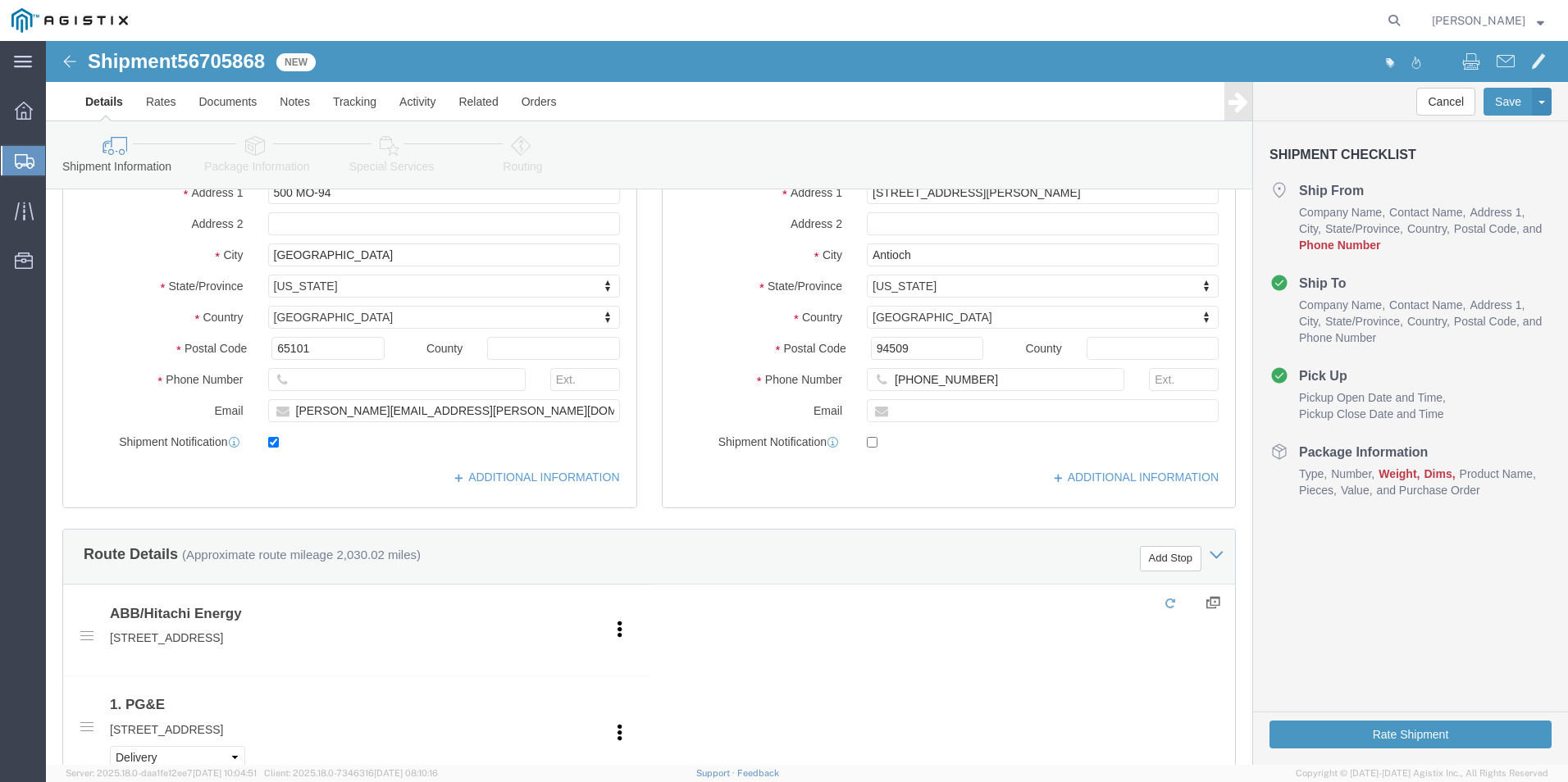
scroll to position [164, 0]
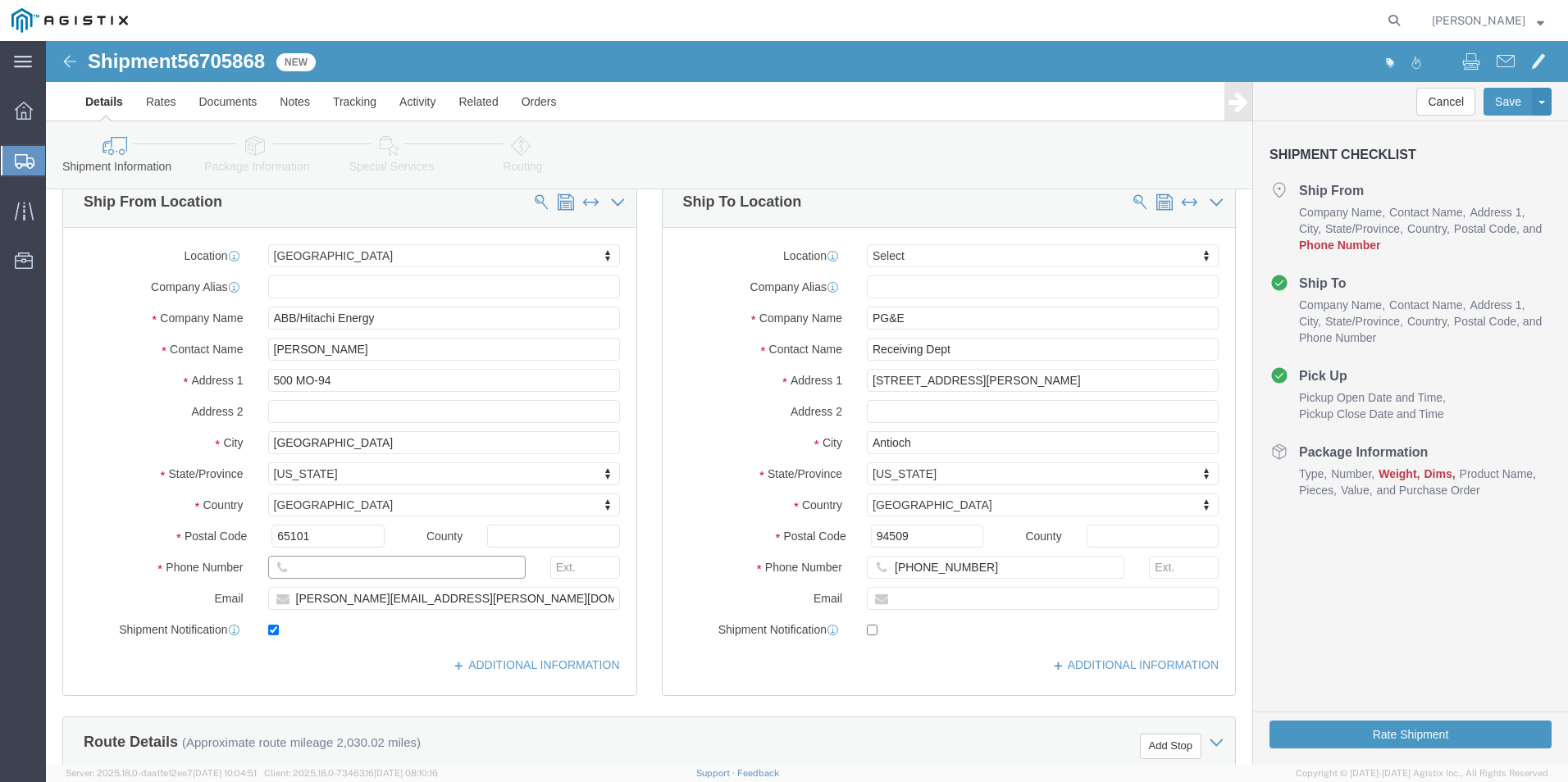
click input "text"
type input "8888888888"
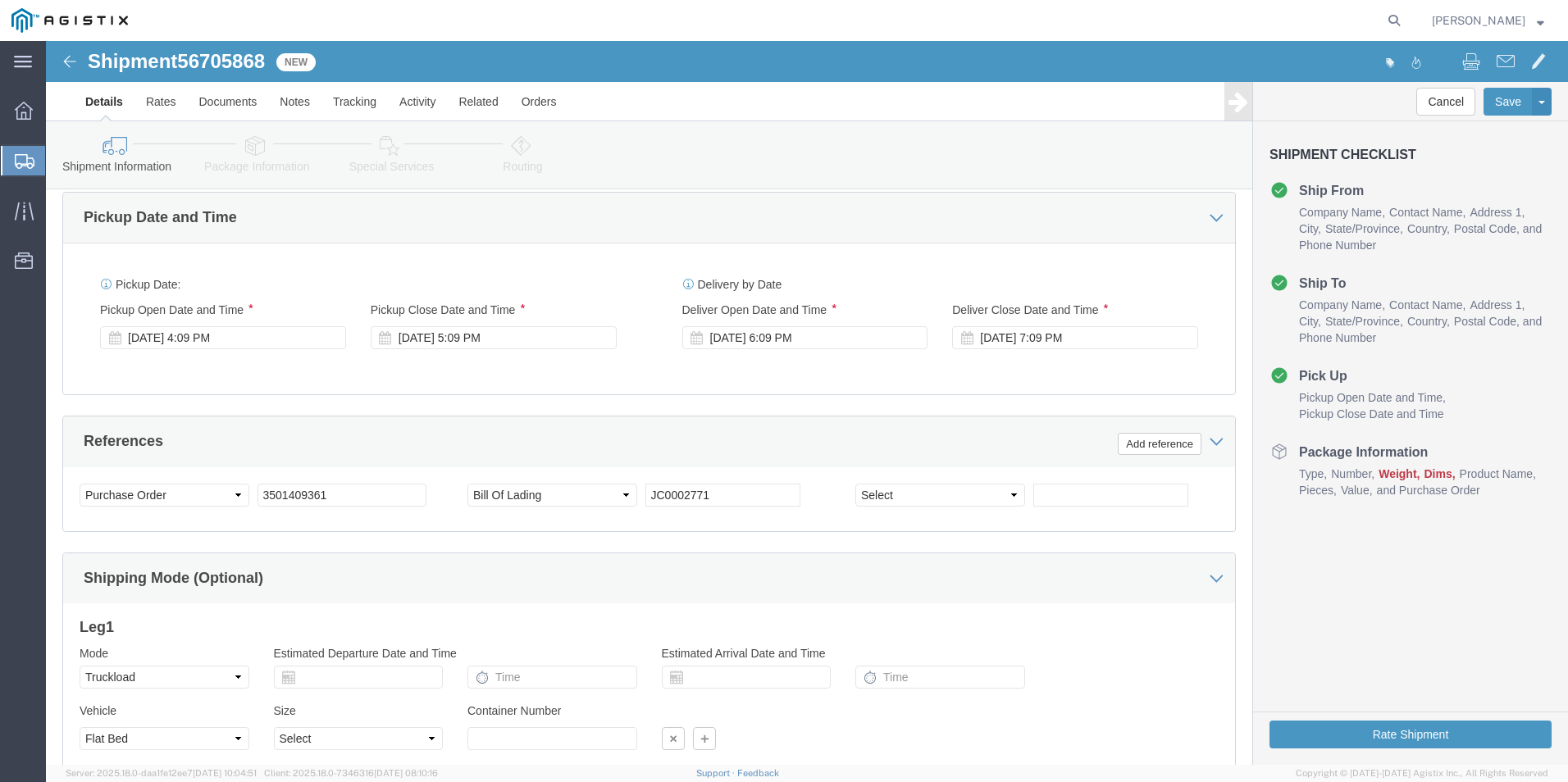
scroll to position [1193, 0]
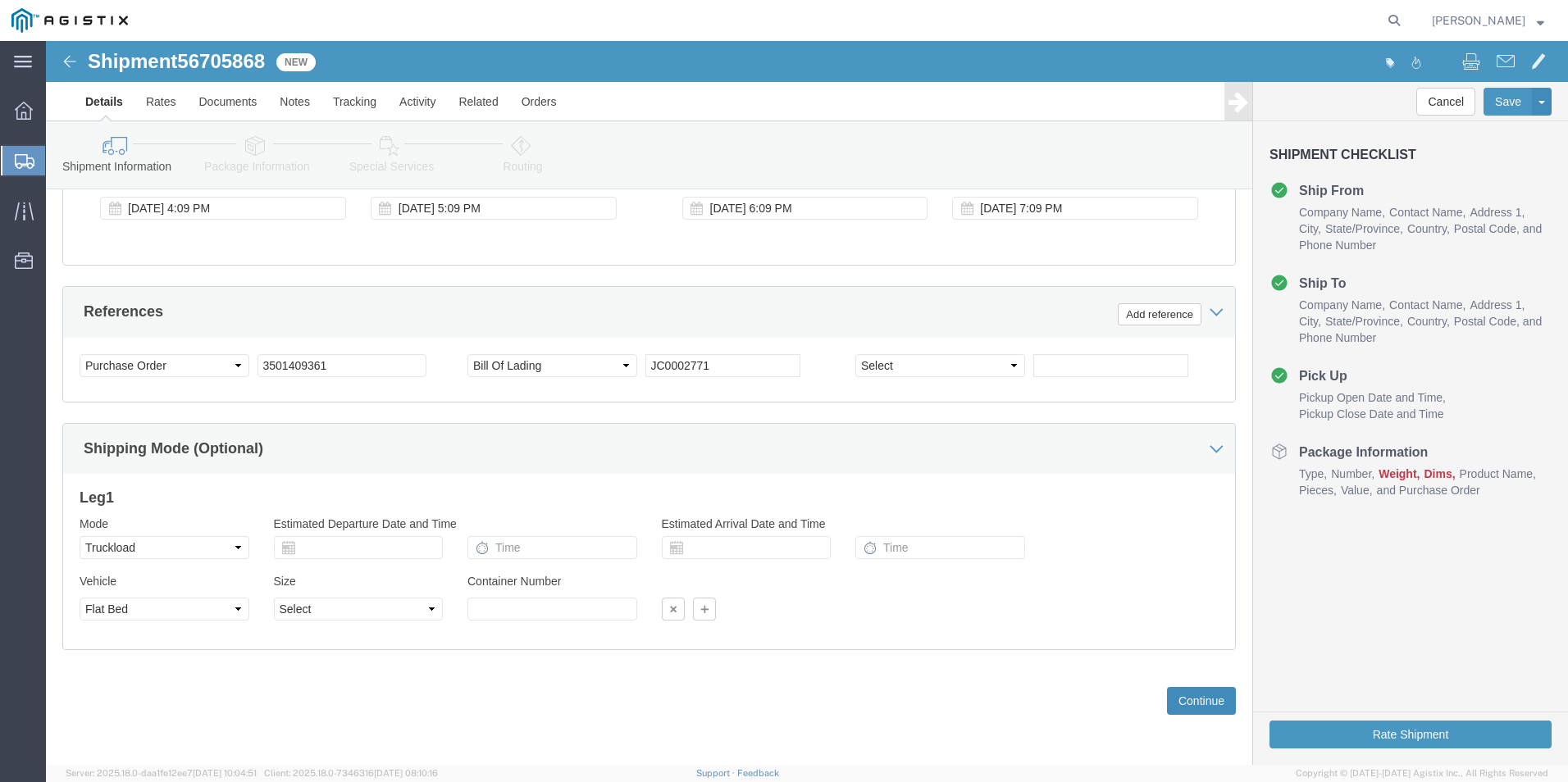
click button "Continue"
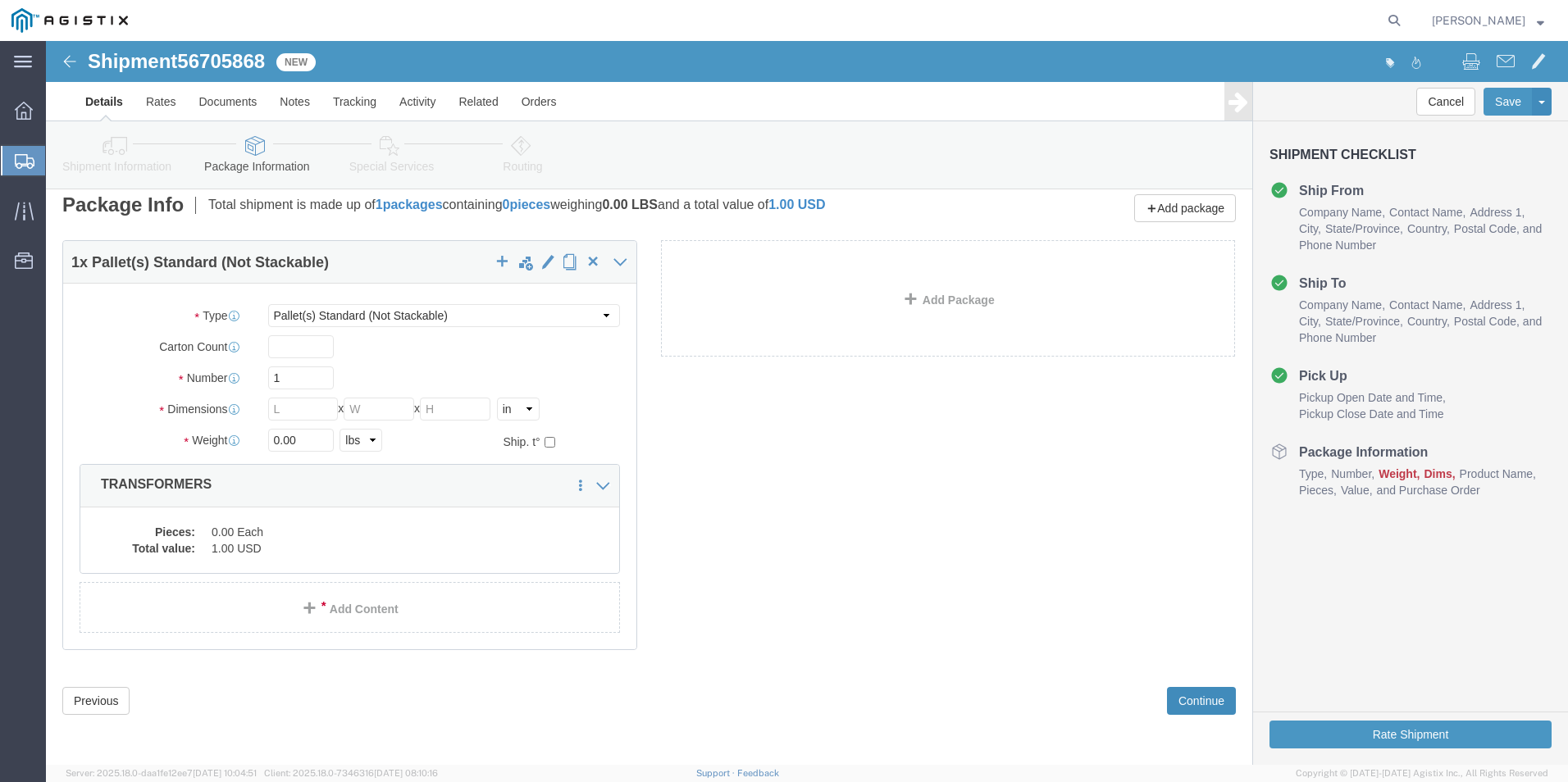
scroll to position [12, 0]
click input "text"
type input "1"
type input "2"
type input "54"
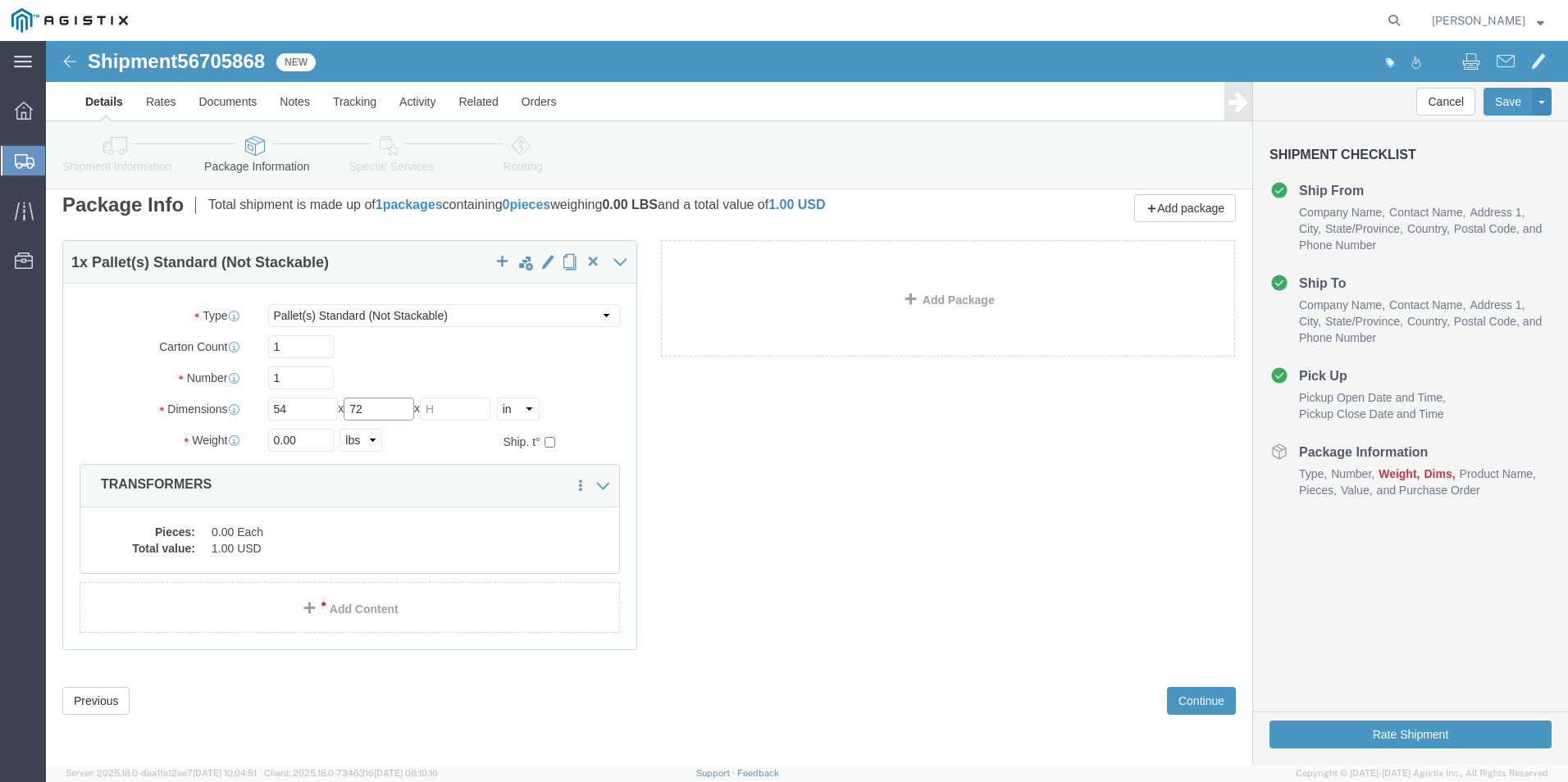
type input "72"
type input "1120.00"
click dd "0.00 Each"
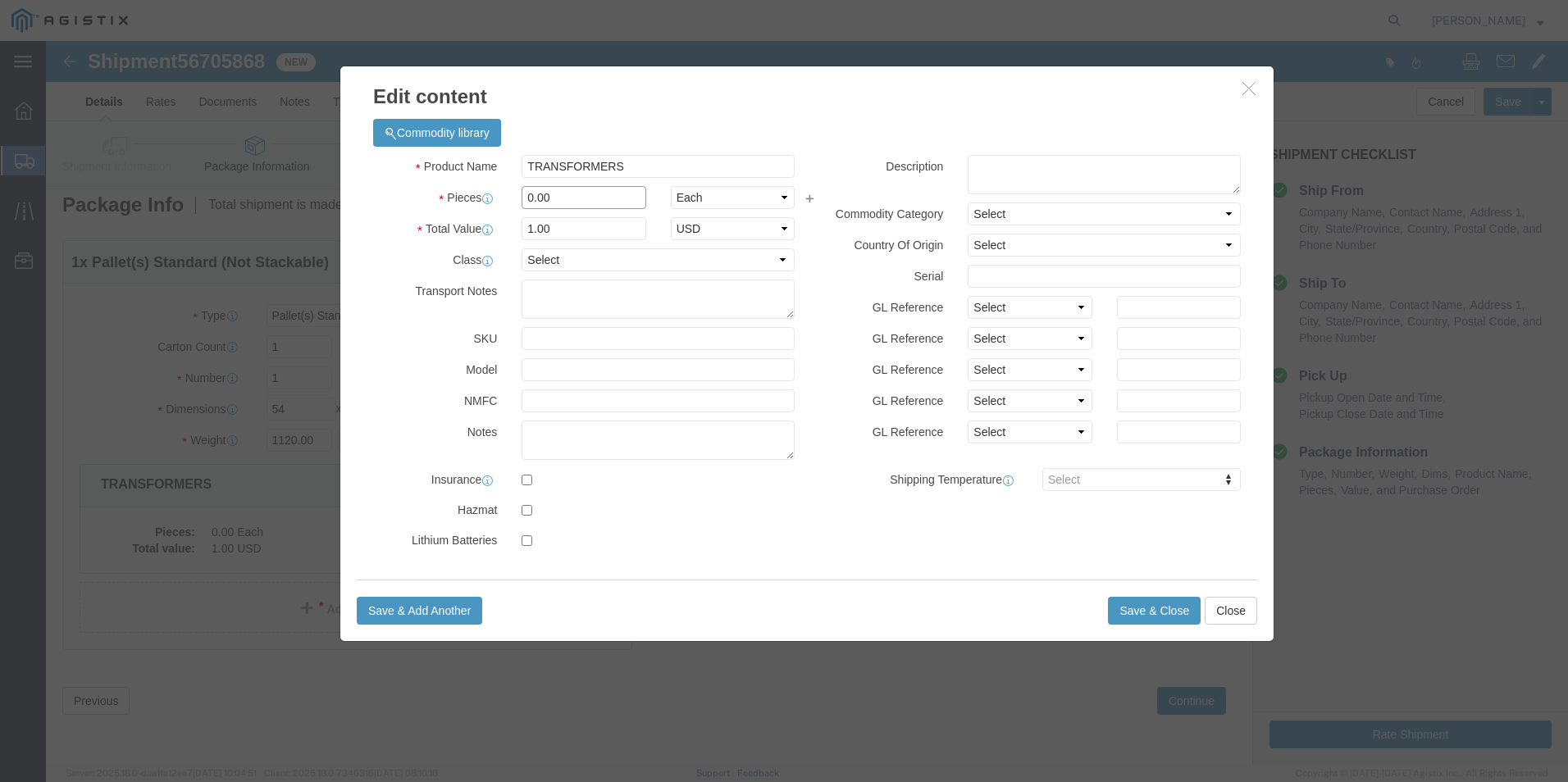
drag, startPoint x: 525, startPoint y: 153, endPoint x: 465, endPoint y: 147, distance: 60.3
click div "Pieces 0.00 Select Bag Barrels 100Board Feet Bottle Box Blister Pack Carats Can…"
type input "1"
click button "Save & Close"
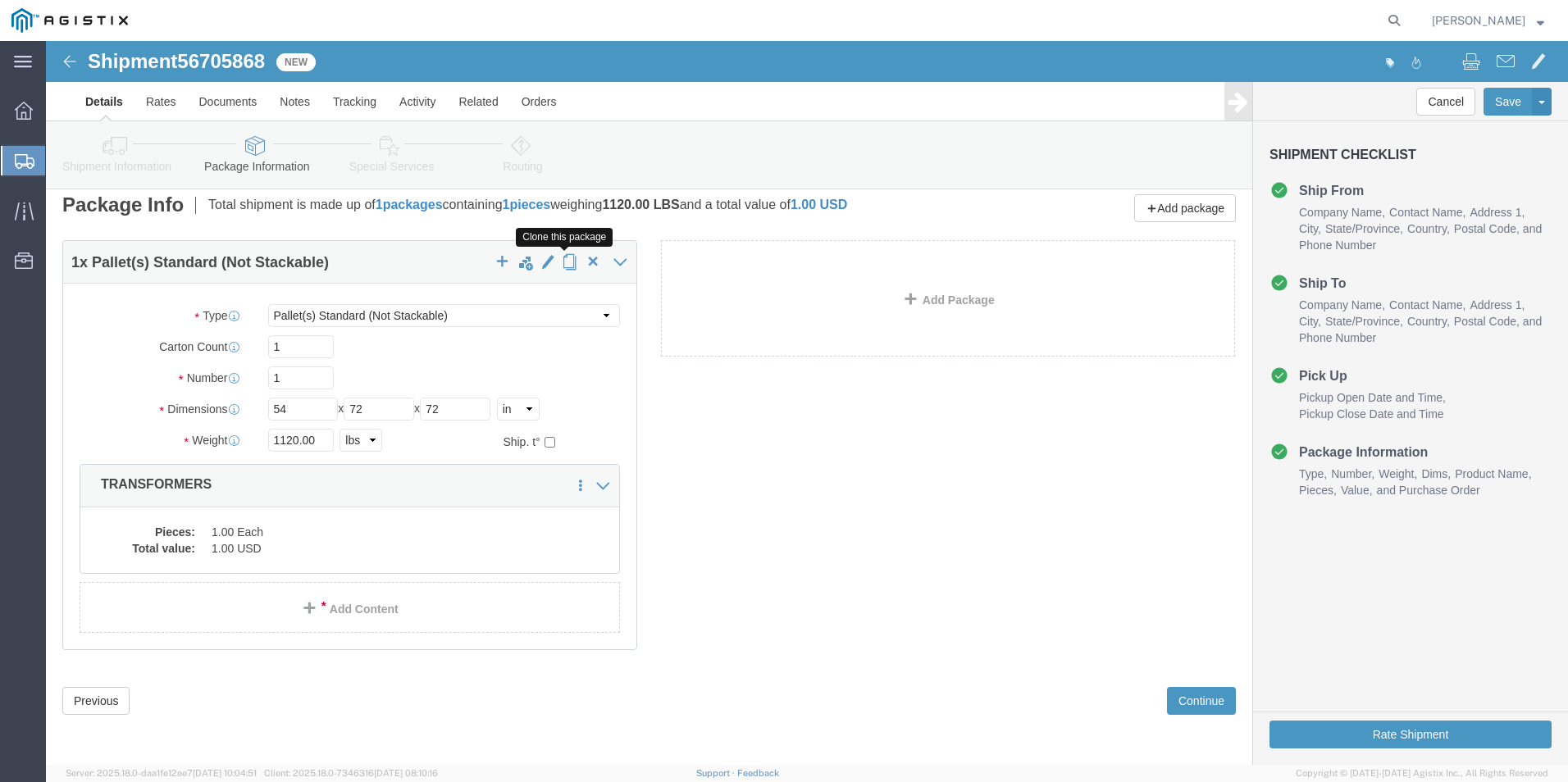
click span "button"
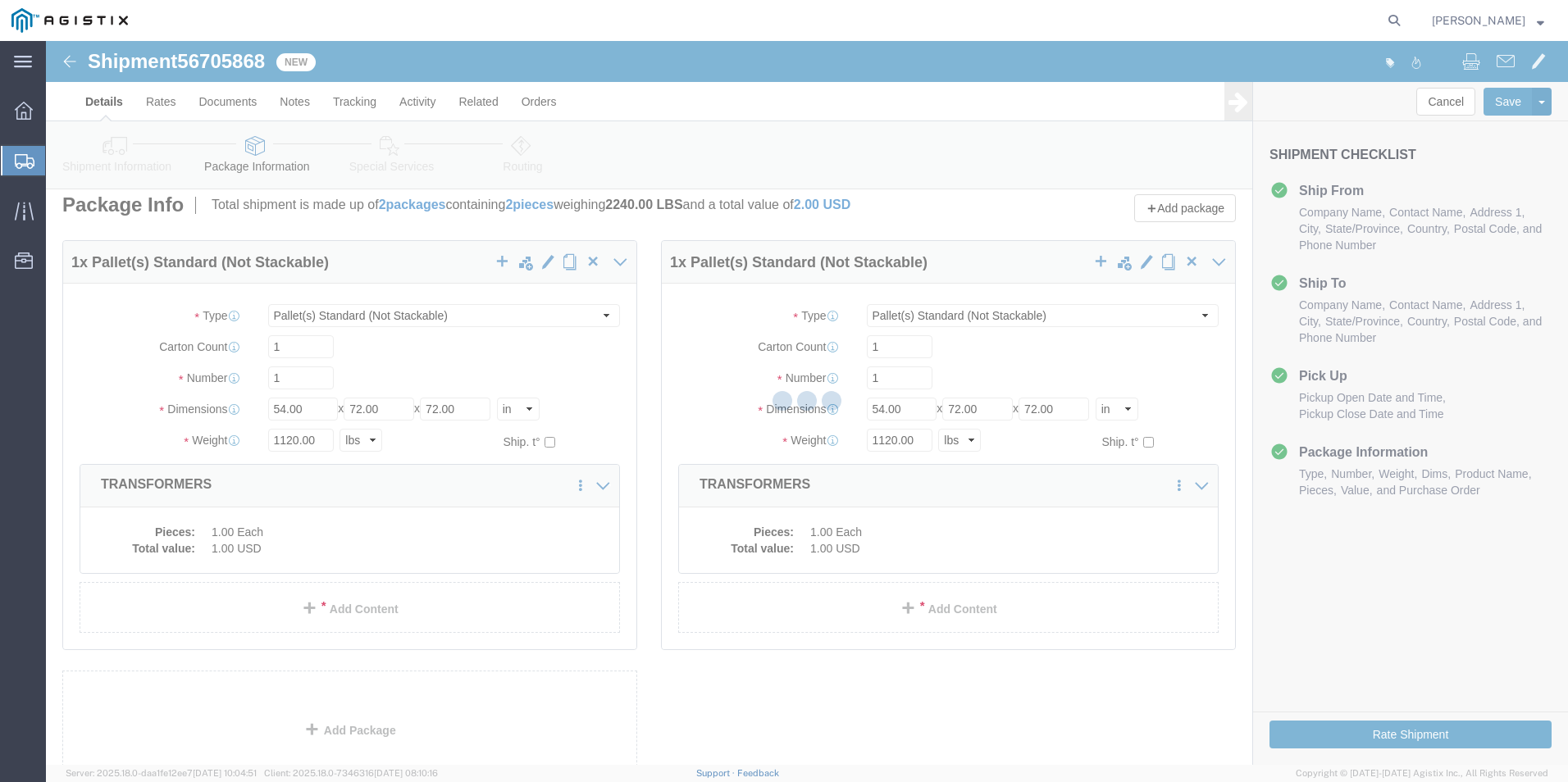
scroll to position [0, 0]
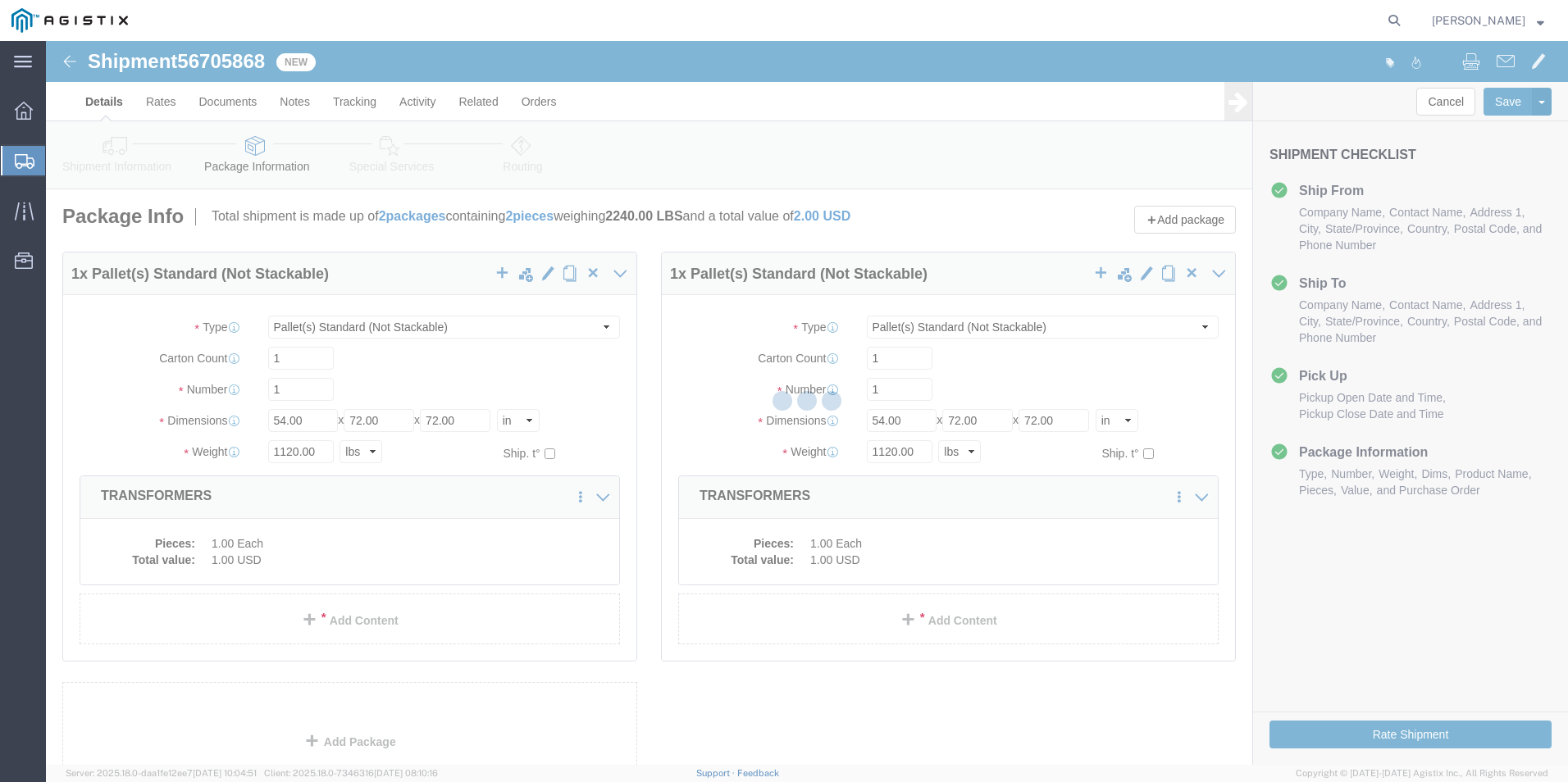
select select "PSNS"
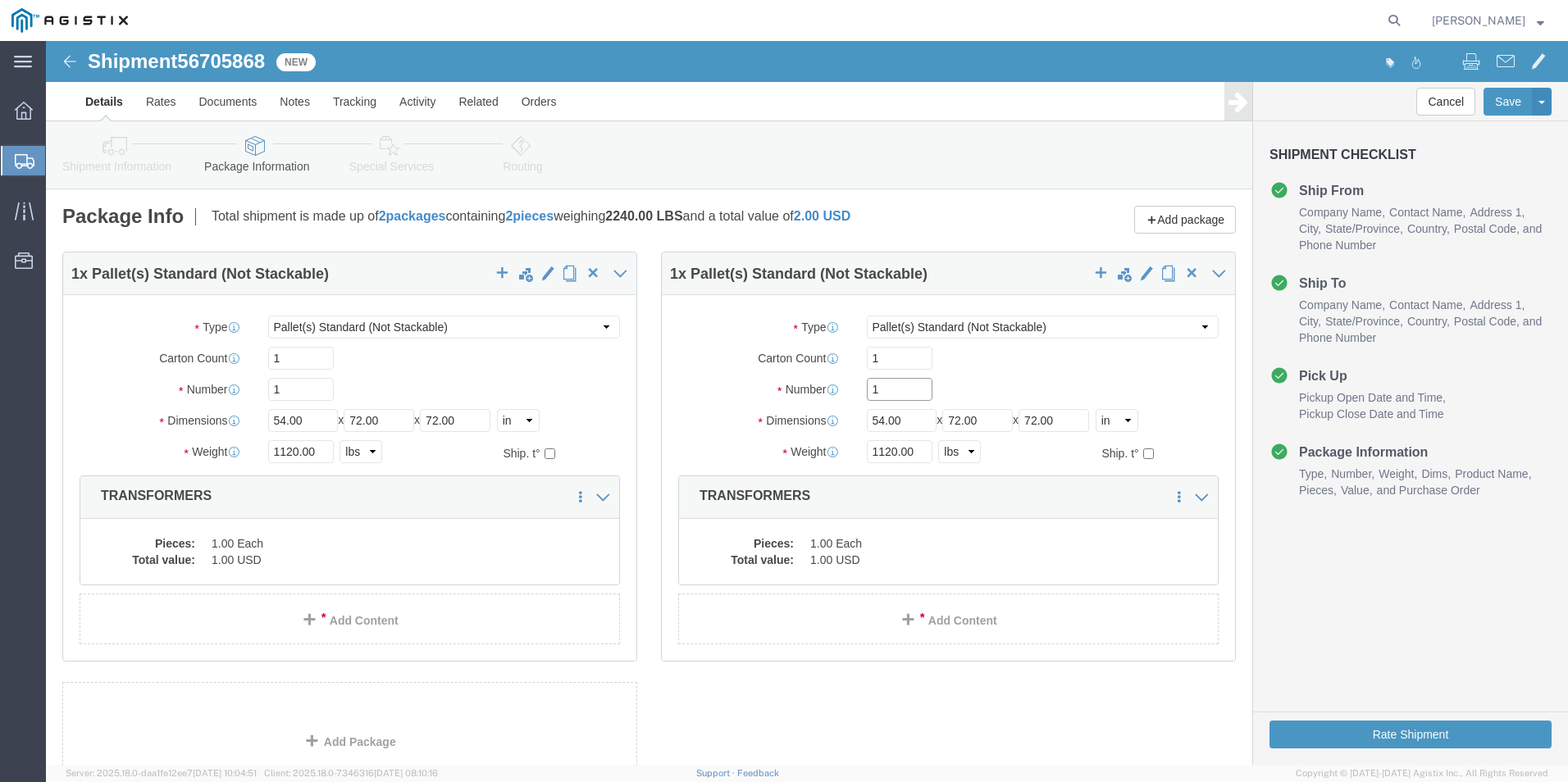
drag, startPoint x: 851, startPoint y: 350, endPoint x: 796, endPoint y: 337, distance: 56.5
click div "Number 1"
type input "6"
type input "414"
type input "33680.00"
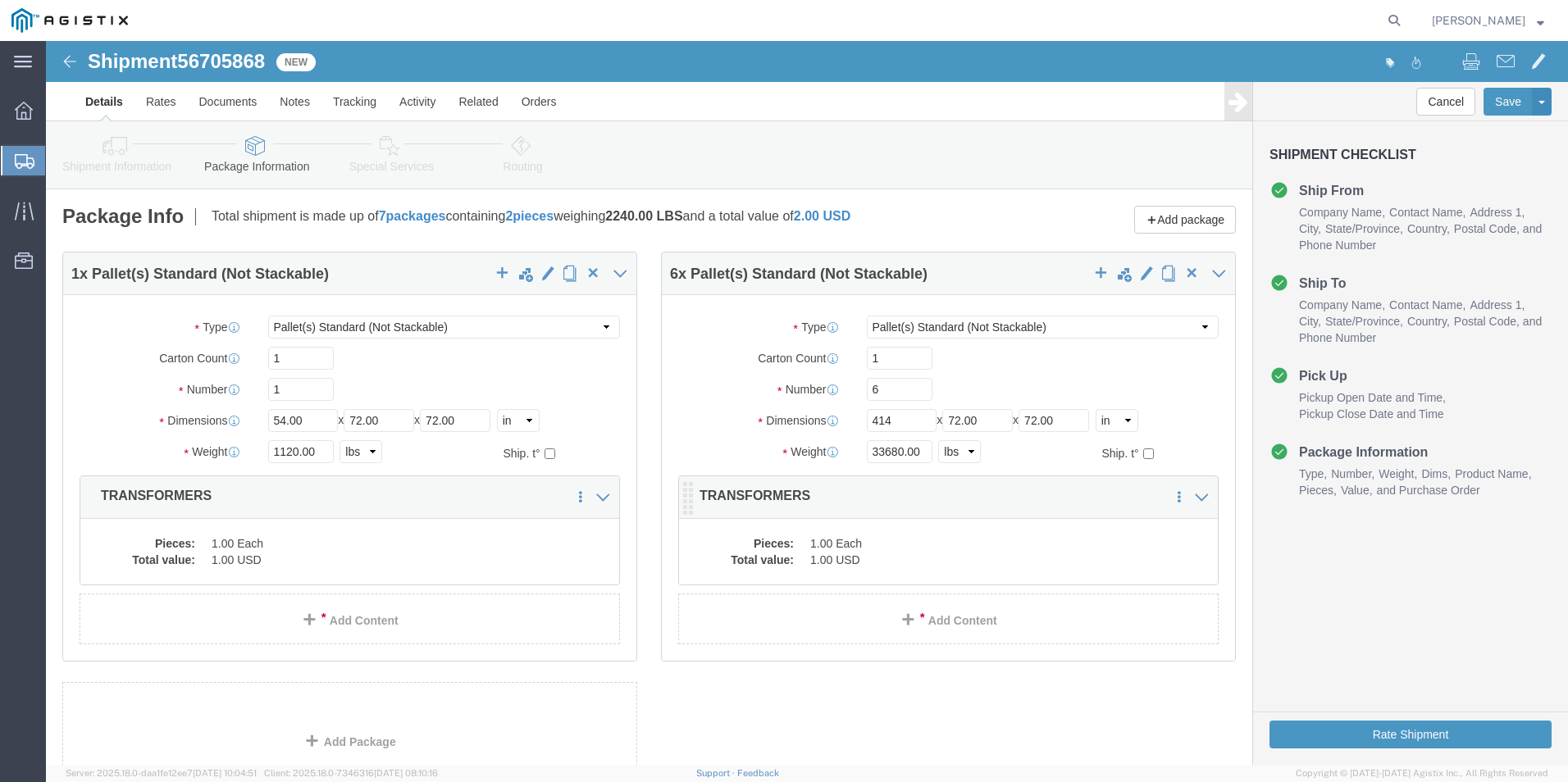
click dd "1.00 Each"
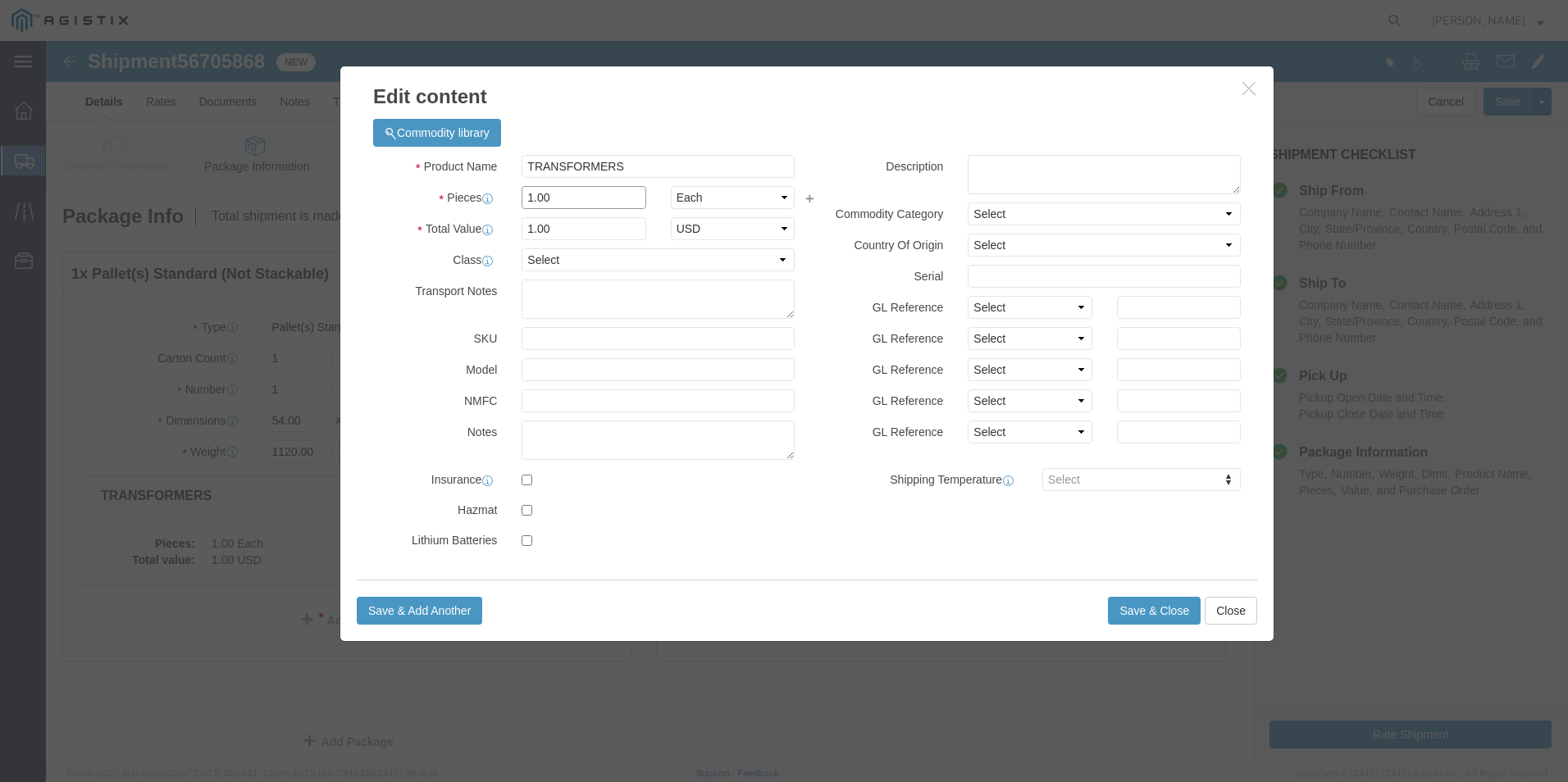
drag, startPoint x: 524, startPoint y: 160, endPoint x: 462, endPoint y: 149, distance: 63.0
click div "Pieces 1.00 Select Bag Barrels 100Board Feet Bottle Box Blister Pack Carats Can…"
type input "6"
click button "Save & Close"
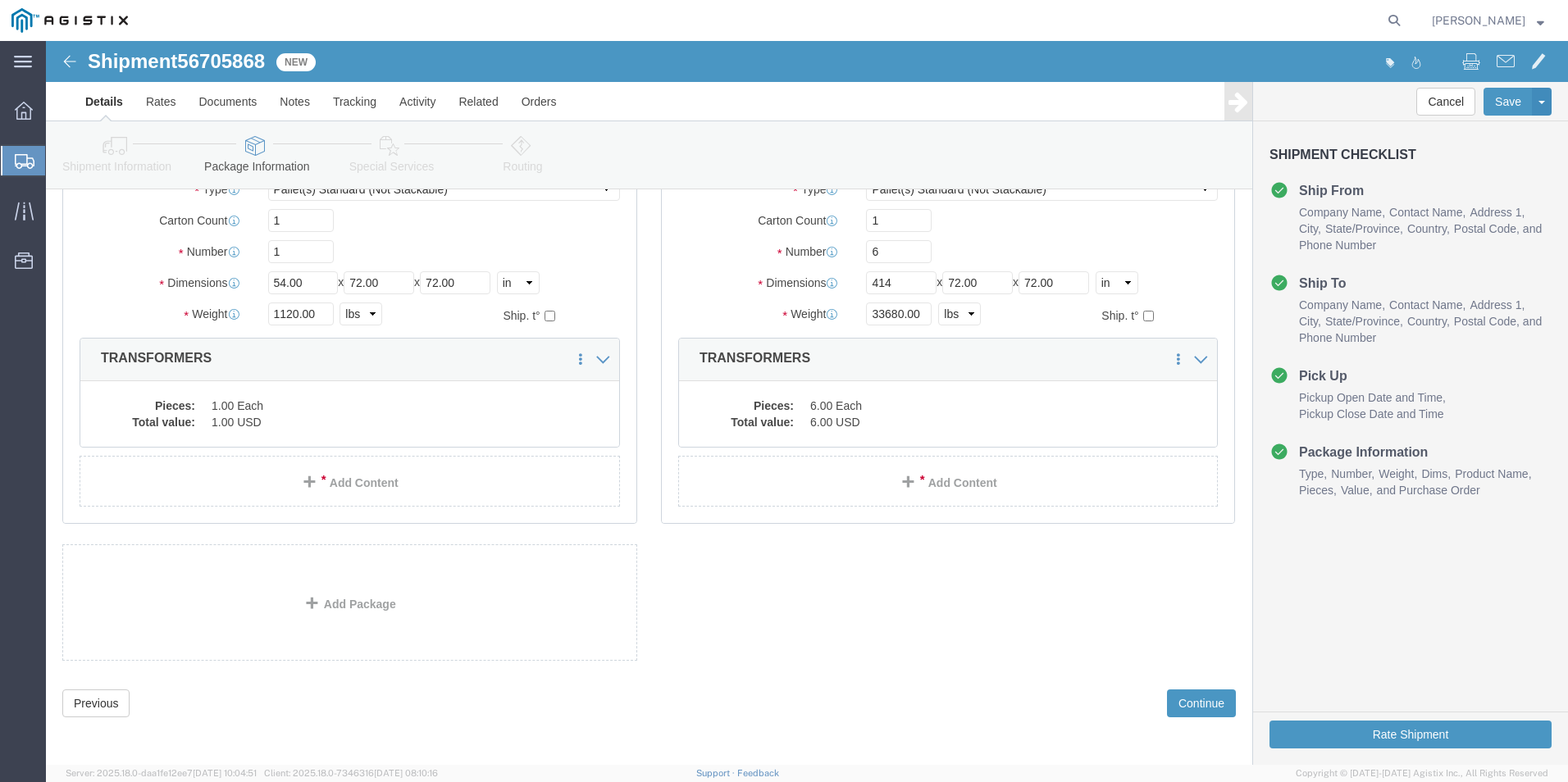
scroll to position [141, 0]
click button "Continue"
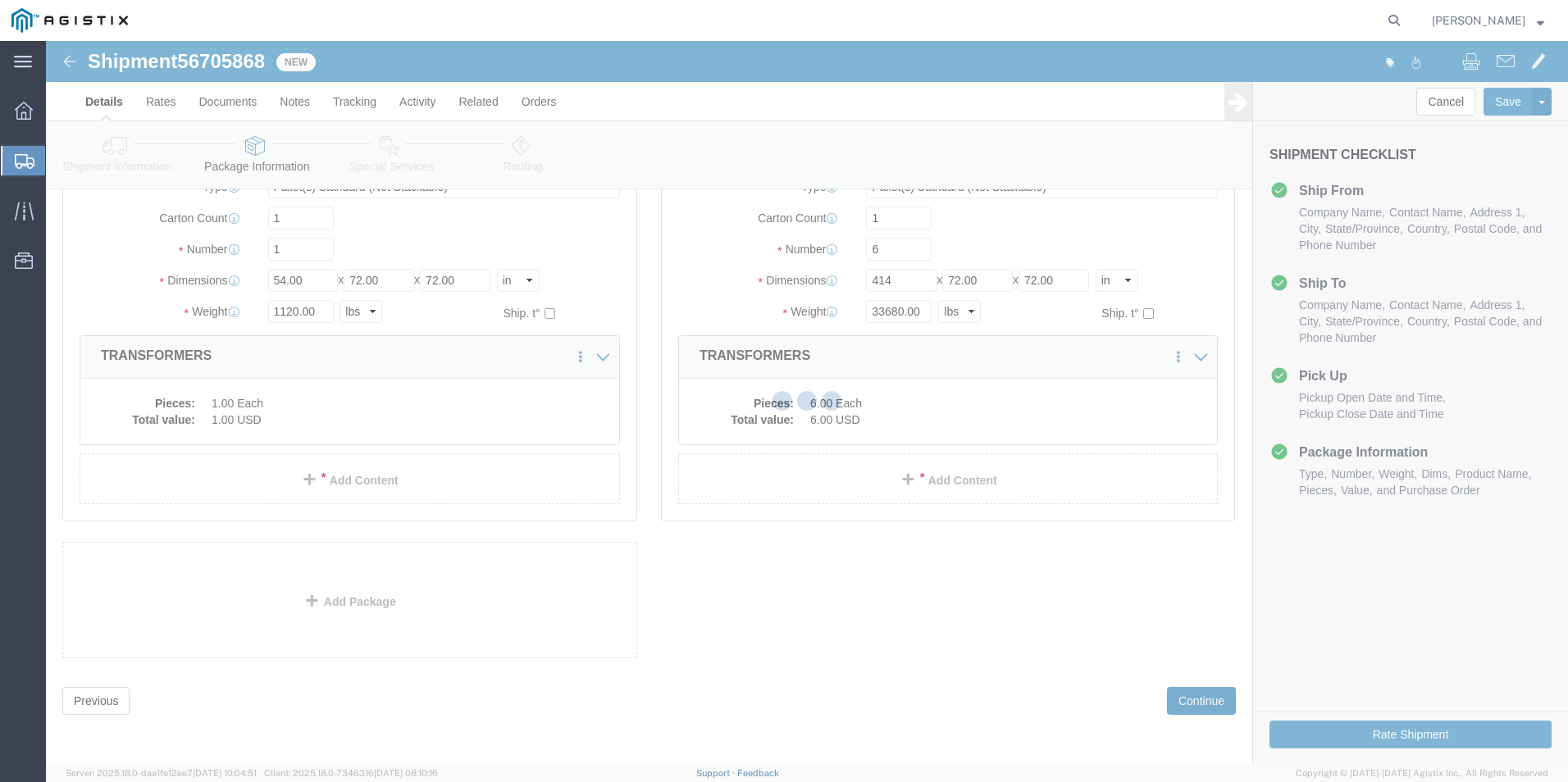
select select
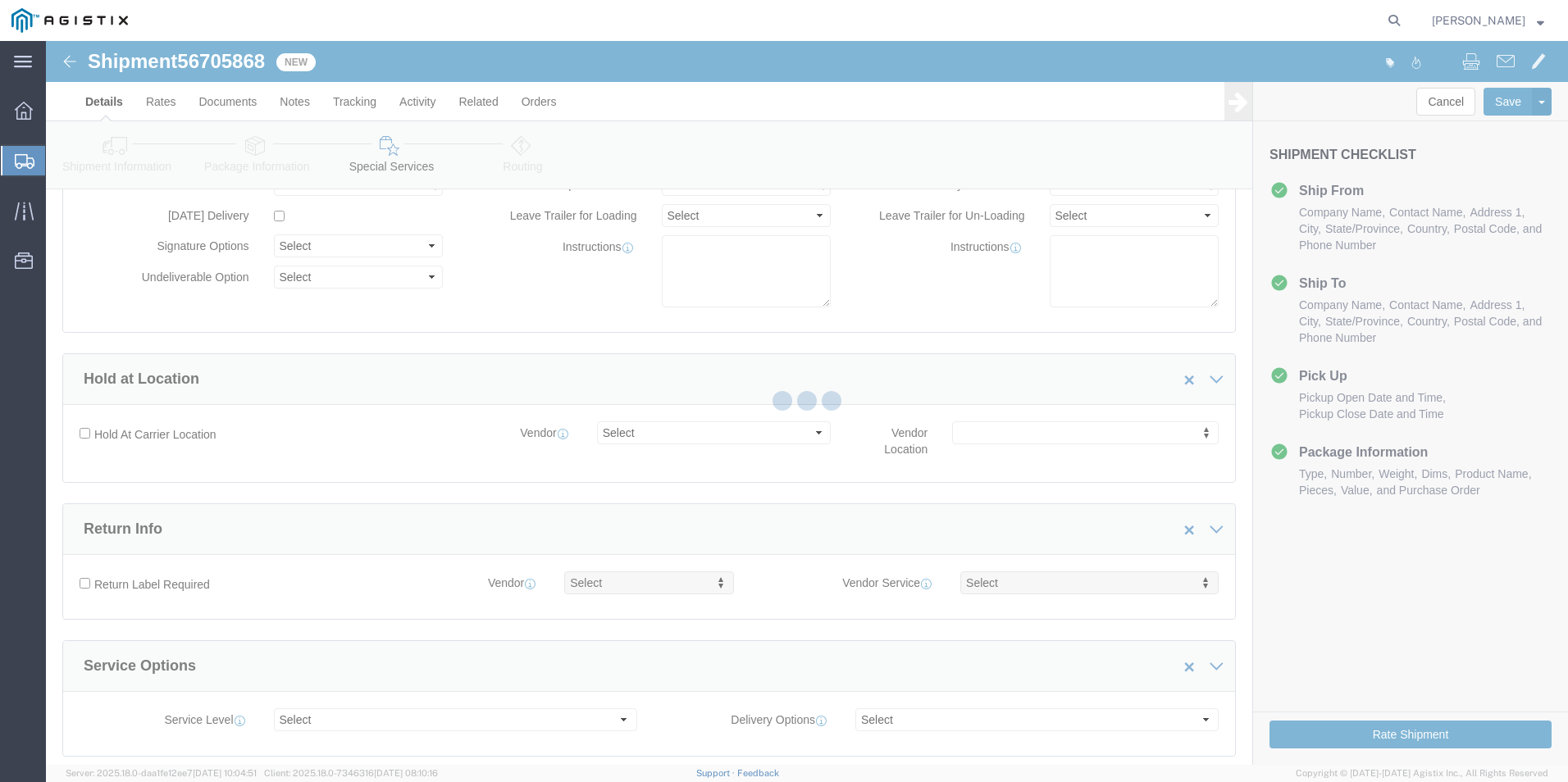
select select "COSTCENTER"
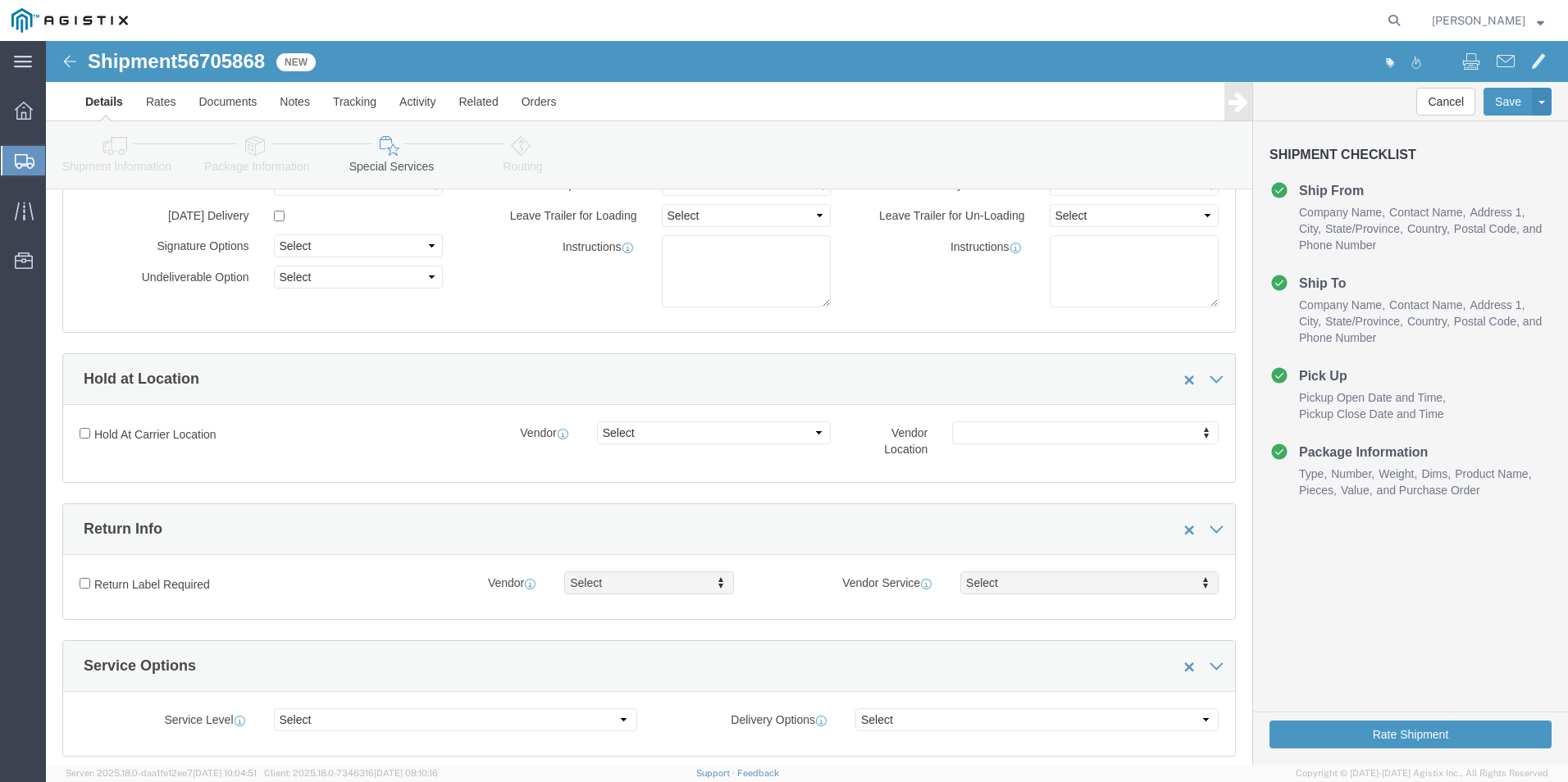
click icon
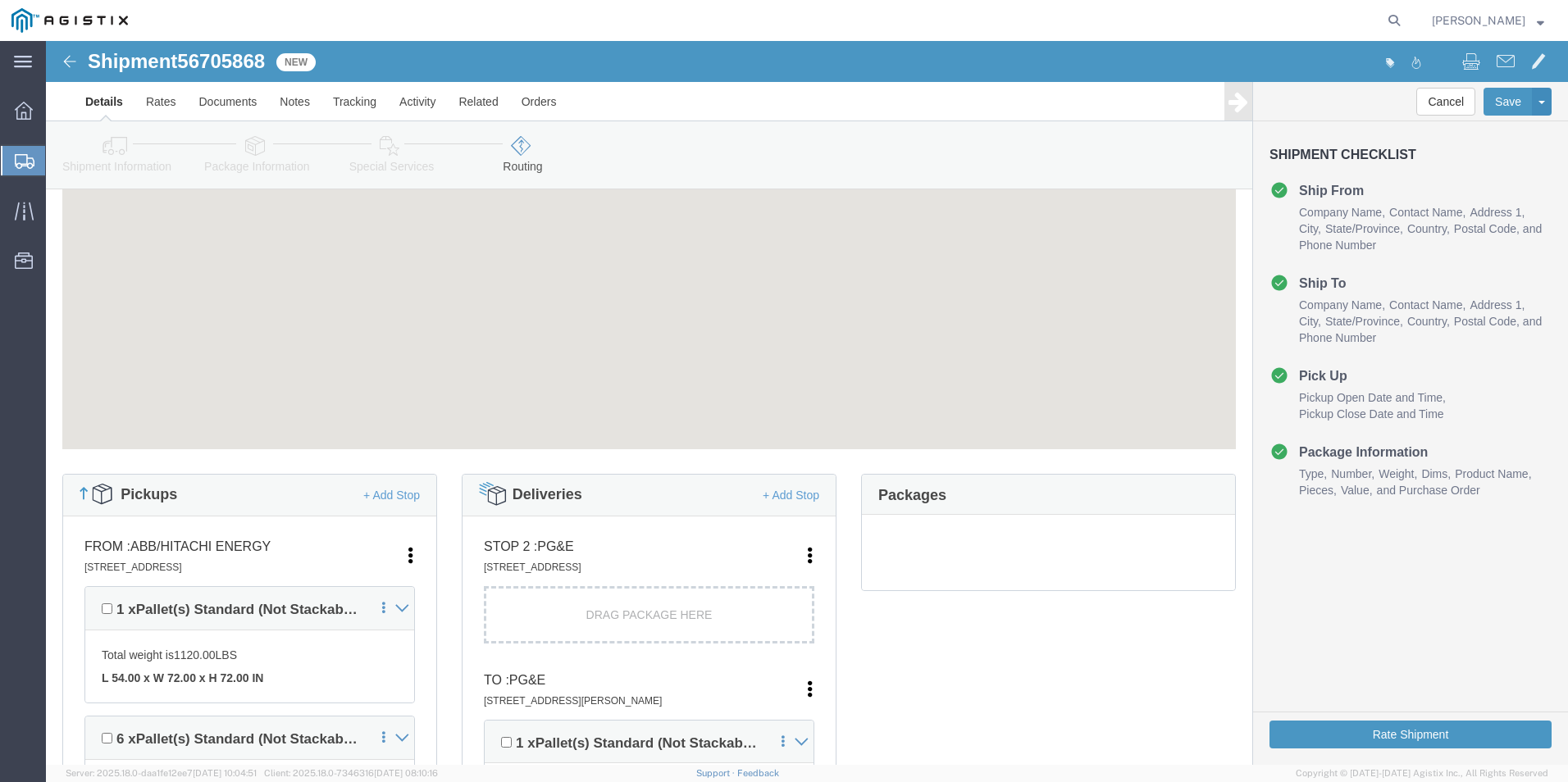
click span "56705868"
copy span "56705868"
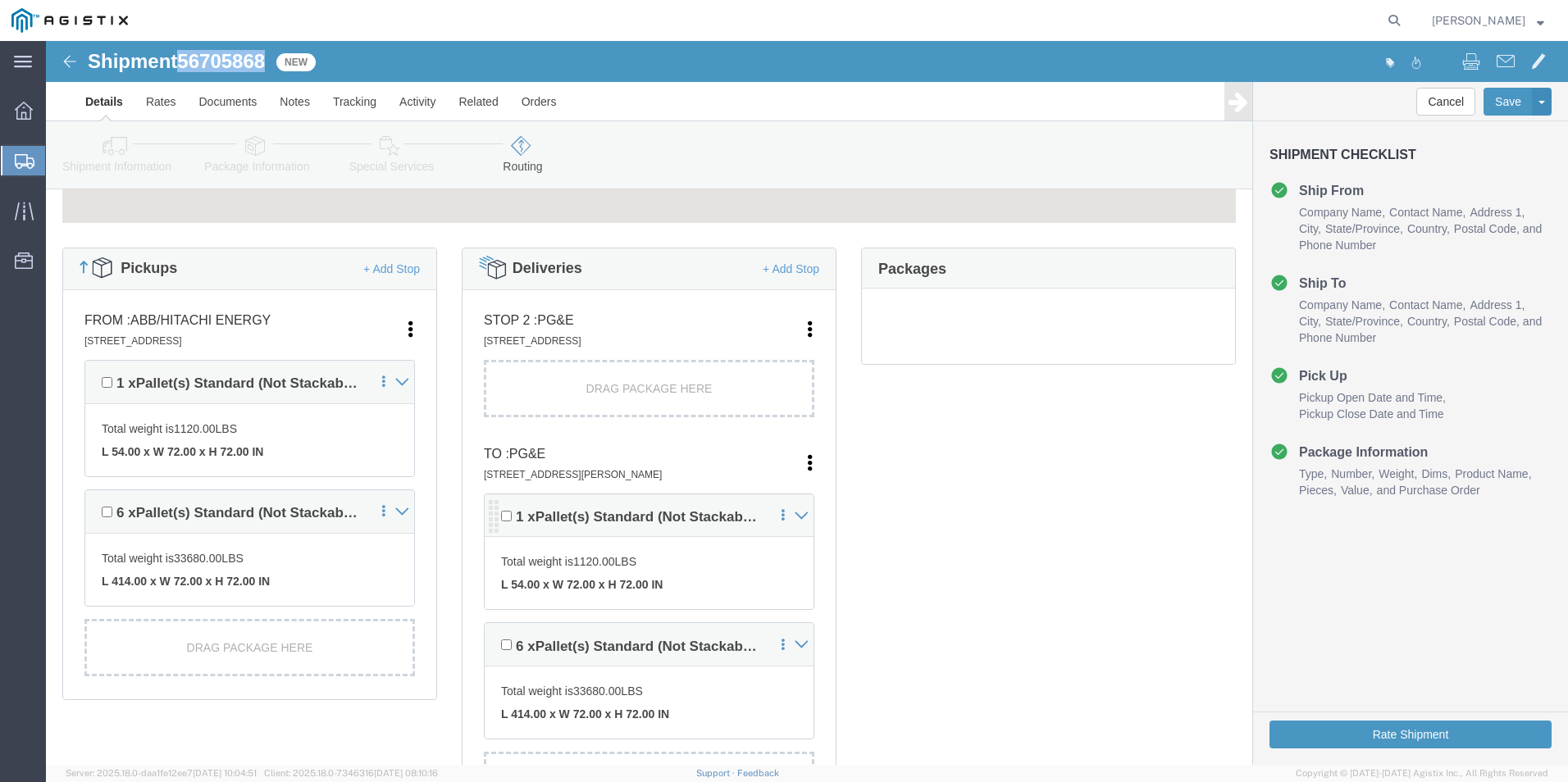
scroll to position [386, 0]
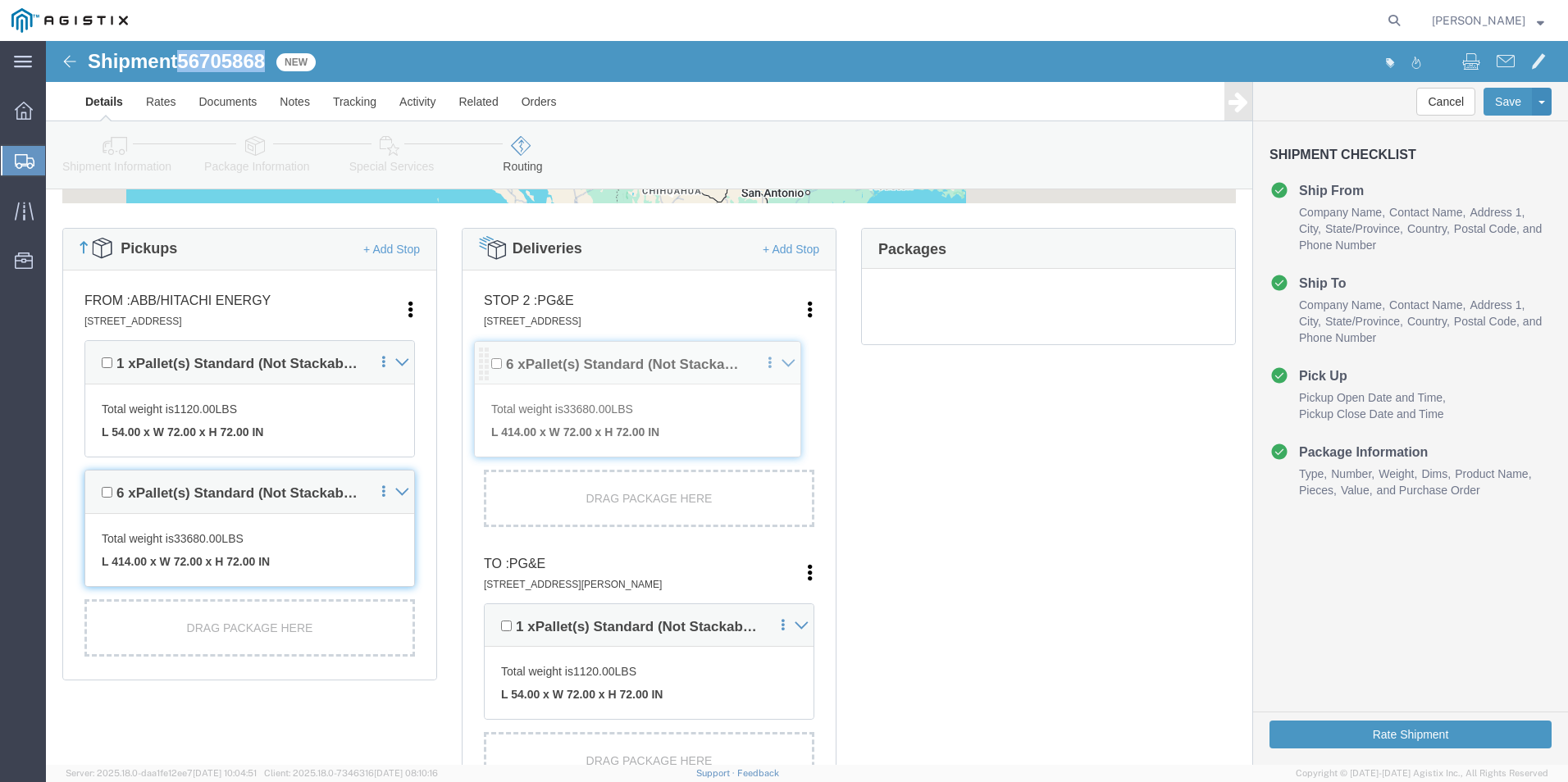
drag, startPoint x: 443, startPoint y: 596, endPoint x: 437, endPoint y: 332, distance: 264.1
click div "Pickups + Add Stop From : ABB/Hitachi Energy 500 MO-94, [GEOGRAPHIC_DATA], [GEO…"
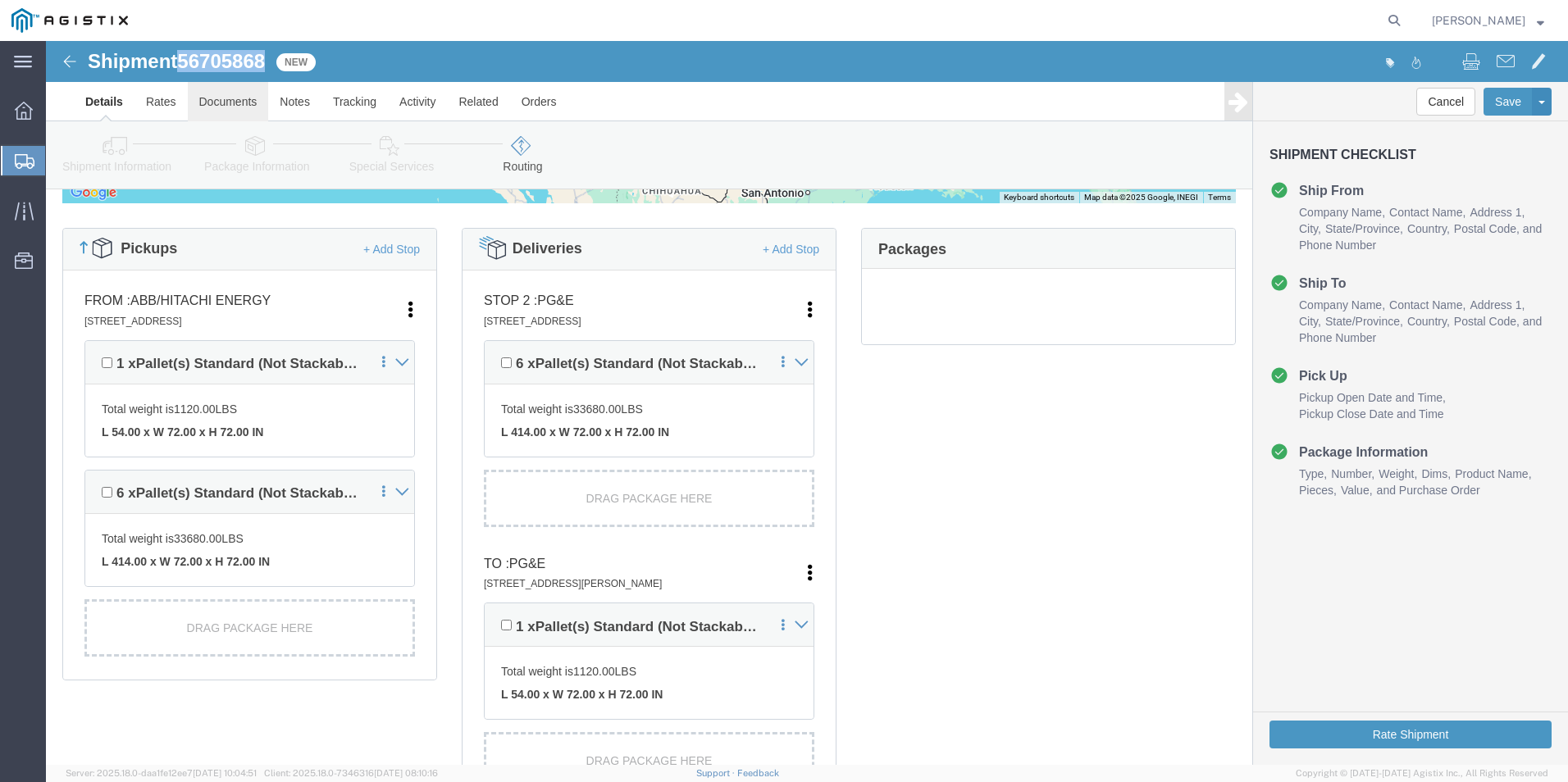
click link "Documents"
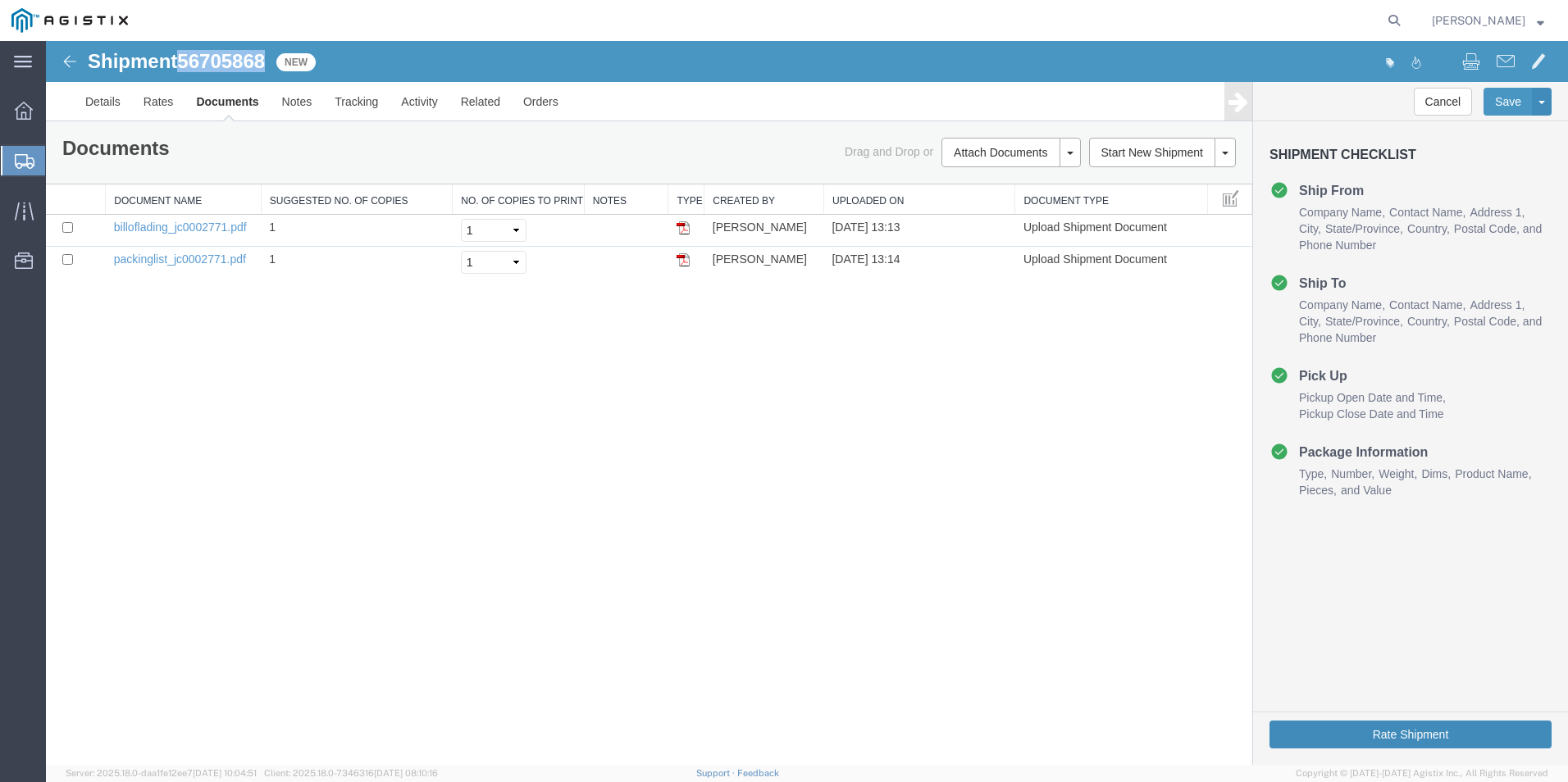
click at [1410, 726] on button "Rate Shipment" at bounding box center [1410, 734] width 282 height 28
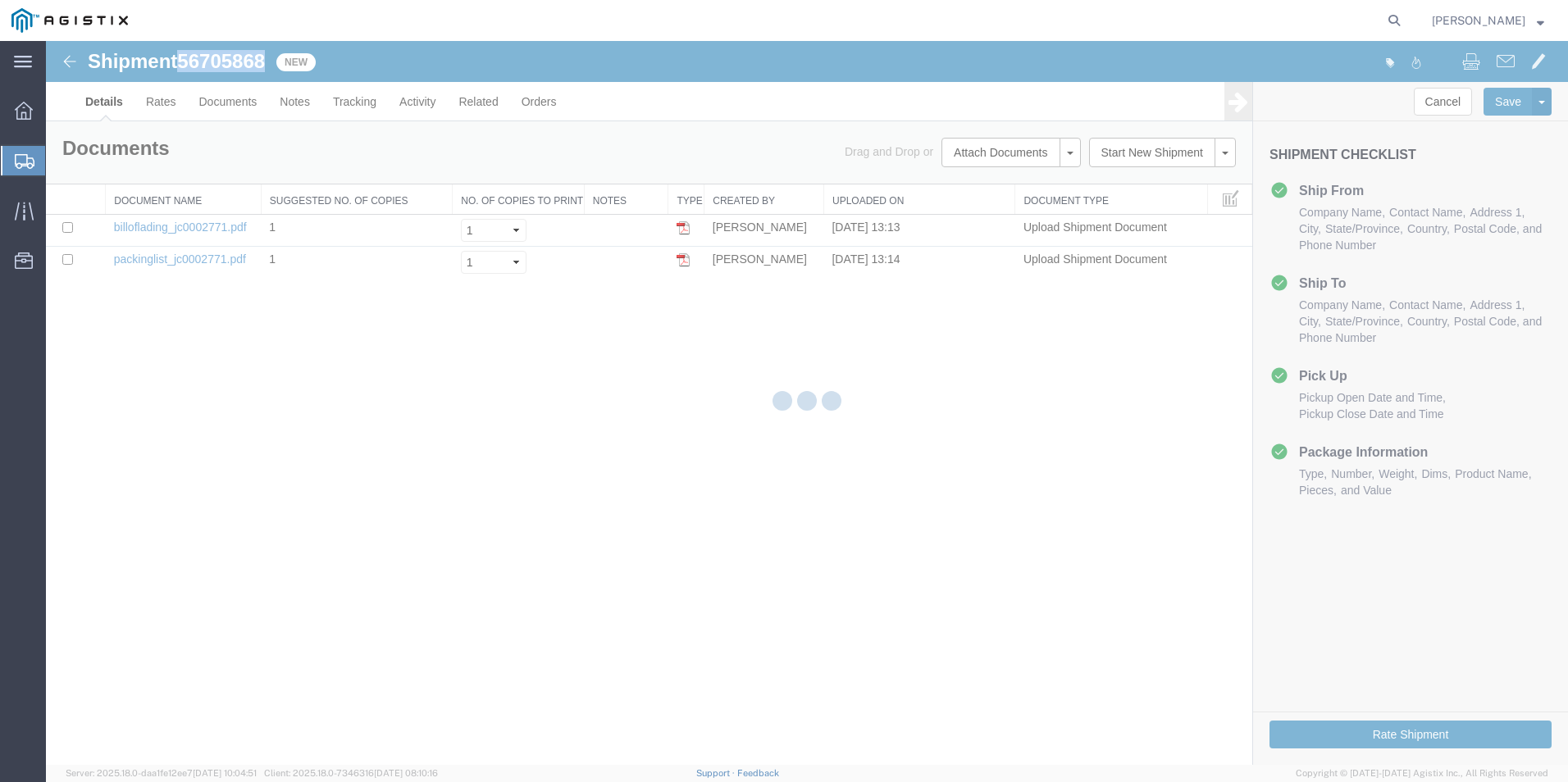
select select "54011"
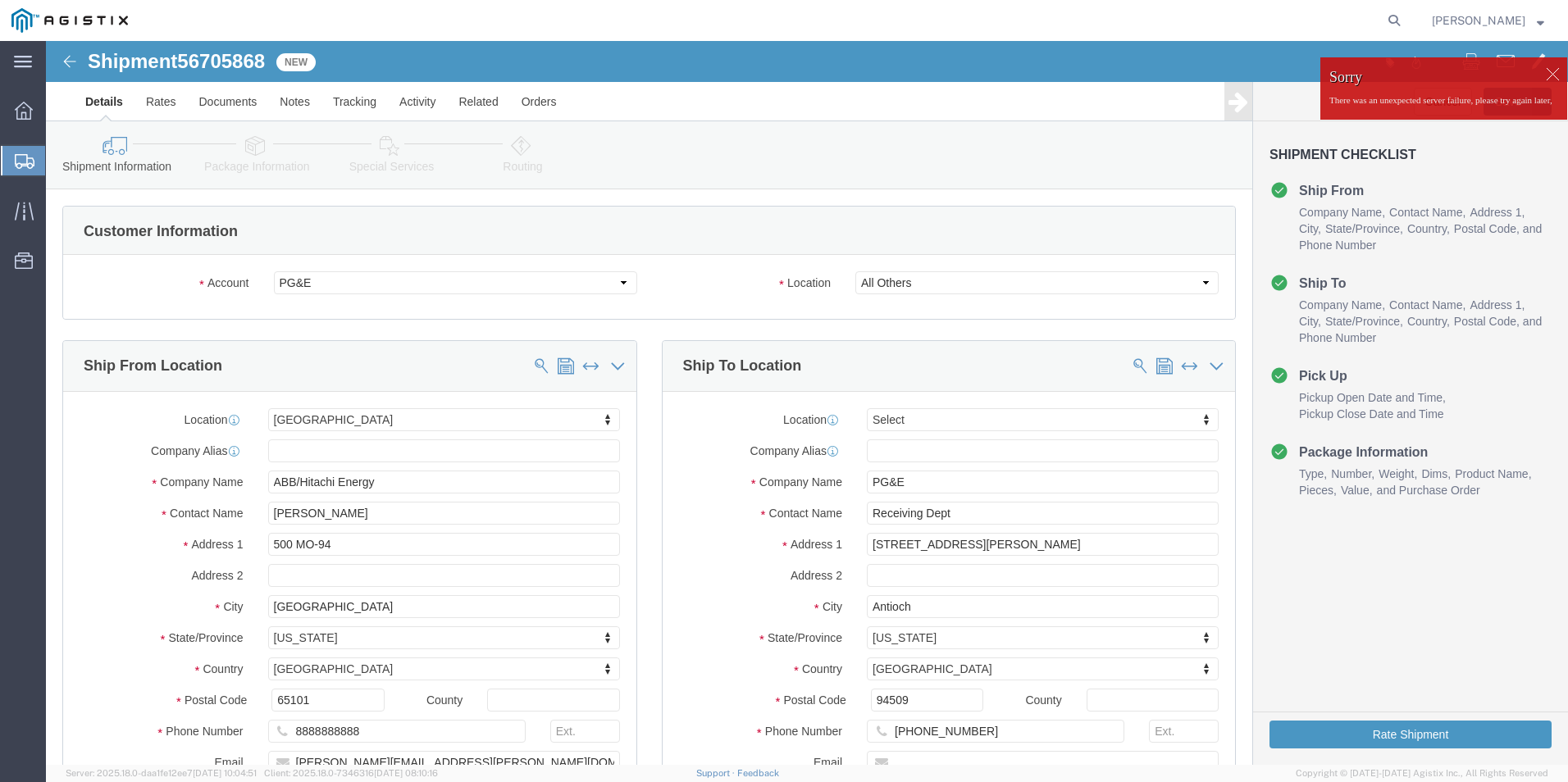
click div
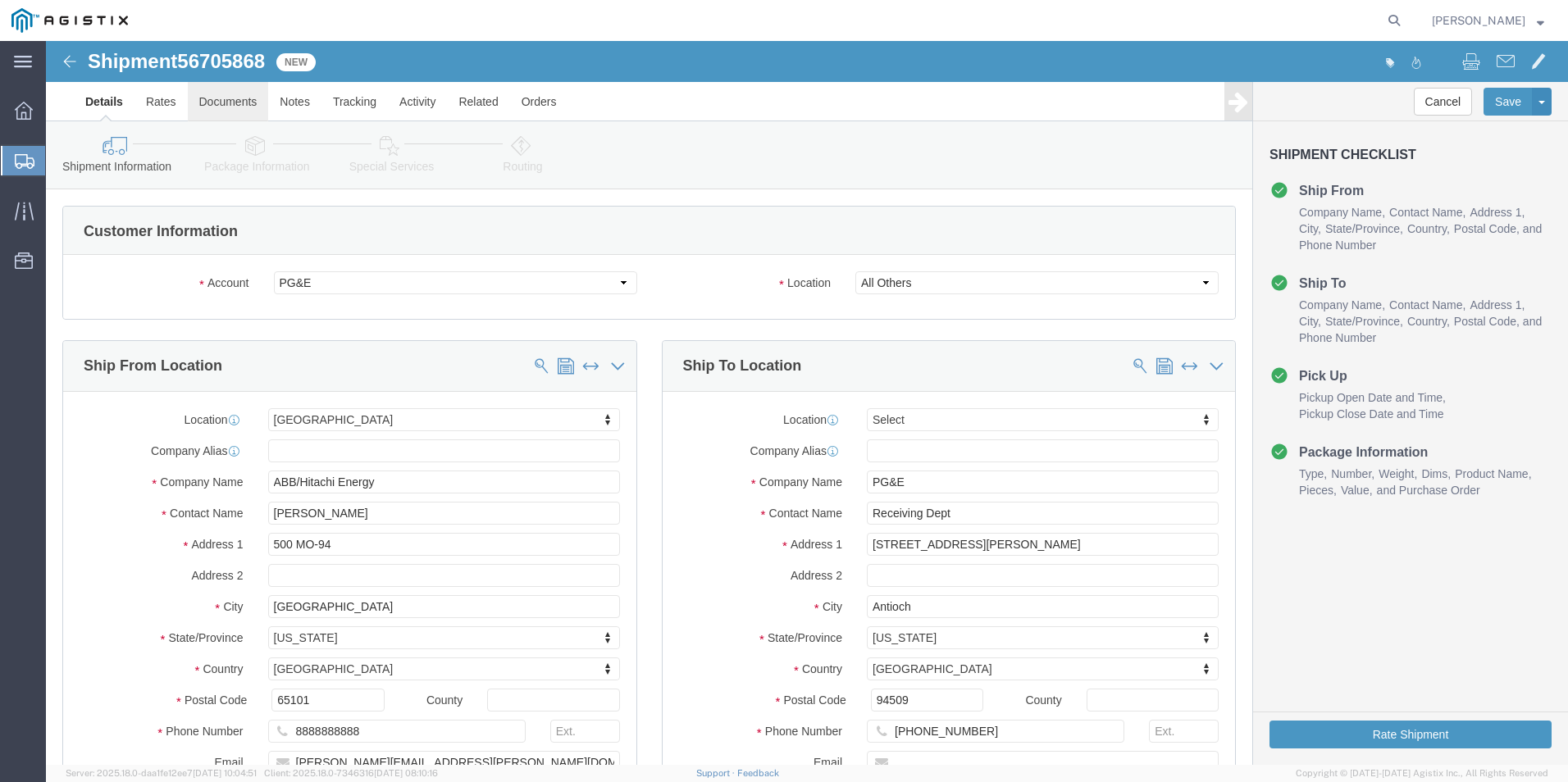
click link "Documents"
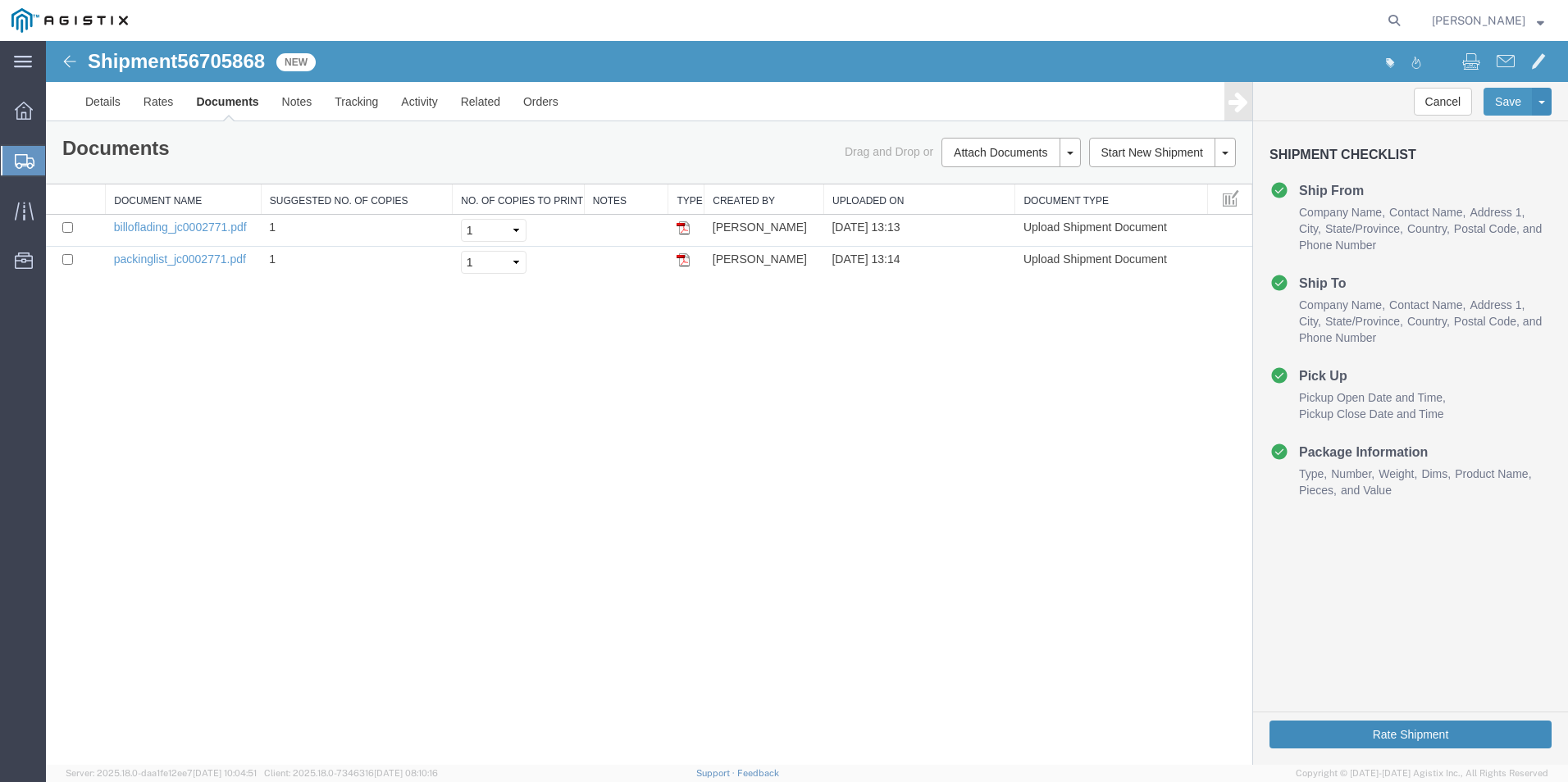
click at [1434, 736] on button "Rate Shipment" at bounding box center [1410, 734] width 282 height 28
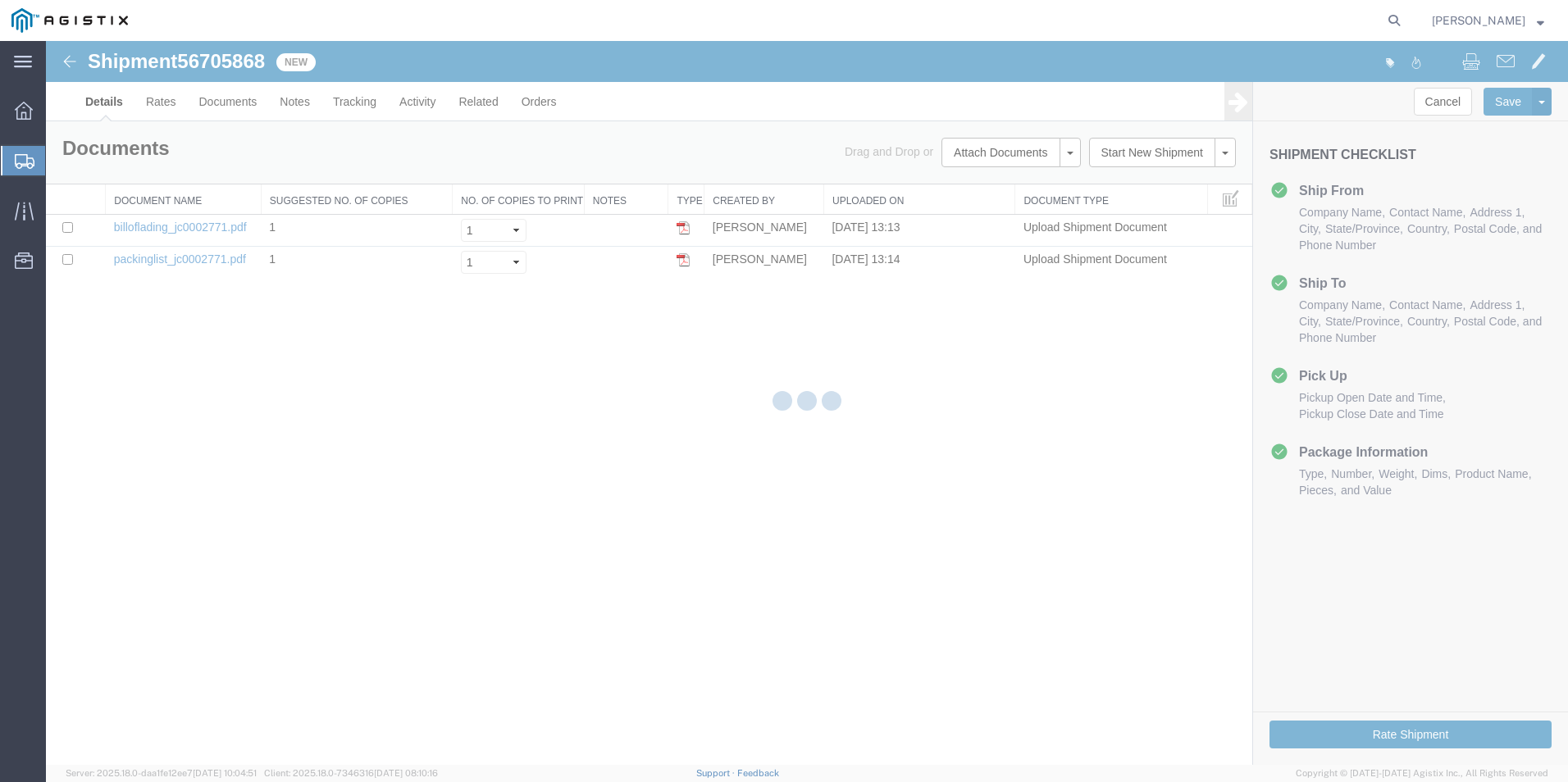
select select "54011"
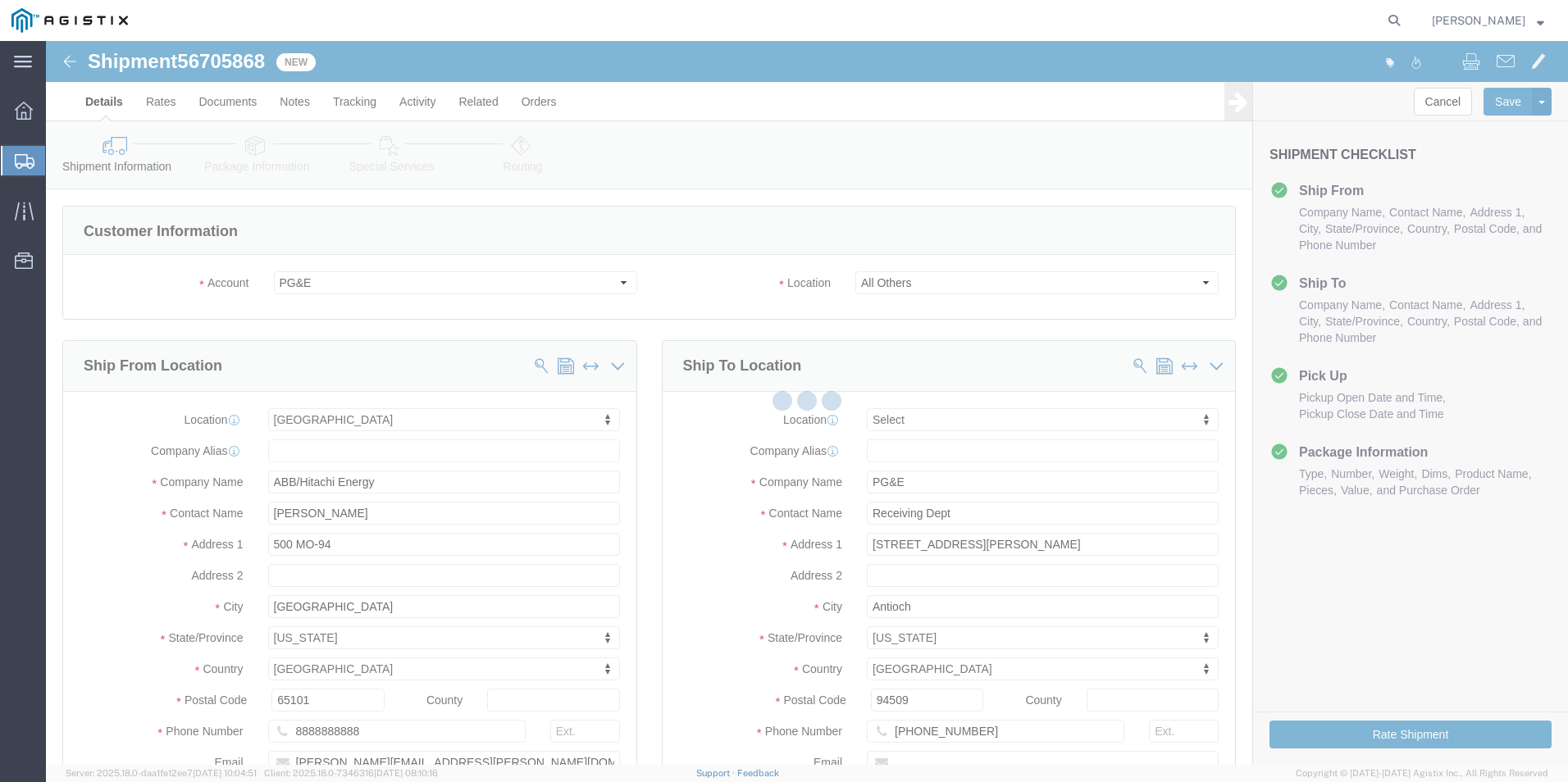
select select
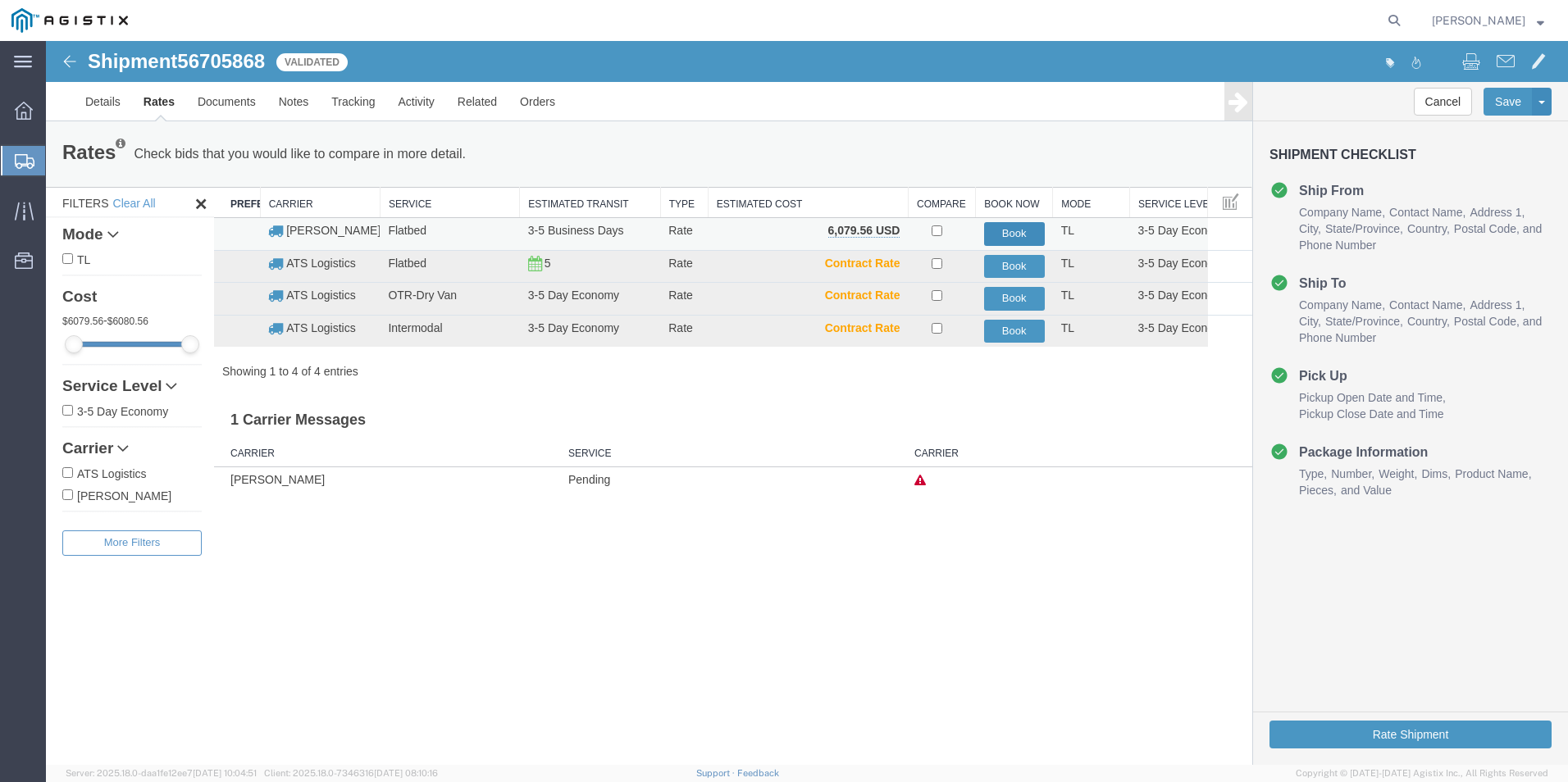
click at [1032, 230] on button "Book" at bounding box center [1014, 234] width 60 height 23
